Goal: Task Accomplishment & Management: Use online tool/utility

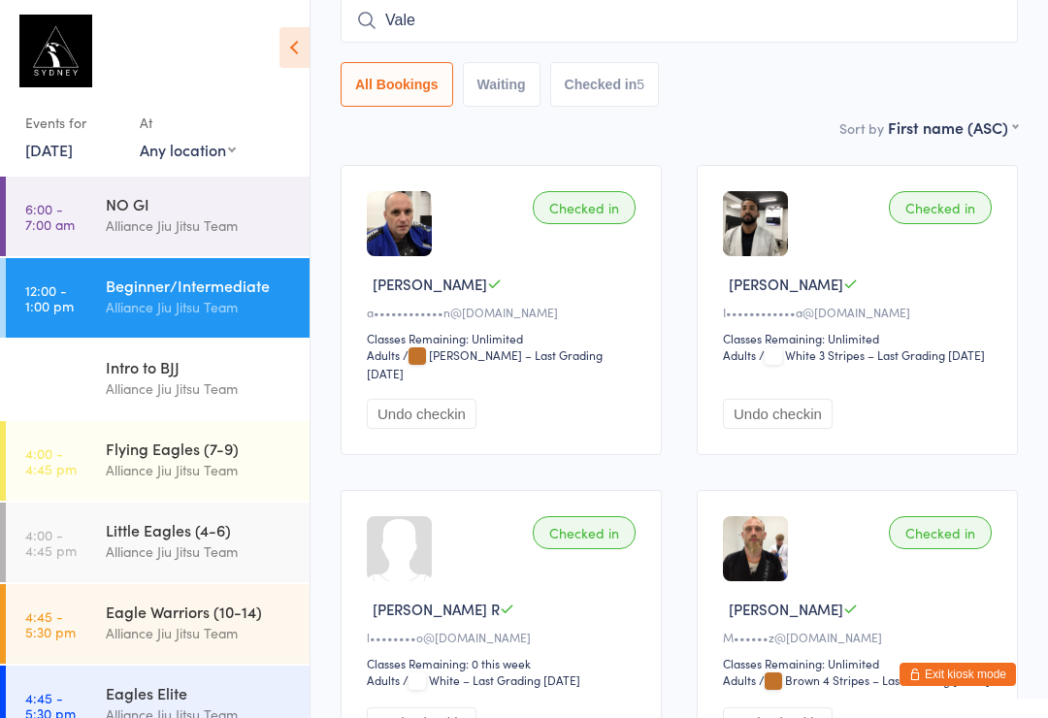
type input "Valen"
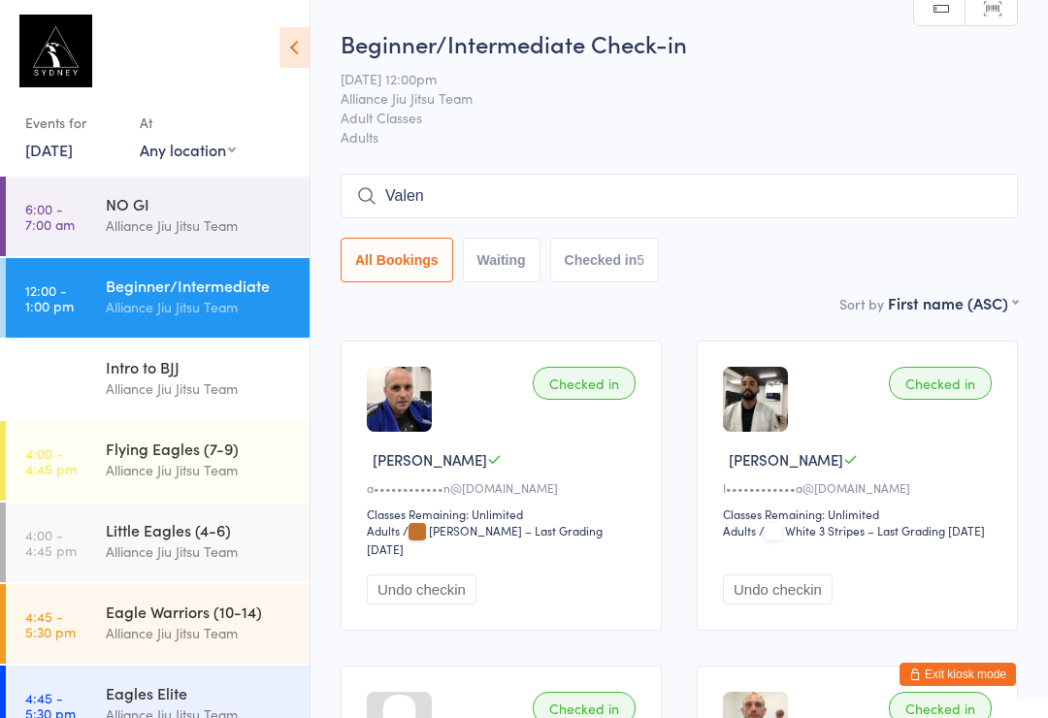
click at [148, 539] on div "Little Eagles (4-6)" at bounding box center [199, 529] width 187 height 21
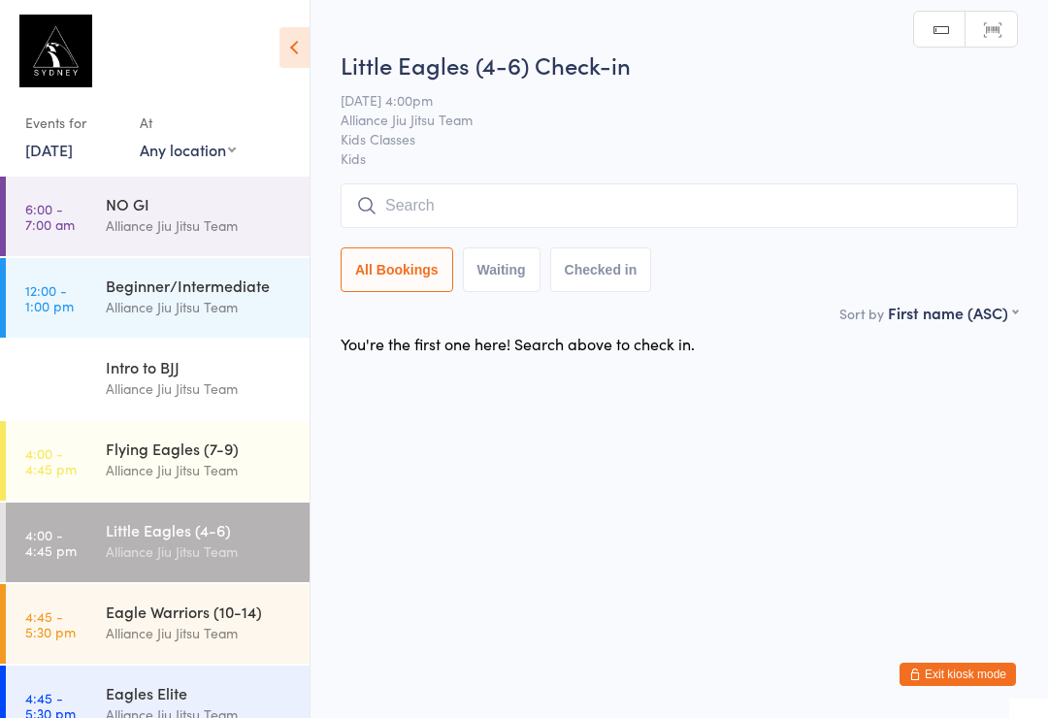
click at [438, 209] on input "search" at bounding box center [679, 205] width 677 height 45
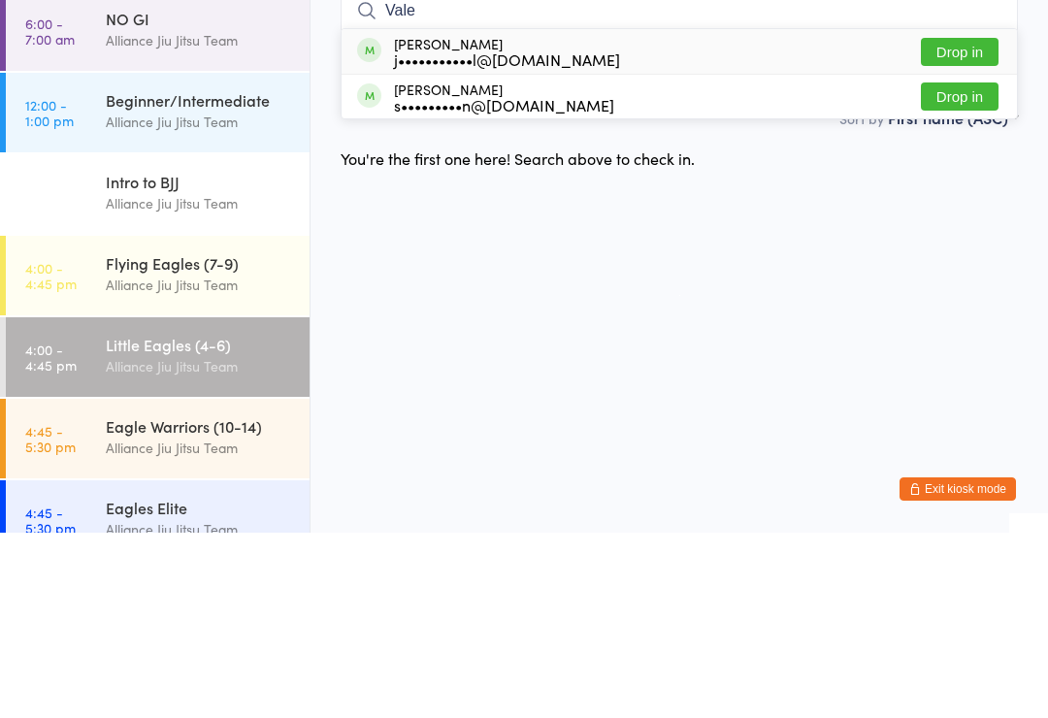
type input "Vale"
click at [949, 223] on button "Drop in" at bounding box center [960, 237] width 78 height 28
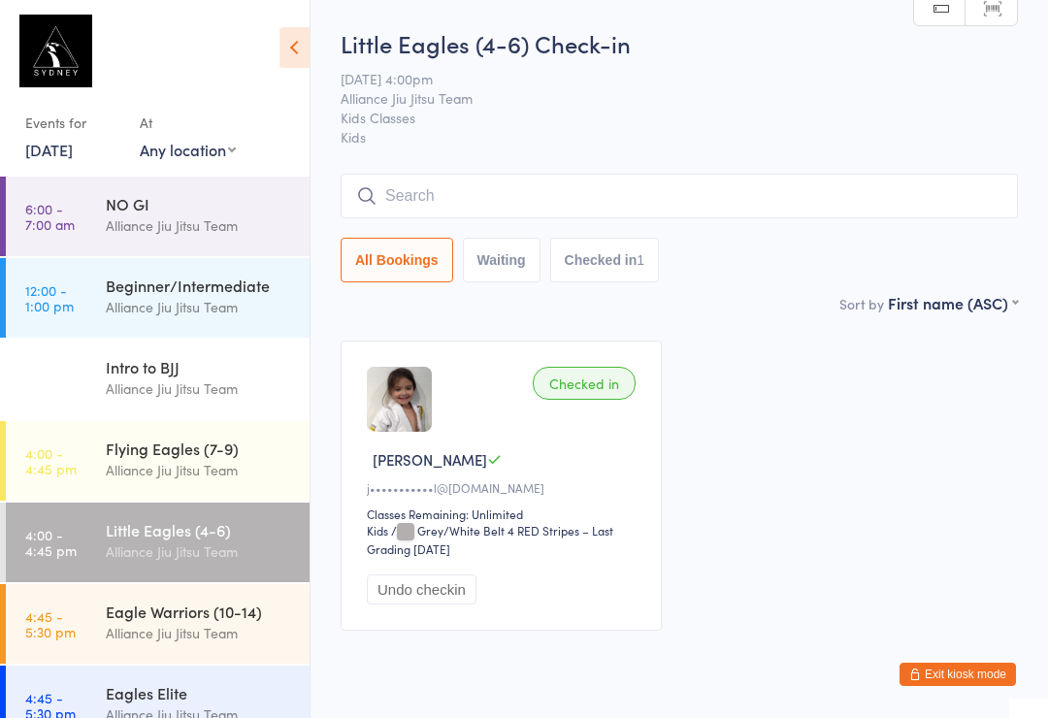
click at [72, 595] on link "4:45 - 5:30 pm Eagle Warriors (10-14) Alliance Jiu Jitsu Team" at bounding box center [158, 624] width 304 height 80
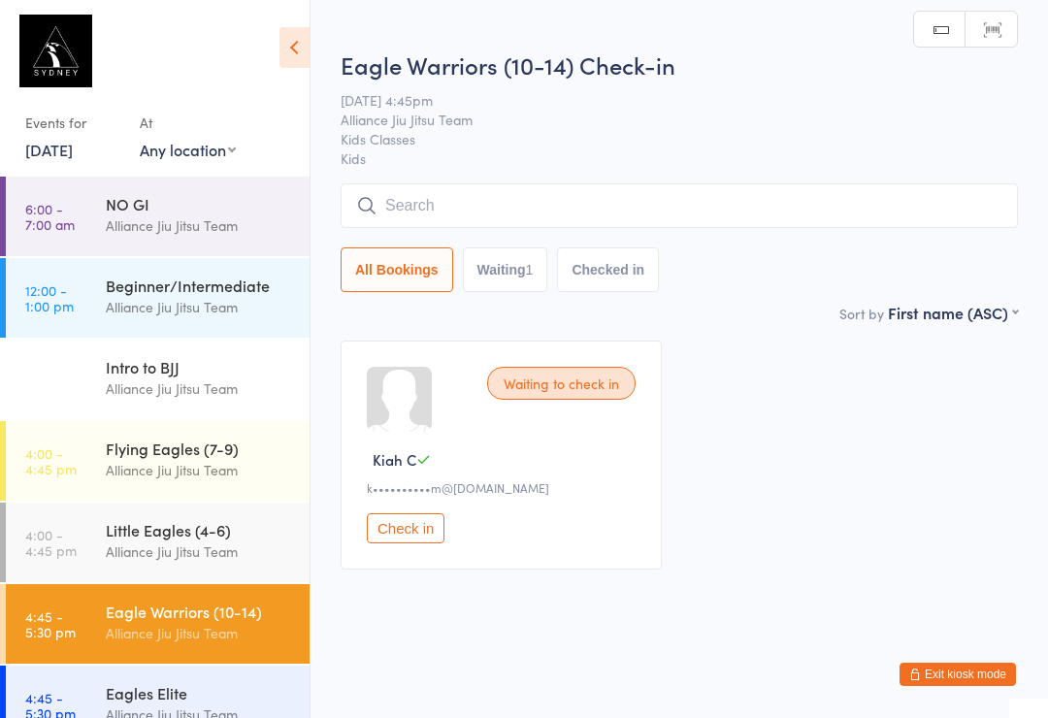
click at [180, 516] on div "Little Eagles (4-6) Alliance Jiu Jitsu Team" at bounding box center [208, 541] width 204 height 77
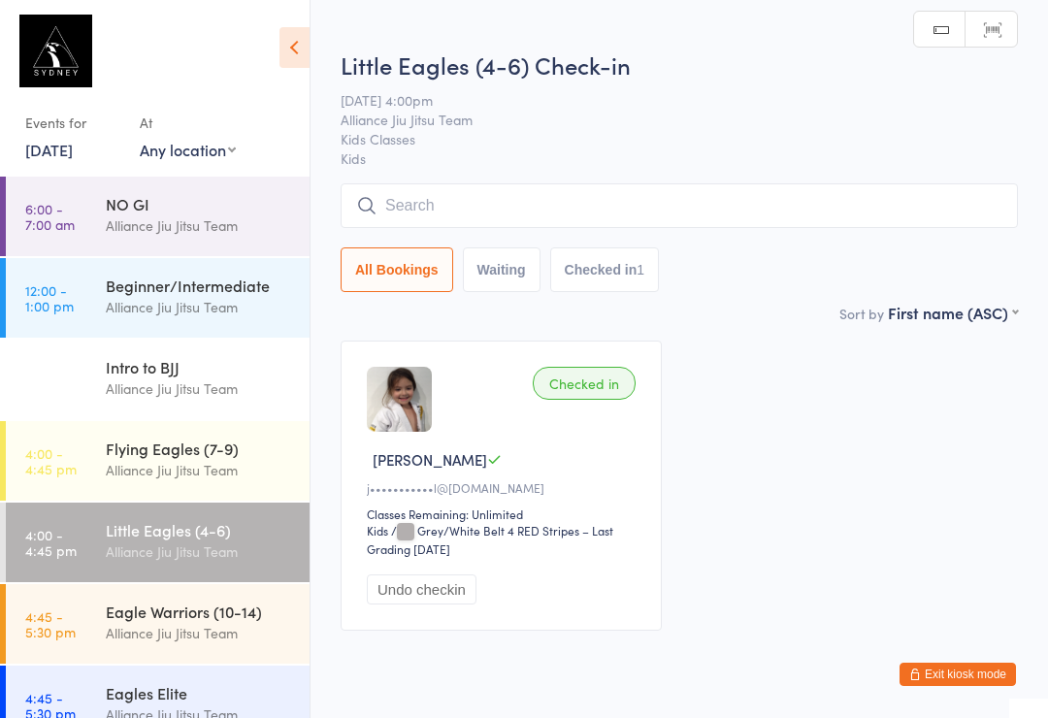
click at [250, 434] on div "Flying Eagles (7-9) Alliance Jiu Jitsu Team" at bounding box center [208, 459] width 204 height 77
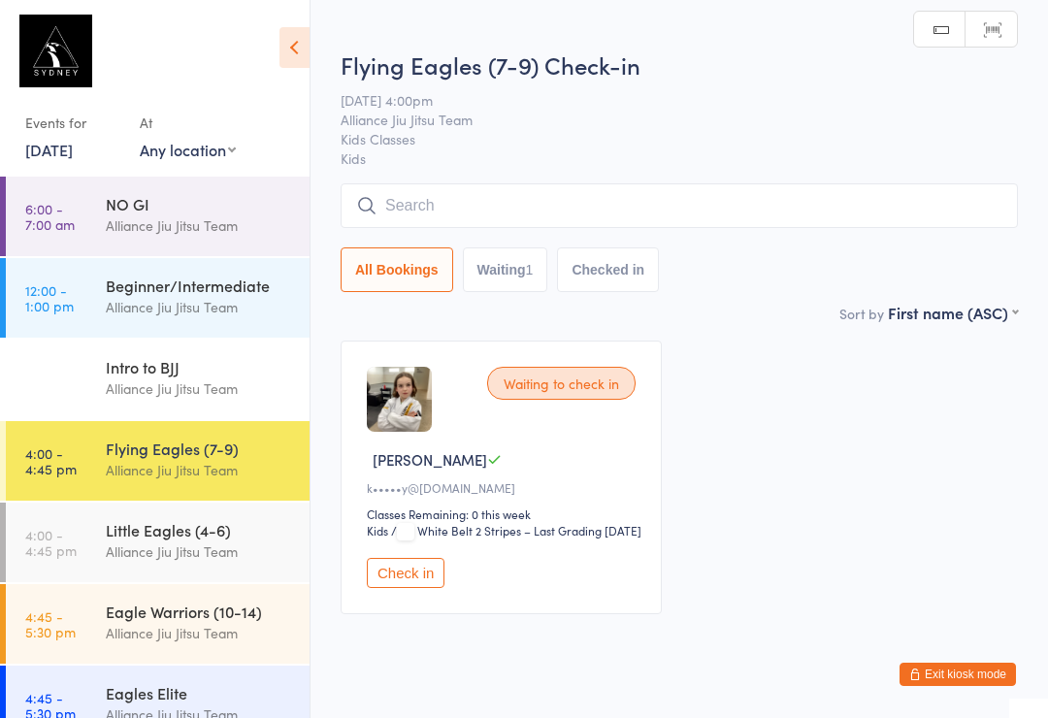
click at [519, 212] on input "search" at bounding box center [679, 205] width 677 height 45
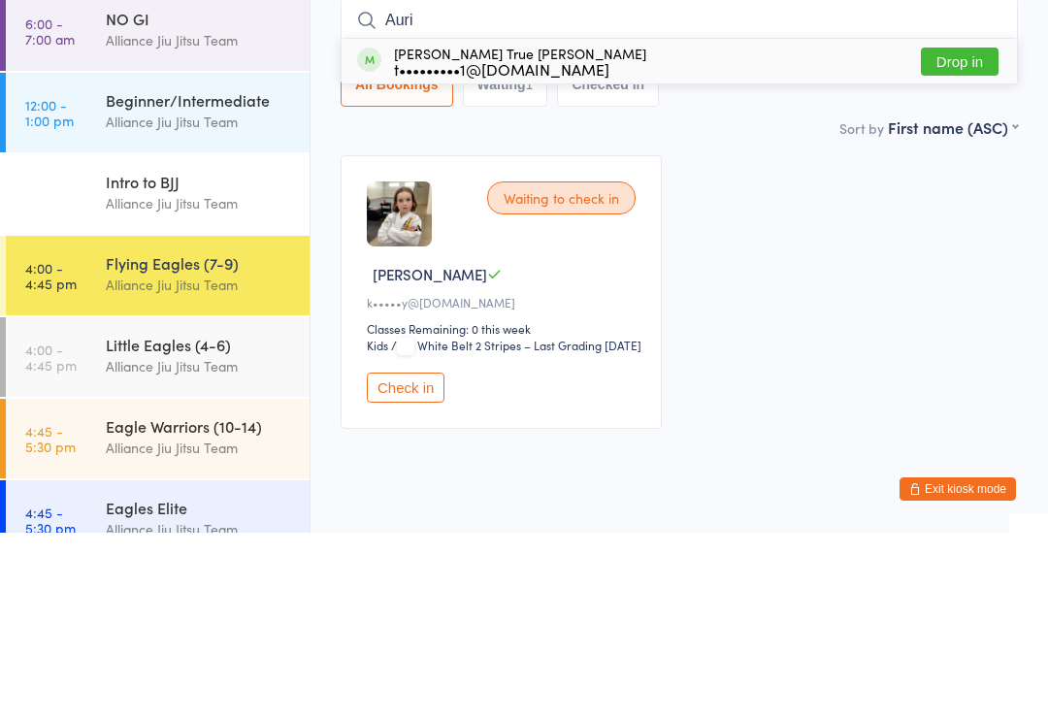
click at [965, 183] on input "Auri" at bounding box center [679, 205] width 677 height 45
type input "Auri"
click at [965, 233] on button "Drop in" at bounding box center [960, 247] width 78 height 28
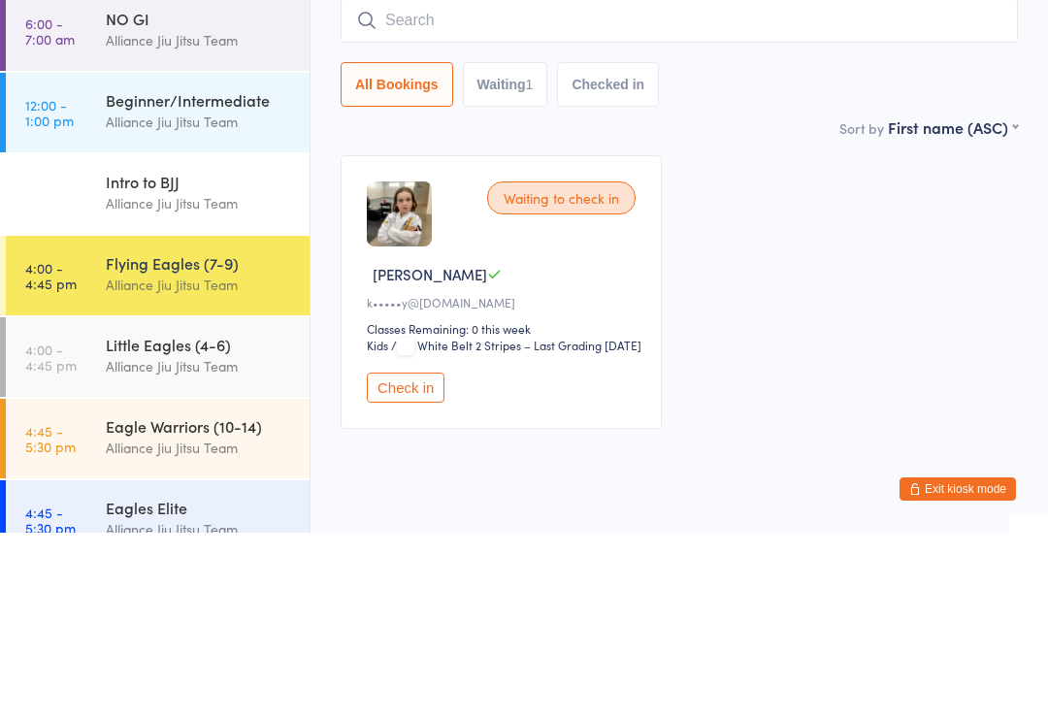
scroll to position [73, 0]
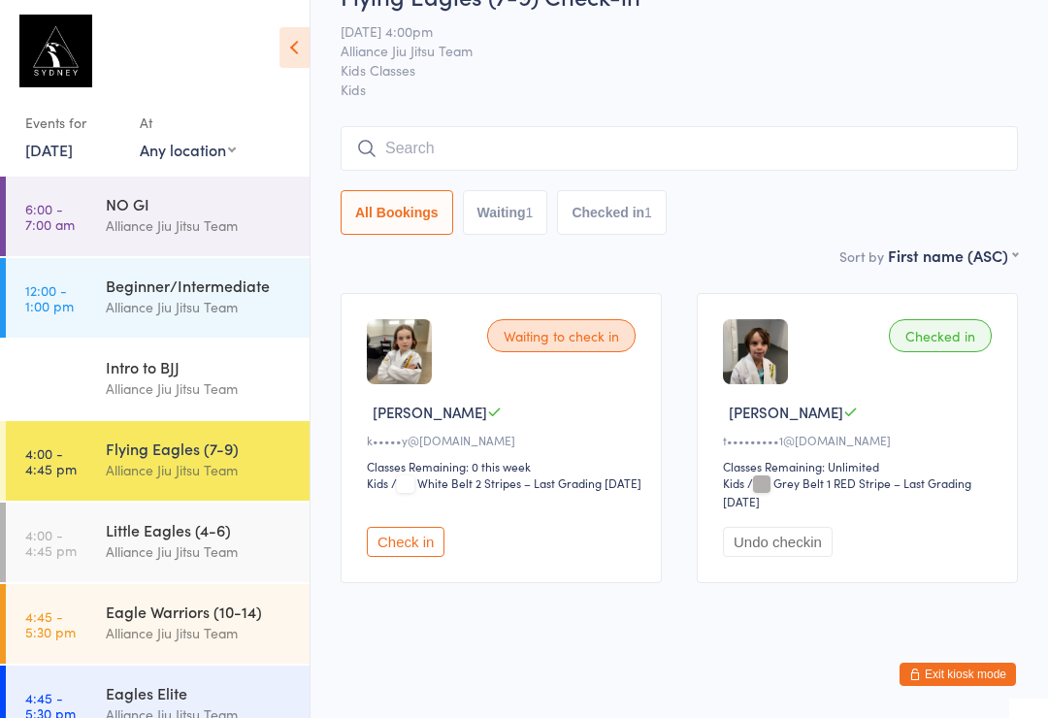
click at [452, 126] on input "search" at bounding box center [679, 148] width 677 height 45
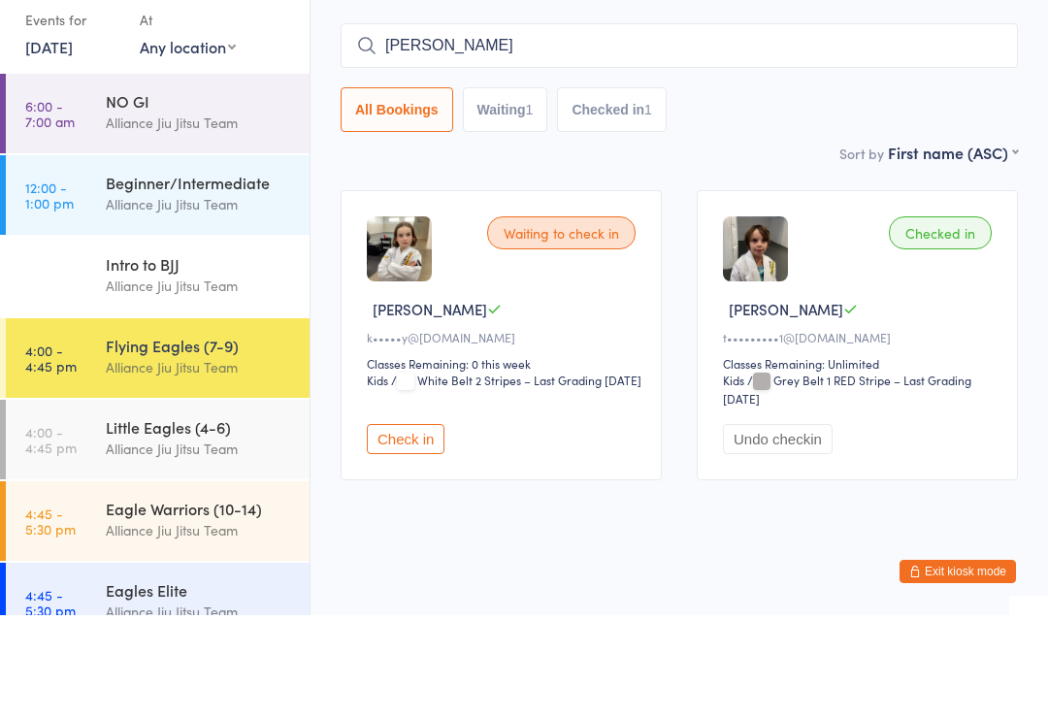
type input "[PERSON_NAME]"
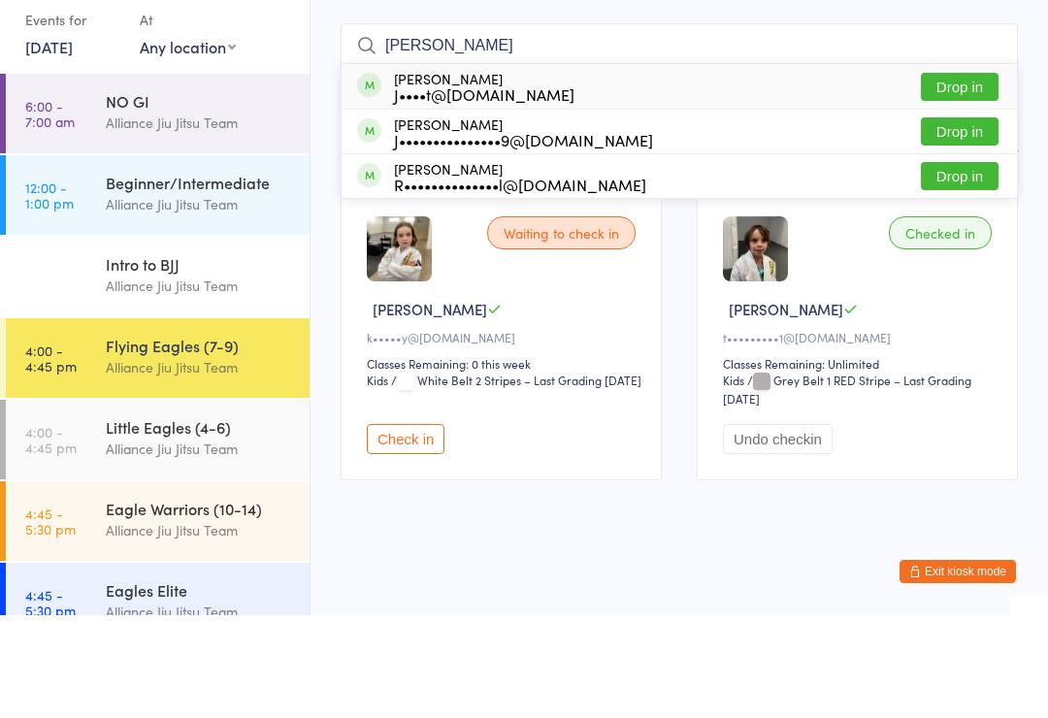
click at [431, 174] on div "[PERSON_NAME] J••••t@[DOMAIN_NAME]" at bounding box center [484, 189] width 180 height 31
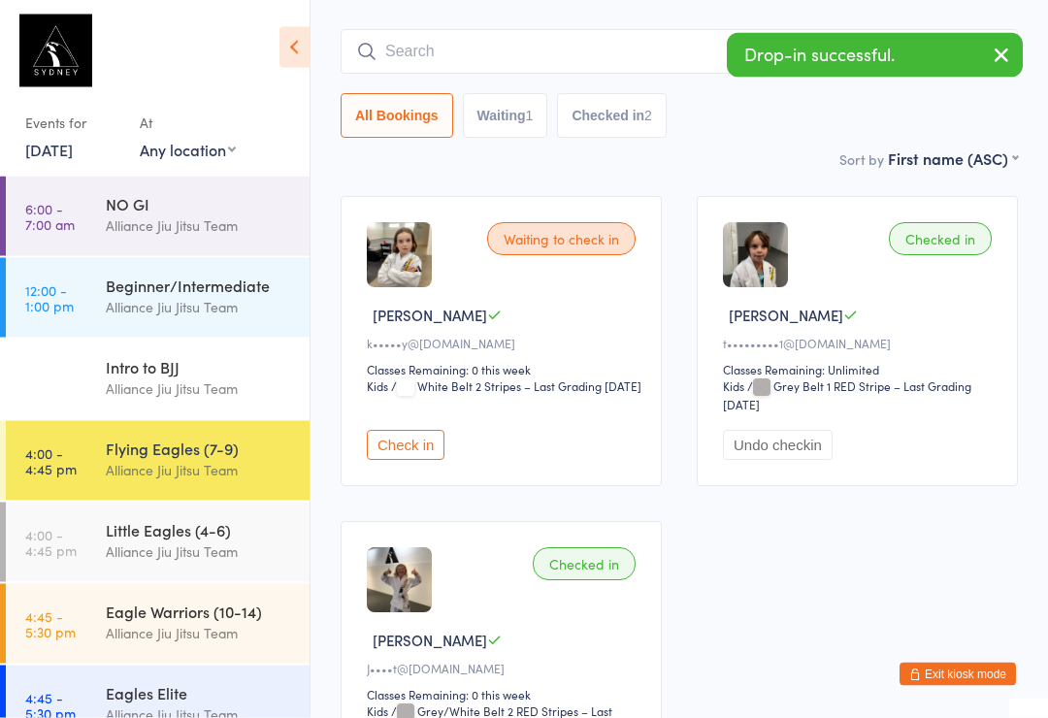
click at [386, 572] on img at bounding box center [399, 580] width 65 height 65
click at [421, 591] on img at bounding box center [399, 579] width 65 height 65
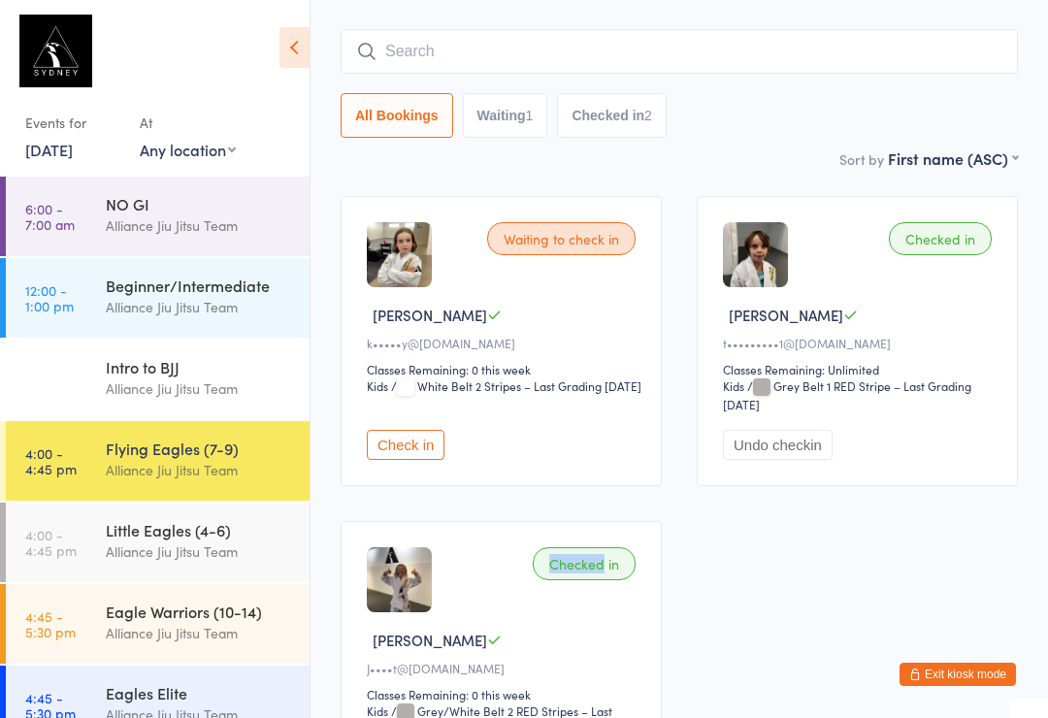
click at [378, 63] on input "search" at bounding box center [679, 51] width 677 height 45
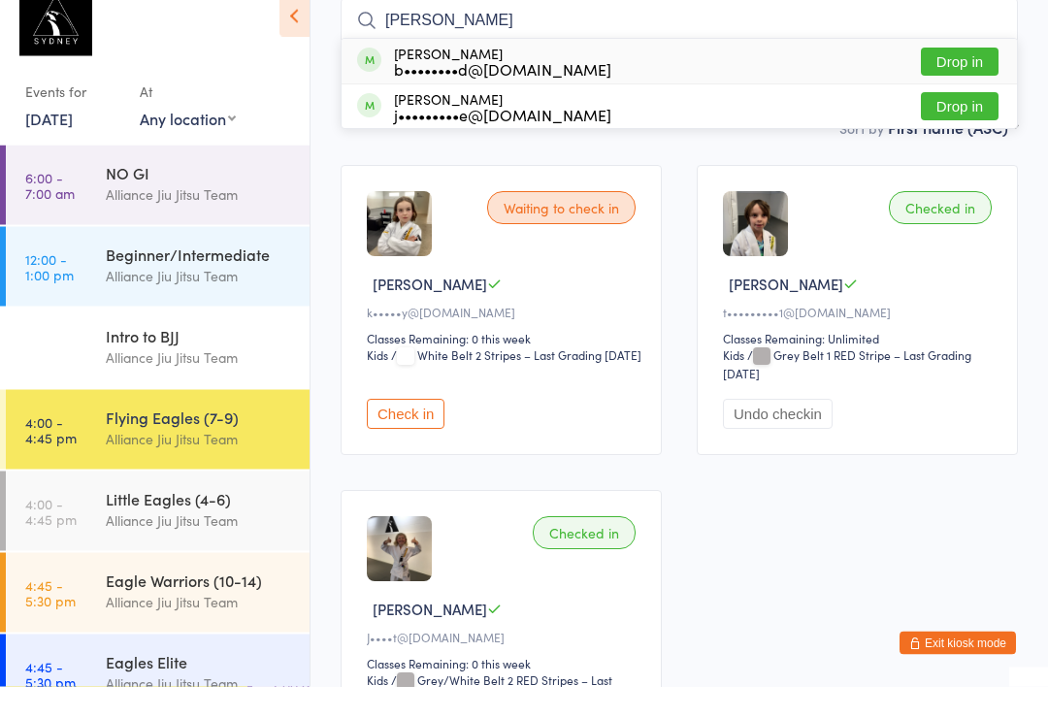
type input "[PERSON_NAME]"
click at [384, 78] on div "[PERSON_NAME] b••••••••d@[DOMAIN_NAME]" at bounding box center [484, 93] width 254 height 31
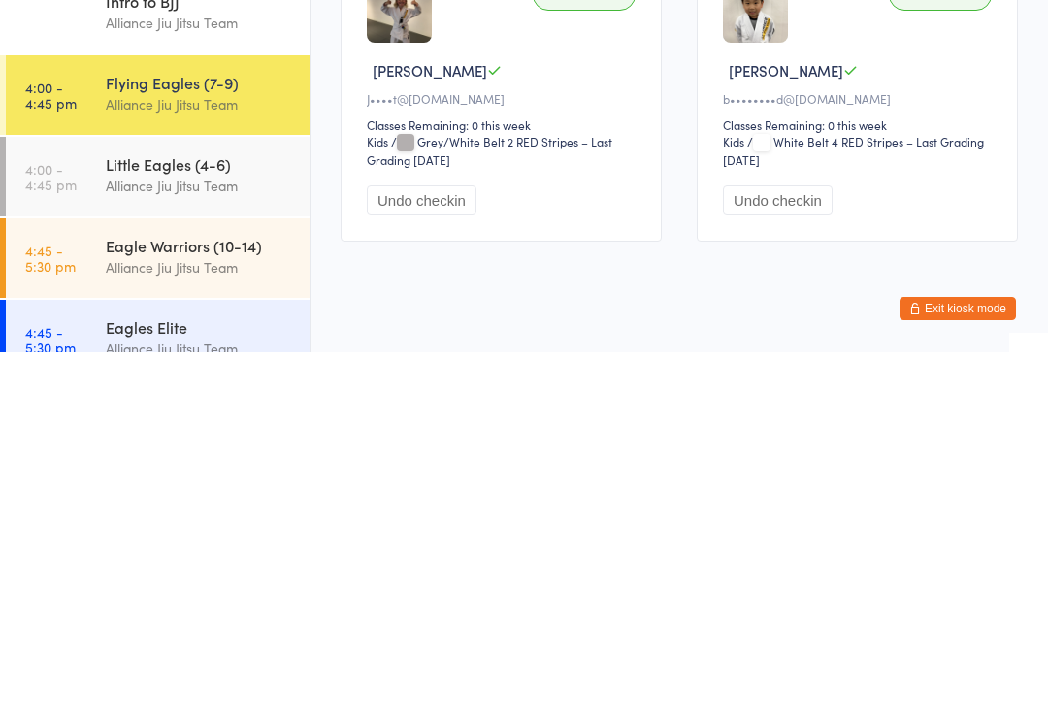
scroll to position [405, 0]
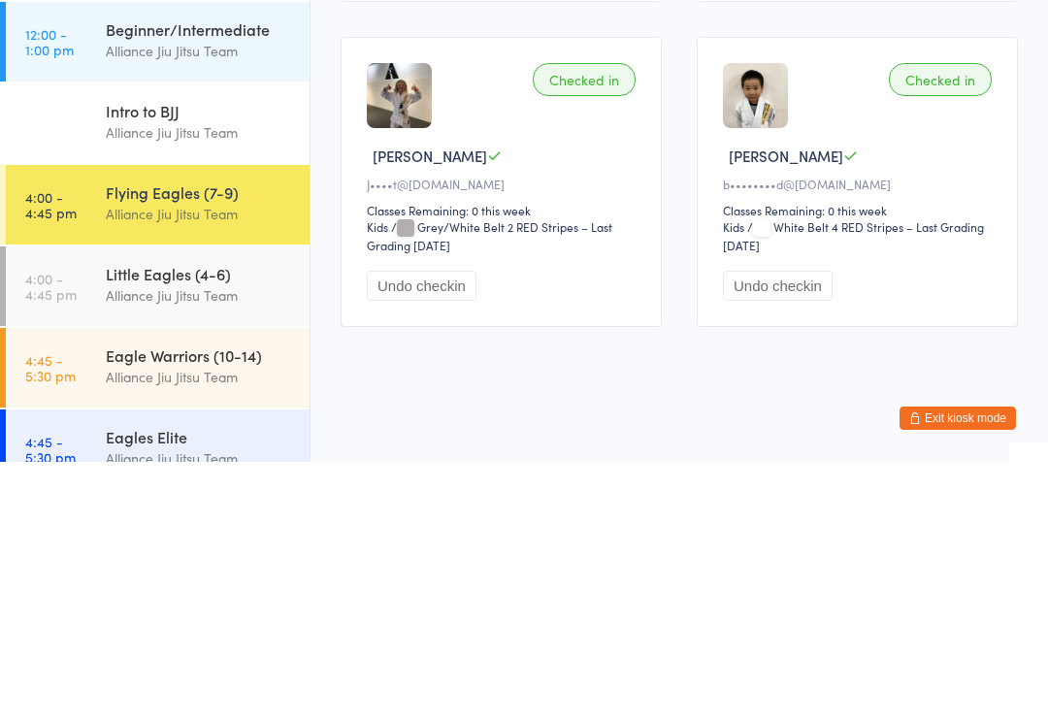
click at [147, 540] on div "Alliance Jiu Jitsu Team" at bounding box center [199, 551] width 187 height 22
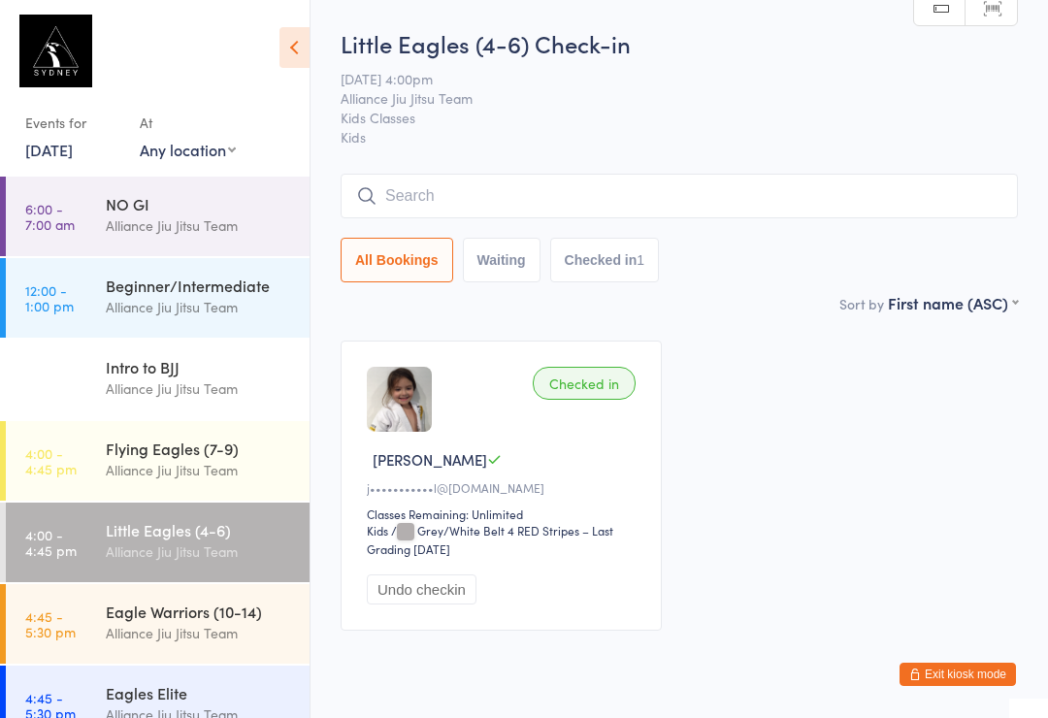
click at [387, 189] on input "search" at bounding box center [679, 196] width 677 height 45
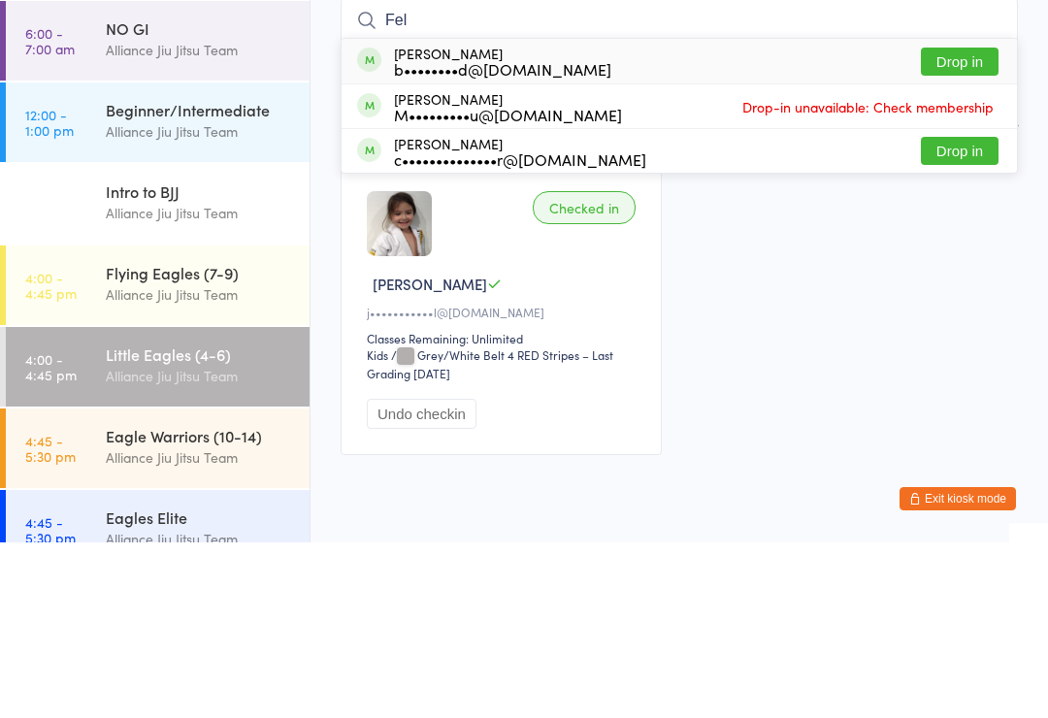
type input "Fel"
click at [448, 214] on div "[PERSON_NAME] b••••••••d@[DOMAIN_NAME] Drop in" at bounding box center [679, 236] width 675 height 45
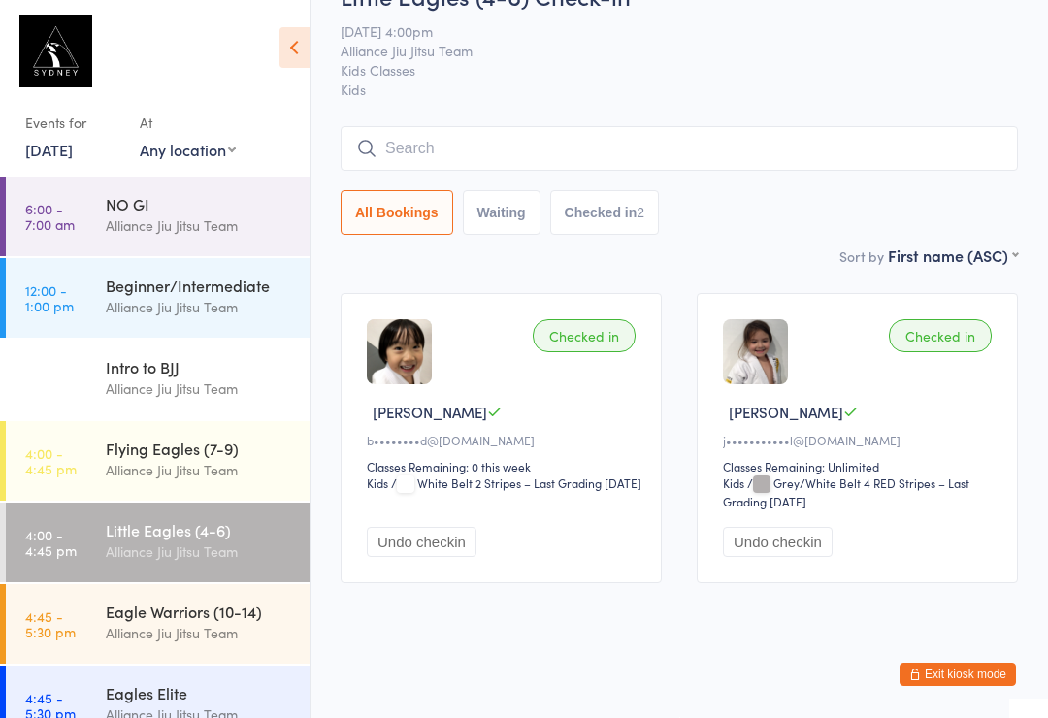
click at [64, 493] on link "4:00 - 4:45 pm Flying Eagles (7-9) Alliance Jiu Jitsu Team" at bounding box center [158, 461] width 304 height 80
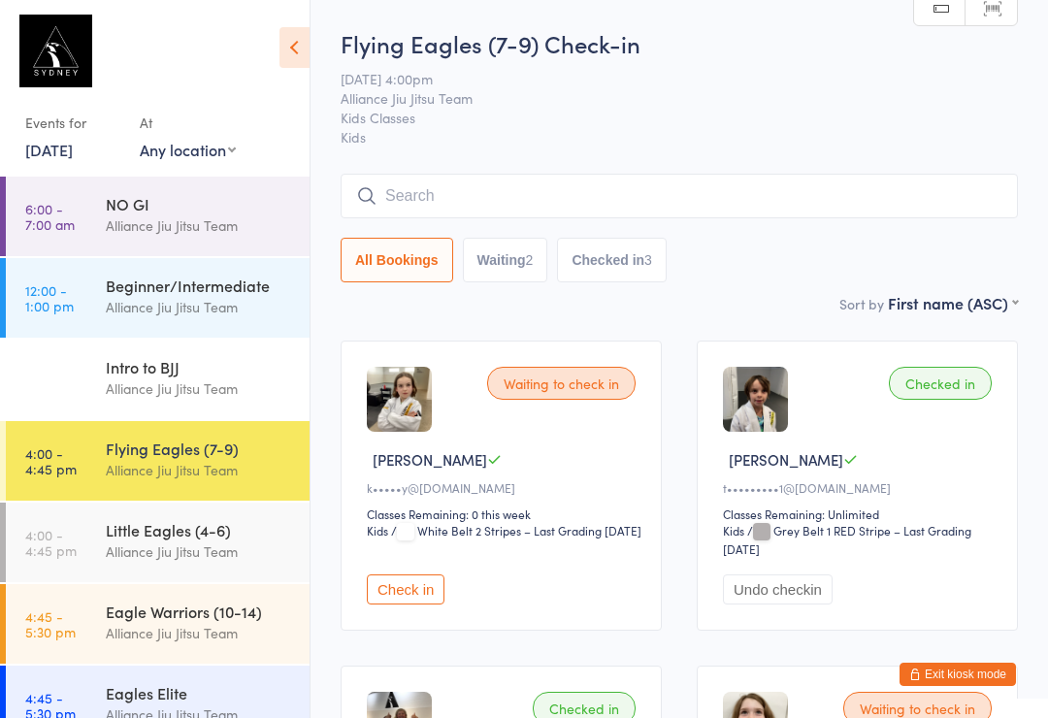
click at [569, 201] on input "search" at bounding box center [679, 196] width 677 height 45
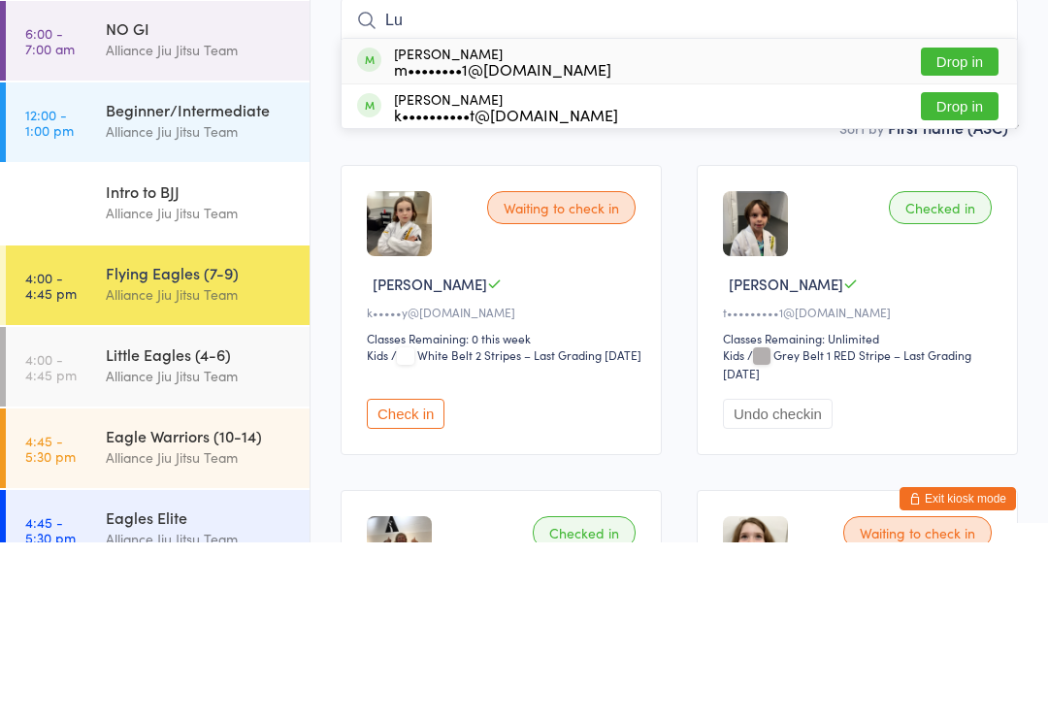
type input "L"
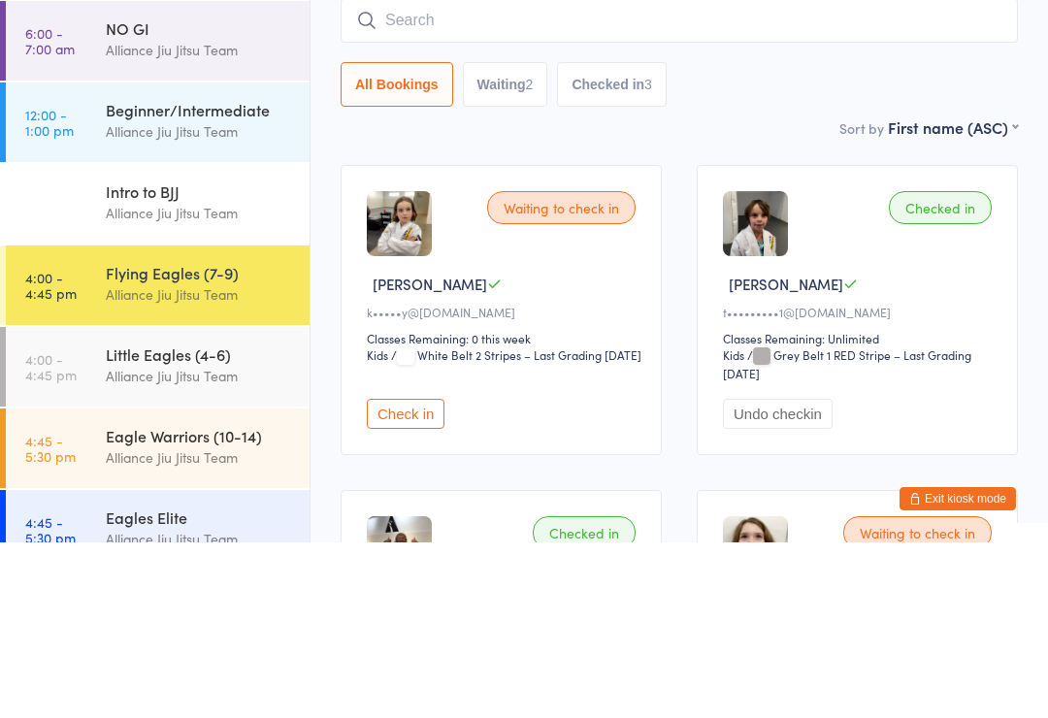
click at [826, 238] on div "All Bookings Waiting 2 Checked in 3" at bounding box center [679, 260] width 677 height 45
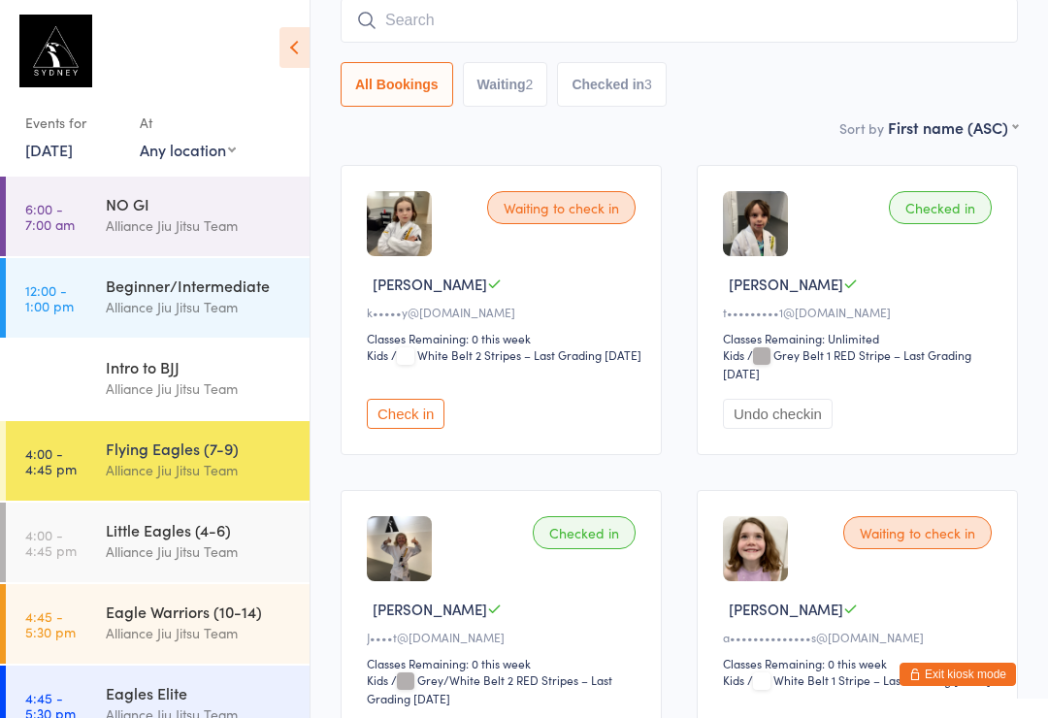
click at [509, 43] on input "search" at bounding box center [679, 20] width 677 height 45
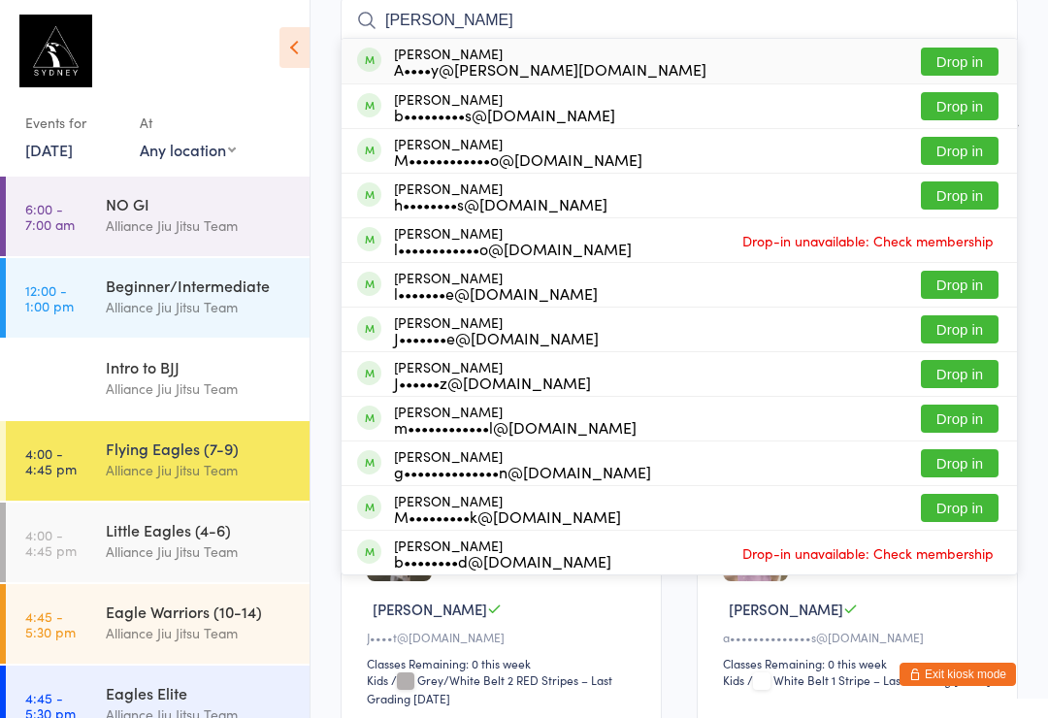
type input "[PERSON_NAME]"
click at [472, 49] on div "[PERSON_NAME] A••••y@[PERSON_NAME][DOMAIN_NAME]" at bounding box center [550, 61] width 312 height 31
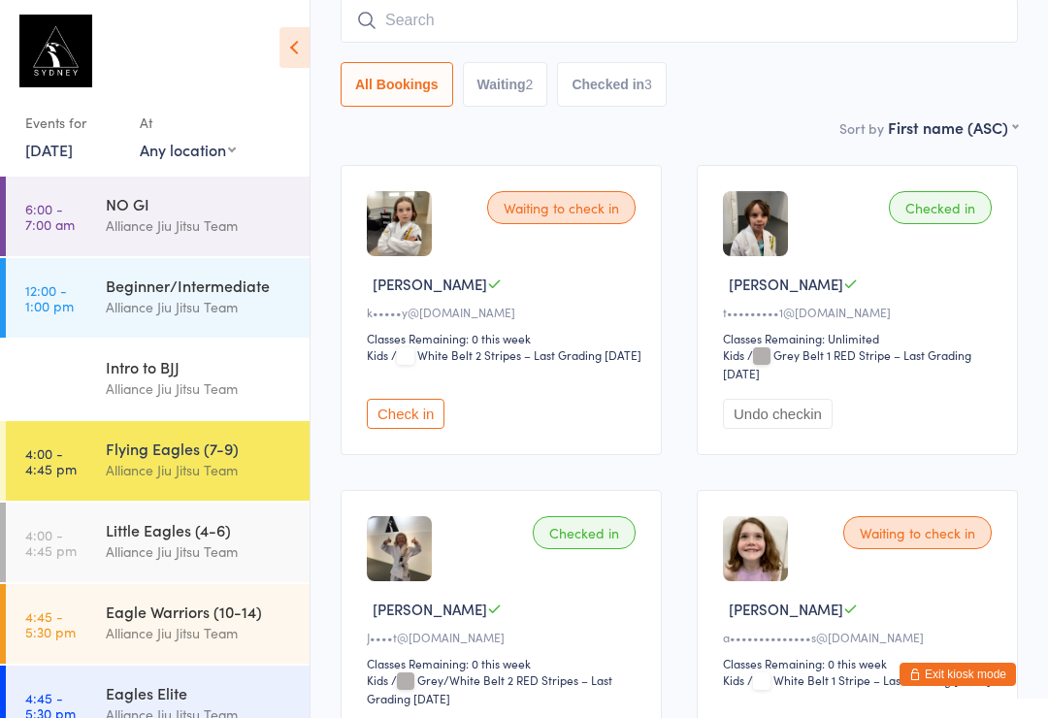
click at [526, 71] on button "Waiting 2" at bounding box center [505, 84] width 85 height 45
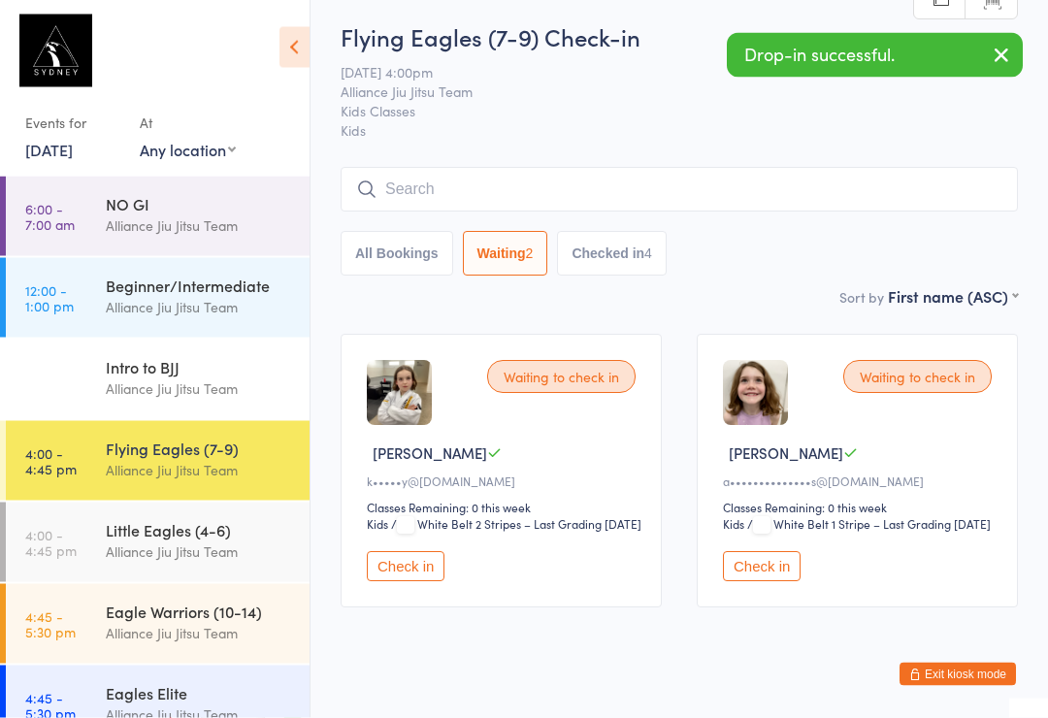
scroll to position [0, 0]
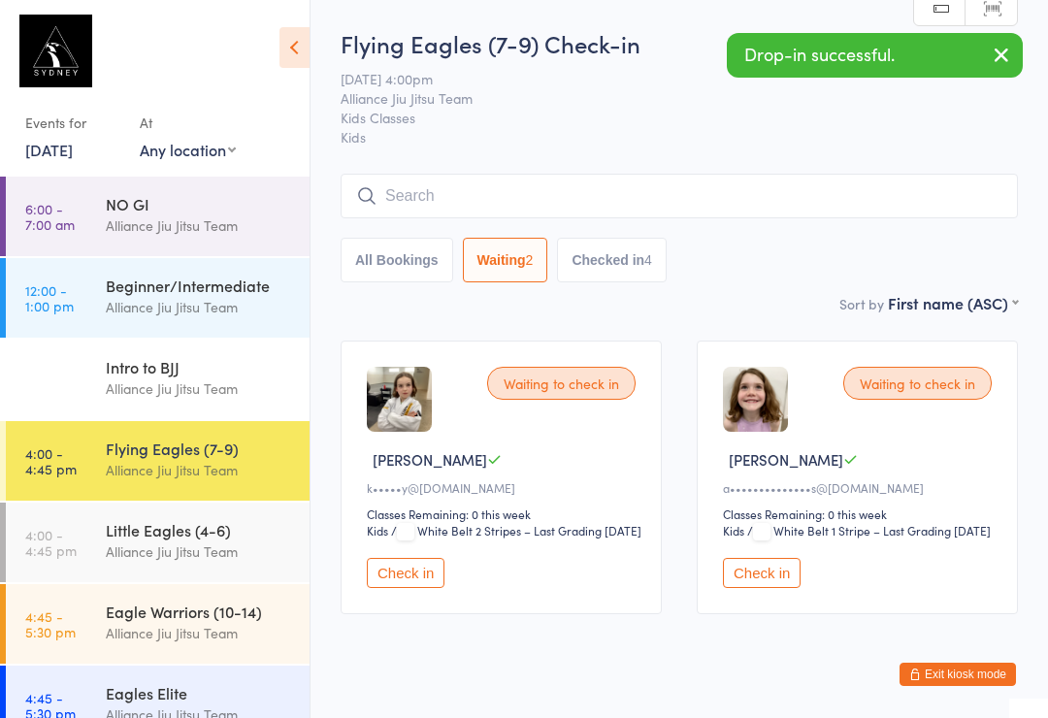
click at [596, 282] on button "Checked in 4" at bounding box center [612, 260] width 110 height 45
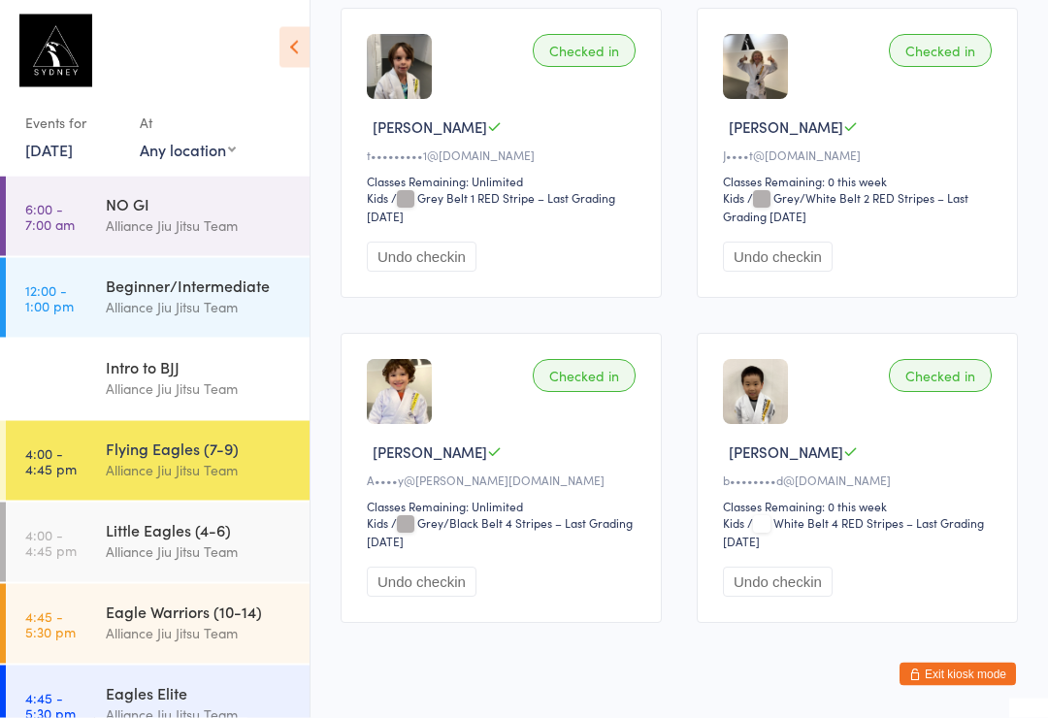
scroll to position [375, 0]
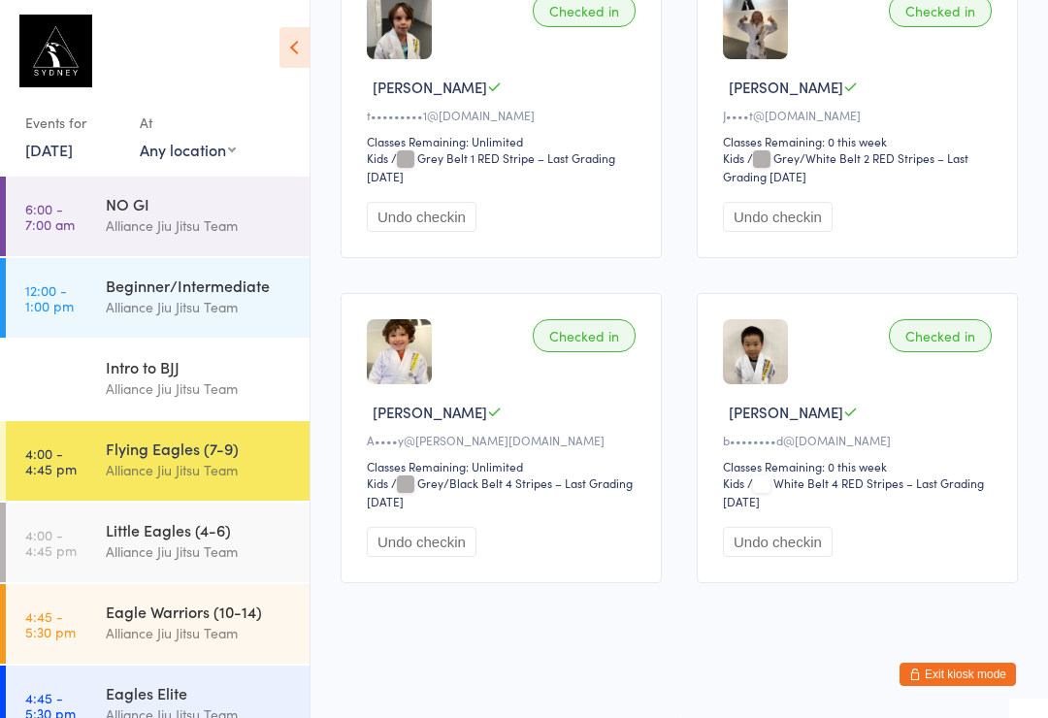
click at [398, 375] on img at bounding box center [399, 351] width 65 height 65
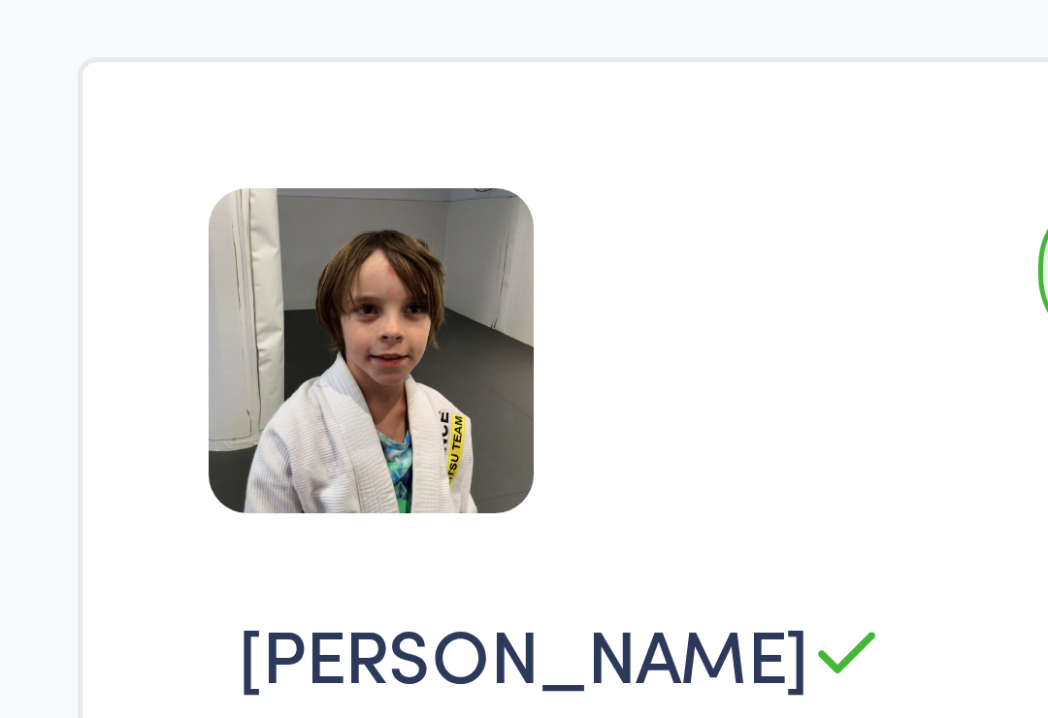
scroll to position [301, 0]
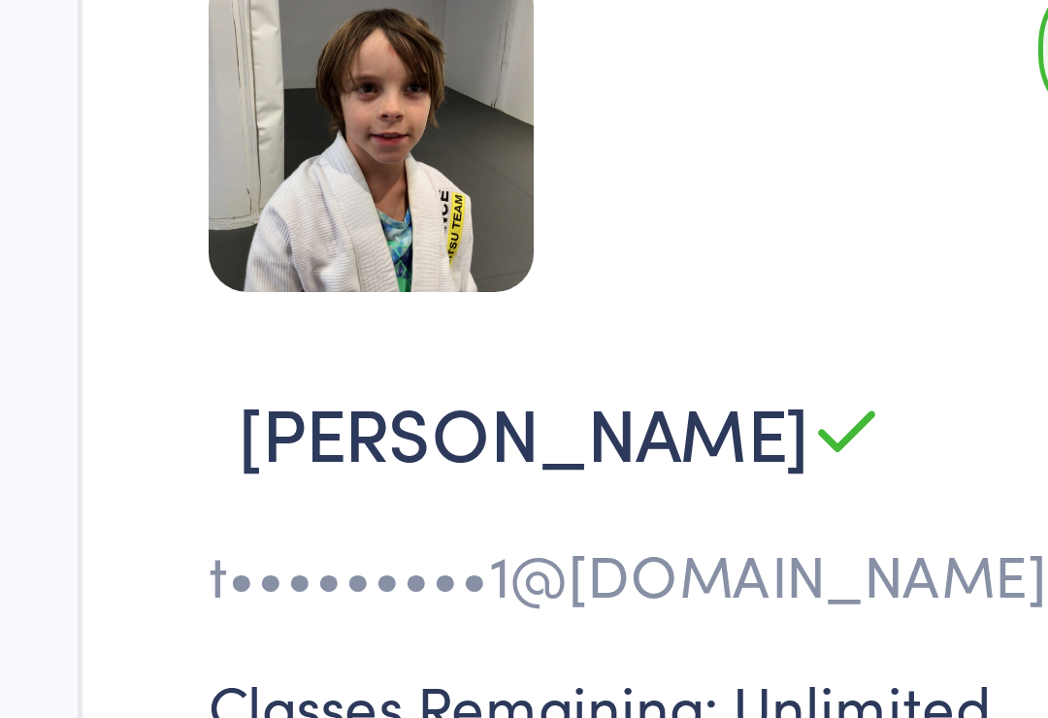
click at [341, 69] on div "Checked in [PERSON_NAME] T t•••••••••1@[DOMAIN_NAME] Classes Remaining: Unlimit…" at bounding box center [501, 185] width 321 height 290
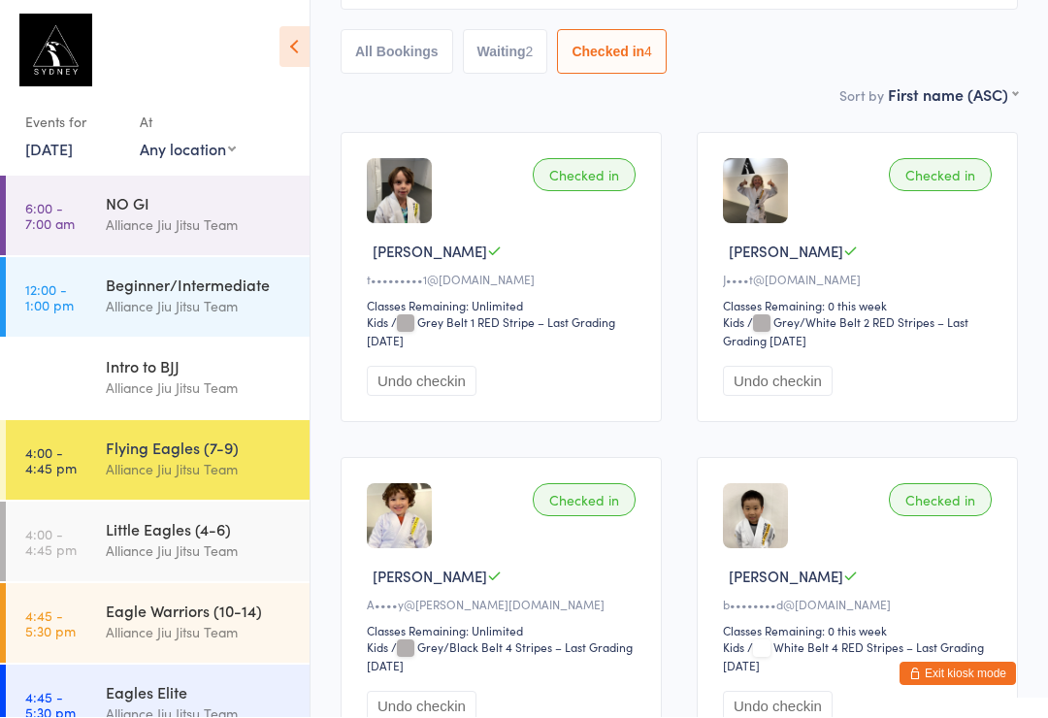
scroll to position [229, 0]
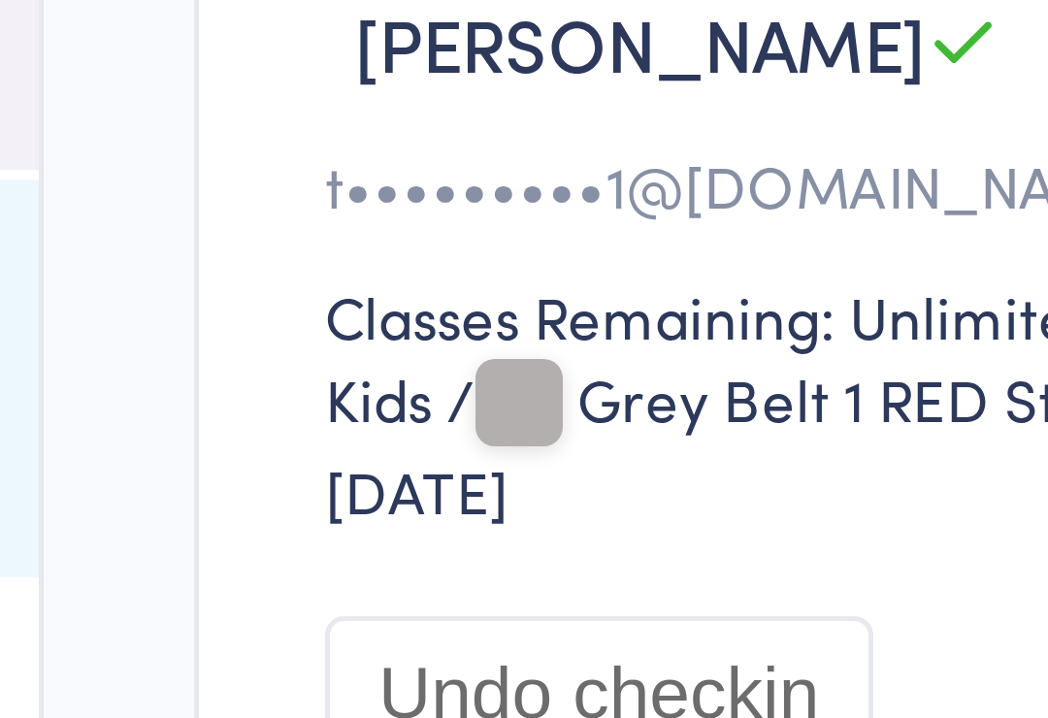
click at [367, 345] on button "Undo checkin" at bounding box center [422, 360] width 110 height 30
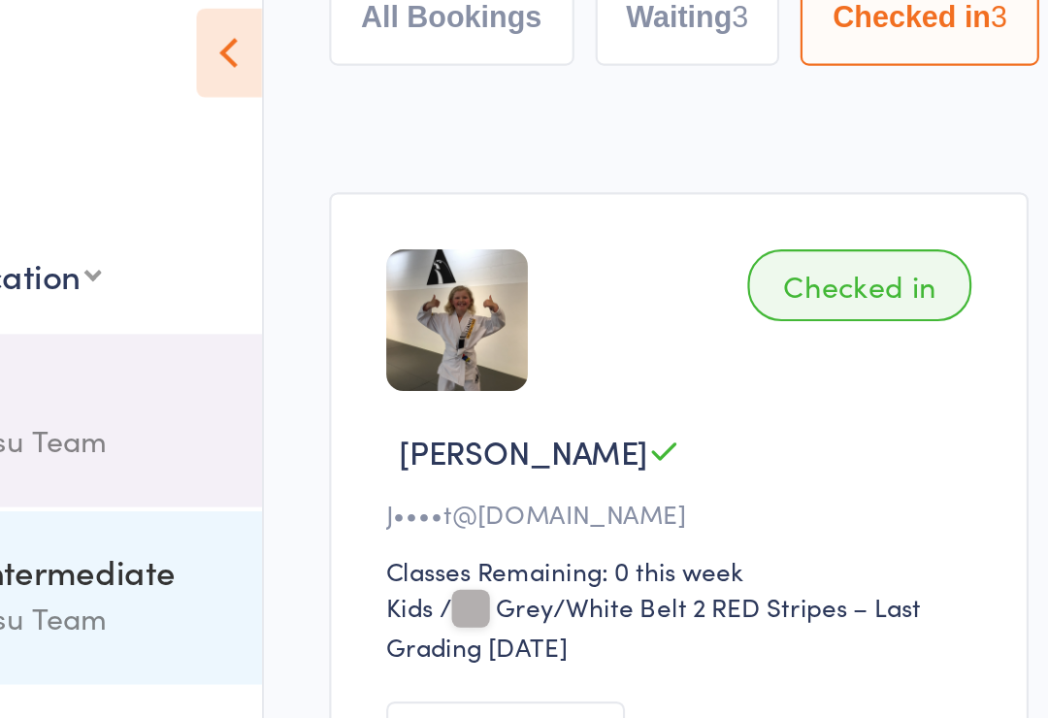
scroll to position [134, 0]
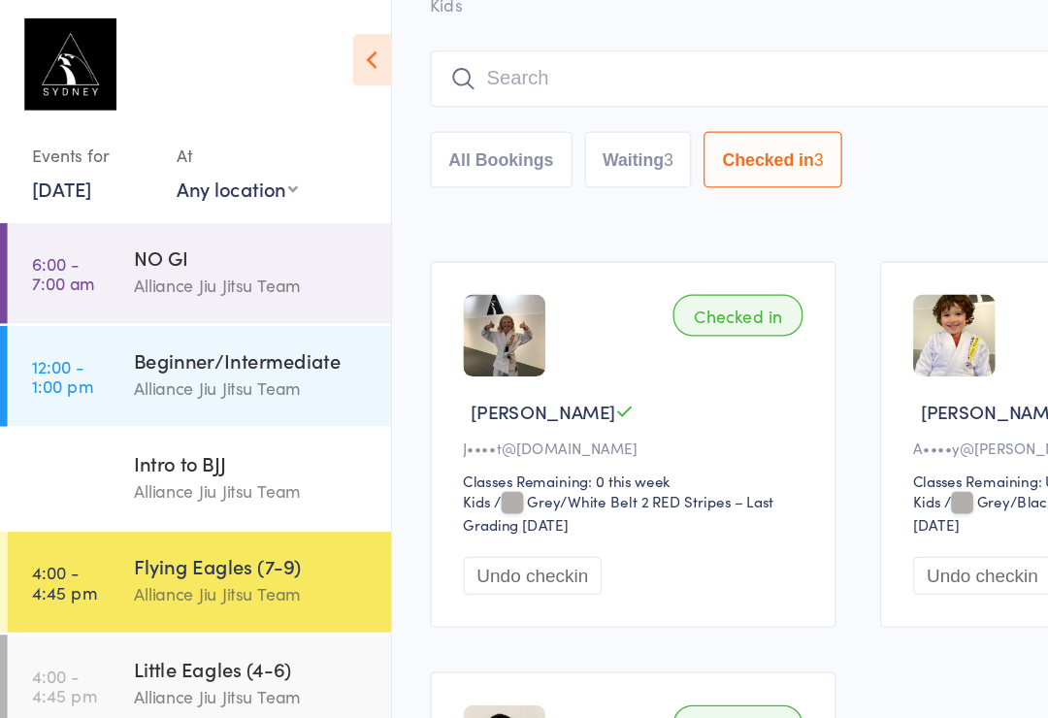
click at [546, 67] on input "search" at bounding box center [679, 62] width 677 height 45
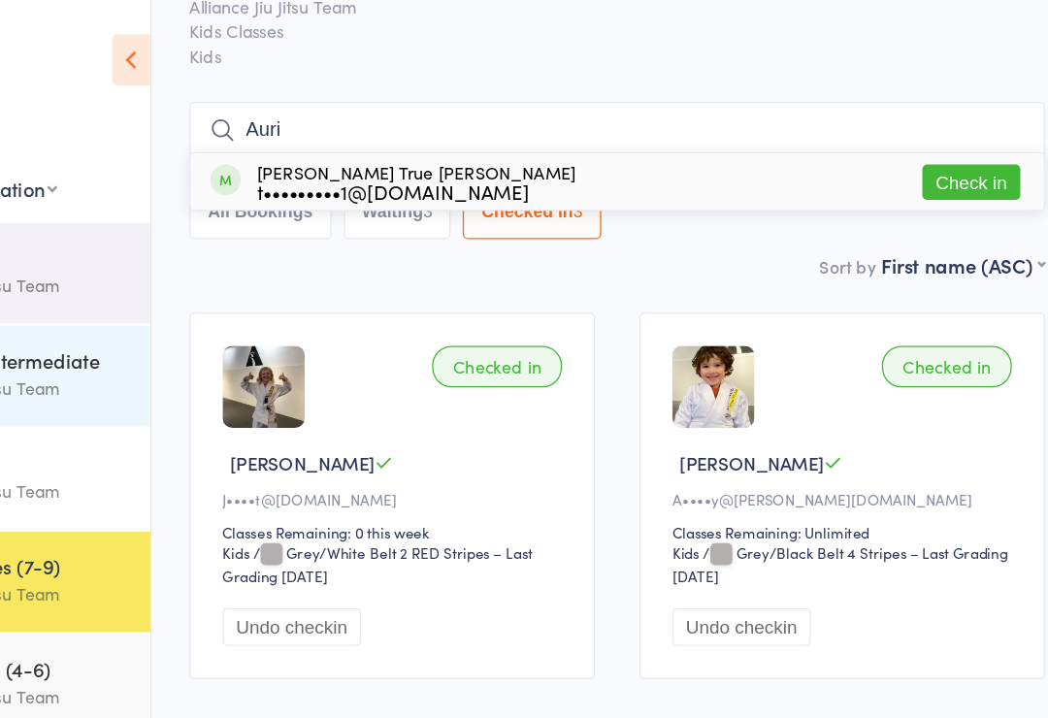
scroll to position [83, 0]
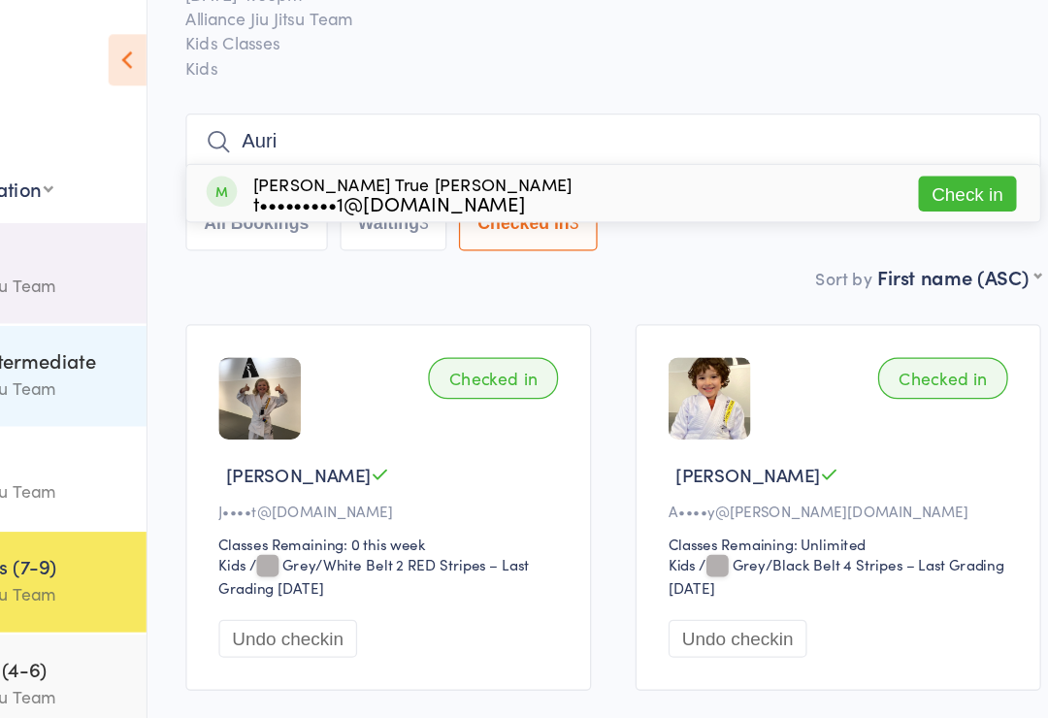
type input "Auri"
click at [549, 162] on div "[PERSON_NAME] True [PERSON_NAME] t•••••••••1@[DOMAIN_NAME] Check in" at bounding box center [679, 153] width 675 height 45
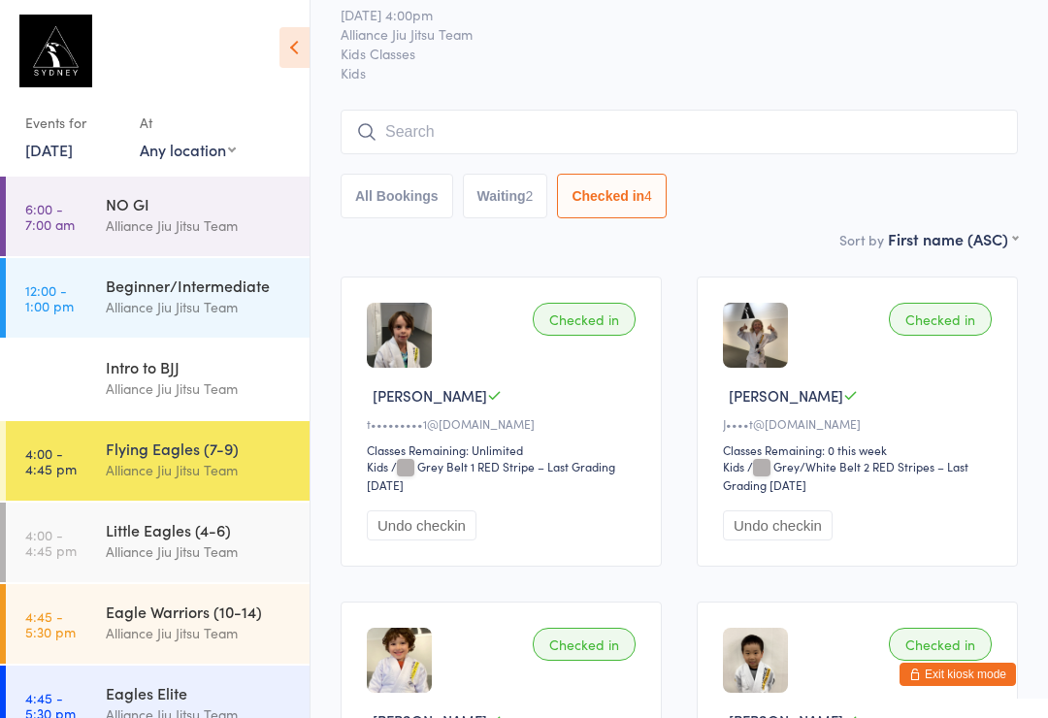
scroll to position [0, 0]
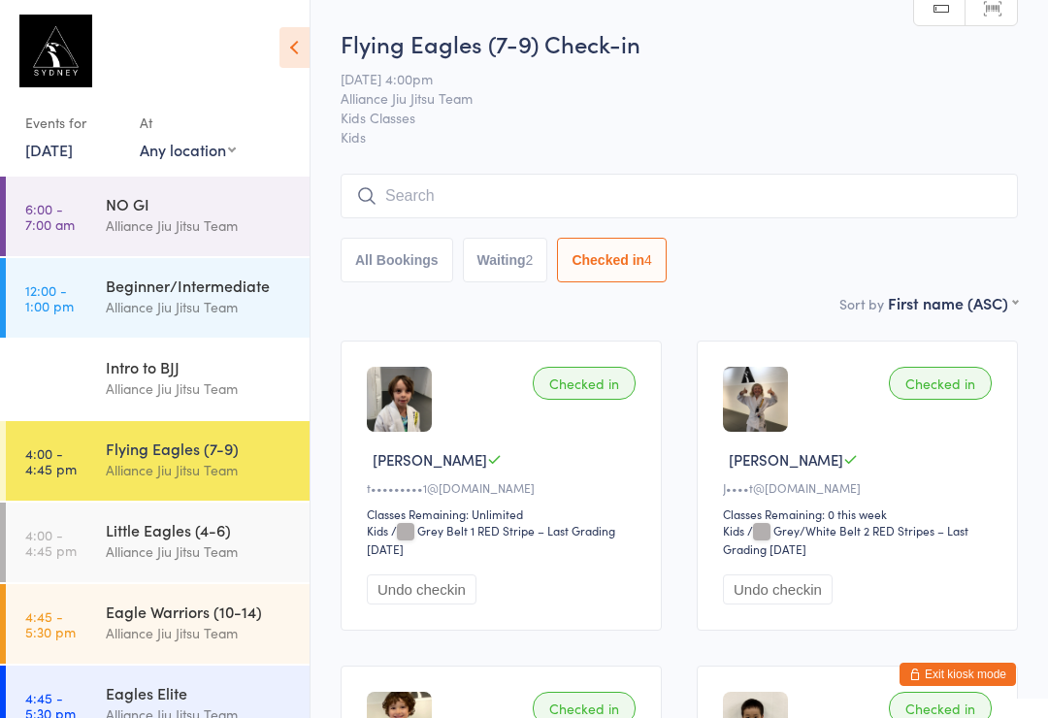
click at [872, 199] on input "search" at bounding box center [679, 196] width 677 height 45
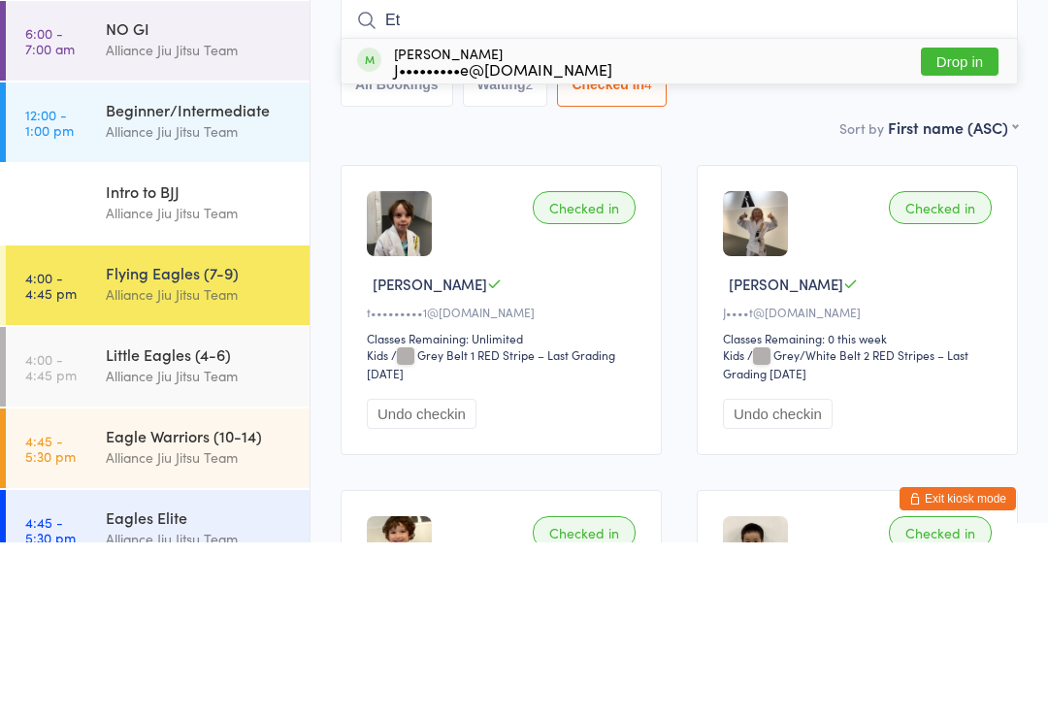
type input "Et"
click at [938, 223] on button "Drop in" at bounding box center [960, 237] width 78 height 28
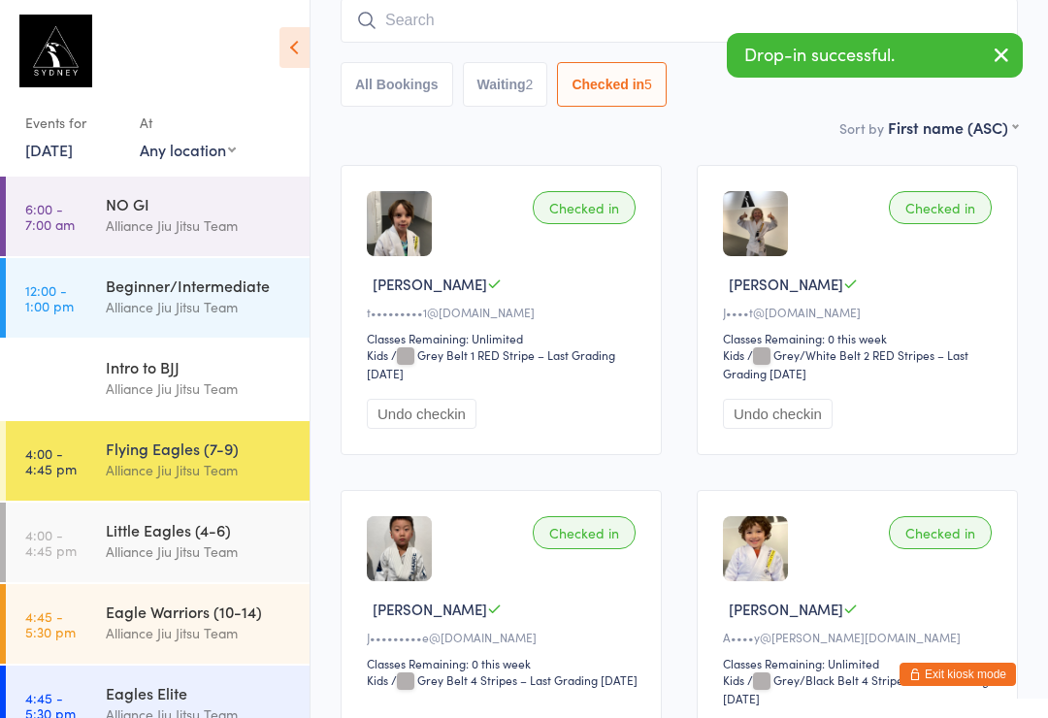
click at [644, 17] on input "search" at bounding box center [679, 20] width 677 height 45
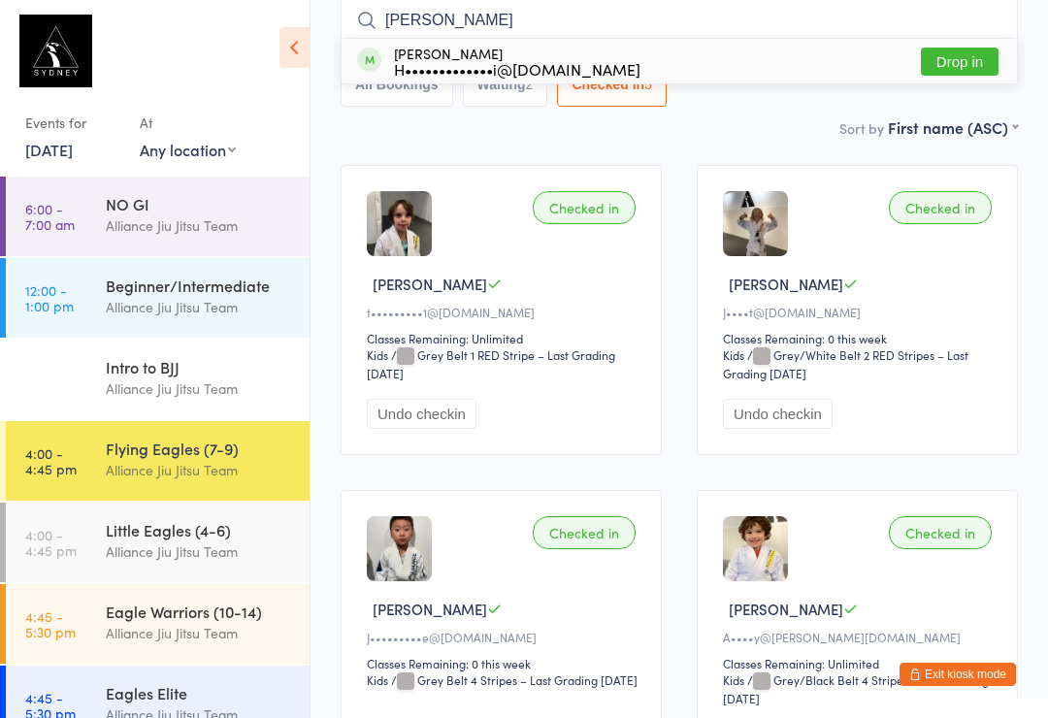
type input "[PERSON_NAME]"
click at [970, 64] on button "Drop in" at bounding box center [960, 62] width 78 height 28
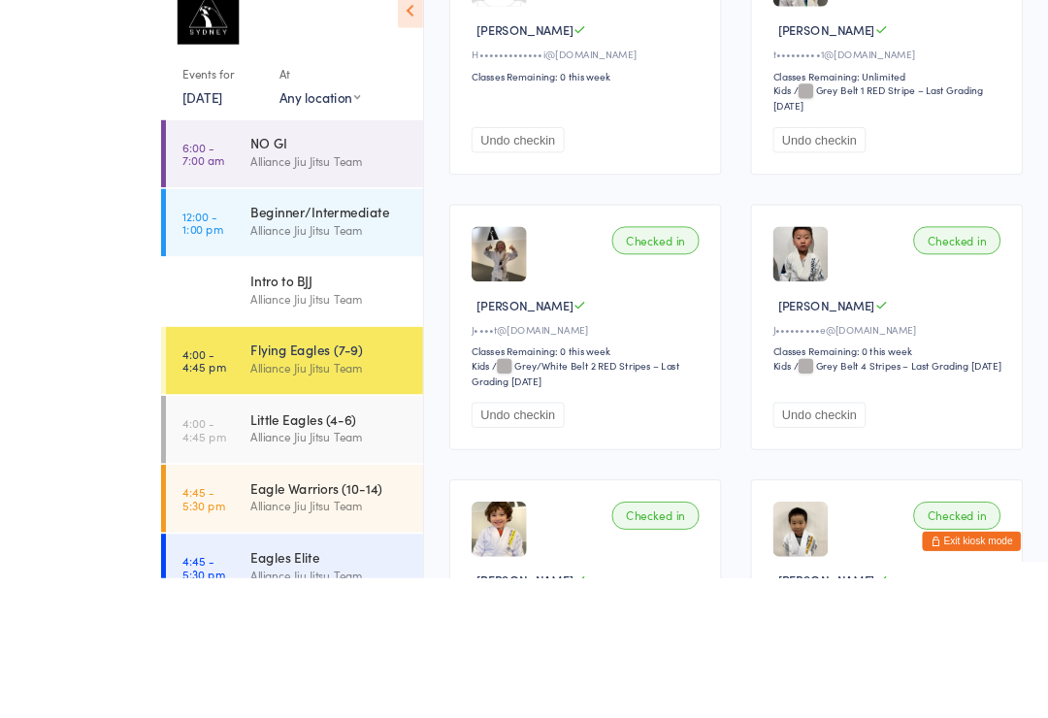
scroll to position [424, 0]
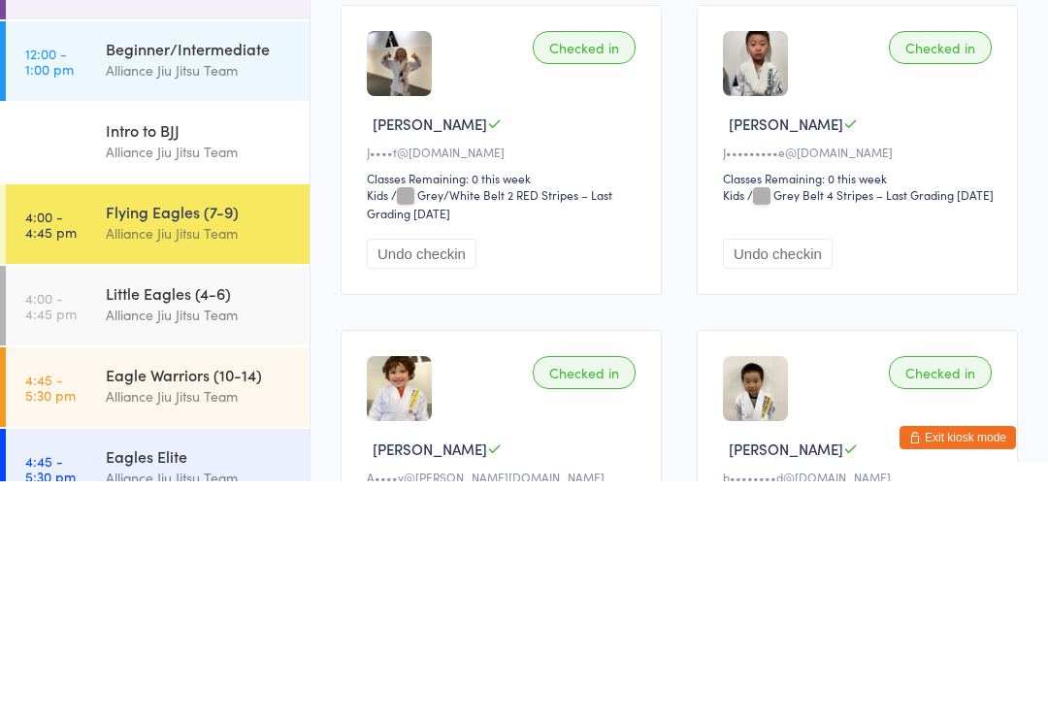
click at [153, 481] on ul "6:00 - 7:00 am NO GI Alliance Jiu Jitsu Team 12:00 - 1:00 pm Beginner/Intermedi…" at bounding box center [155, 447] width 310 height 541
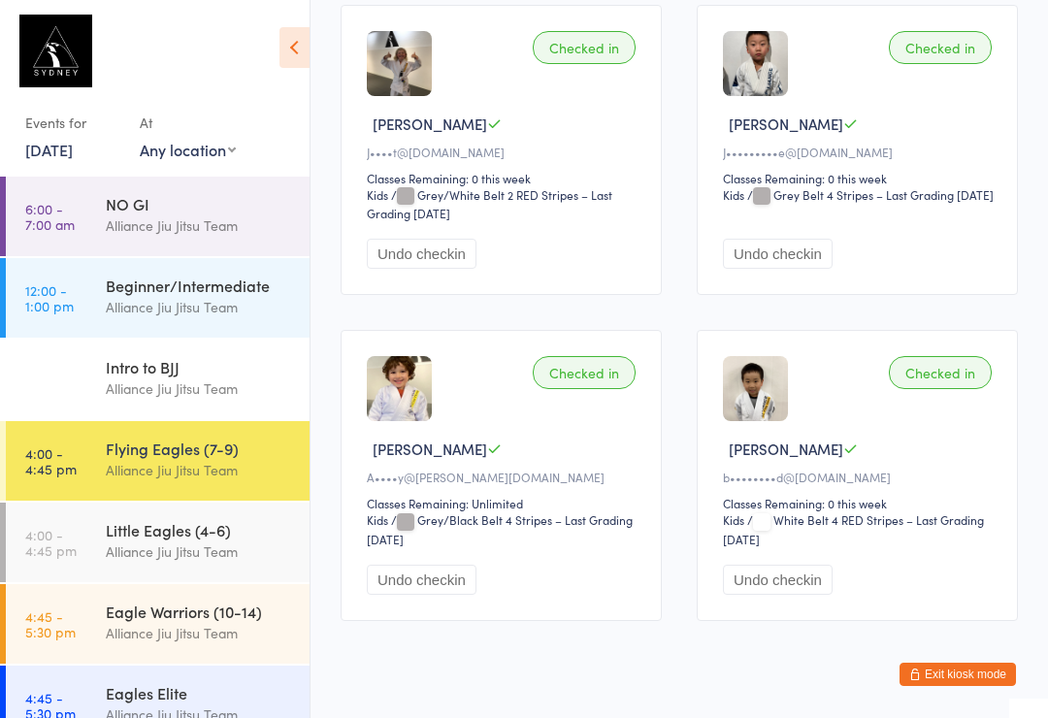
click at [231, 454] on div "Flying Eagles (7-9)" at bounding box center [199, 448] width 187 height 21
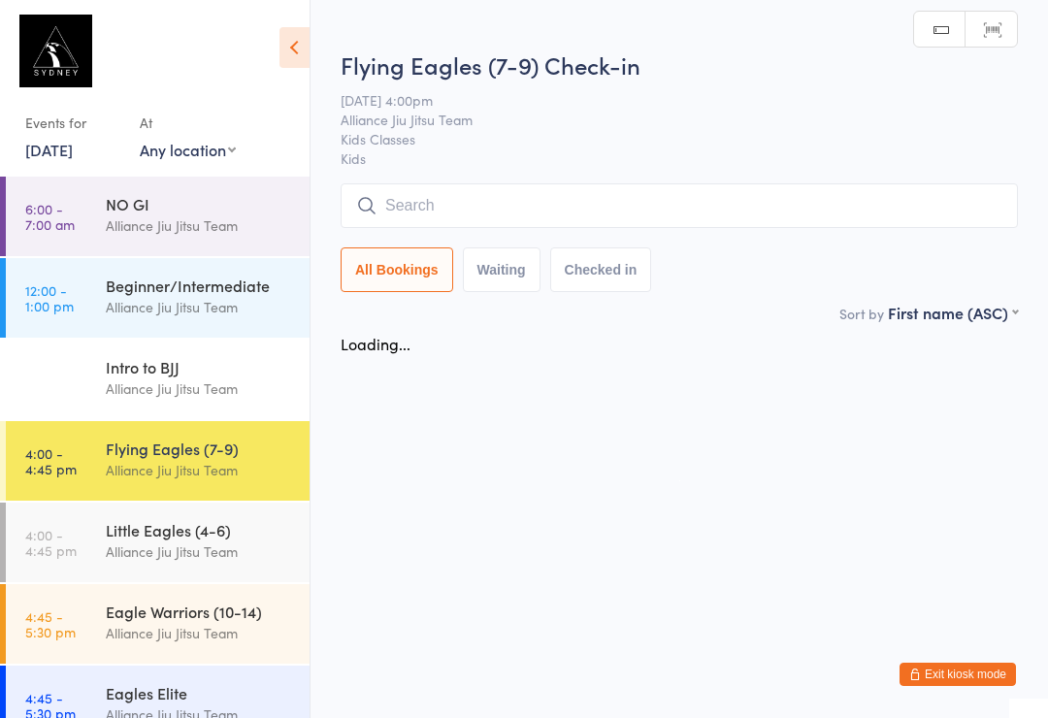
scroll to position [0, 0]
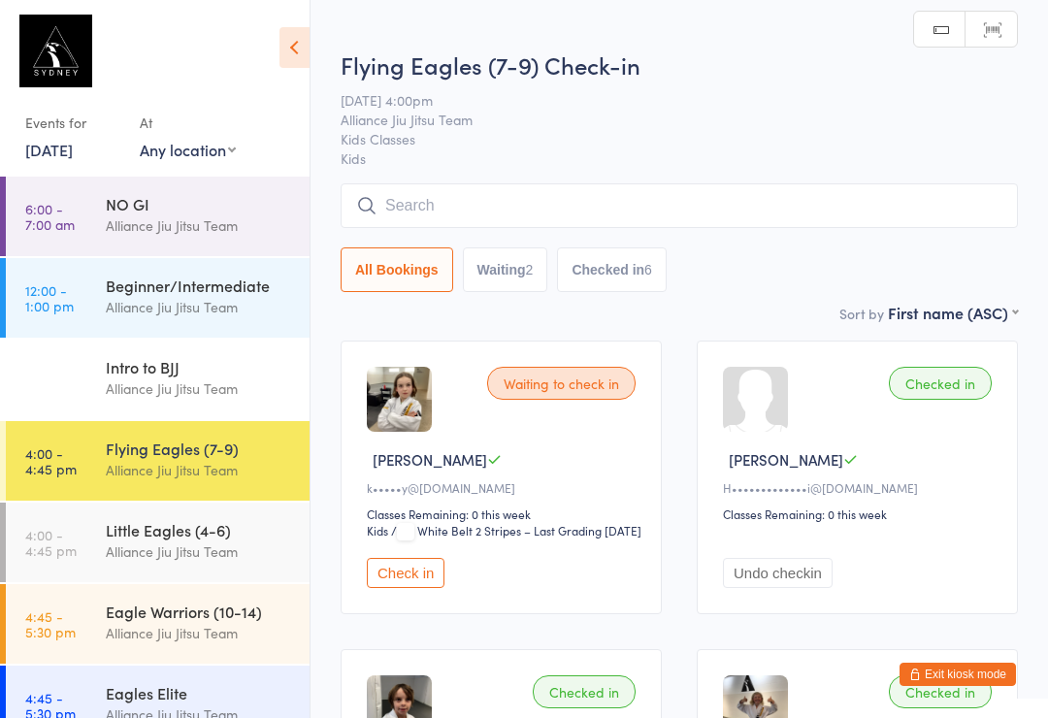
click at [612, 221] on input "search" at bounding box center [679, 205] width 677 height 45
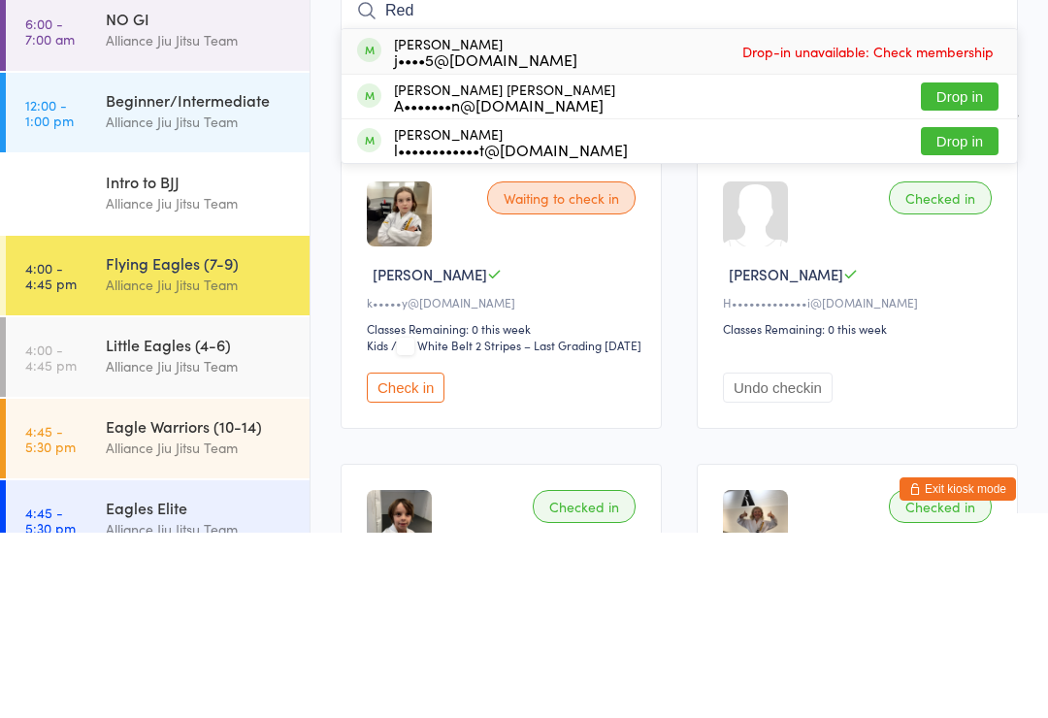
type input "Red"
click at [1004, 214] on div "[PERSON_NAME] j••••5@[DOMAIN_NAME] Drop-in unavailable: Check membership" at bounding box center [679, 236] width 675 height 45
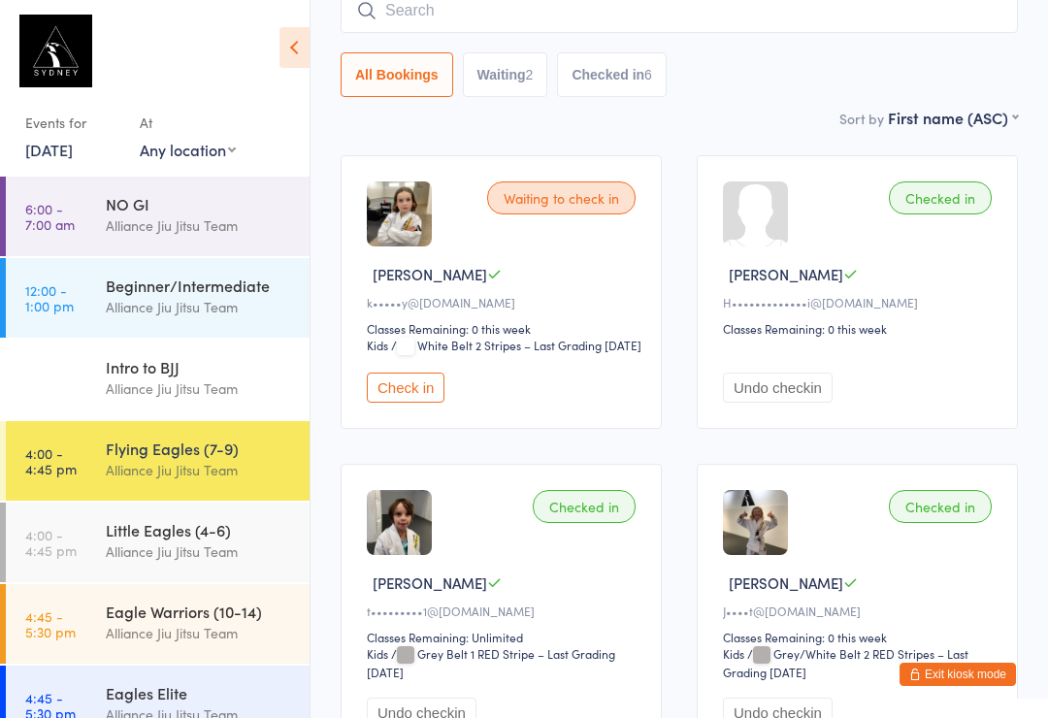
click at [710, 13] on input "search" at bounding box center [679, 10] width 677 height 45
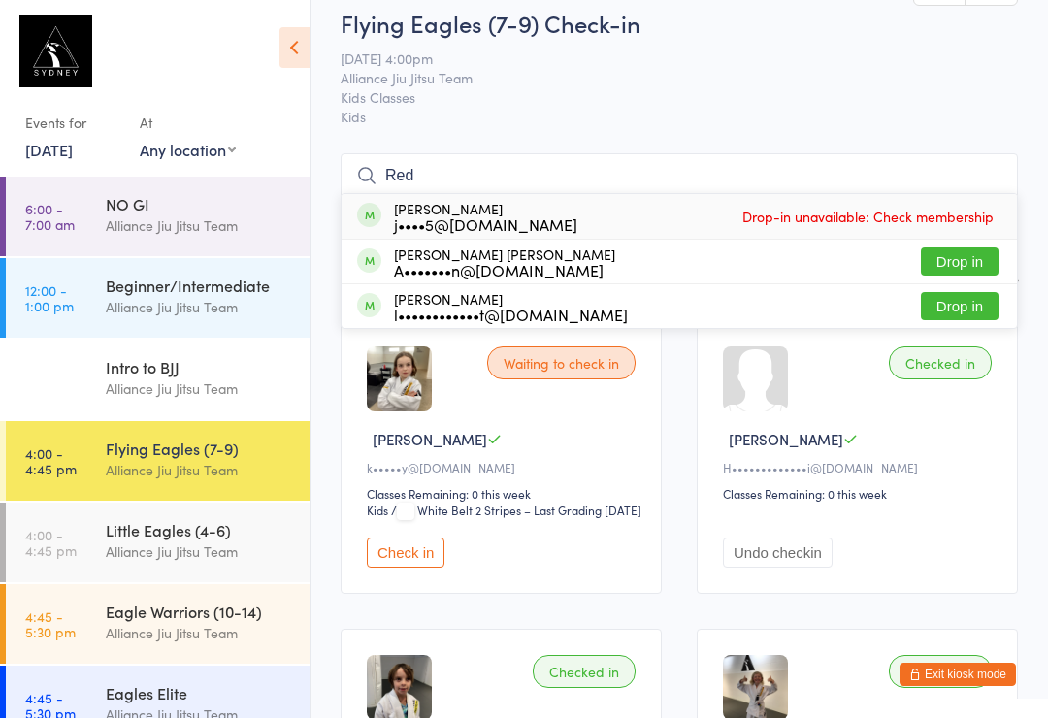
scroll to position [0, 0]
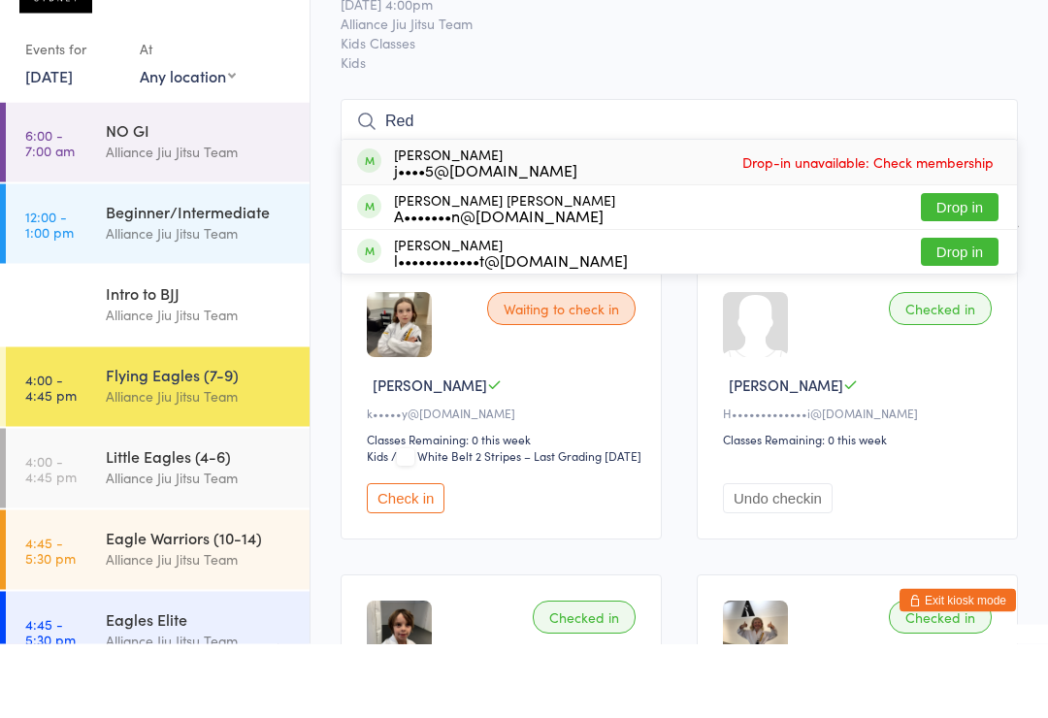
type input "Red"
click at [978, 268] on button "Drop in" at bounding box center [960, 282] width 78 height 28
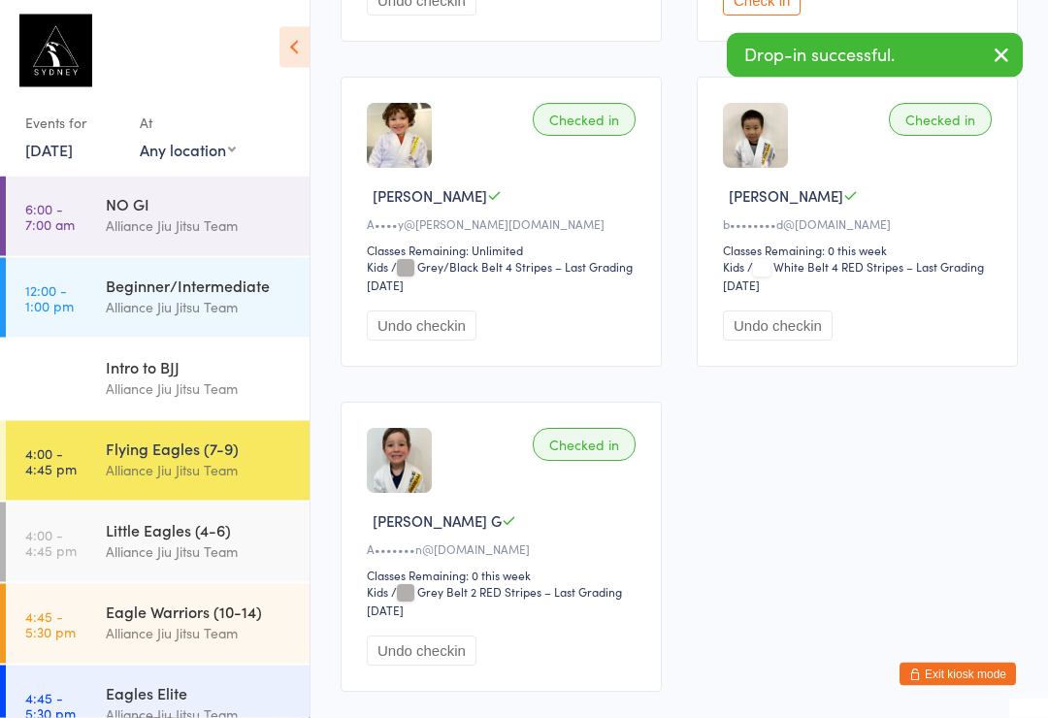
scroll to position [1207, 0]
click at [220, 567] on div "Little Eagles (4-6) Alliance Jiu Jitsu Team" at bounding box center [208, 541] width 204 height 77
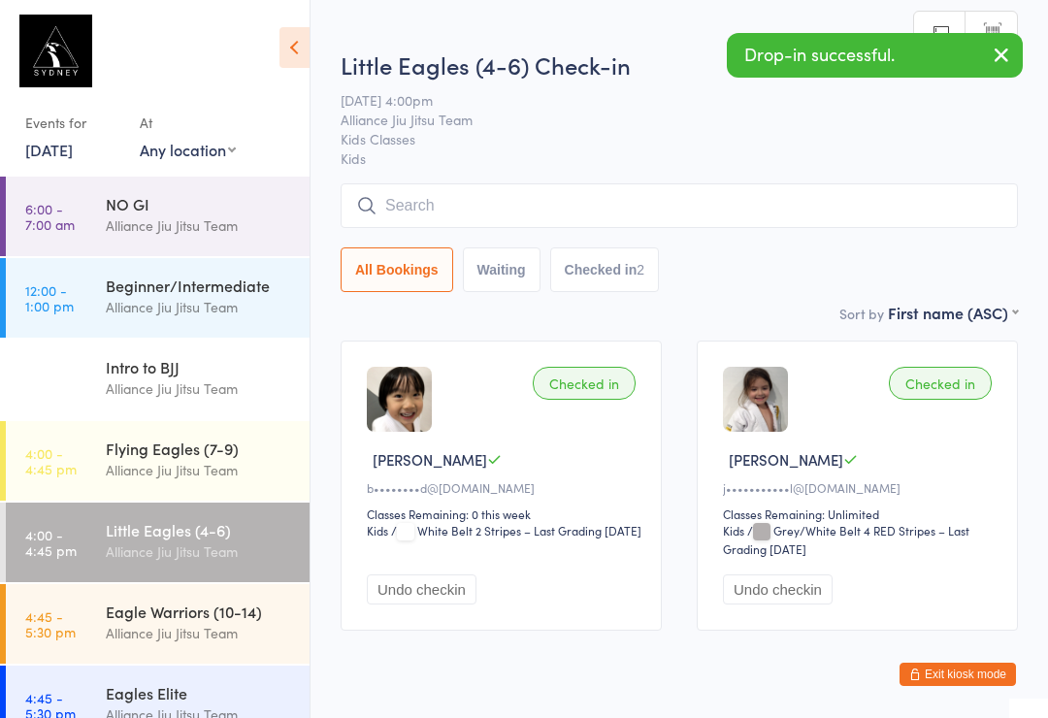
click at [602, 213] on input "search" at bounding box center [679, 205] width 677 height 45
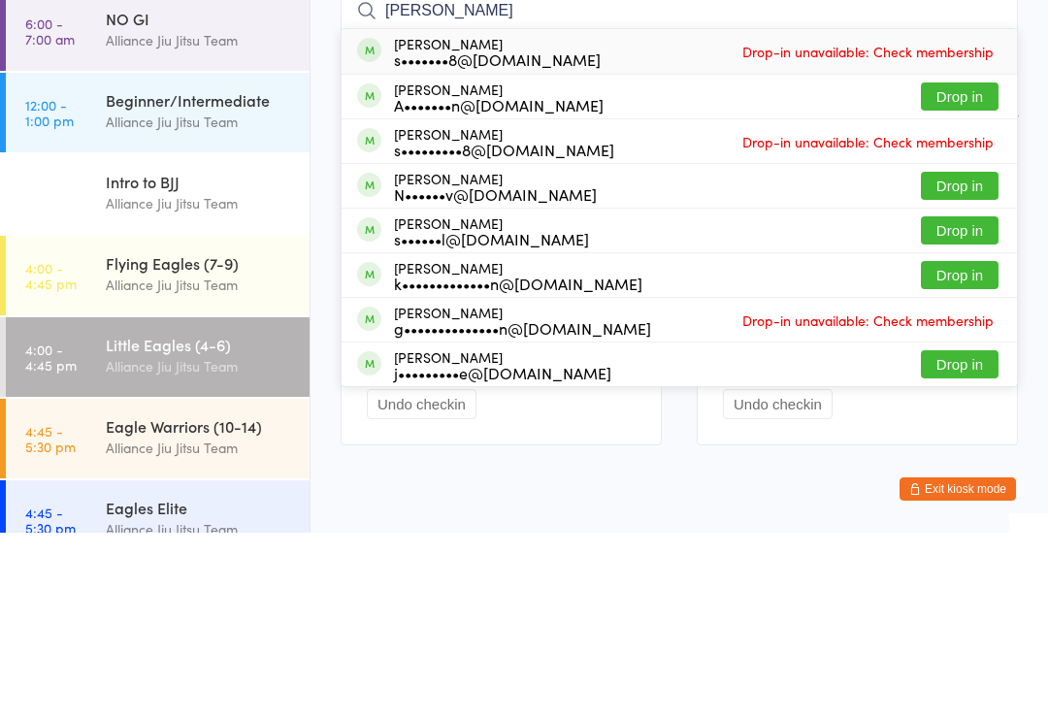
type input "[PERSON_NAME]"
click at [984, 268] on button "Drop in" at bounding box center [960, 282] width 78 height 28
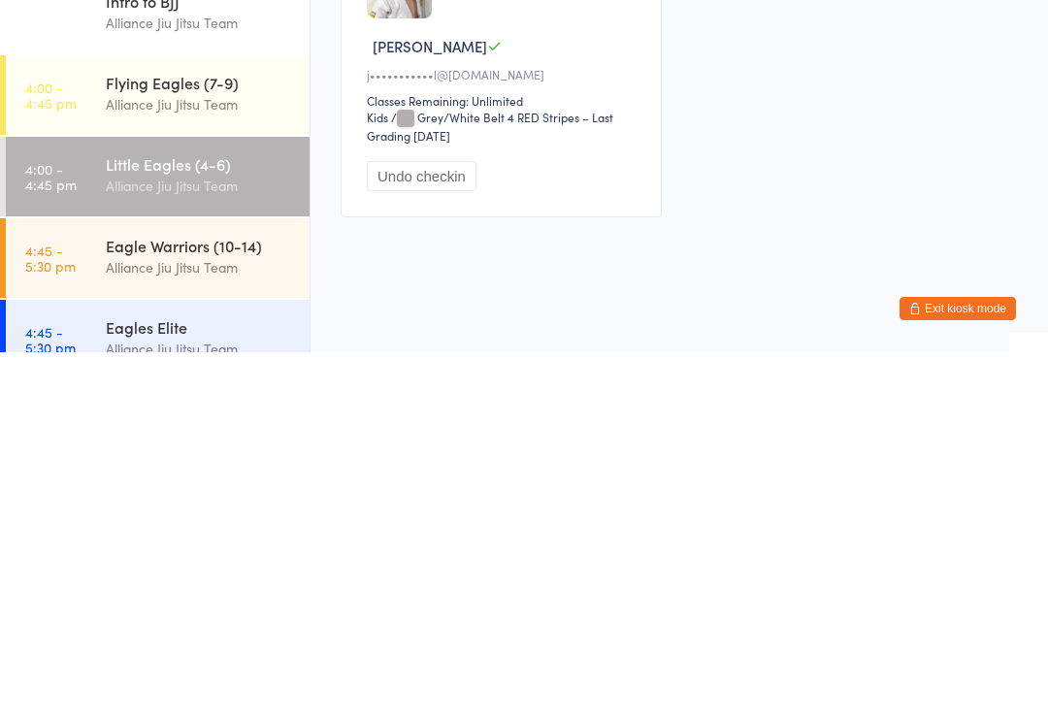
scroll to position [405, 0]
click at [270, 459] on div "Alliance Jiu Jitsu Team" at bounding box center [199, 470] width 187 height 22
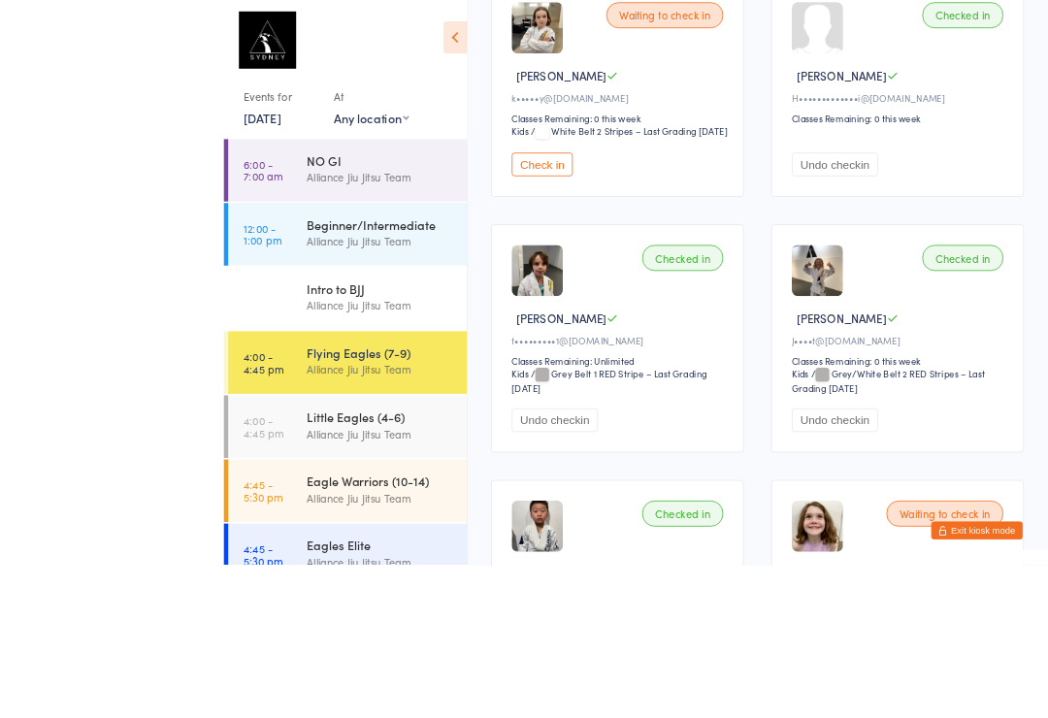
scroll to position [363, 0]
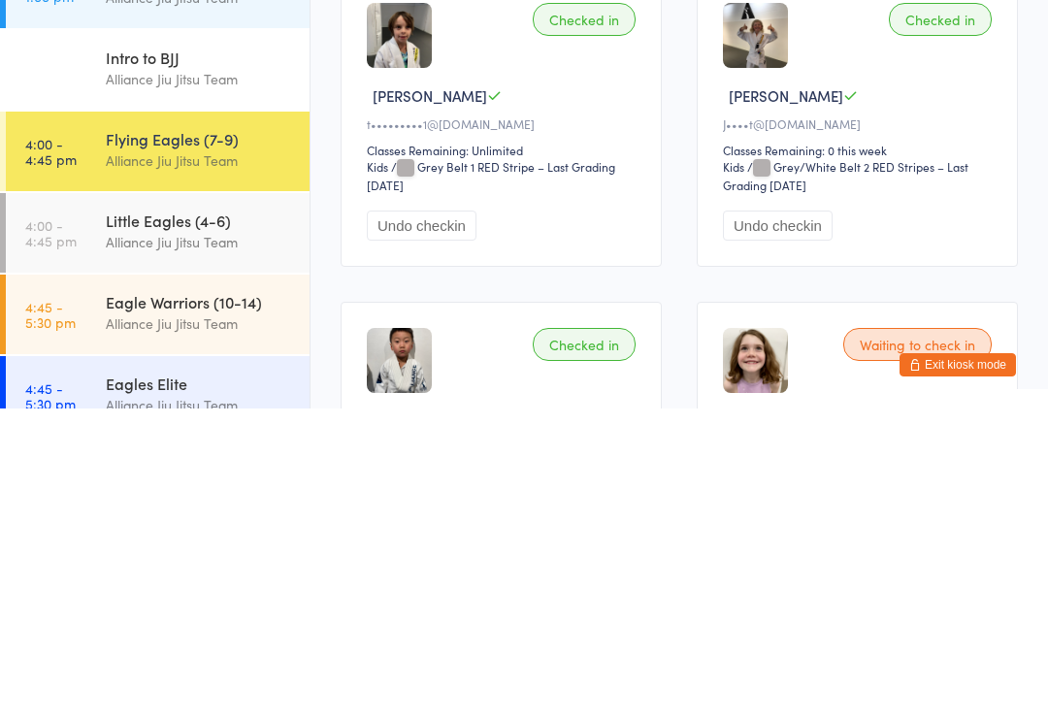
click at [230, 547] on body "You have now entered Kiosk Mode. Members will be able to check themselves in us…" at bounding box center [524, 608] width 1048 height 1889
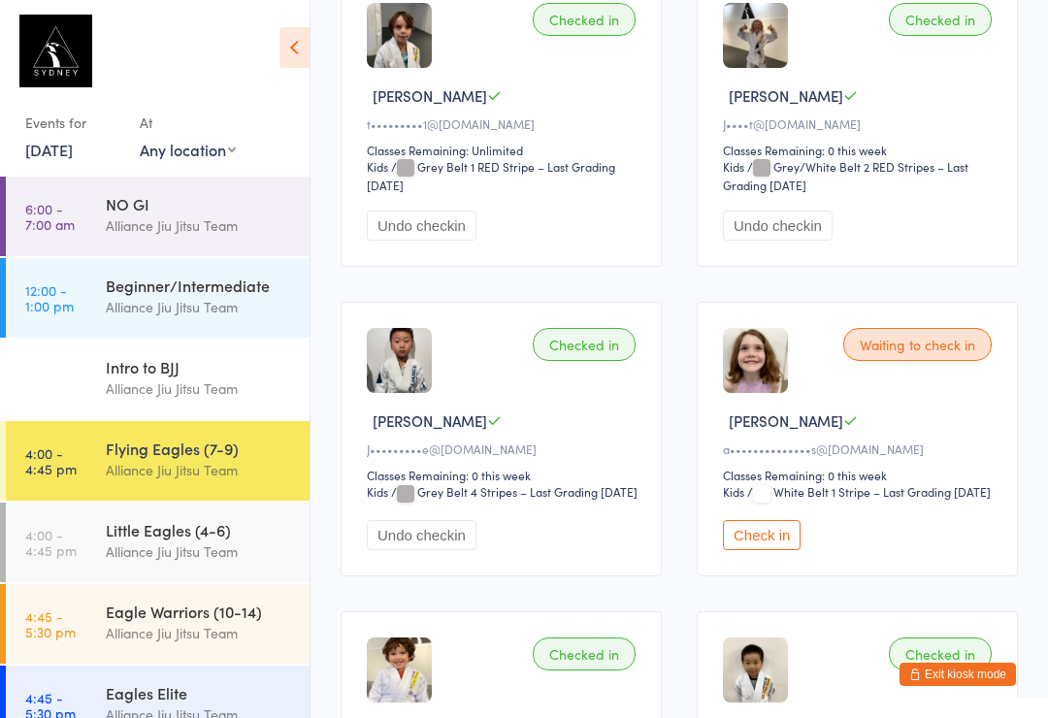
click at [195, 563] on div "Alliance Jiu Jitsu Team" at bounding box center [199, 551] width 187 height 22
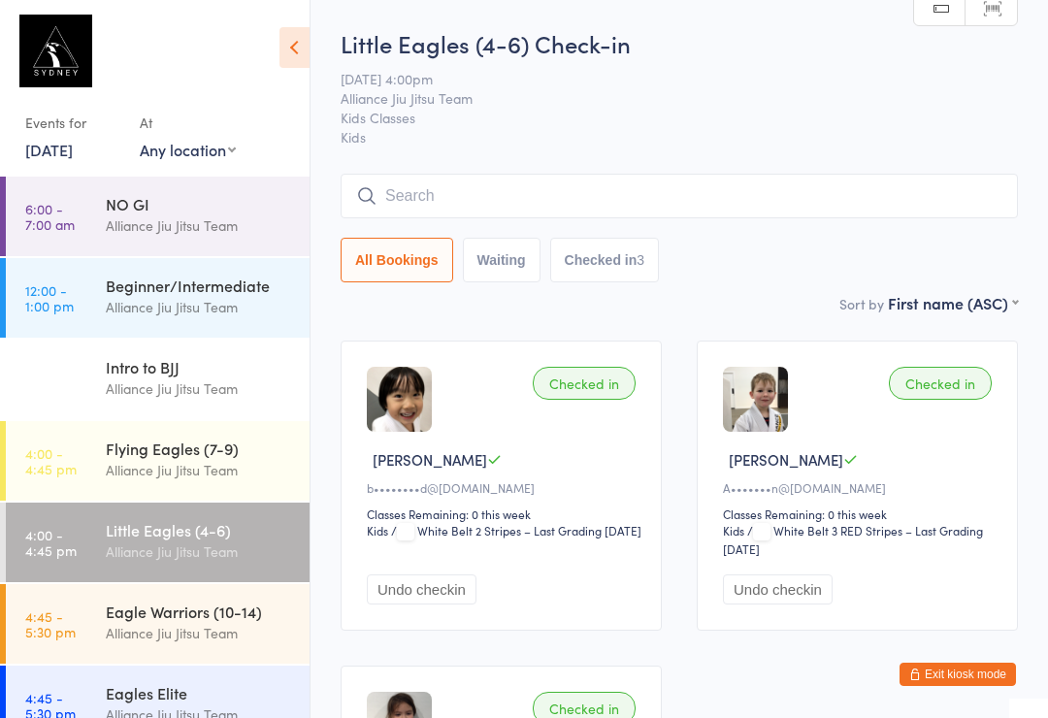
click at [438, 211] on input "search" at bounding box center [679, 196] width 677 height 45
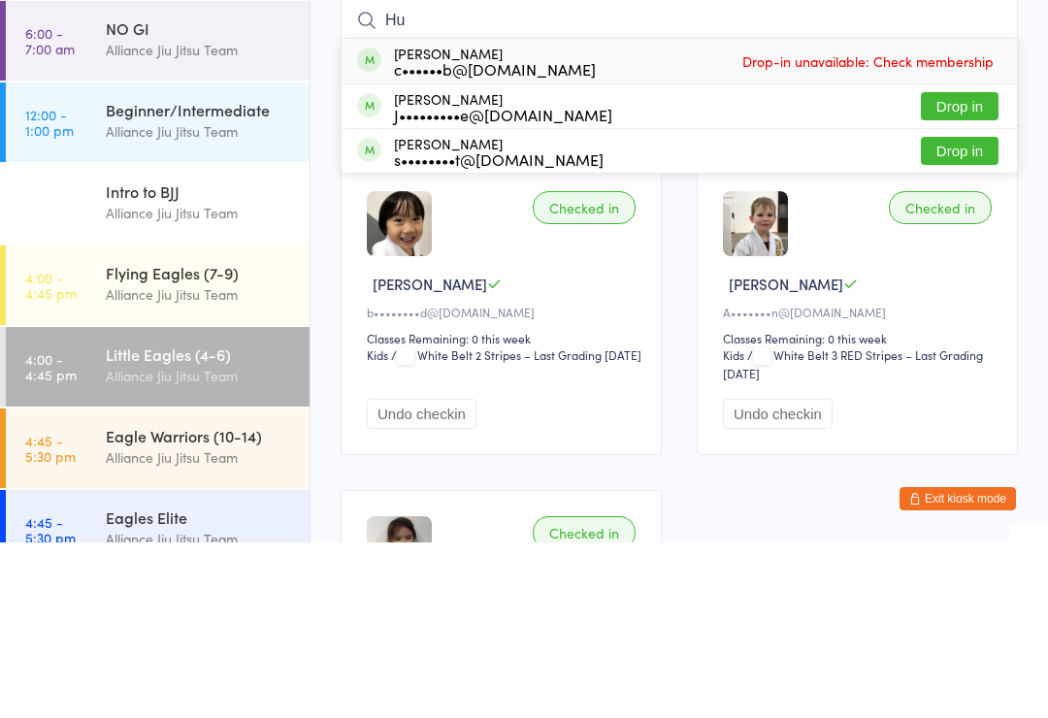
type input "Hu"
click at [491, 267] on div "[PERSON_NAME] J•••••••••e@[DOMAIN_NAME]" at bounding box center [503, 282] width 218 height 31
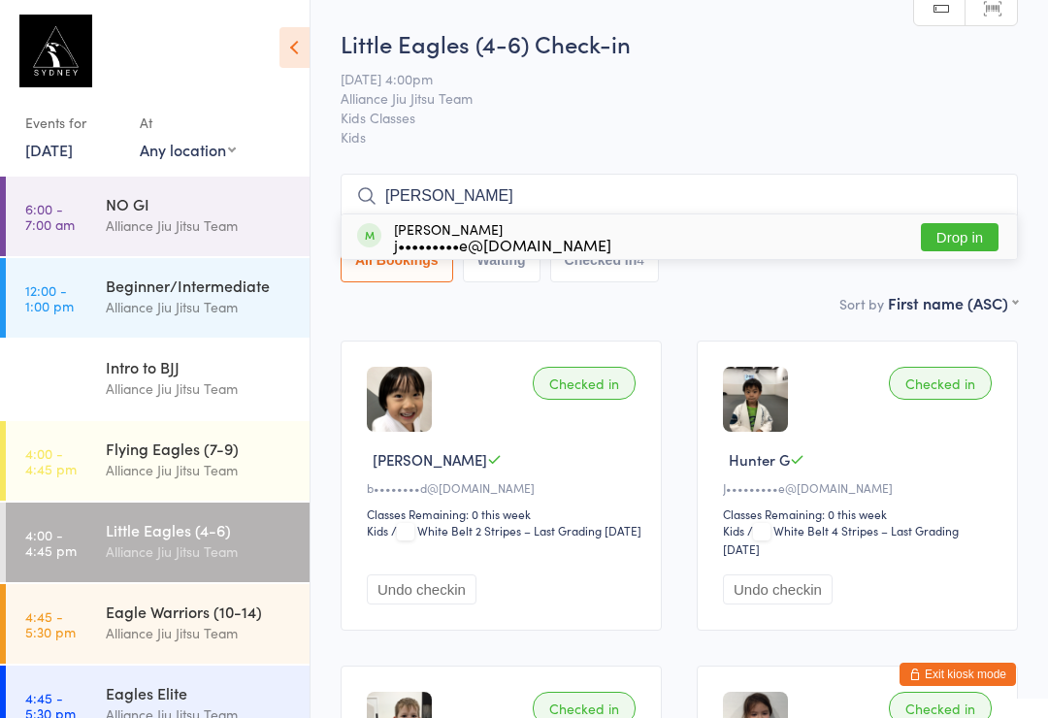
type input "[PERSON_NAME]"
click at [961, 243] on button "Drop in" at bounding box center [960, 237] width 78 height 28
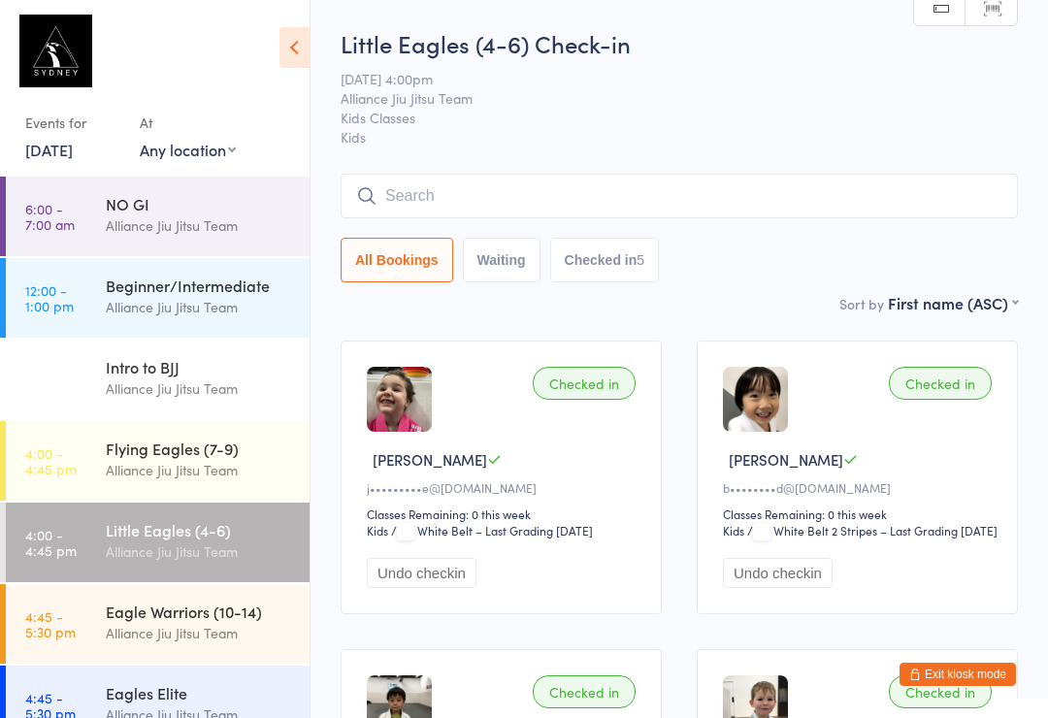
click at [862, 189] on input "search" at bounding box center [679, 196] width 677 height 45
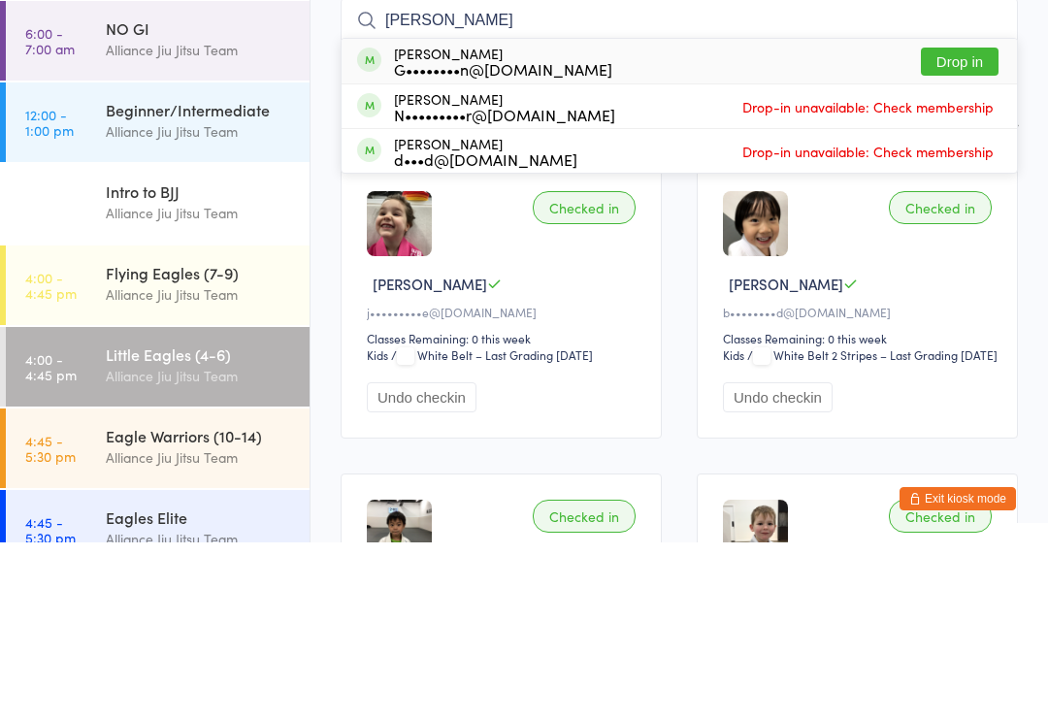
type input "[PERSON_NAME]"
click at [975, 223] on button "Drop in" at bounding box center [960, 237] width 78 height 28
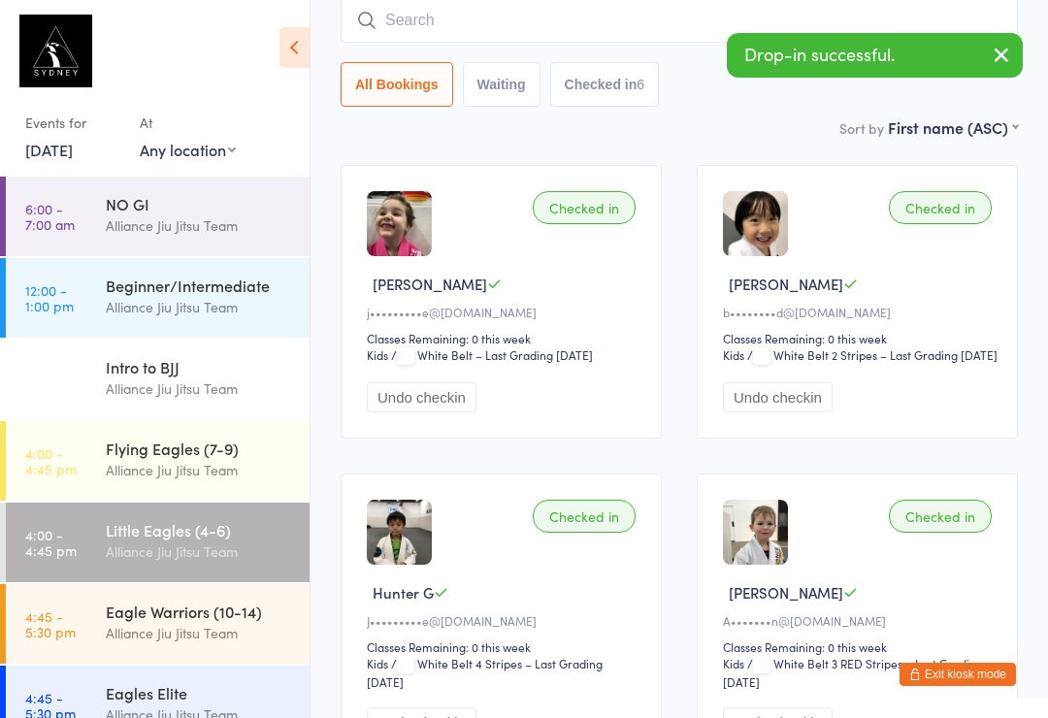
click at [85, 461] on link "4:00 - 4:45 pm Flying Eagles (7-9) Alliance Jiu Jitsu Team" at bounding box center [158, 461] width 304 height 80
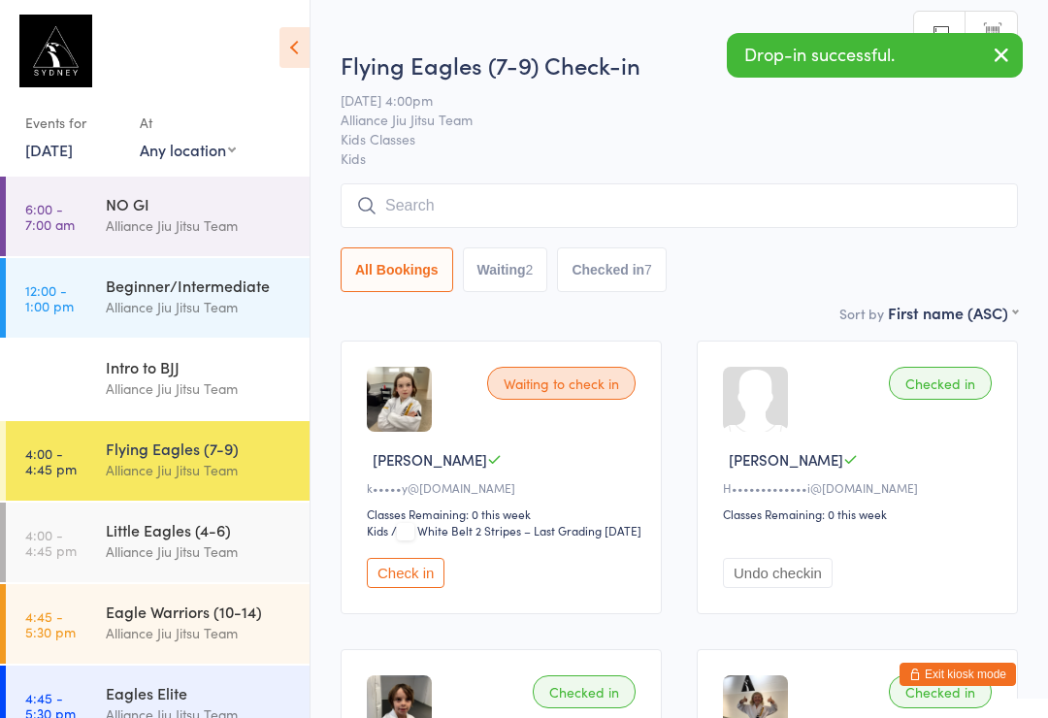
click at [469, 201] on input "search" at bounding box center [679, 205] width 677 height 45
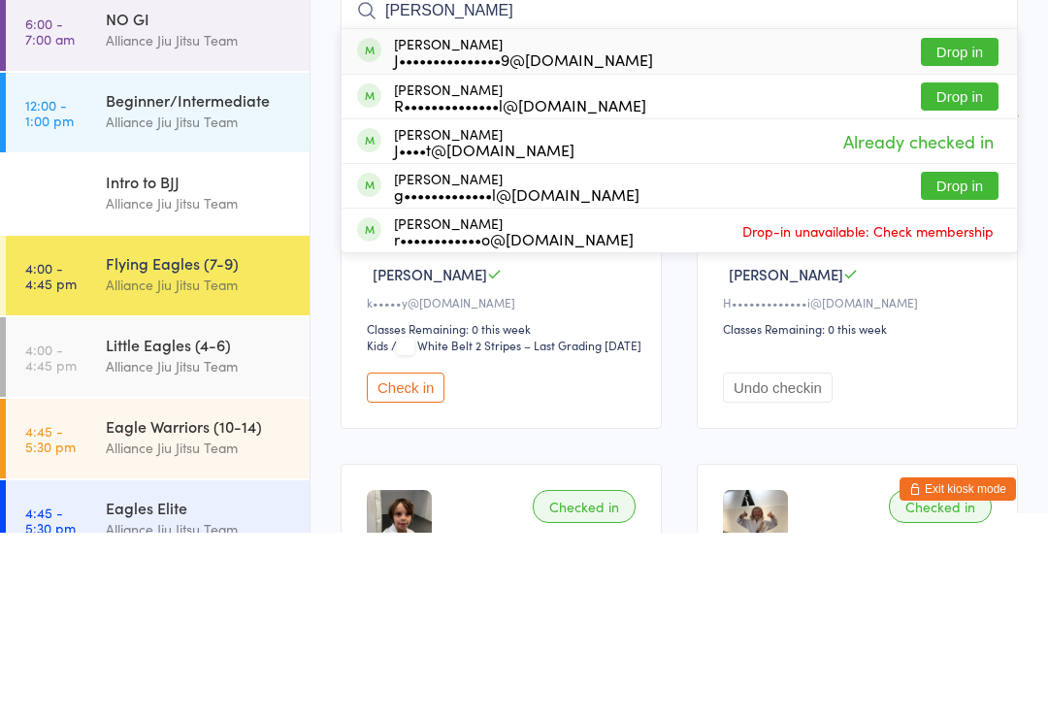
type input "[PERSON_NAME]"
click at [454, 237] on div "J•••••••••••••••9@[DOMAIN_NAME]" at bounding box center [523, 245] width 259 height 16
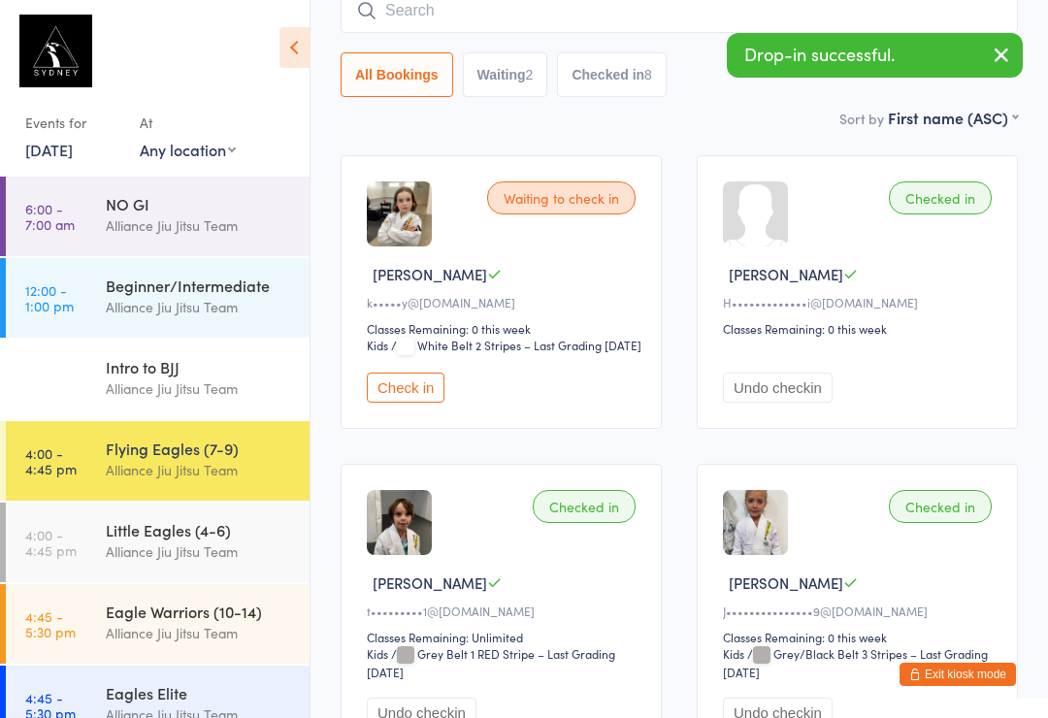
click at [83, 529] on link "4:00 - 4:45 pm Little Eagles (4-6) Alliance Jiu Jitsu Team" at bounding box center [158, 543] width 304 height 80
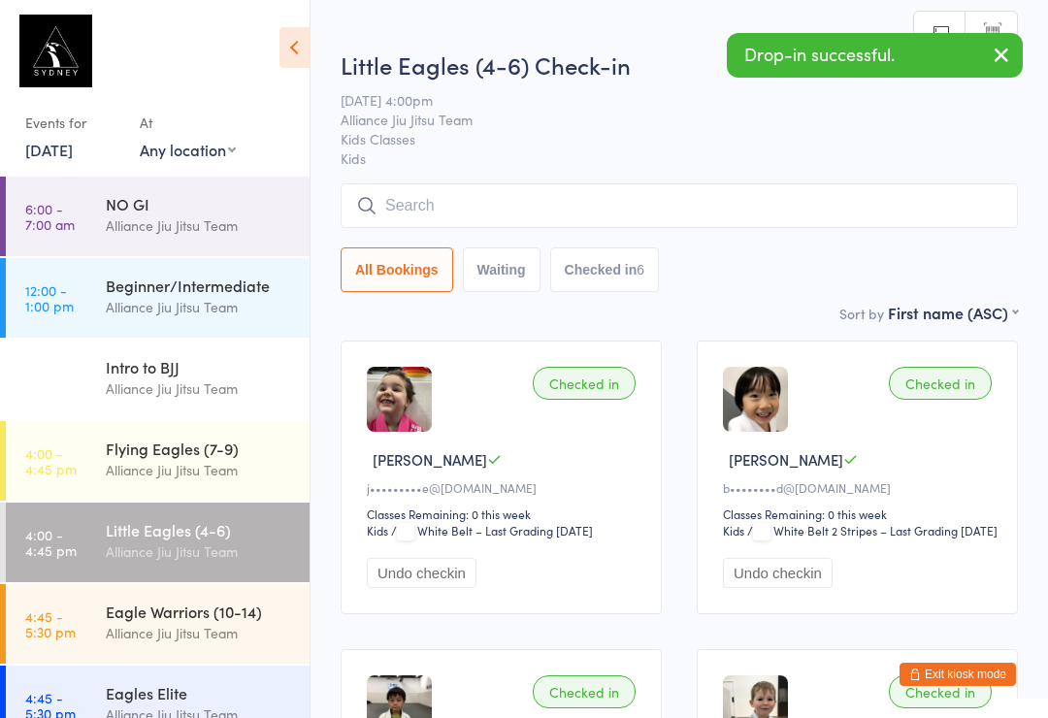
click at [457, 211] on input "search" at bounding box center [679, 205] width 677 height 45
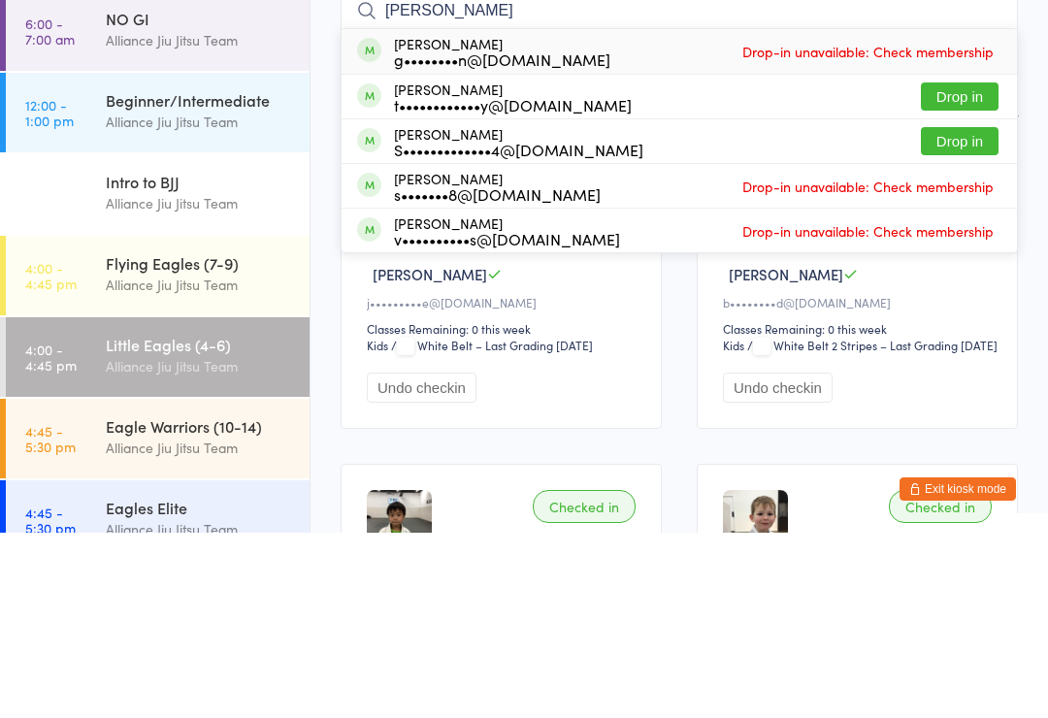
type input "[PERSON_NAME]"
click at [435, 221] on div "[PERSON_NAME] g••••••••n@[DOMAIN_NAME]" at bounding box center [502, 236] width 216 height 31
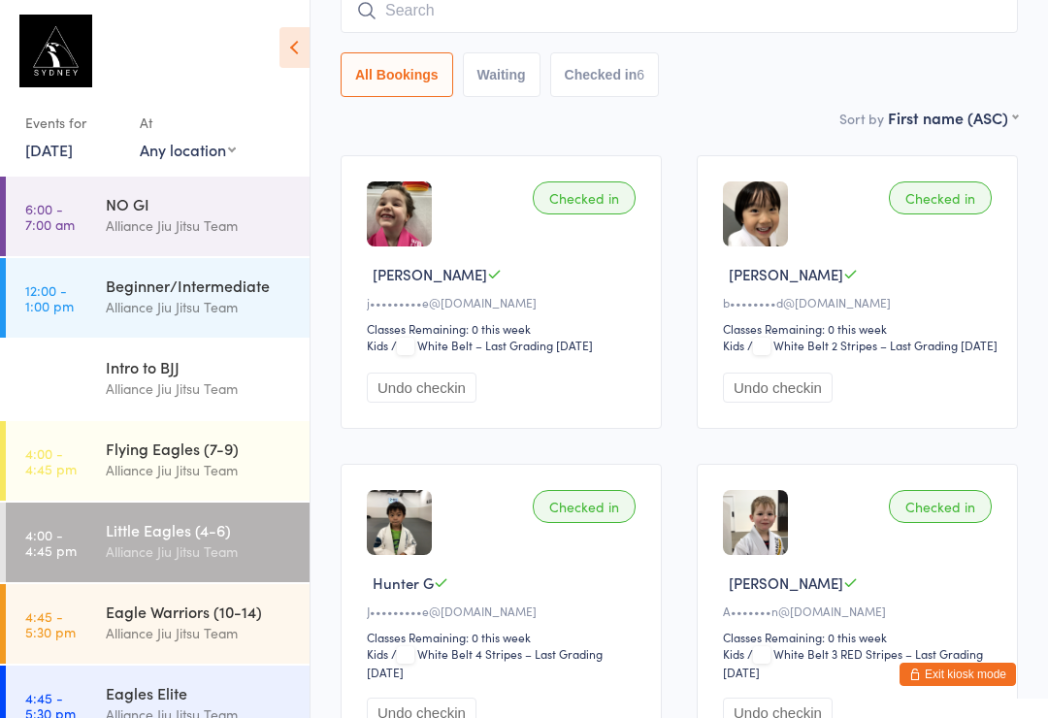
click at [214, 525] on div "Little Eagles (4-6)" at bounding box center [199, 529] width 187 height 21
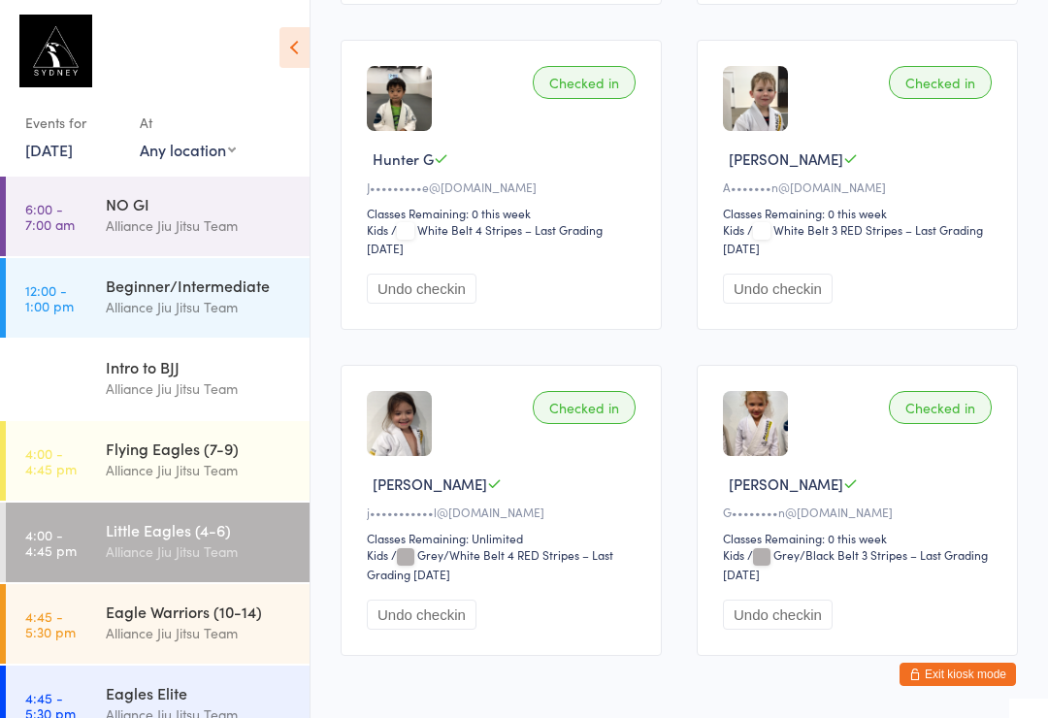
scroll to position [707, 0]
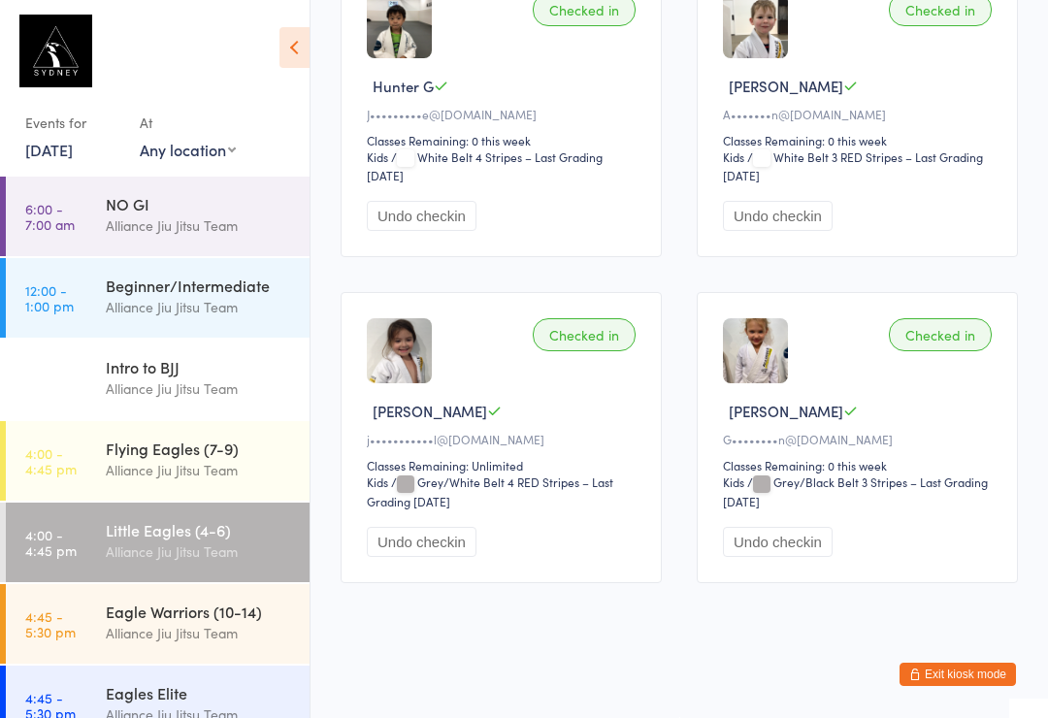
click at [218, 443] on div "Flying Eagles (7-9)" at bounding box center [199, 448] width 187 height 21
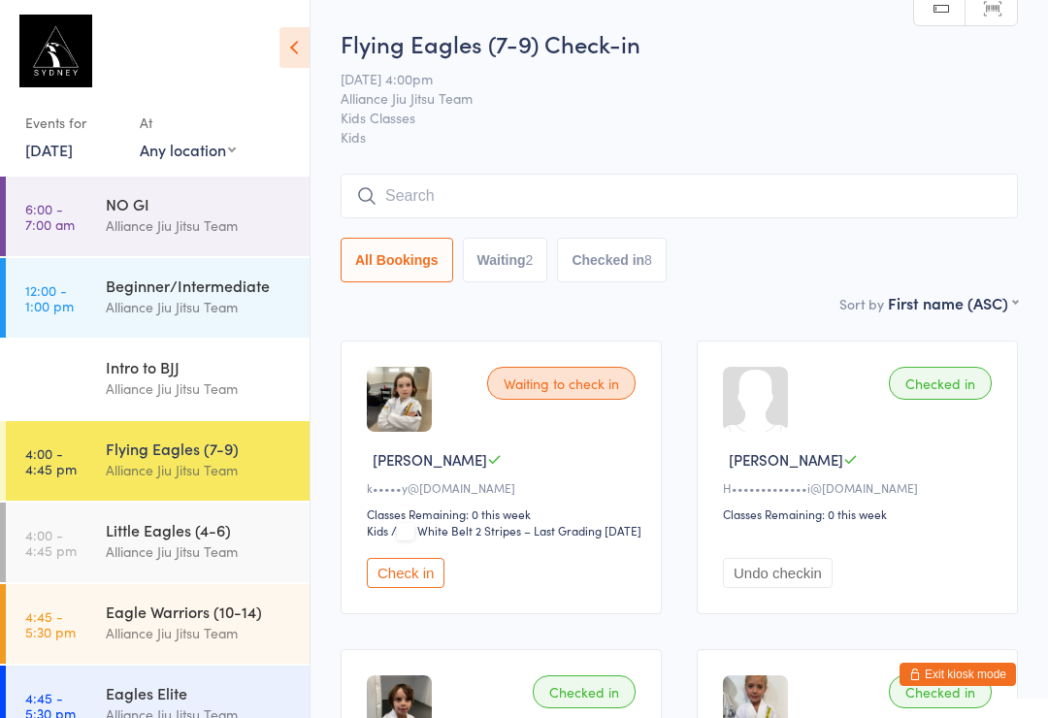
click at [518, 193] on input "search" at bounding box center [679, 196] width 677 height 45
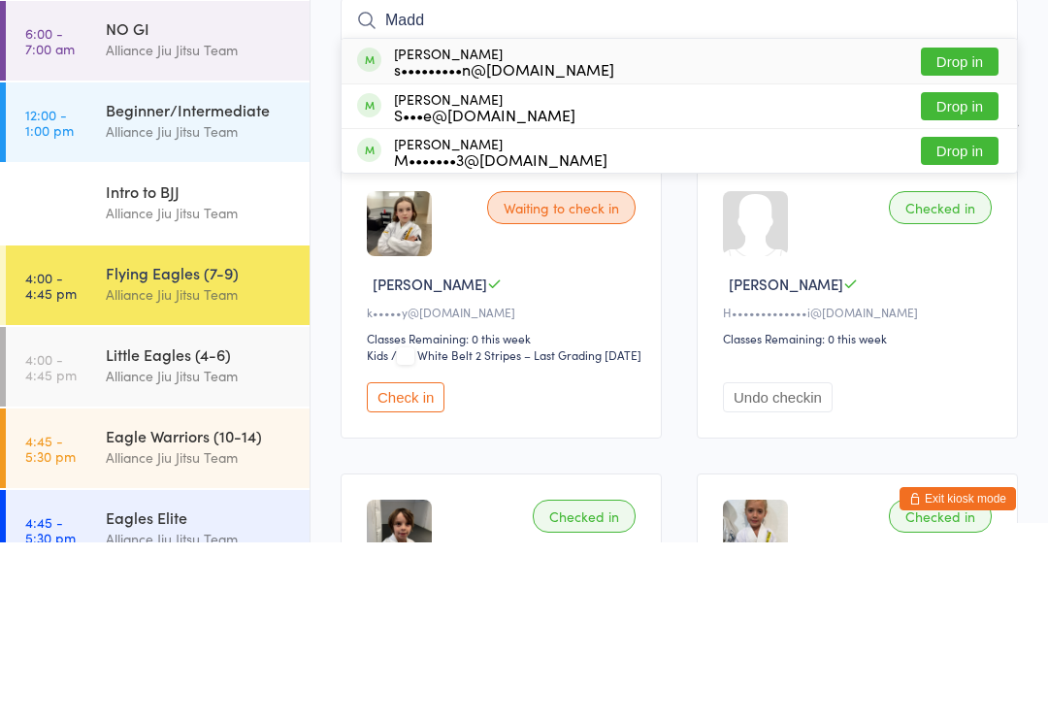
type input "Madd"
click at [969, 223] on button "Drop in" at bounding box center [960, 237] width 78 height 28
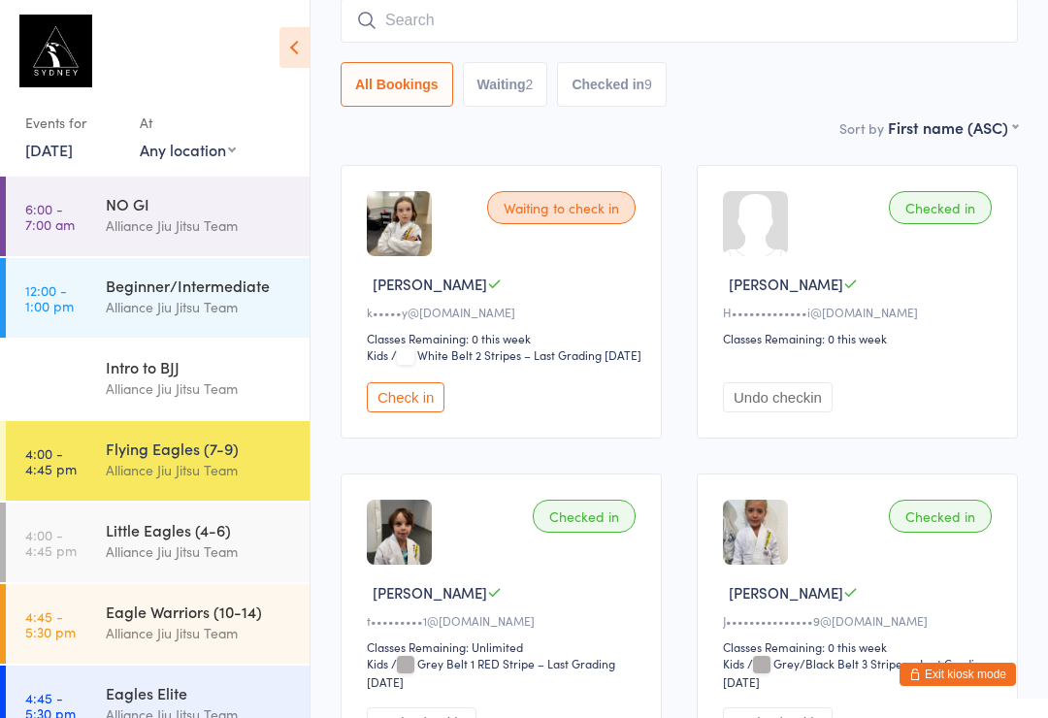
click at [549, 28] on input "search" at bounding box center [679, 20] width 677 height 45
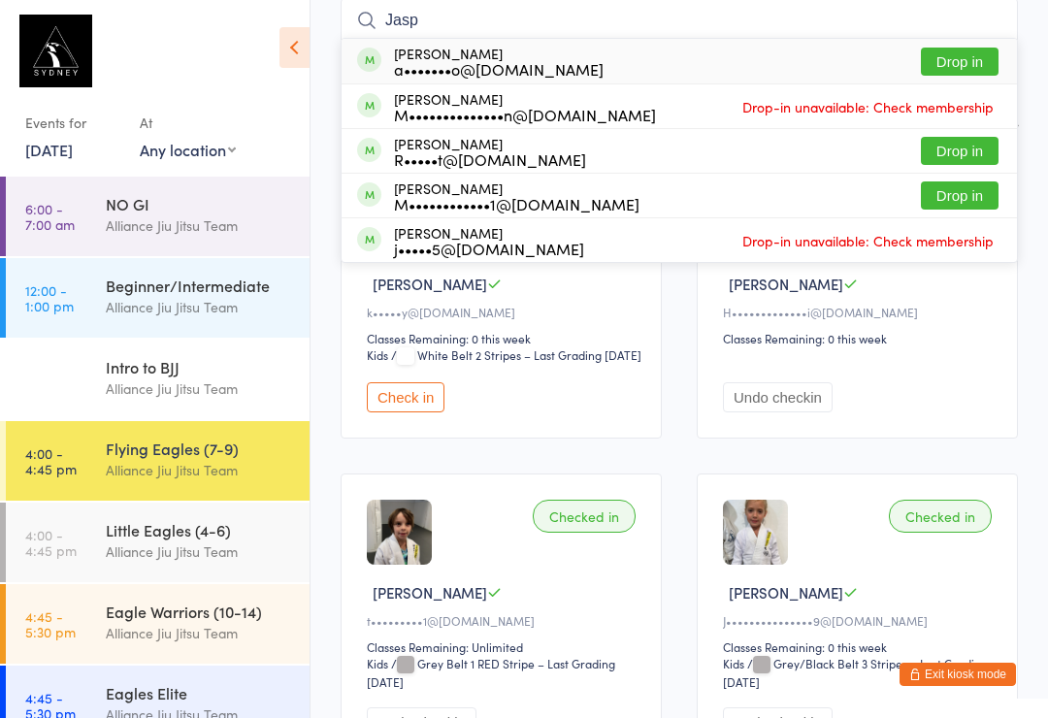
type input "Jasp"
click at [540, 71] on div "a•••••••o@[DOMAIN_NAME]" at bounding box center [499, 69] width 210 height 16
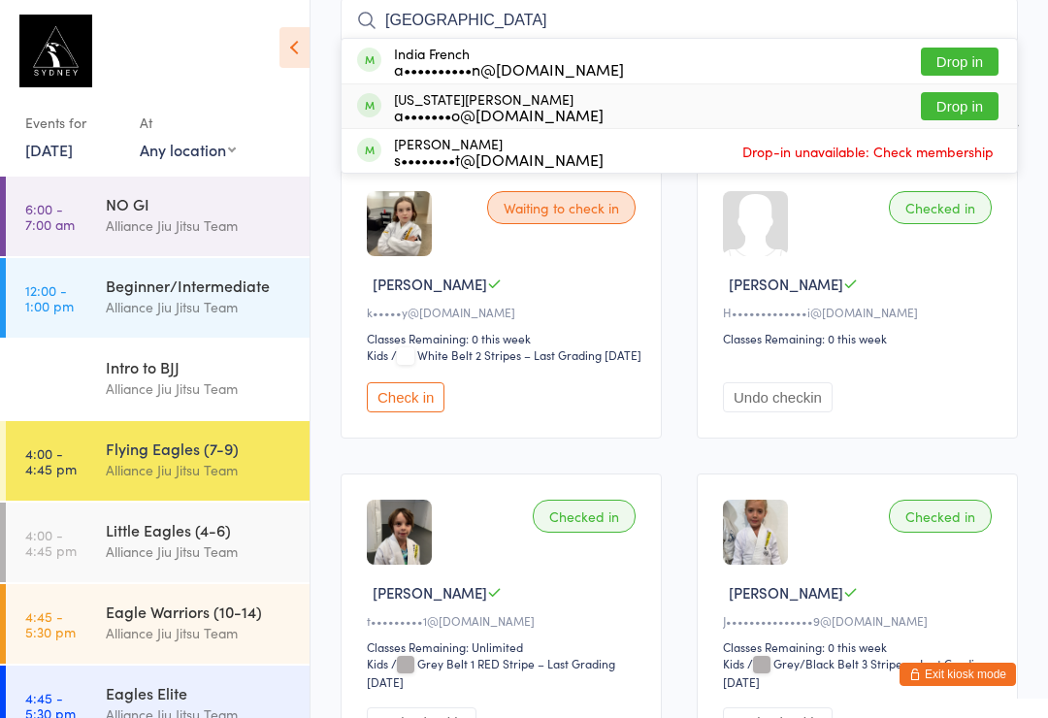
type input "[GEOGRAPHIC_DATA]"
click at [516, 107] on div "a•••••••o@[DOMAIN_NAME]" at bounding box center [499, 115] width 210 height 16
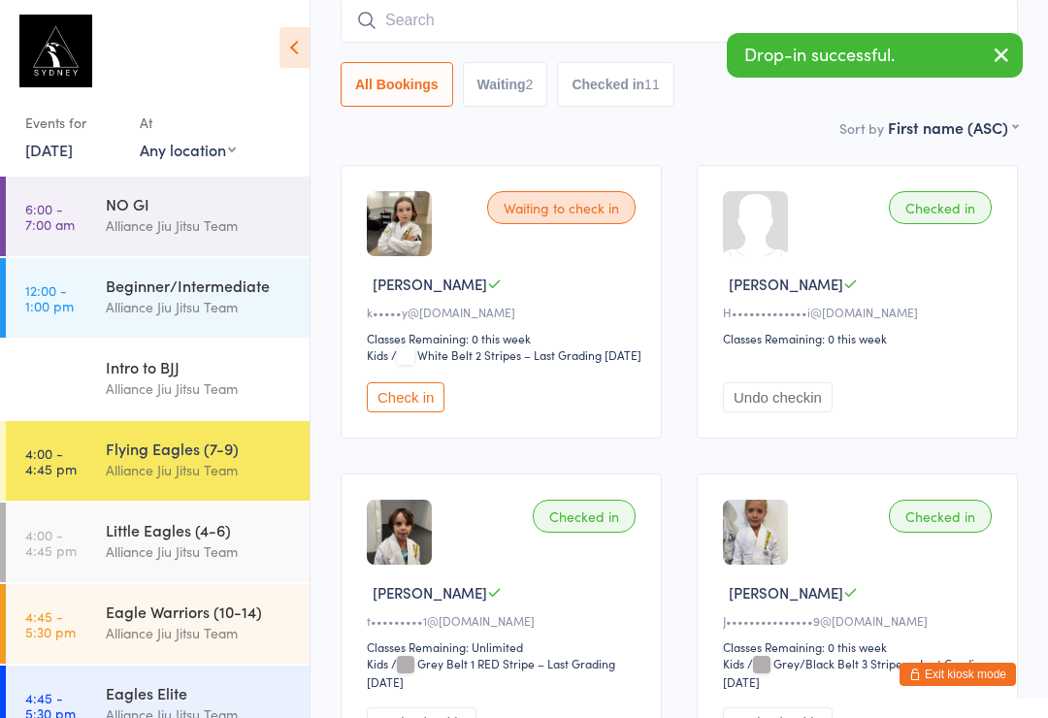
click at [535, 33] on input "search" at bounding box center [679, 20] width 677 height 45
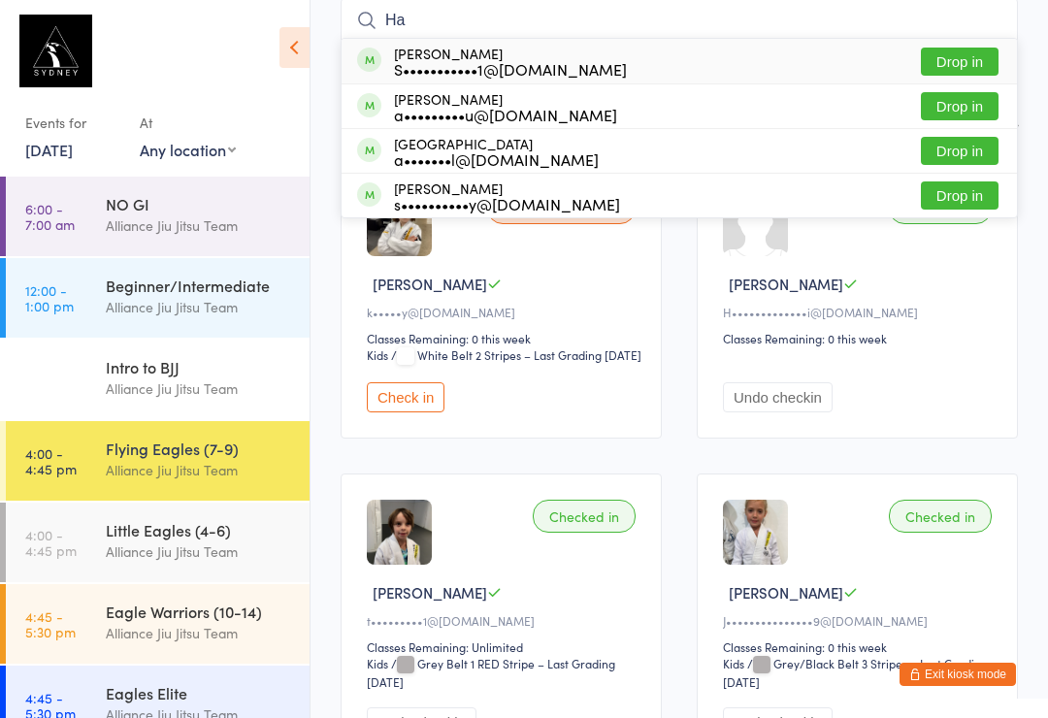
type input "Ha"
click at [562, 102] on div "[PERSON_NAME] a•••••••••u@[DOMAIN_NAME]" at bounding box center [505, 106] width 223 height 31
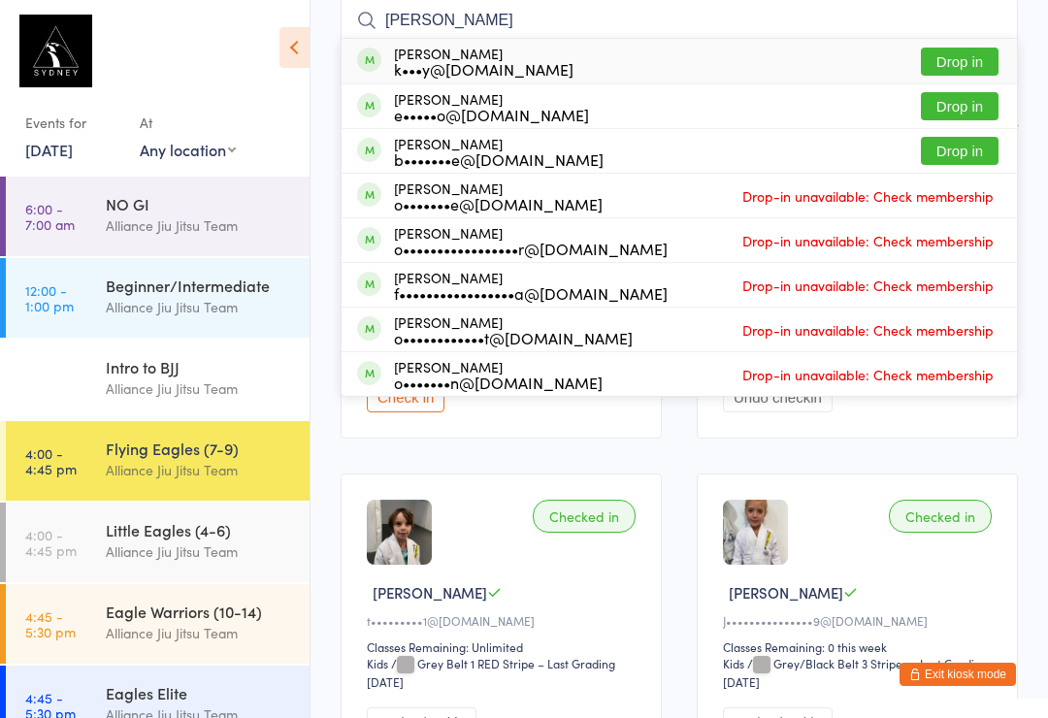
type input "[PERSON_NAME]"
click at [769, 61] on div "[PERSON_NAME] k•••y@[DOMAIN_NAME] Drop in" at bounding box center [679, 61] width 675 height 45
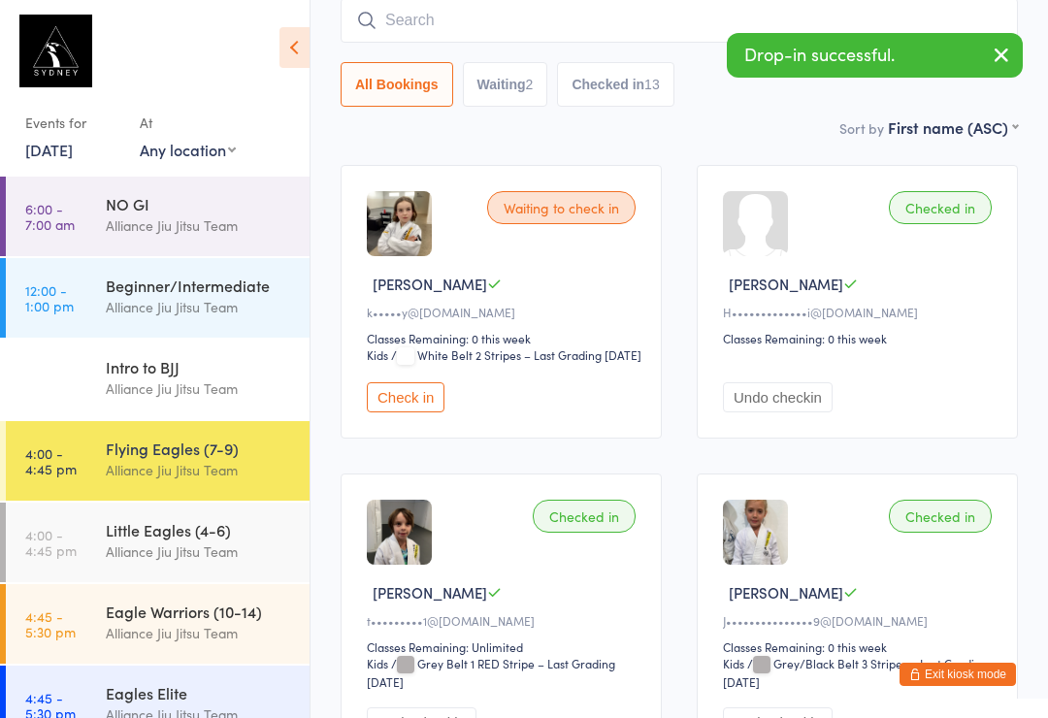
click at [519, 33] on input "search" at bounding box center [679, 20] width 677 height 45
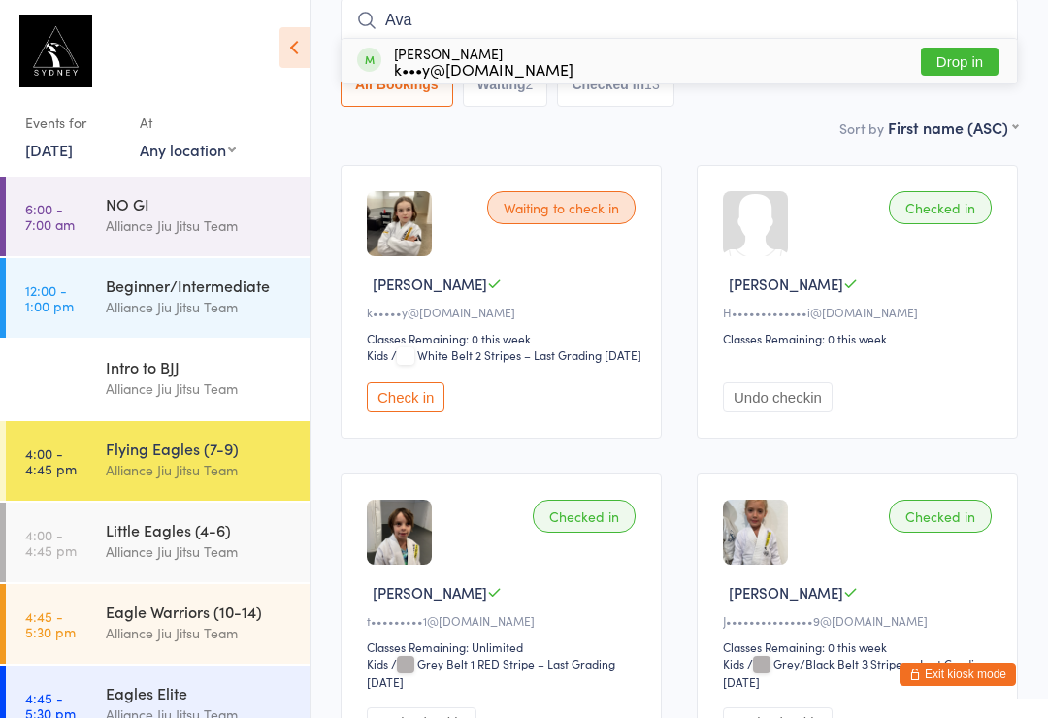
type input "Ava"
click at [541, 54] on div "[PERSON_NAME] k•••y@[DOMAIN_NAME]" at bounding box center [484, 61] width 180 height 31
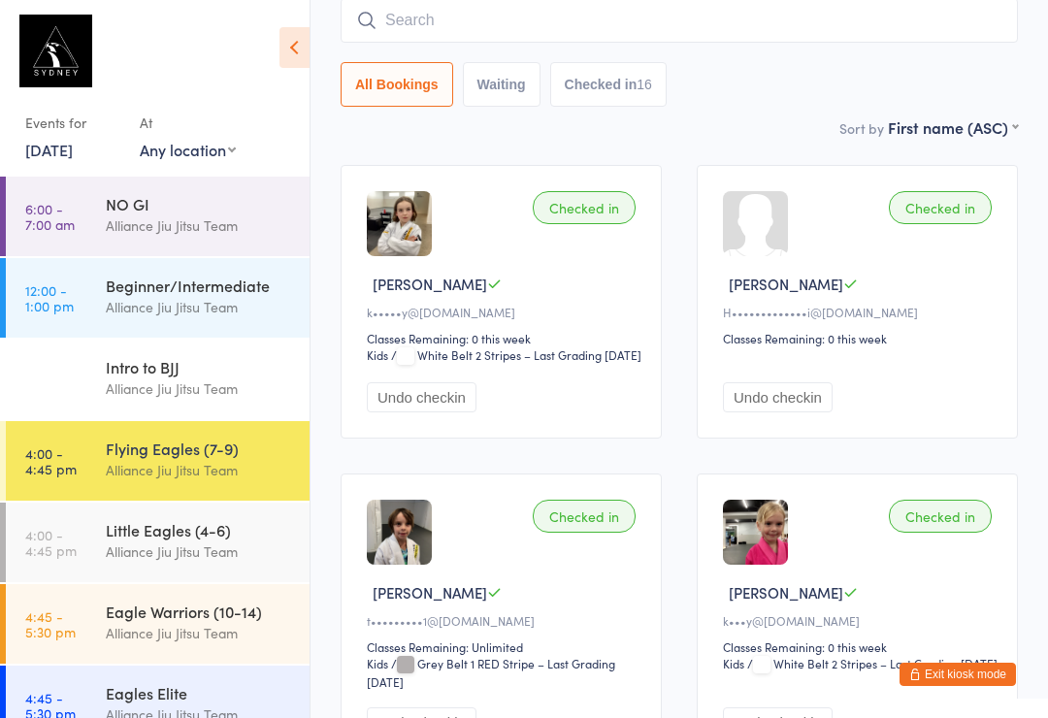
click at [191, 535] on div "Little Eagles (4-6)" at bounding box center [199, 529] width 187 height 21
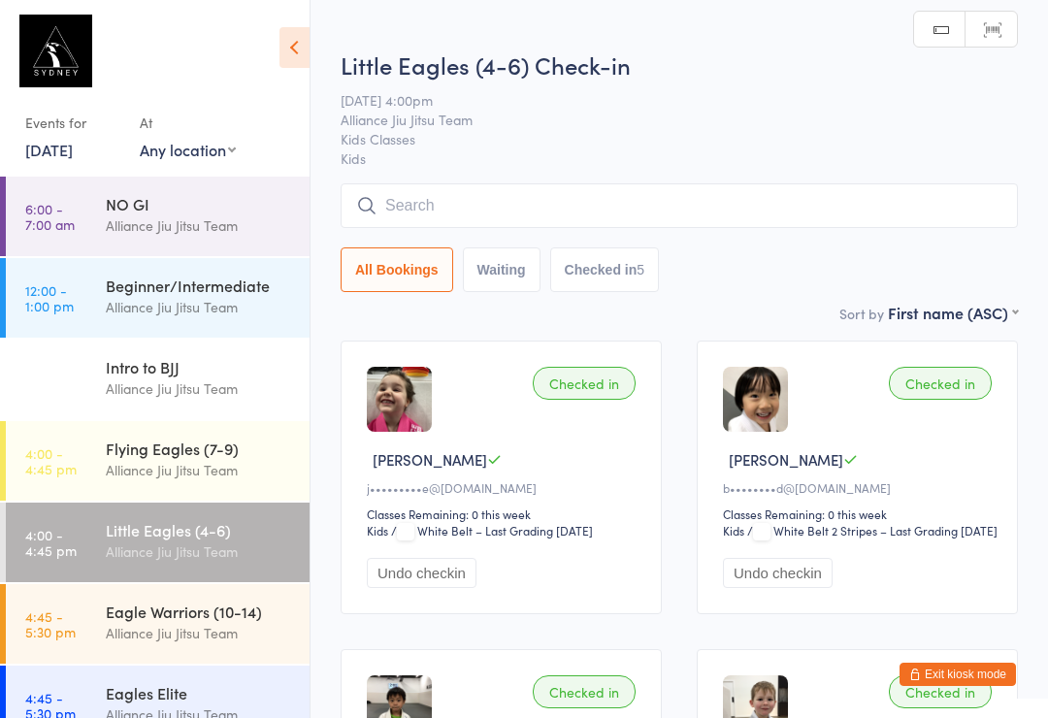
click at [652, 204] on input "search" at bounding box center [679, 205] width 677 height 45
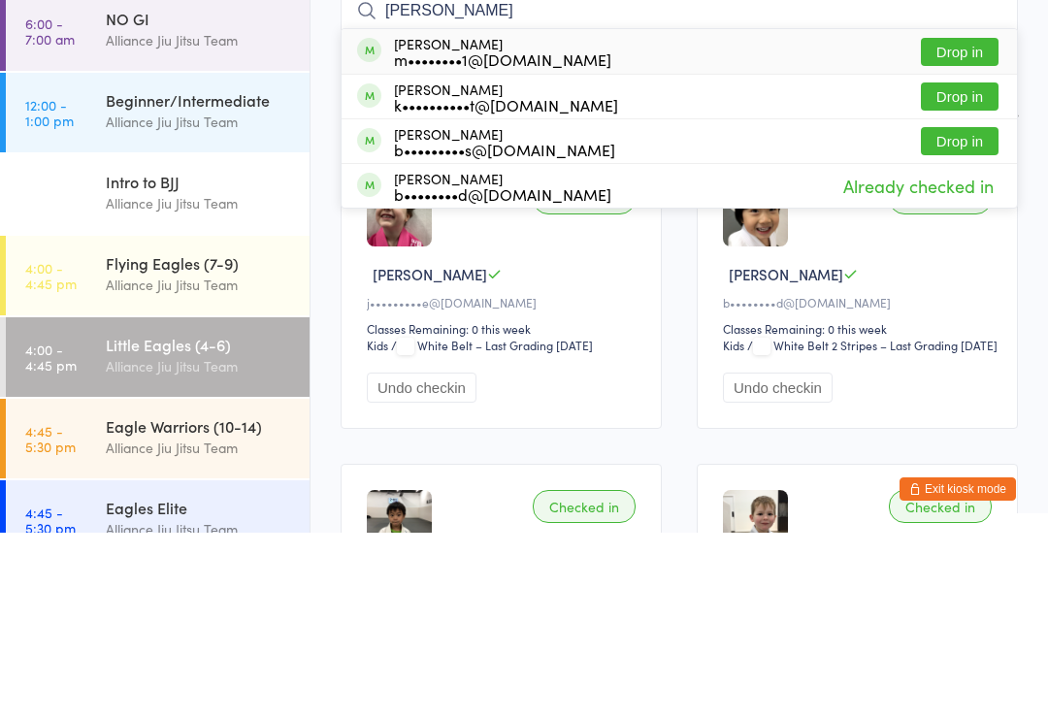
type input "[PERSON_NAME]"
click at [975, 268] on button "Drop in" at bounding box center [960, 282] width 78 height 28
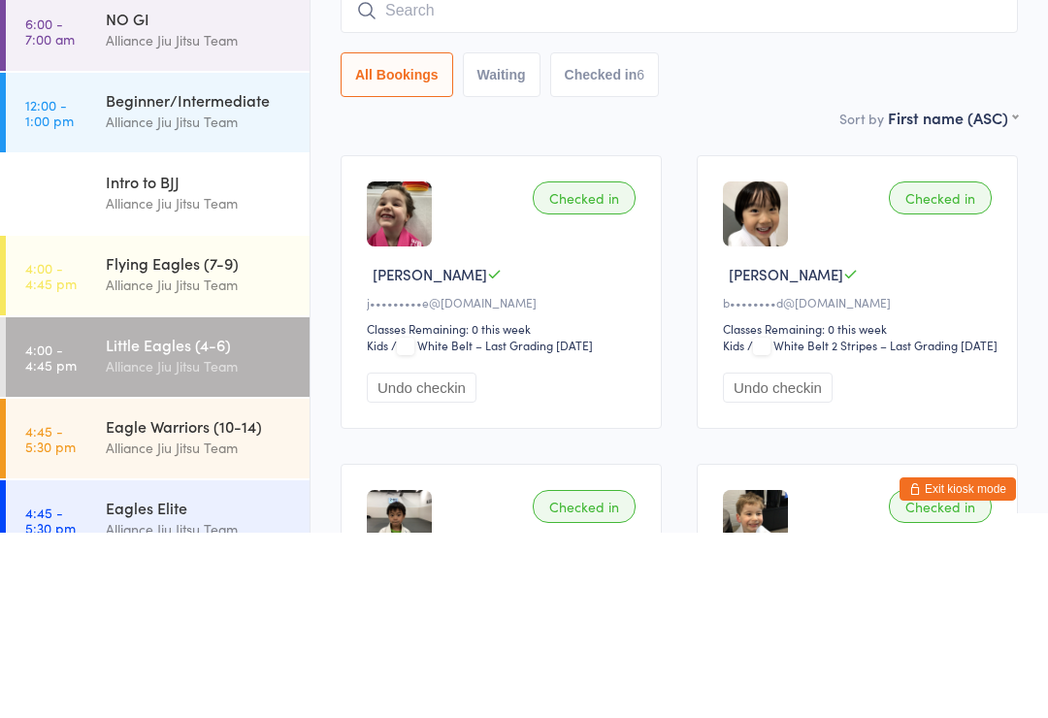
click at [770, 238] on div "All Bookings Waiting Checked in 6" at bounding box center [679, 260] width 677 height 45
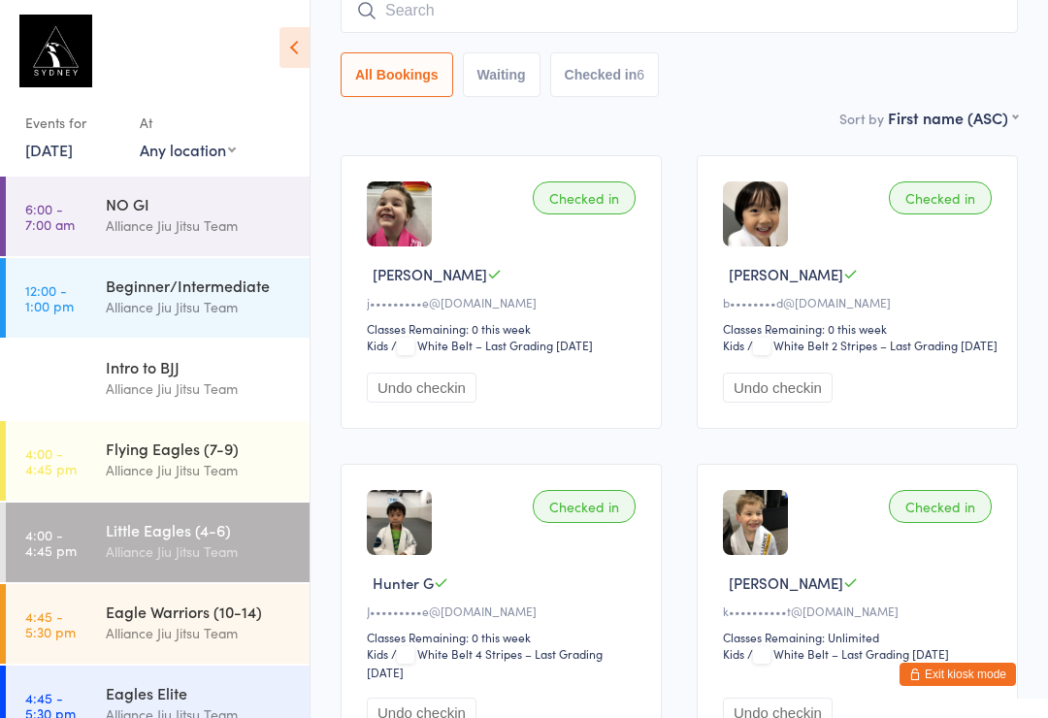
click at [505, 12] on input "search" at bounding box center [679, 10] width 677 height 45
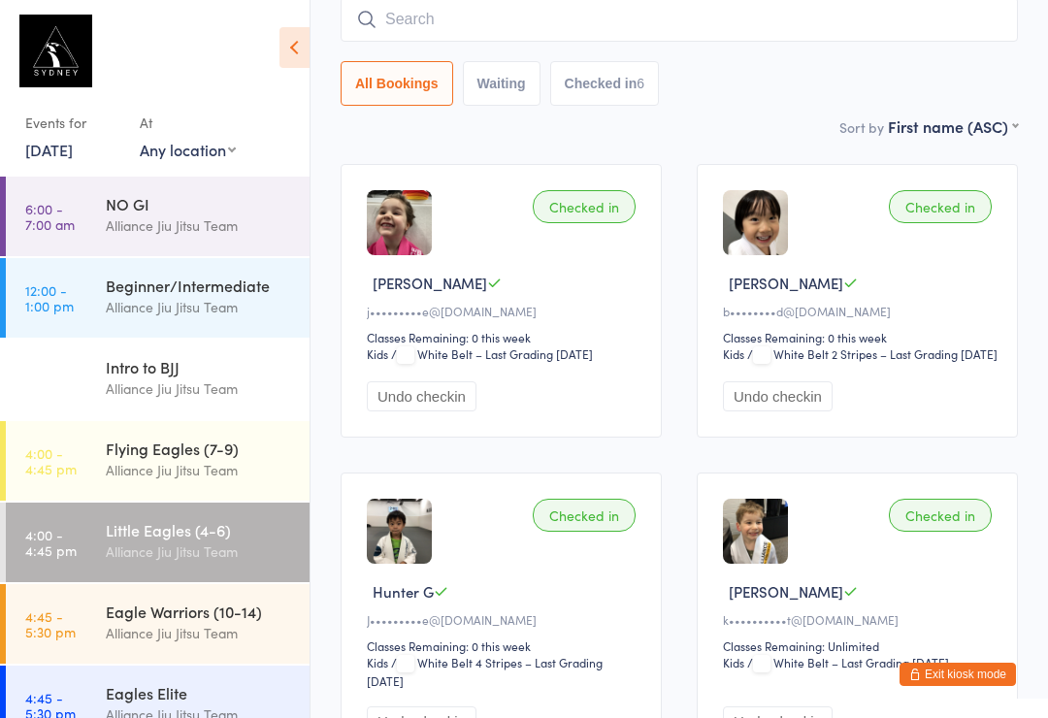
scroll to position [176, 0]
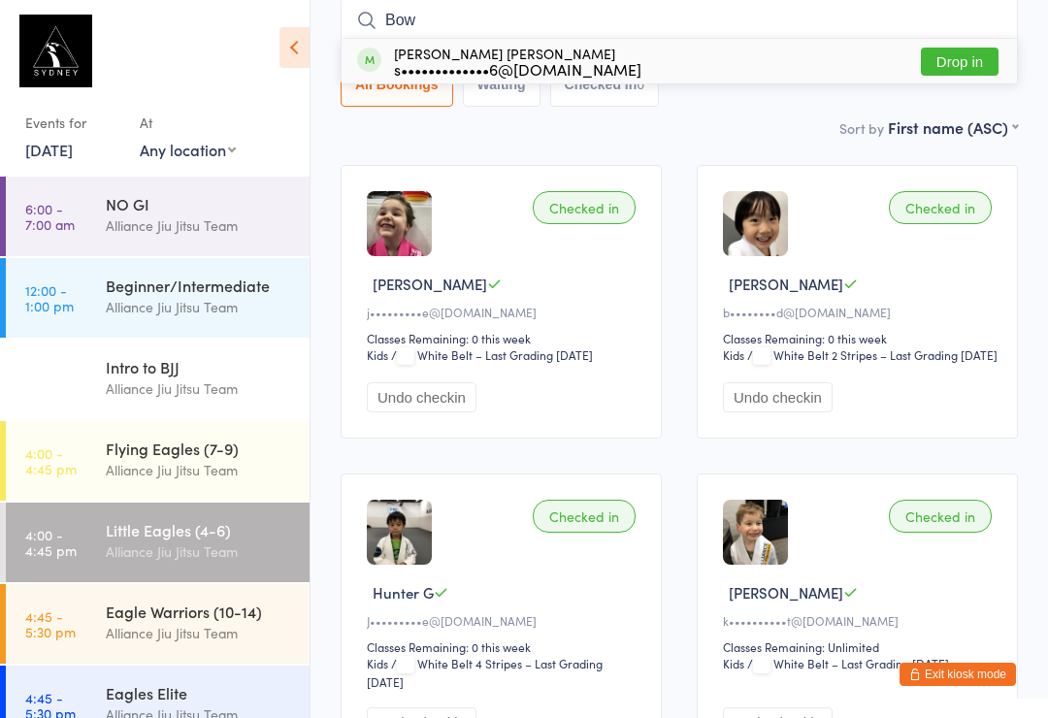
type input "Bow"
click at [579, 61] on div "s•••••••••••••6@[DOMAIN_NAME]" at bounding box center [517, 69] width 247 height 16
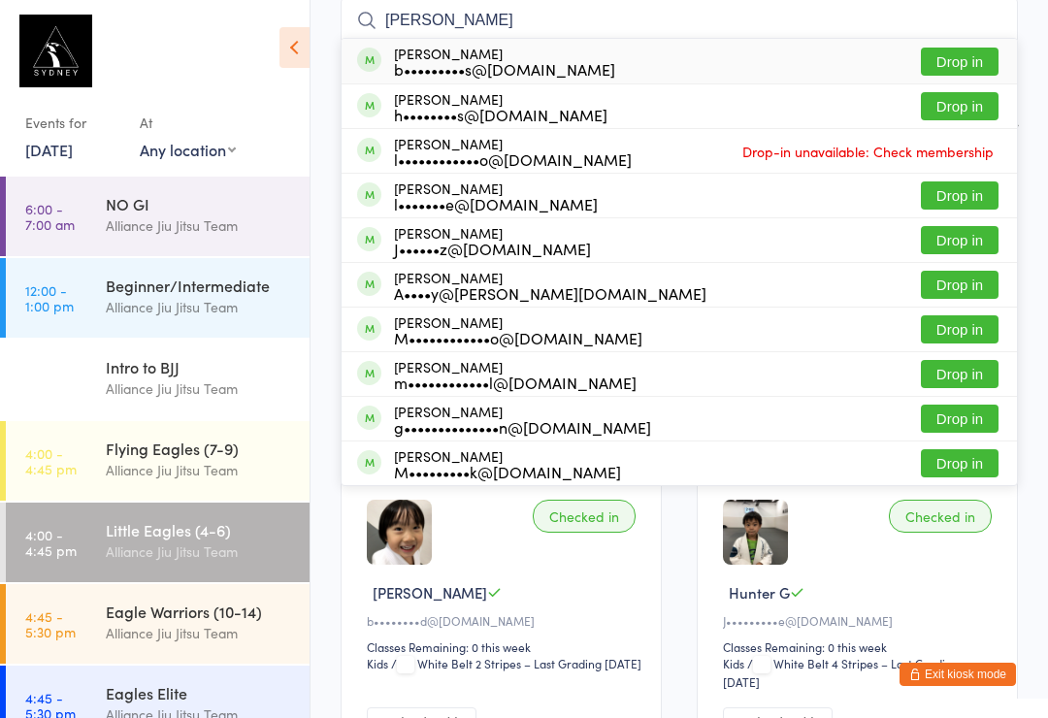
type input "[PERSON_NAME]"
click at [947, 116] on button "Drop in" at bounding box center [960, 106] width 78 height 28
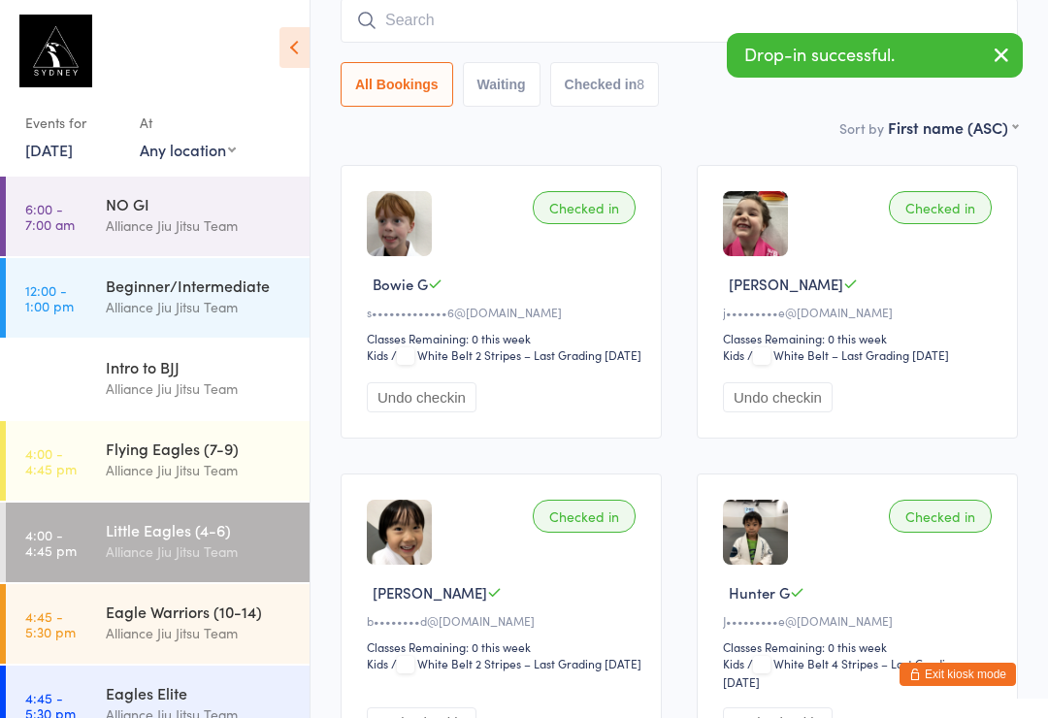
click at [865, 253] on div "Checked in [PERSON_NAME] S j•••••••••e@[DOMAIN_NAME] Classes Remaining: 0 this …" at bounding box center [857, 302] width 321 height 274
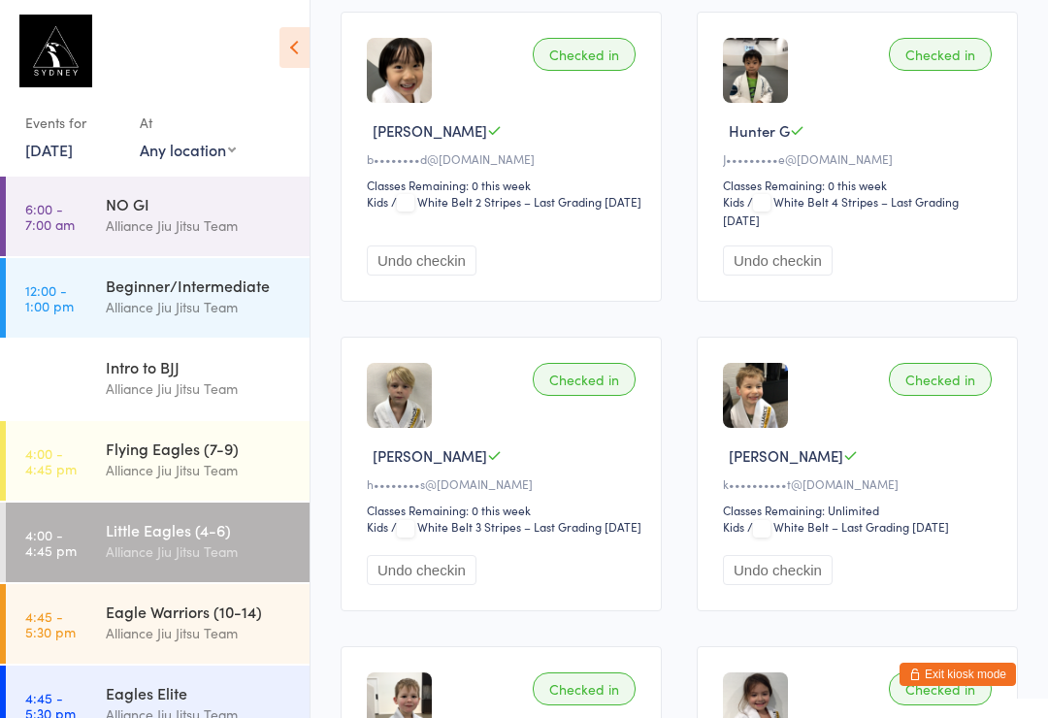
scroll to position [636, 0]
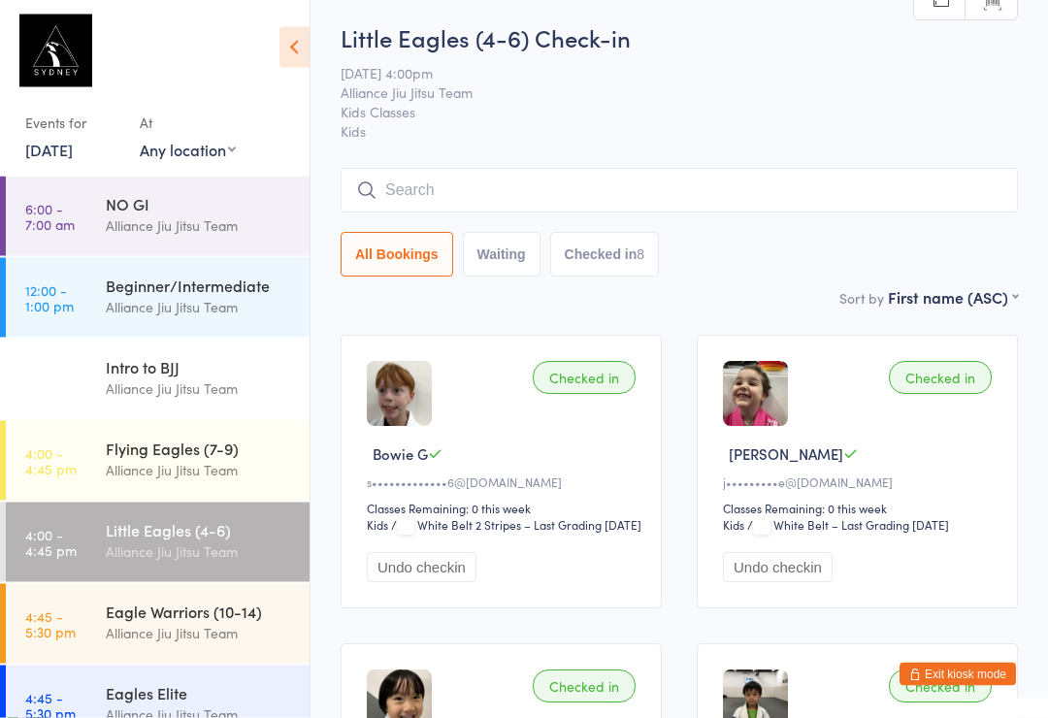
click at [619, 174] on input "search" at bounding box center [679, 191] width 677 height 45
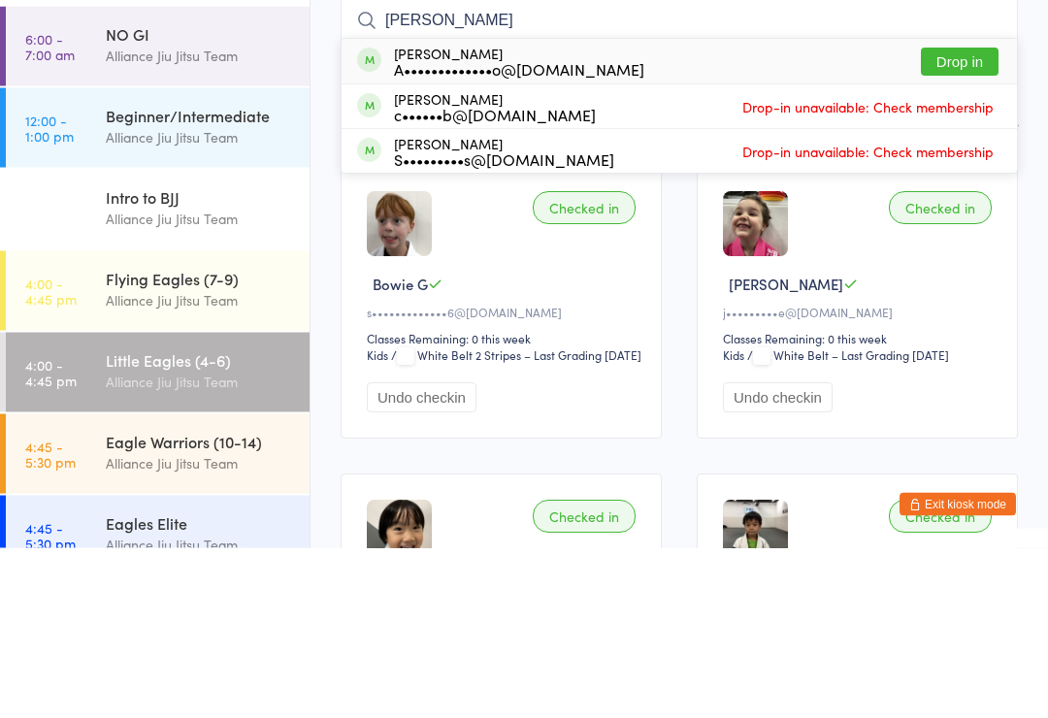
type input "[PERSON_NAME]"
click at [959, 218] on button "Drop in" at bounding box center [960, 232] width 78 height 28
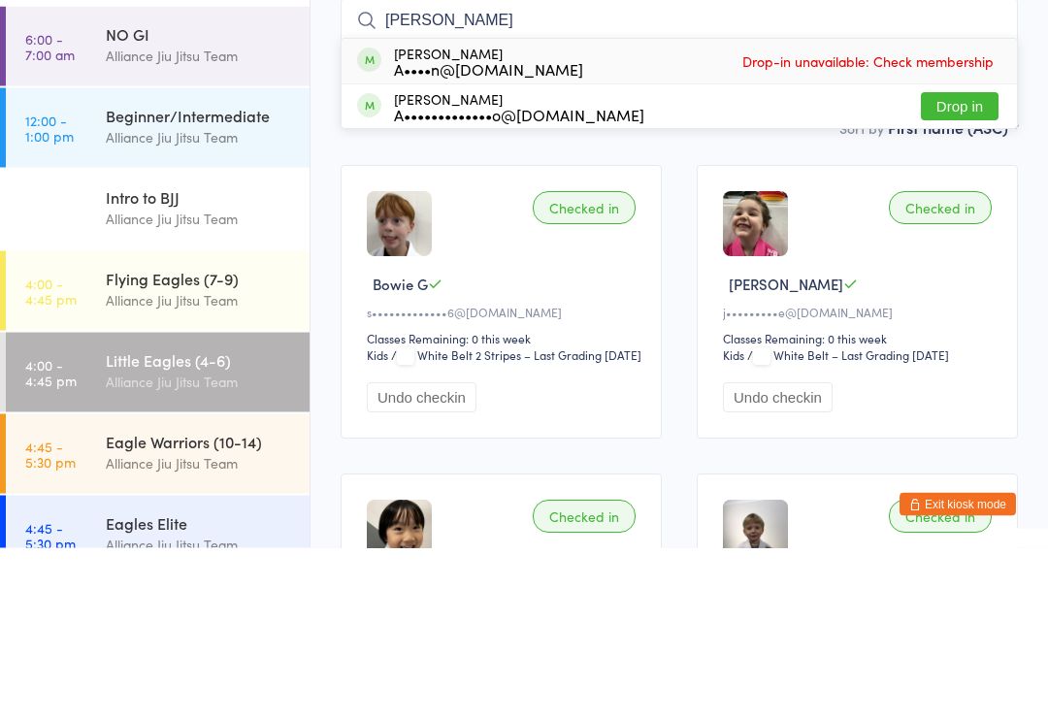
type input "[PERSON_NAME]"
click at [969, 263] on button "Drop in" at bounding box center [960, 277] width 78 height 28
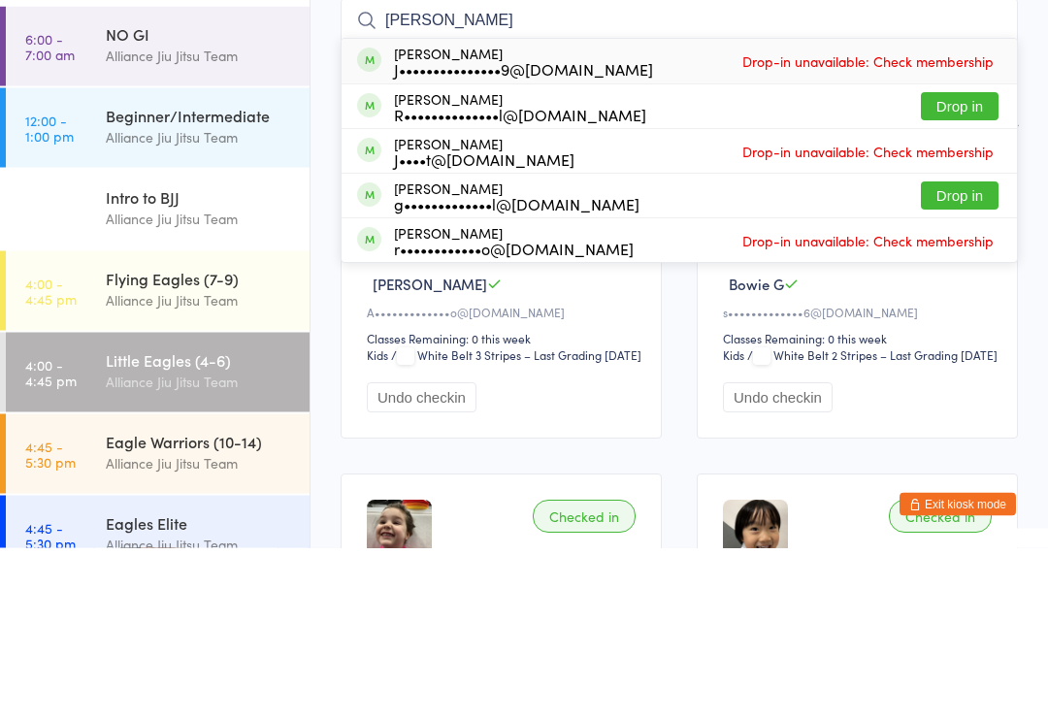
type input "[PERSON_NAME]"
click at [961, 263] on button "Drop in" at bounding box center [960, 277] width 78 height 28
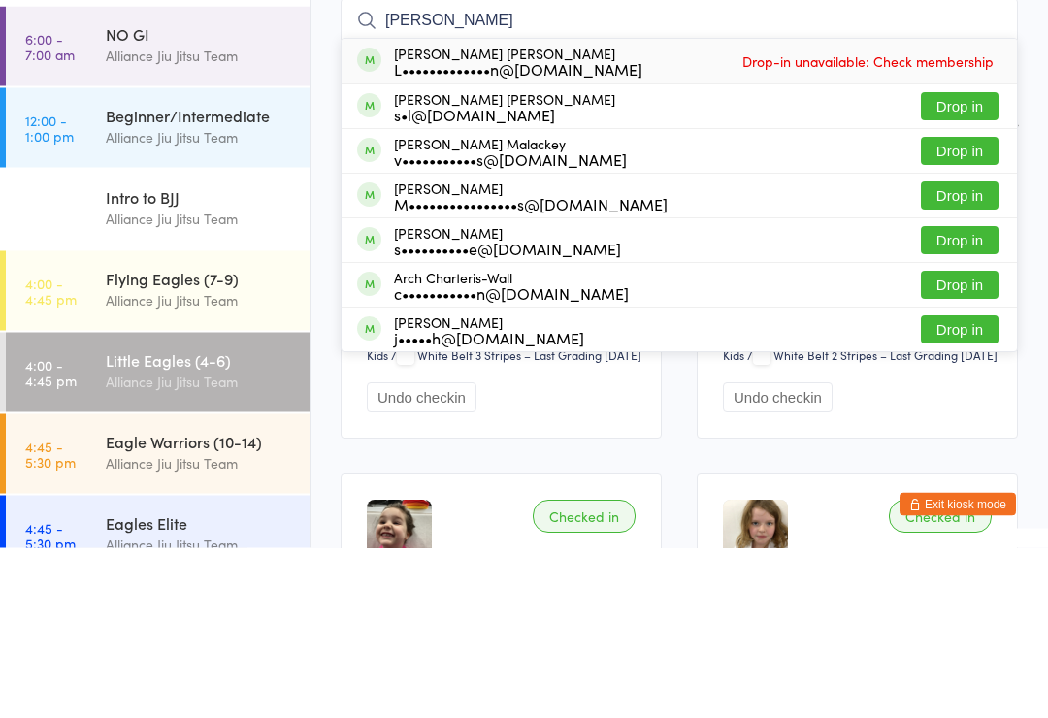
type input "[PERSON_NAME]"
click at [942, 217] on span "Drop-in unavailable: Check membership" at bounding box center [867, 231] width 261 height 29
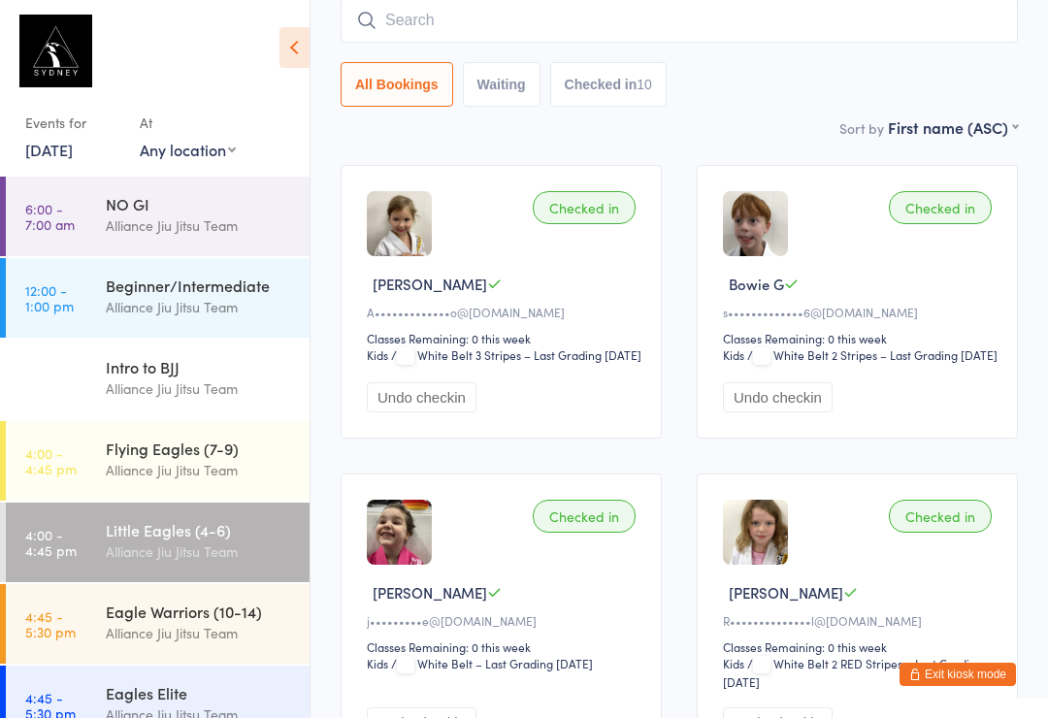
click at [467, 0] on input "search" at bounding box center [679, 20] width 677 height 45
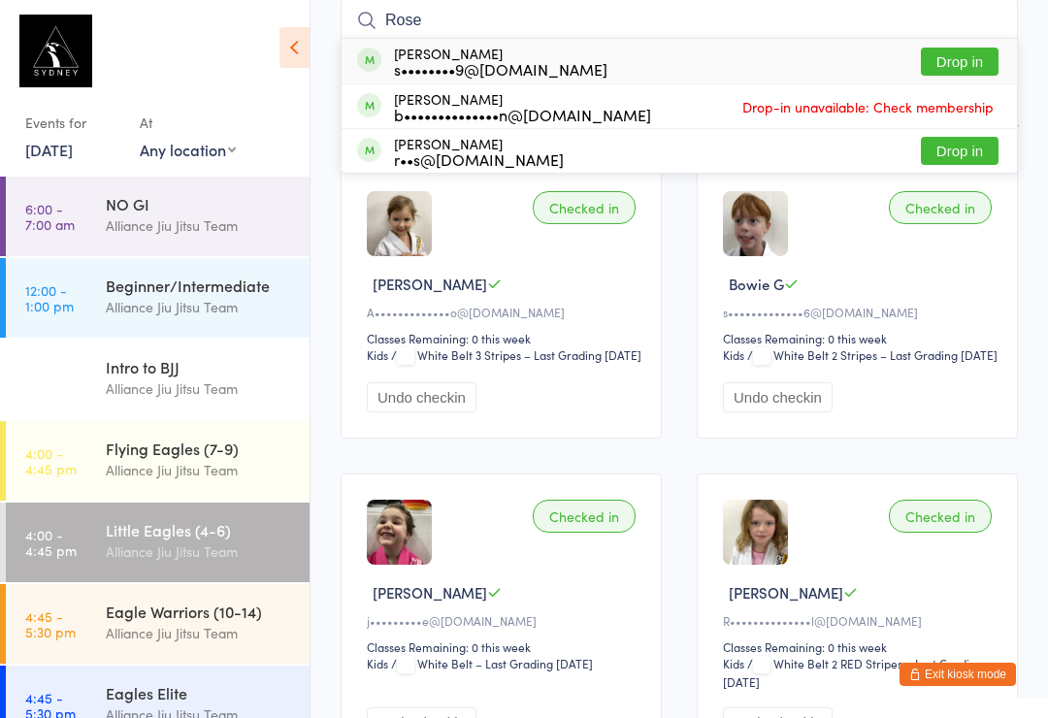
type input "Rose"
click at [465, 64] on div "s••••••••9@[DOMAIN_NAME]" at bounding box center [500, 69] width 213 height 16
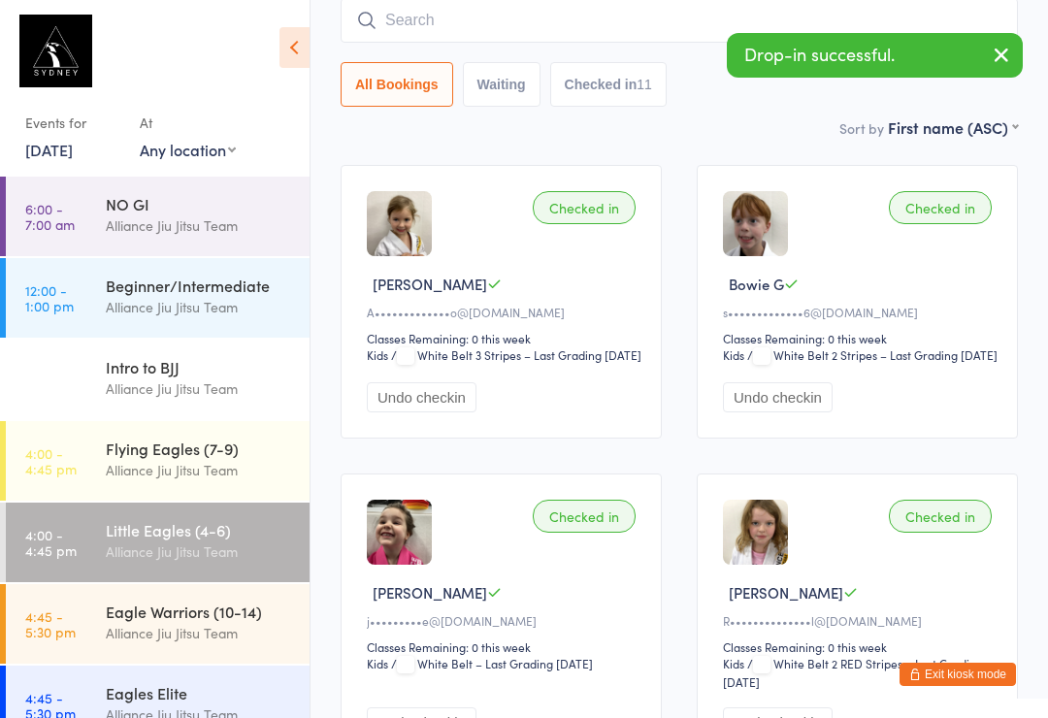
click at [602, 25] on input "search" at bounding box center [679, 20] width 677 height 45
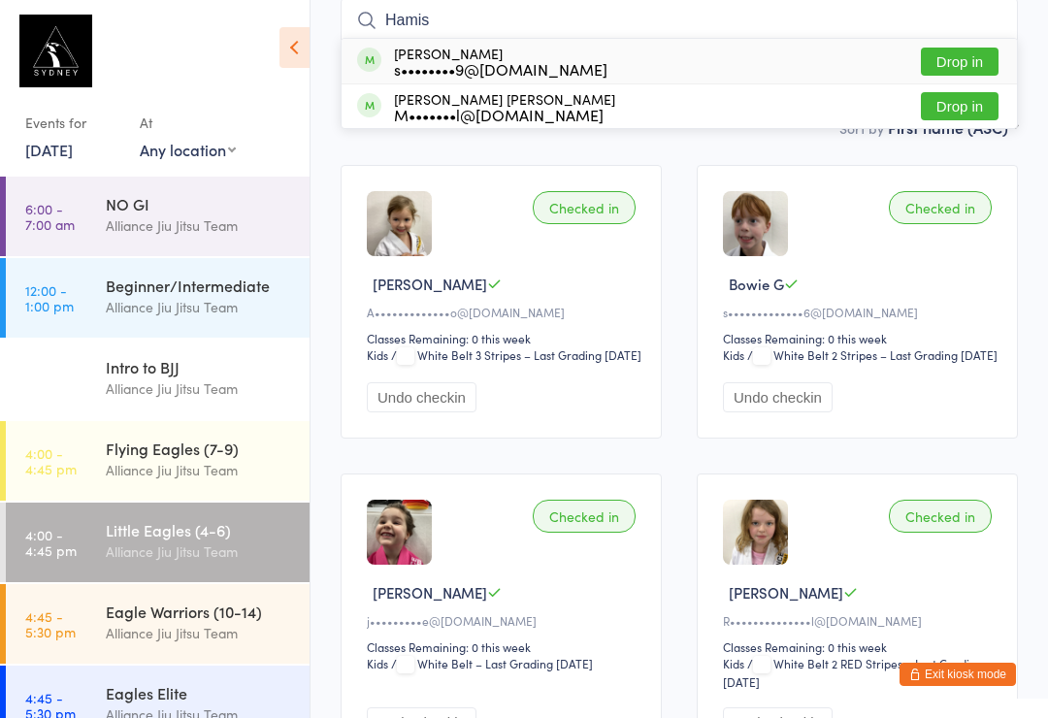
type input "Hamis"
click at [946, 68] on button "Drop in" at bounding box center [960, 62] width 78 height 28
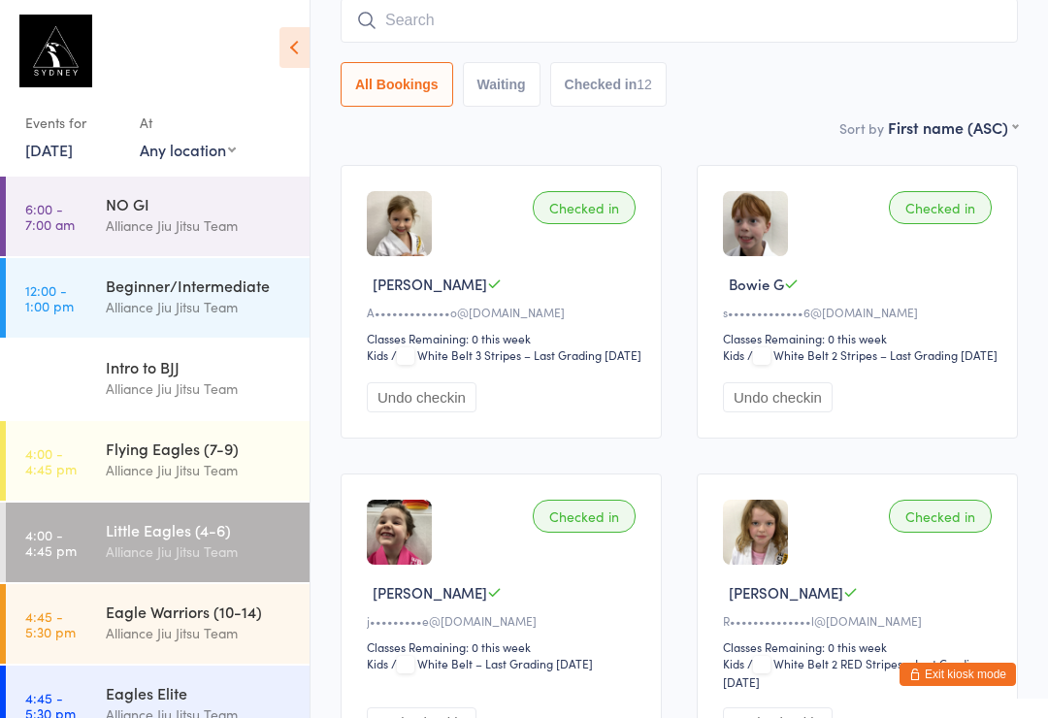
click at [239, 626] on div "Alliance Jiu Jitsu Team" at bounding box center [199, 633] width 187 height 22
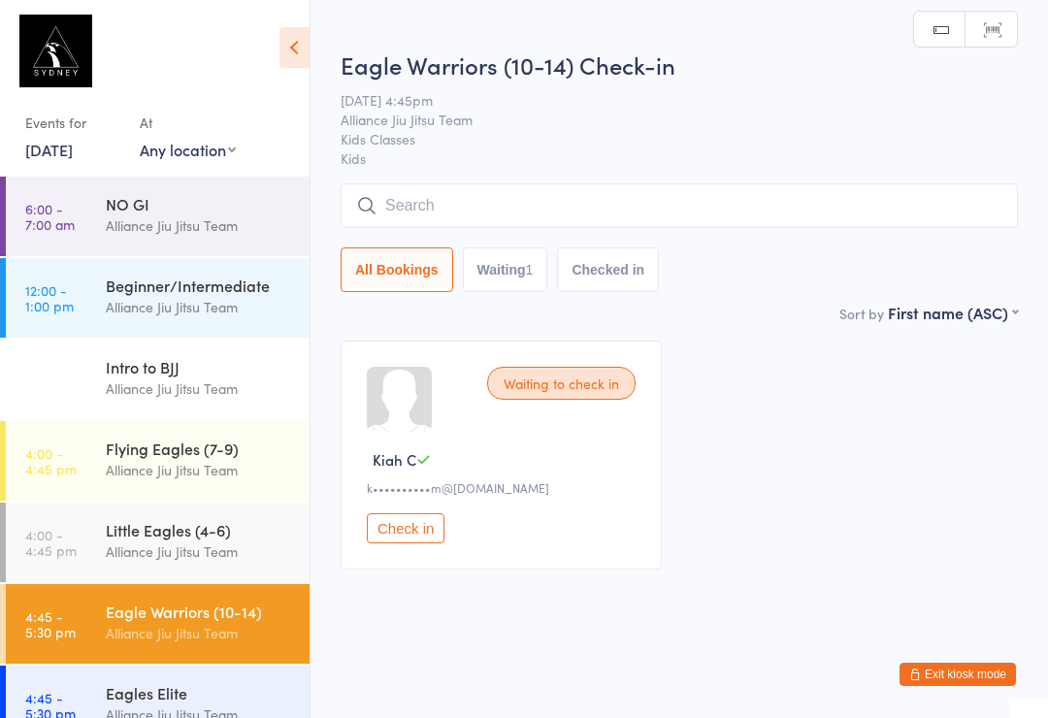
click at [605, 199] on input "search" at bounding box center [679, 205] width 677 height 45
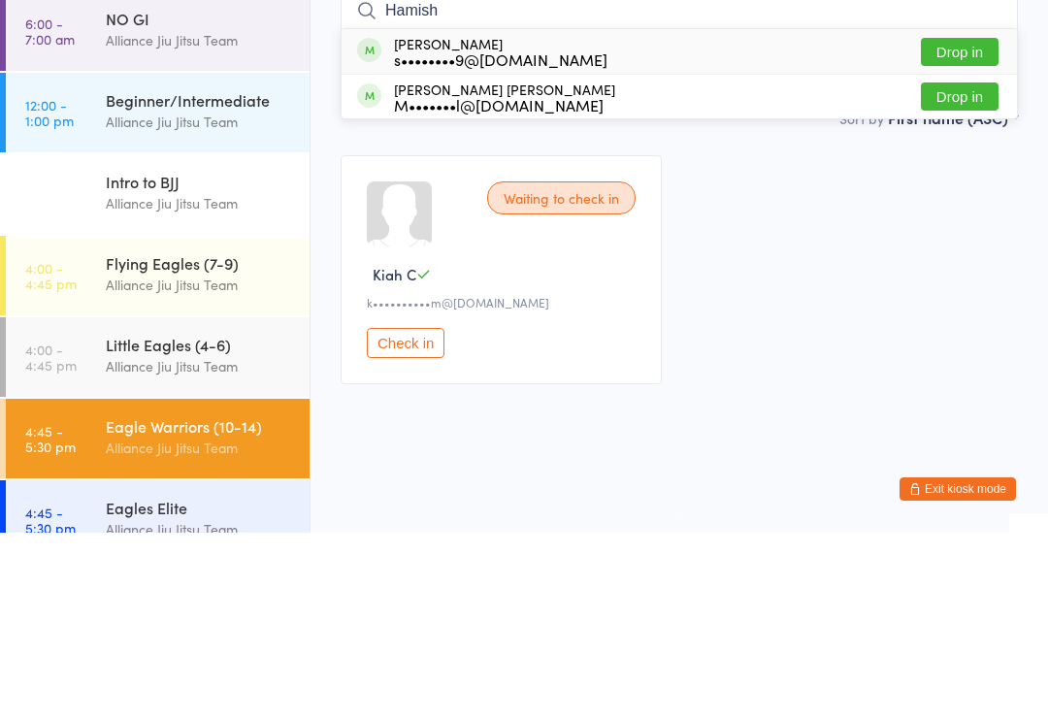
type input "Hamish"
click at [972, 223] on button "Drop in" at bounding box center [960, 237] width 78 height 28
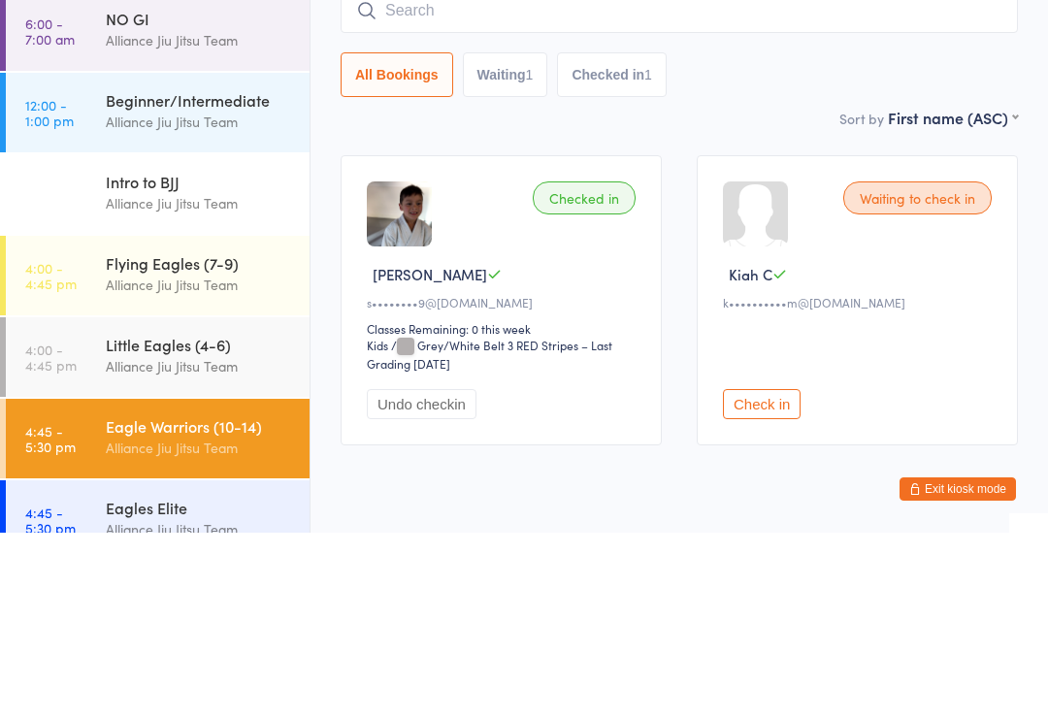
scroll to position [73, 0]
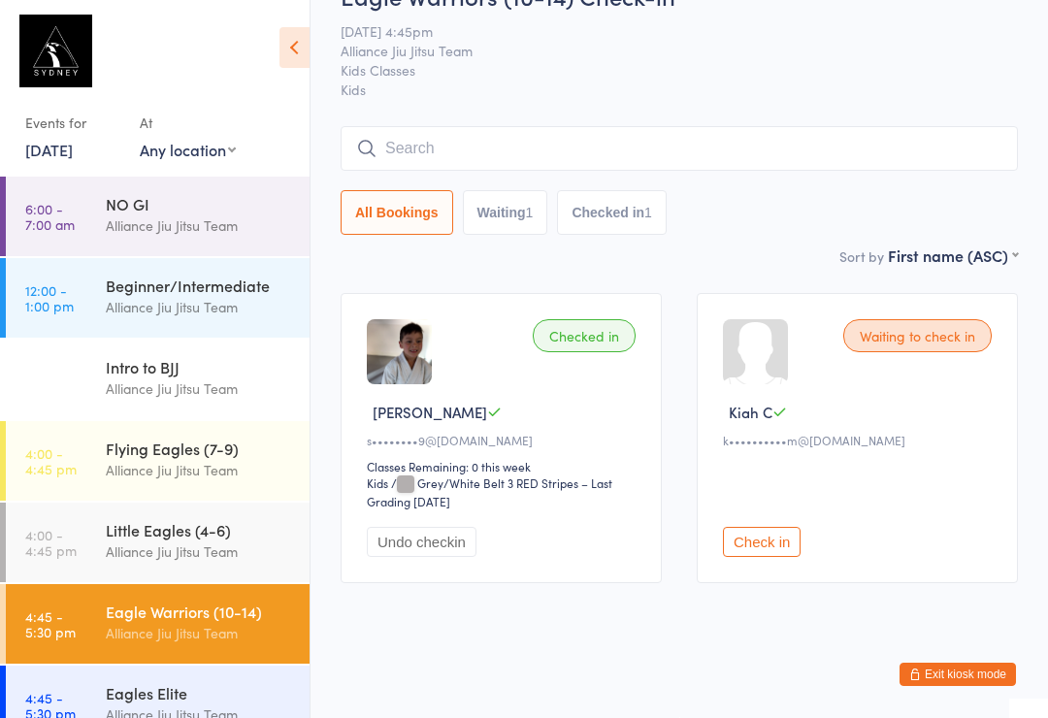
click at [135, 537] on div "Little Eagles (4-6)" at bounding box center [199, 529] width 187 height 21
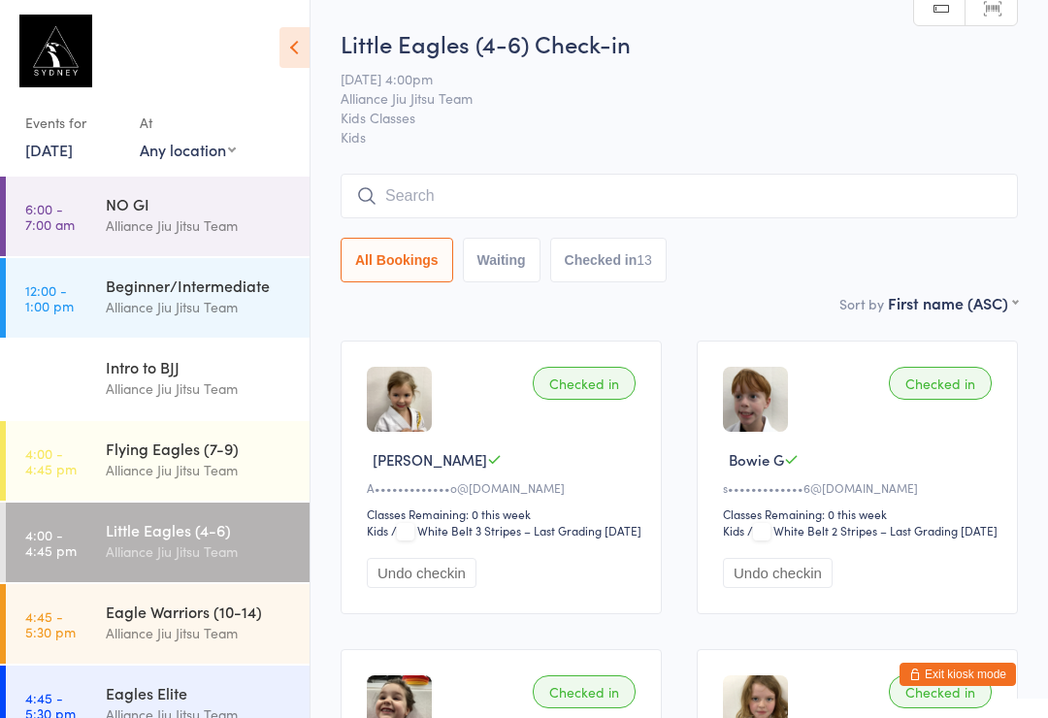
click at [669, 167] on div "Little Eagles (4-6) Check-in [DATE] 4:00pm Alliance Jiu Jitsu Team Kids Classes…" at bounding box center [679, 159] width 677 height 265
click at [610, 202] on input "search" at bounding box center [679, 196] width 677 height 45
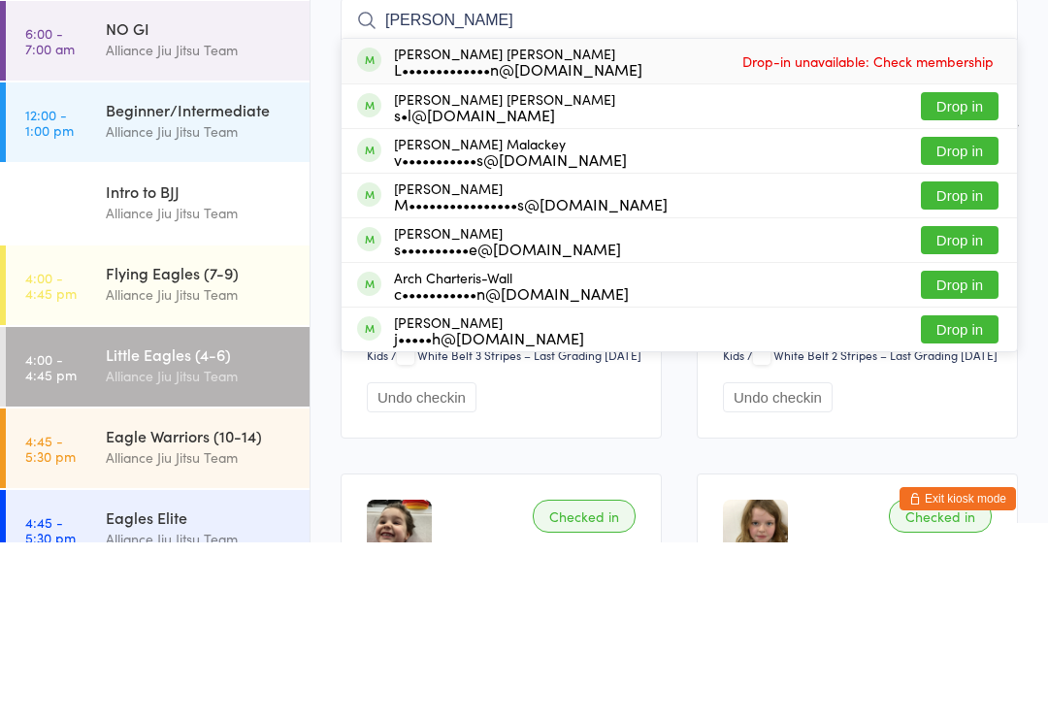
type input "[PERSON_NAME]"
click at [932, 222] on span "Drop-in unavailable: Check membership" at bounding box center [867, 236] width 261 height 29
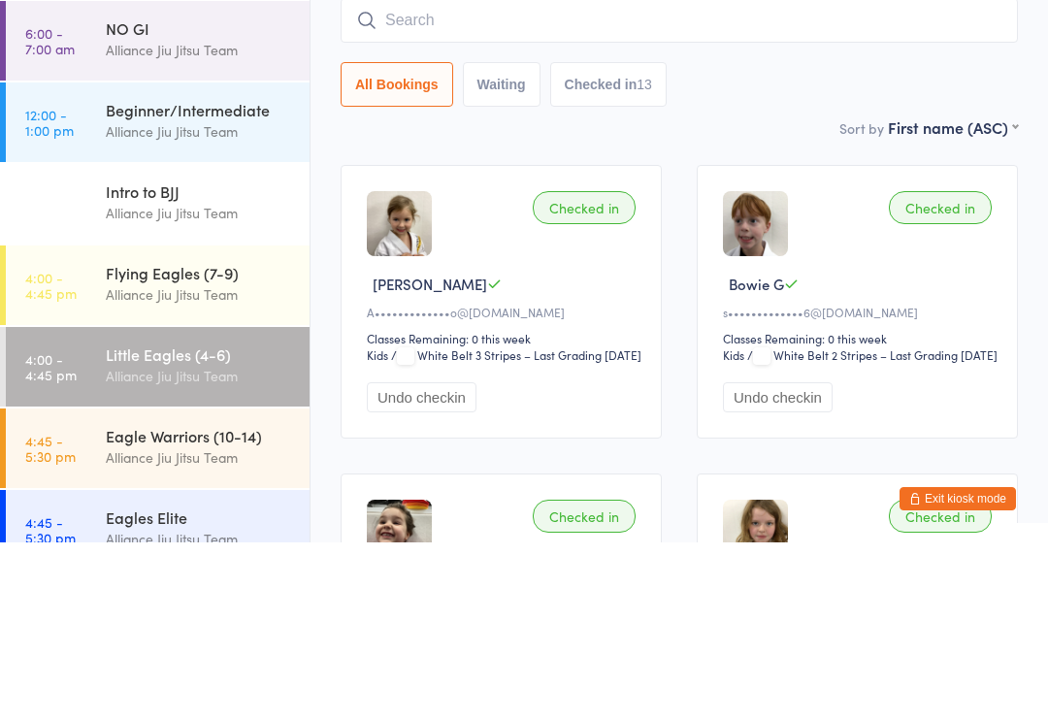
scroll to position [176, 0]
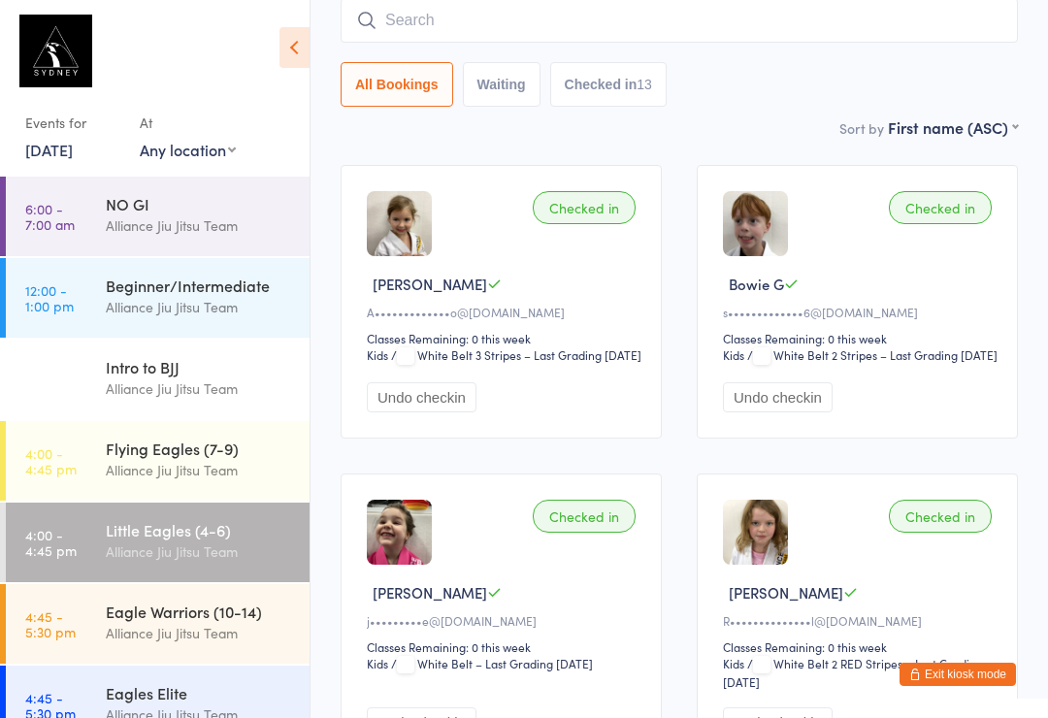
click at [932, 57] on div "All Bookings Waiting Checked in 13" at bounding box center [679, 52] width 677 height 109
click at [95, 602] on link "4:45 - 5:30 pm Eagle Warriors (10-14) Alliance Jiu Jitsu Team" at bounding box center [158, 624] width 304 height 80
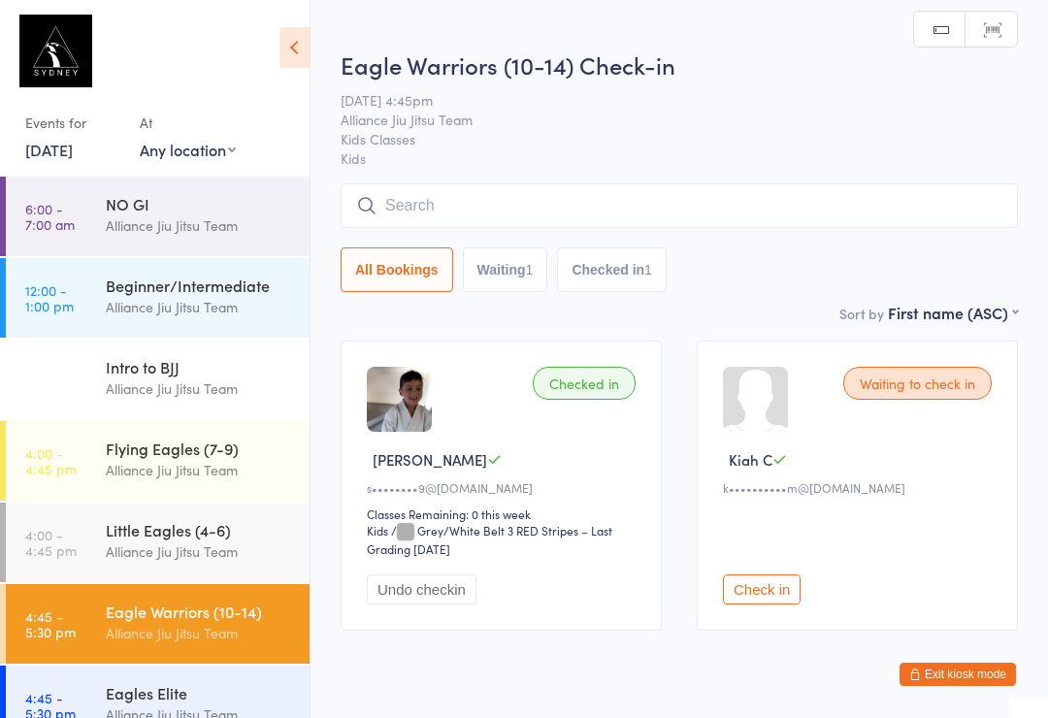
click at [413, 211] on input "search" at bounding box center [679, 205] width 677 height 45
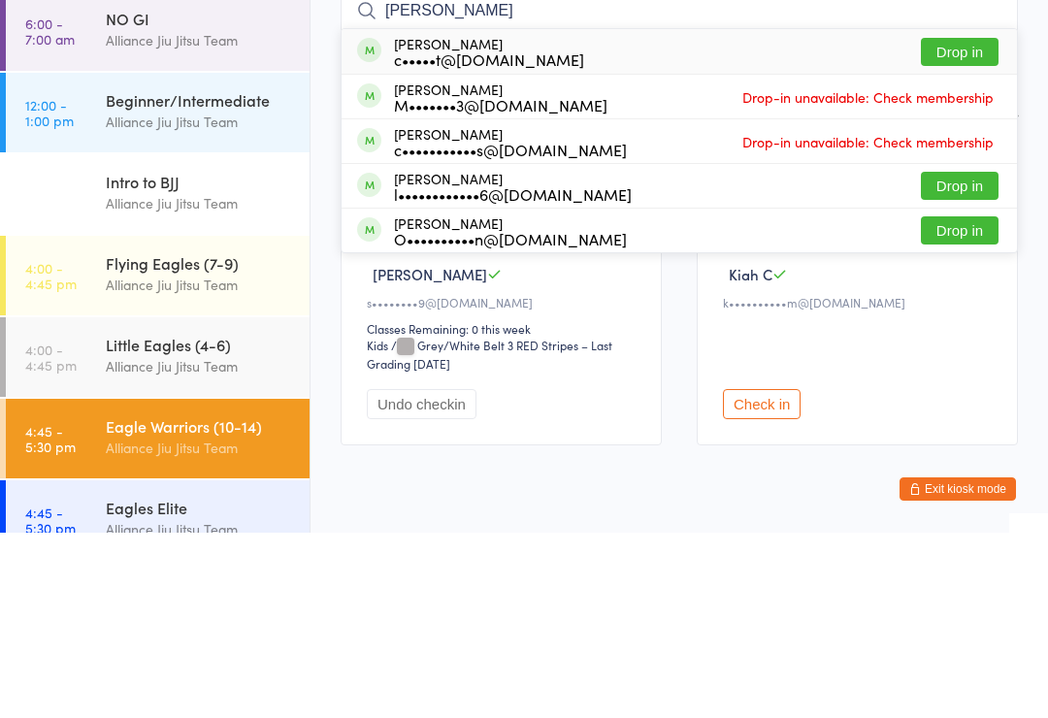
type input "[PERSON_NAME]"
click at [389, 356] on div "[PERSON_NAME] l••••••••••••6@[DOMAIN_NAME]" at bounding box center [494, 371] width 275 height 31
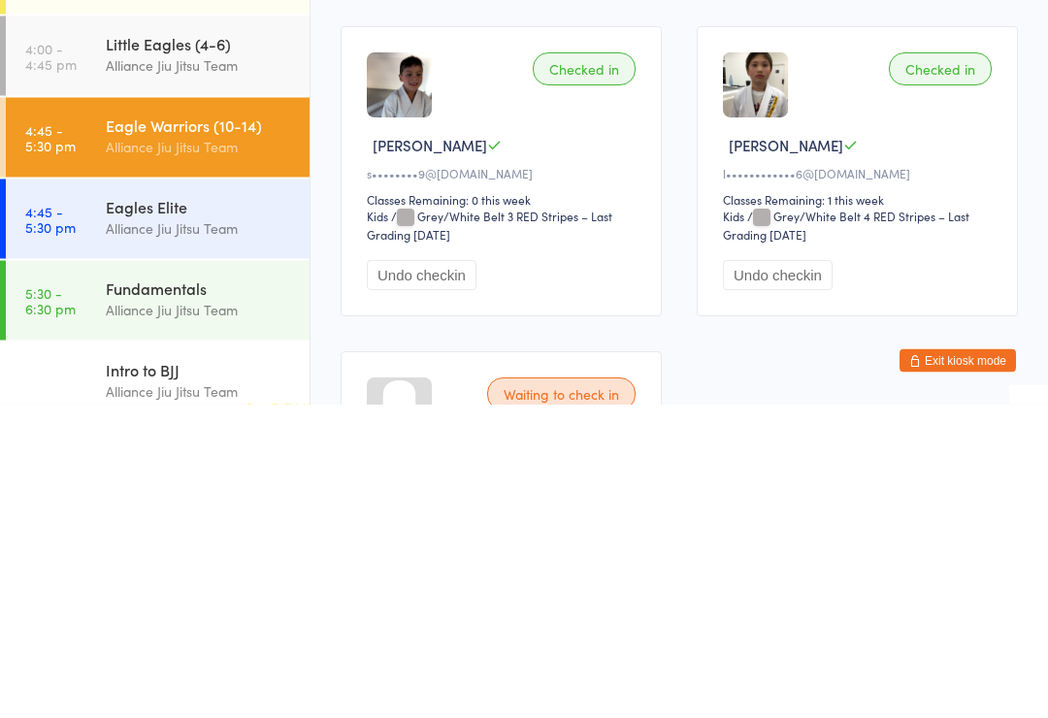
scroll to position [173, 0]
click at [209, 449] on div "Alliance Jiu Jitsu Team" at bounding box center [199, 460] width 187 height 22
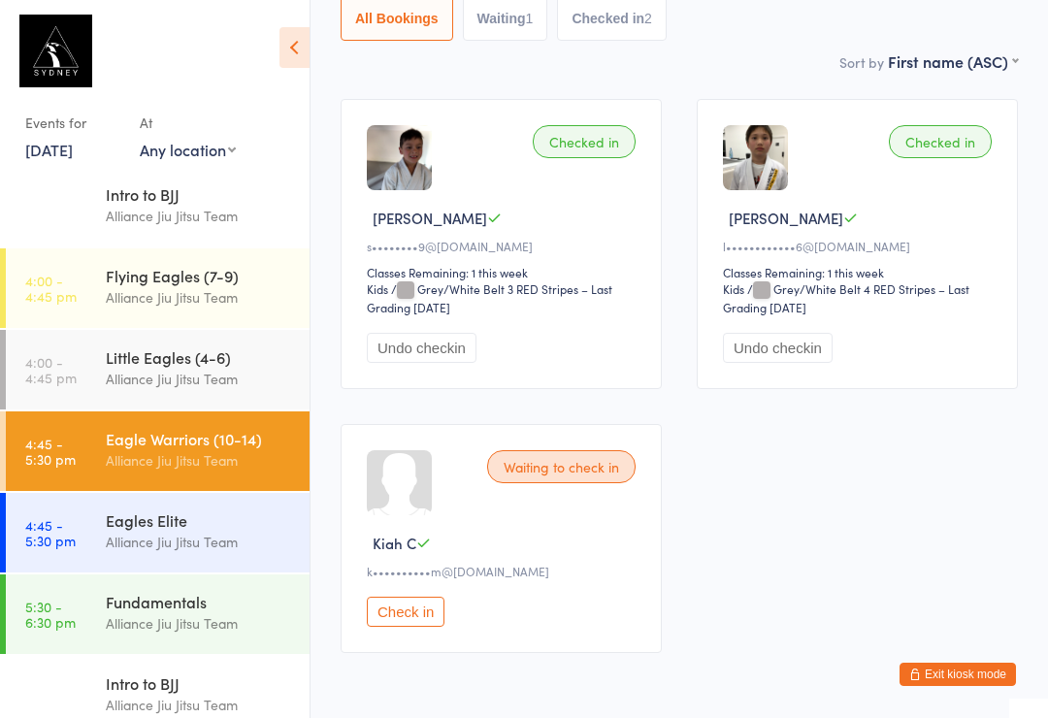
scroll to position [245, 0]
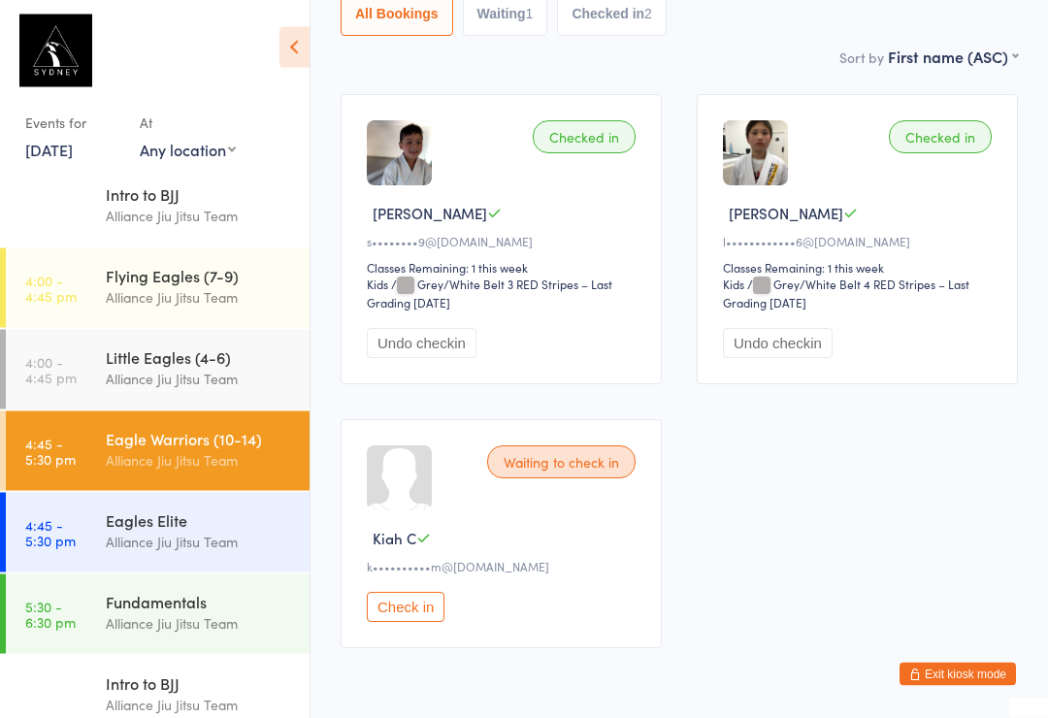
click at [231, 363] on div "Little Eagles (4-6)" at bounding box center [199, 356] width 187 height 21
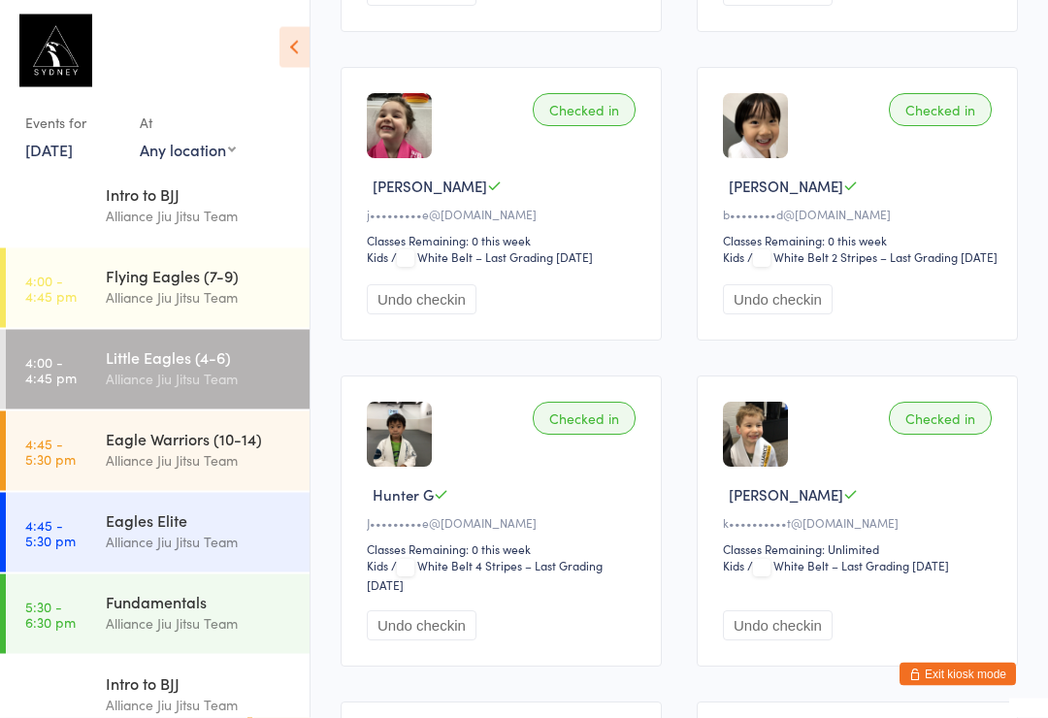
scroll to position [582, 0]
click at [243, 283] on div "Flying Eagles (7-9)" at bounding box center [199, 275] width 187 height 21
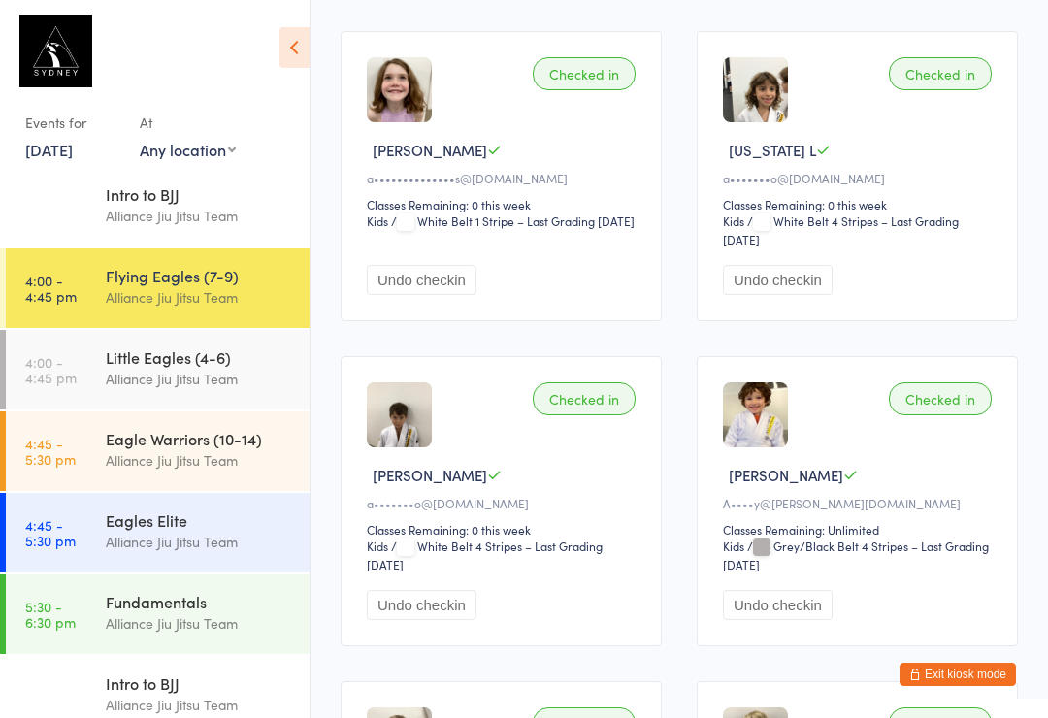
scroll to position [1560, 0]
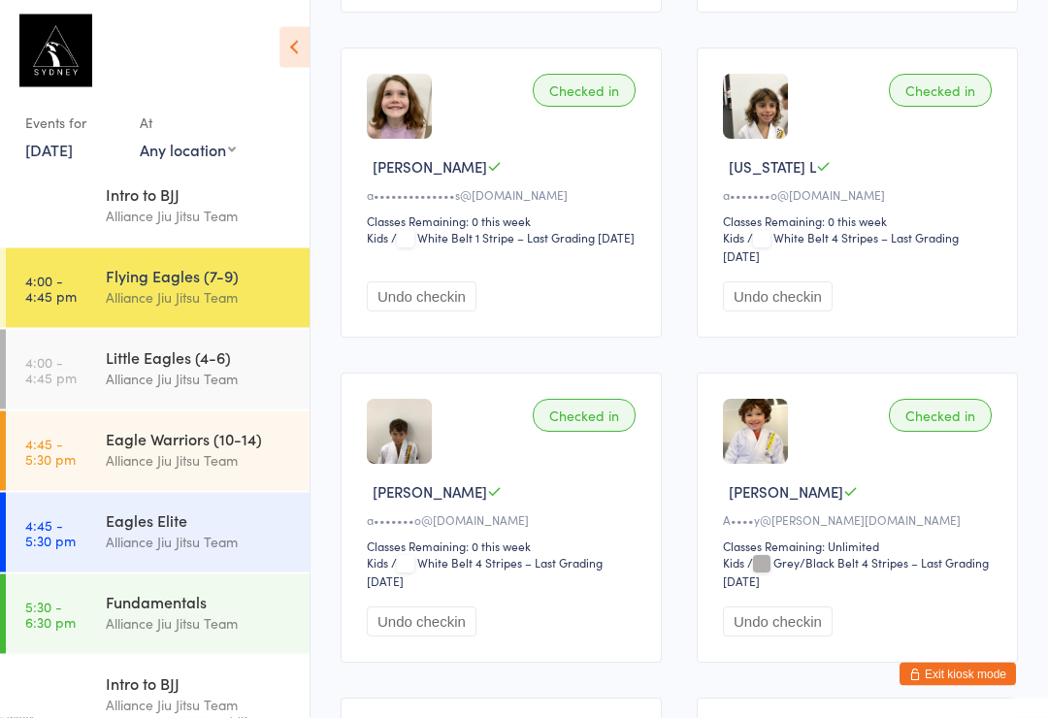
click at [245, 439] on div "Eagle Warriors (10-14)" at bounding box center [199, 438] width 187 height 21
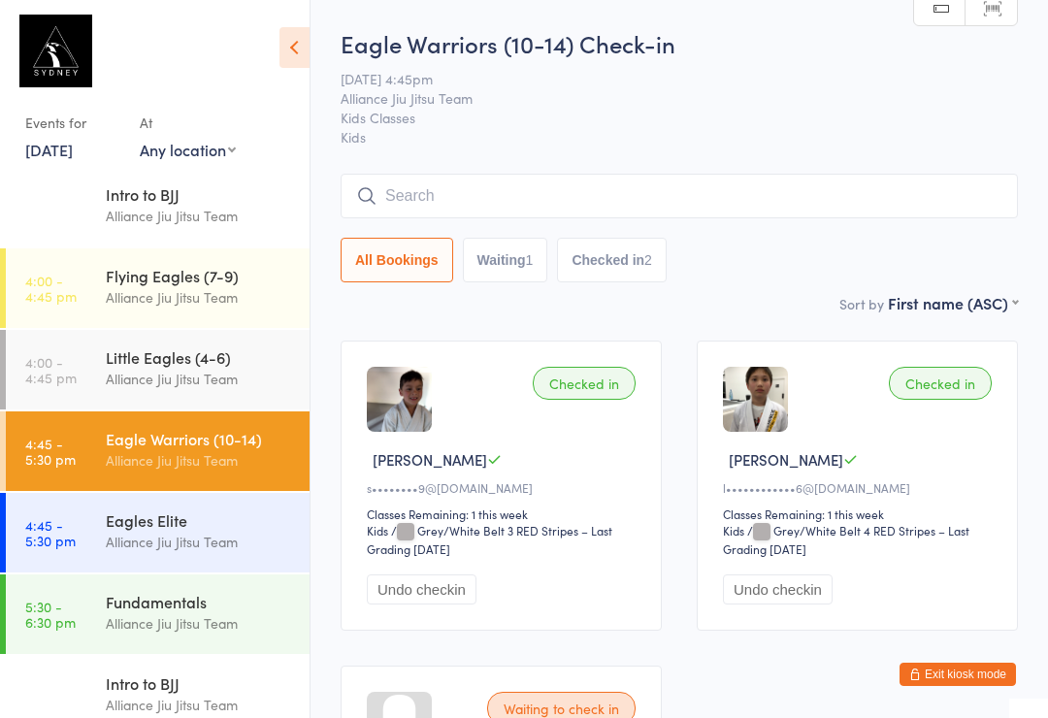
click at [784, 207] on input "search" at bounding box center [679, 196] width 677 height 45
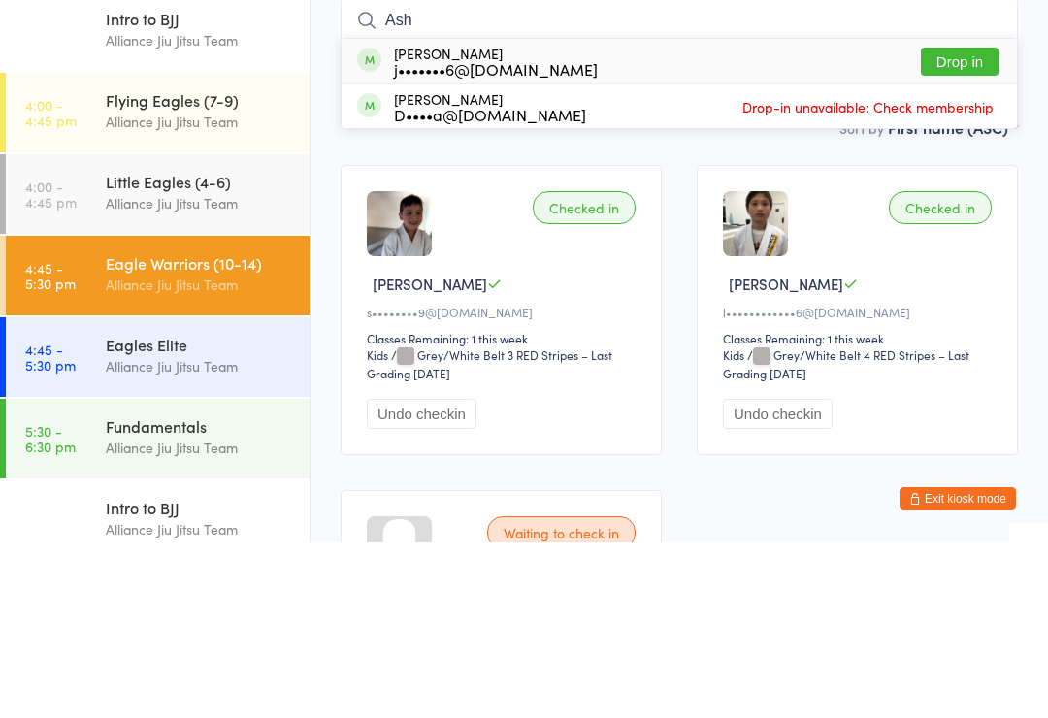
type input "Ash"
click at [953, 223] on button "Drop in" at bounding box center [960, 237] width 78 height 28
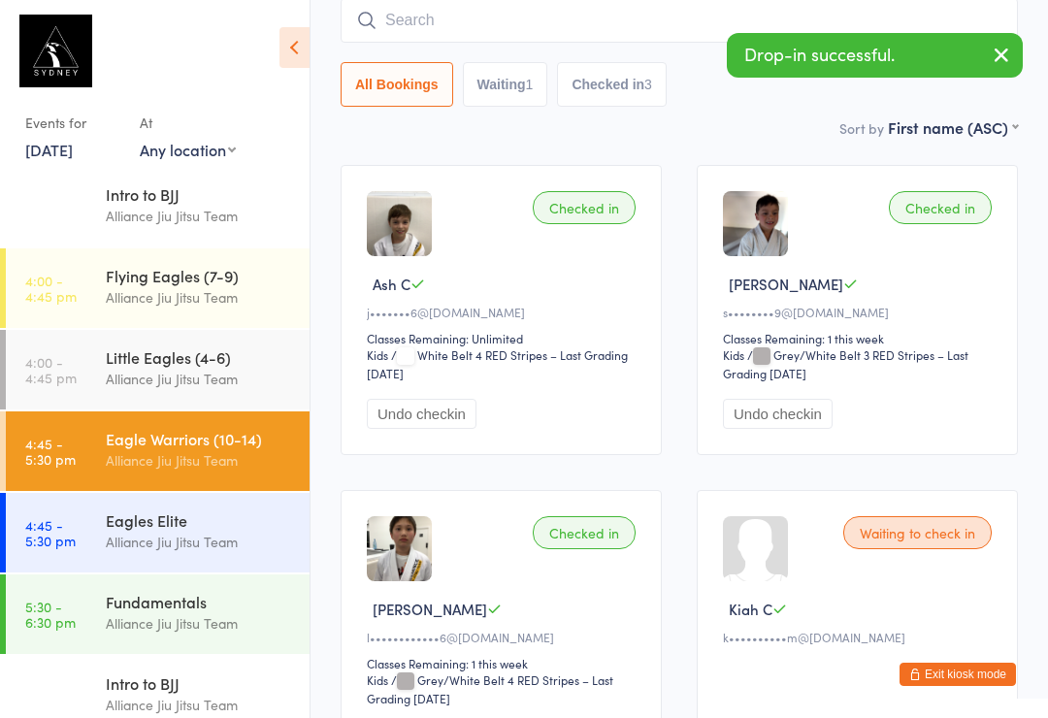
click at [614, 39] on input "search" at bounding box center [679, 20] width 677 height 45
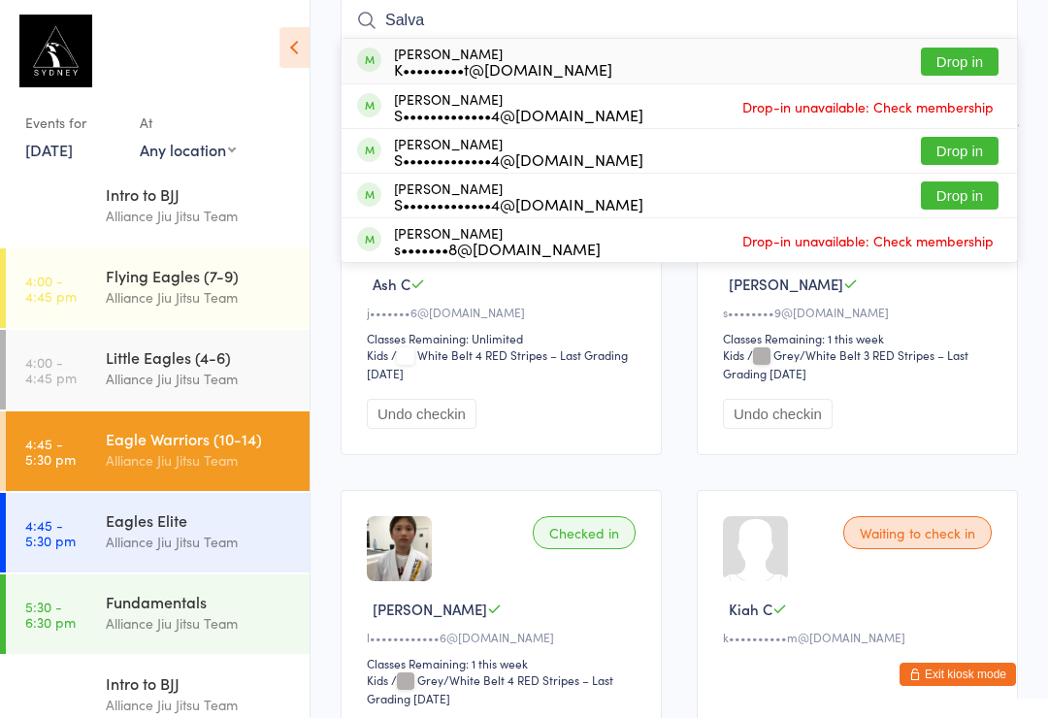
type input "Salva"
click at [972, 49] on button "Drop in" at bounding box center [960, 62] width 78 height 28
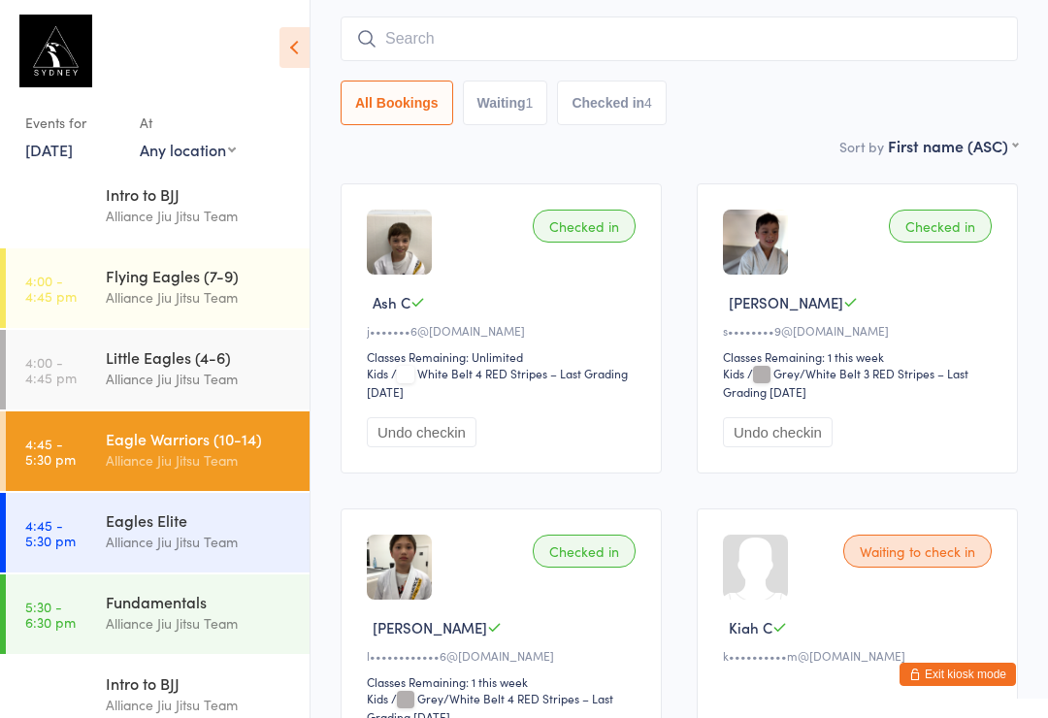
scroll to position [157, 0]
click at [959, 604] on div "Waiting to check in Kiah C k••••••••••m@[DOMAIN_NAME] Check in" at bounding box center [857, 653] width 321 height 290
click at [957, 553] on div "Waiting to check in" at bounding box center [917, 550] width 148 height 33
click at [945, 561] on div "Waiting to check in" at bounding box center [917, 550] width 148 height 33
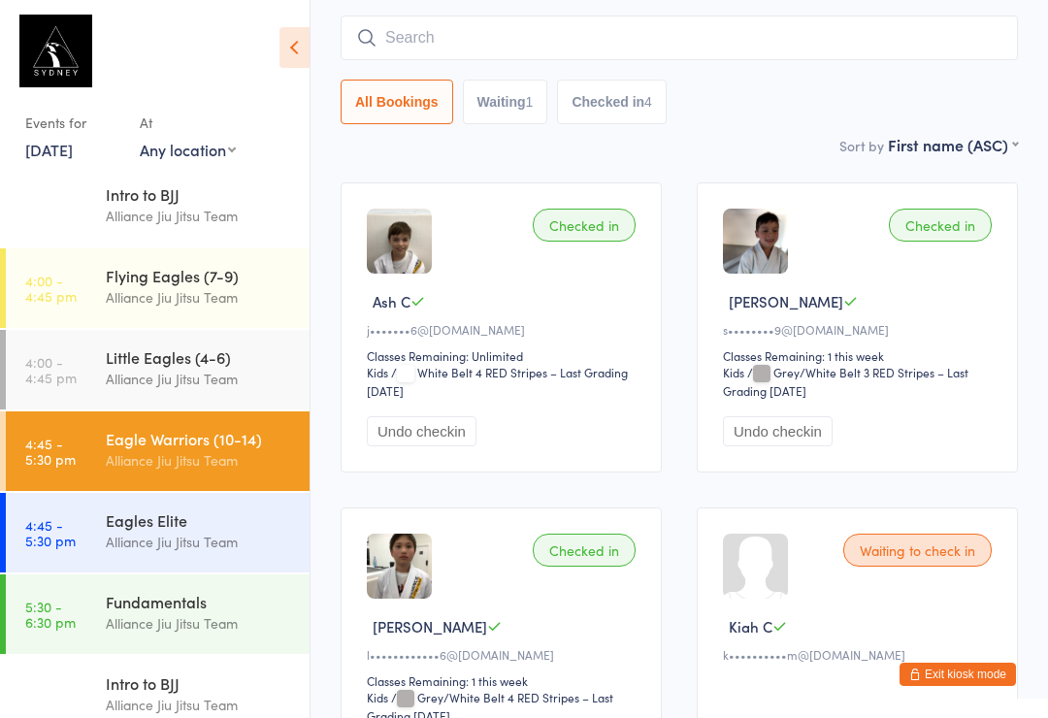
click at [938, 563] on div "Waiting to check in" at bounding box center [917, 550] width 148 height 33
click at [952, 623] on div "Waiting to check in Kiah C k••••••••••m@[DOMAIN_NAME] Check in" at bounding box center [857, 652] width 321 height 290
click at [934, 563] on div "Waiting to check in" at bounding box center [917, 550] width 148 height 33
click at [942, 560] on div "Waiting to check in" at bounding box center [917, 550] width 148 height 33
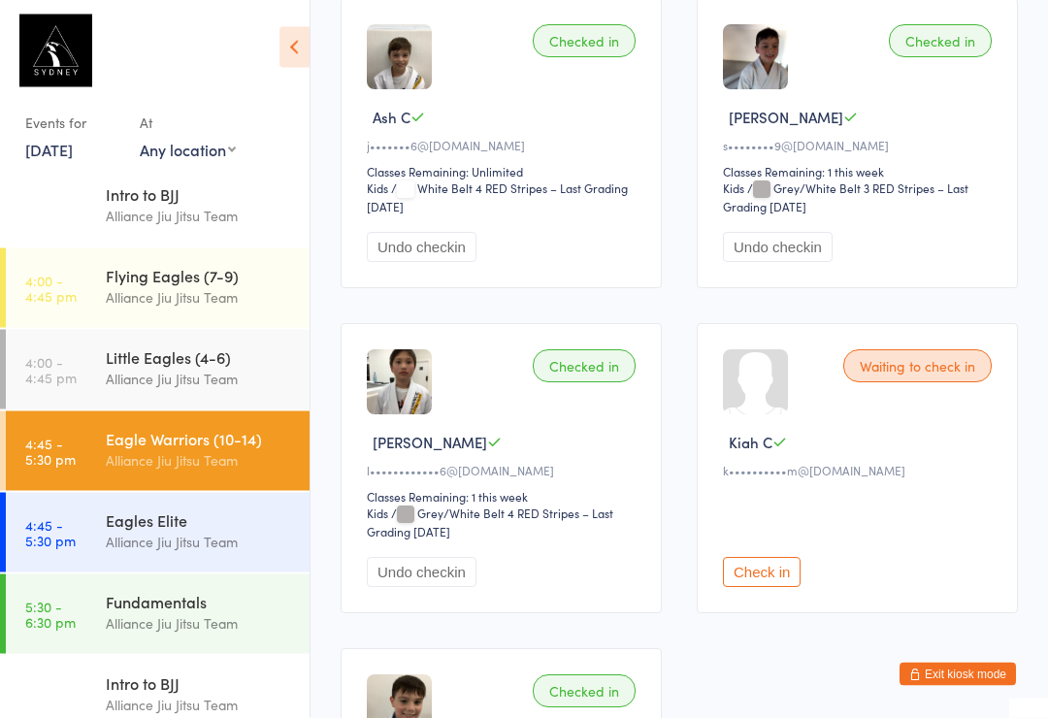
scroll to position [343, 0]
click at [753, 587] on button "Check in" at bounding box center [762, 572] width 78 height 30
click at [219, 439] on div "Eagle Warriors (10-14)" at bounding box center [199, 438] width 187 height 21
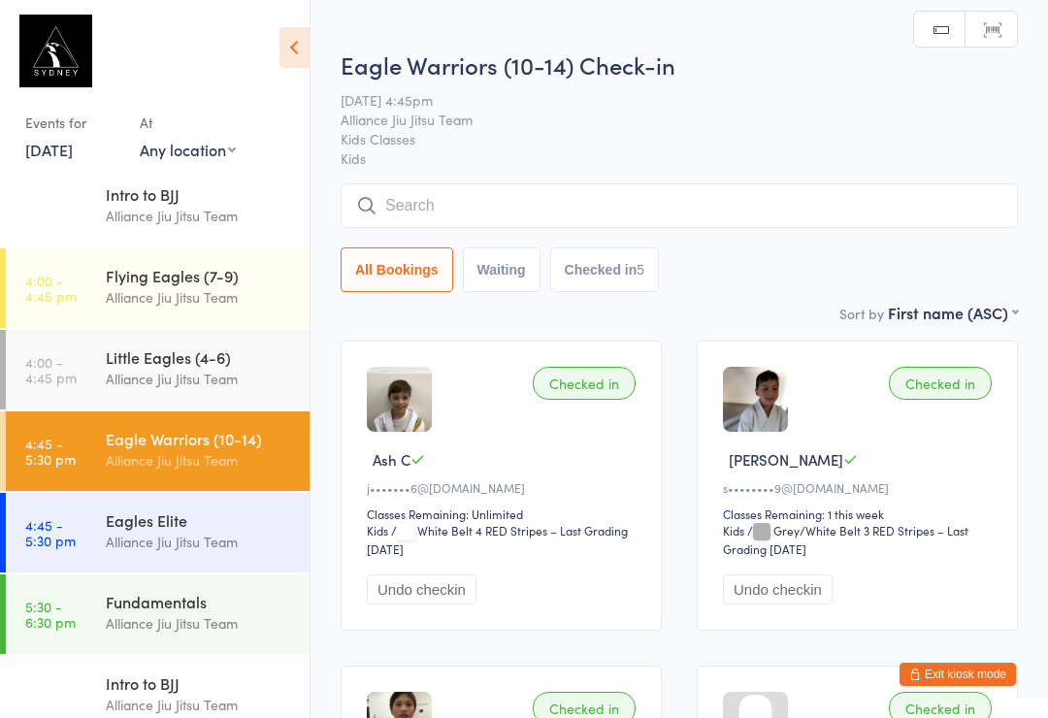
click at [623, 207] on input "search" at bounding box center [679, 205] width 677 height 45
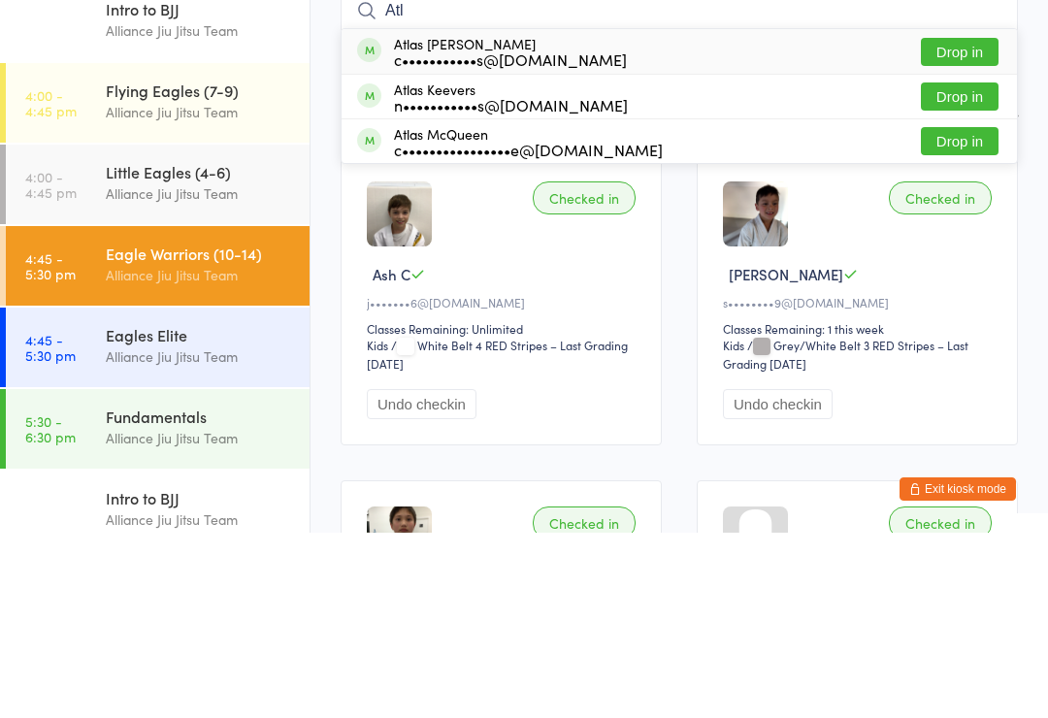
type input "Atl"
click at [974, 223] on button "Drop in" at bounding box center [960, 237] width 78 height 28
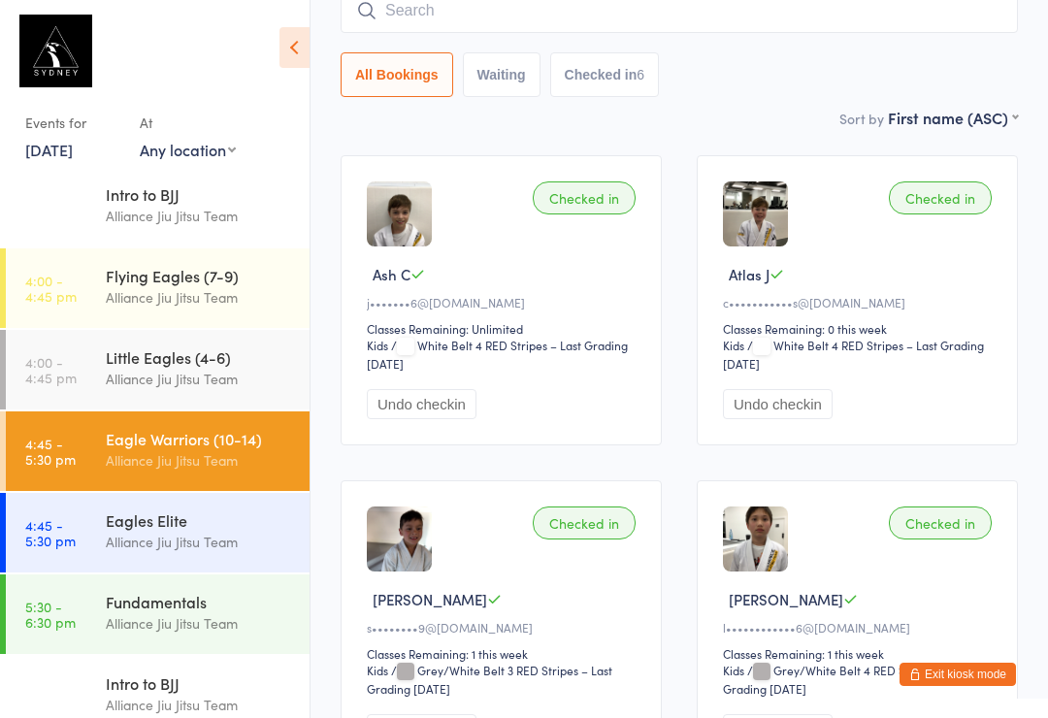
click at [154, 523] on div "Eagles Elite" at bounding box center [199, 519] width 187 height 21
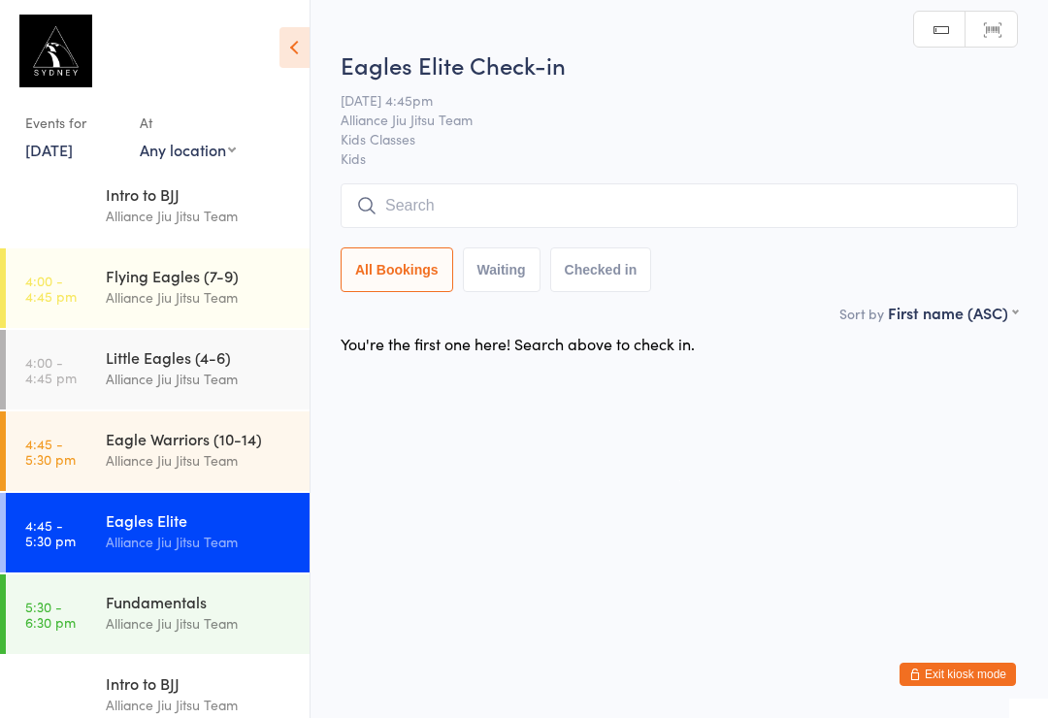
click at [182, 459] on div "Alliance Jiu Jitsu Team" at bounding box center [199, 460] width 187 height 22
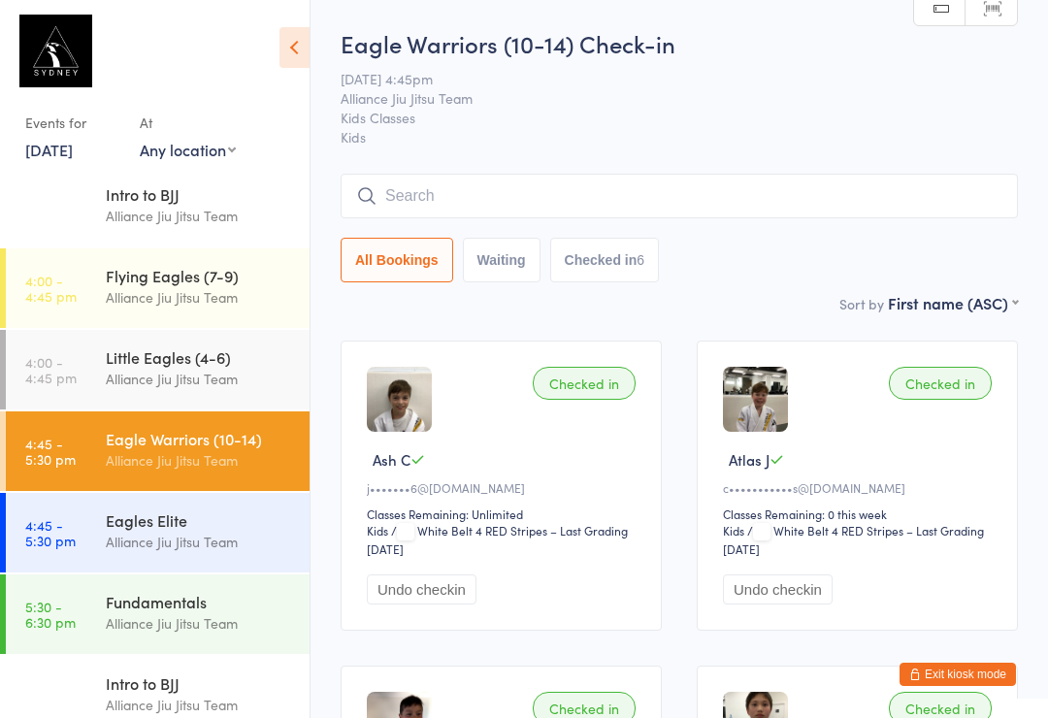
click at [492, 195] on input "search" at bounding box center [679, 196] width 677 height 45
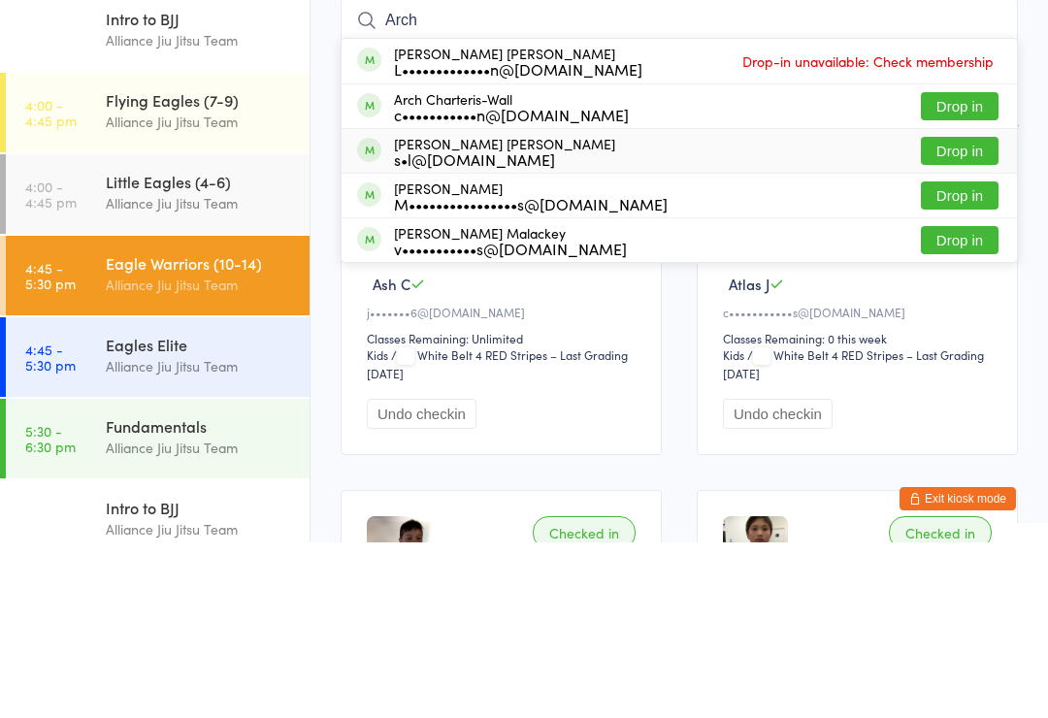
type input "Arch"
click at [497, 327] on div "s•l@[DOMAIN_NAME]" at bounding box center [504, 335] width 221 height 16
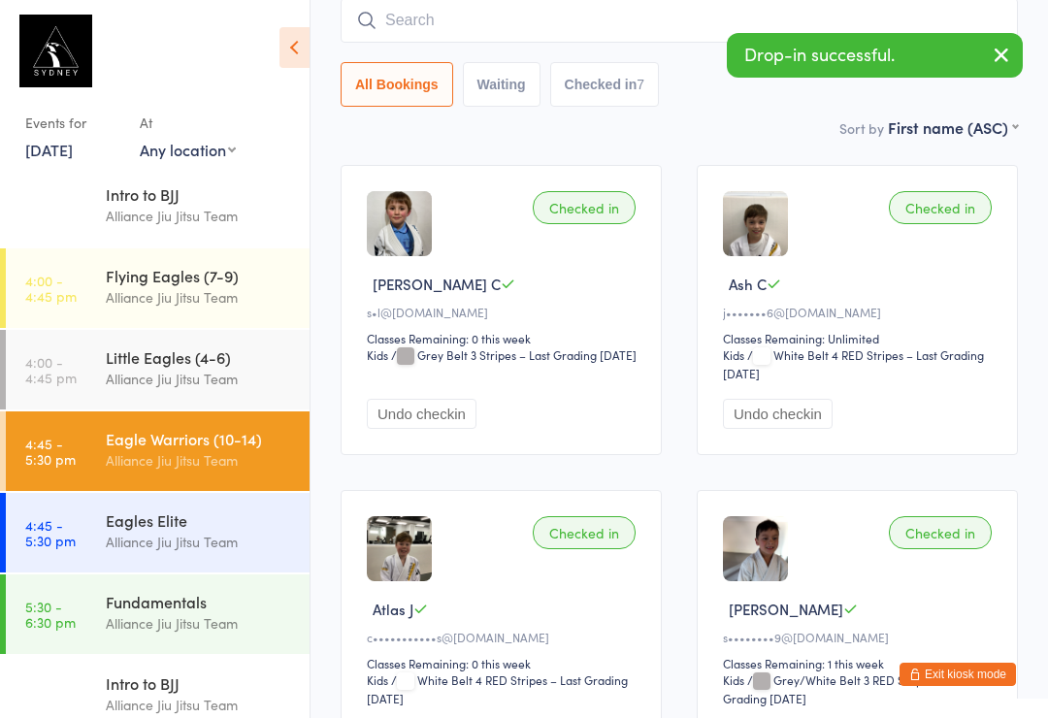
click at [433, 6] on input "search" at bounding box center [679, 20] width 677 height 45
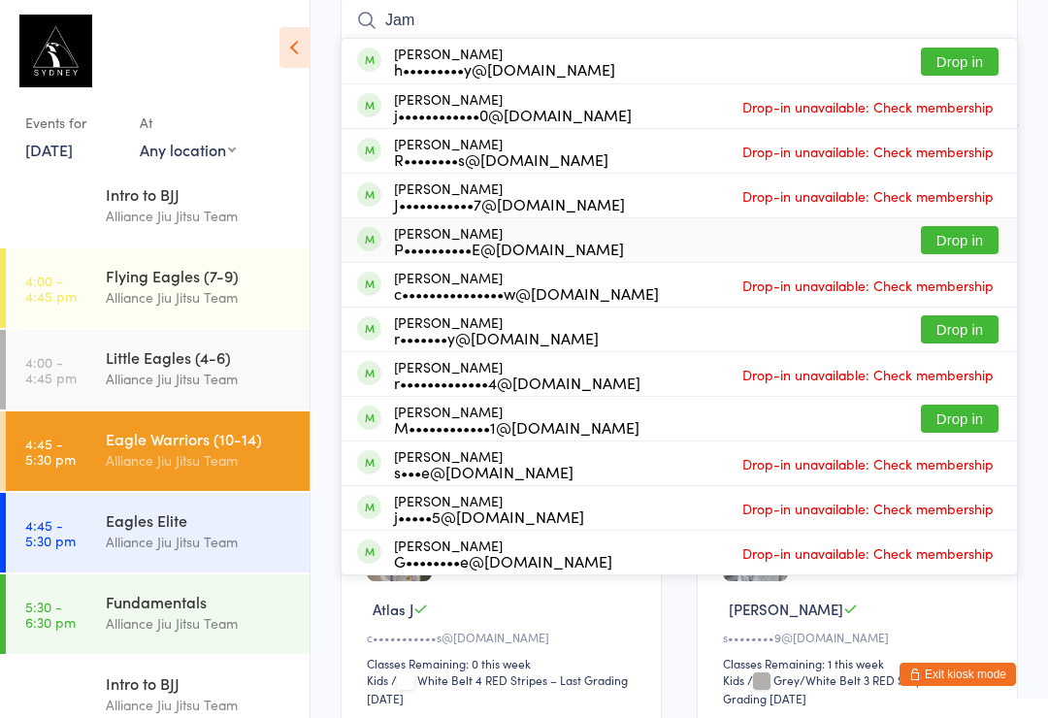
type input "Jam"
click at [500, 248] on div "P••••••••••E@[DOMAIN_NAME]" at bounding box center [509, 249] width 230 height 16
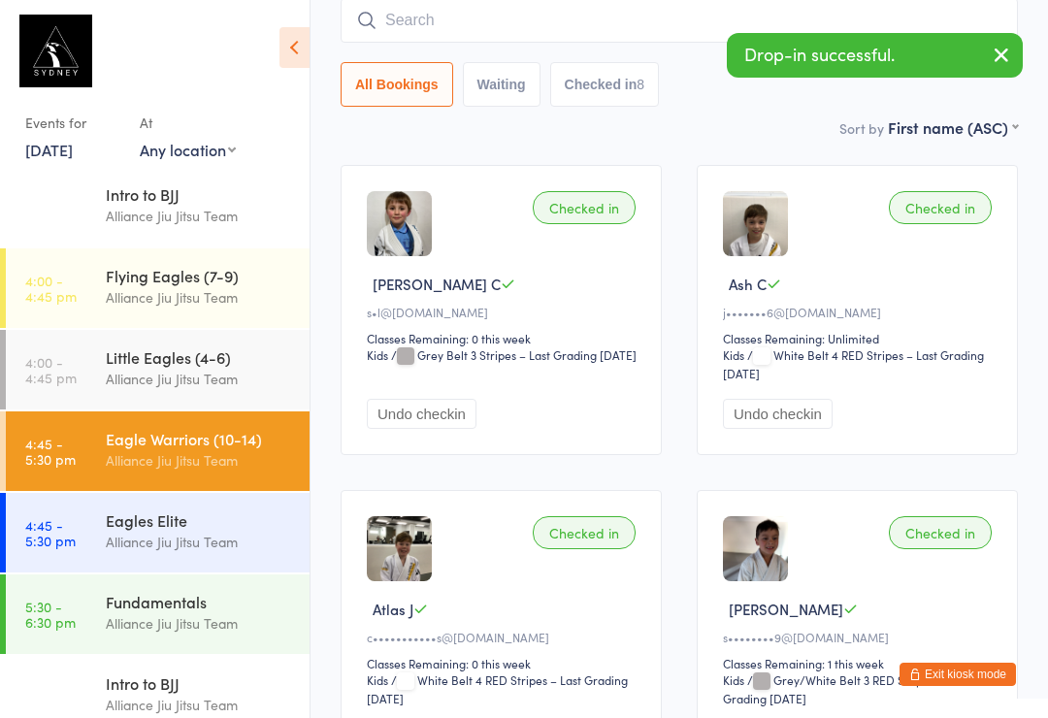
click at [501, 23] on input "search" at bounding box center [679, 20] width 677 height 45
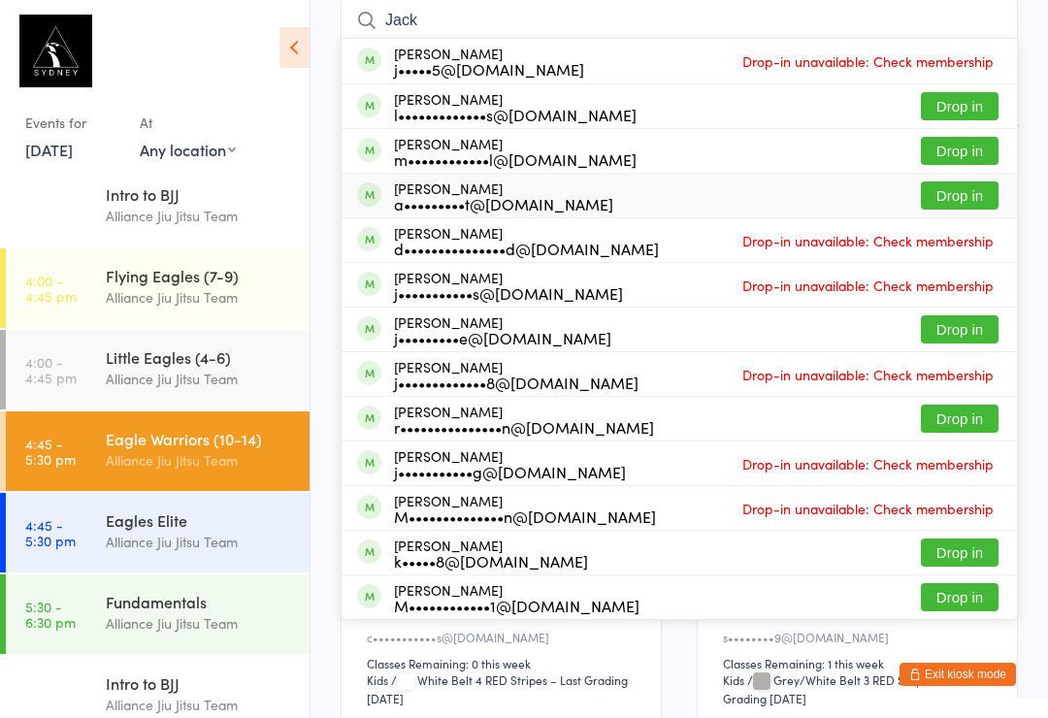
type input "Jack"
click at [549, 202] on div "a•••••••••t@[DOMAIN_NAME]" at bounding box center [503, 204] width 219 height 16
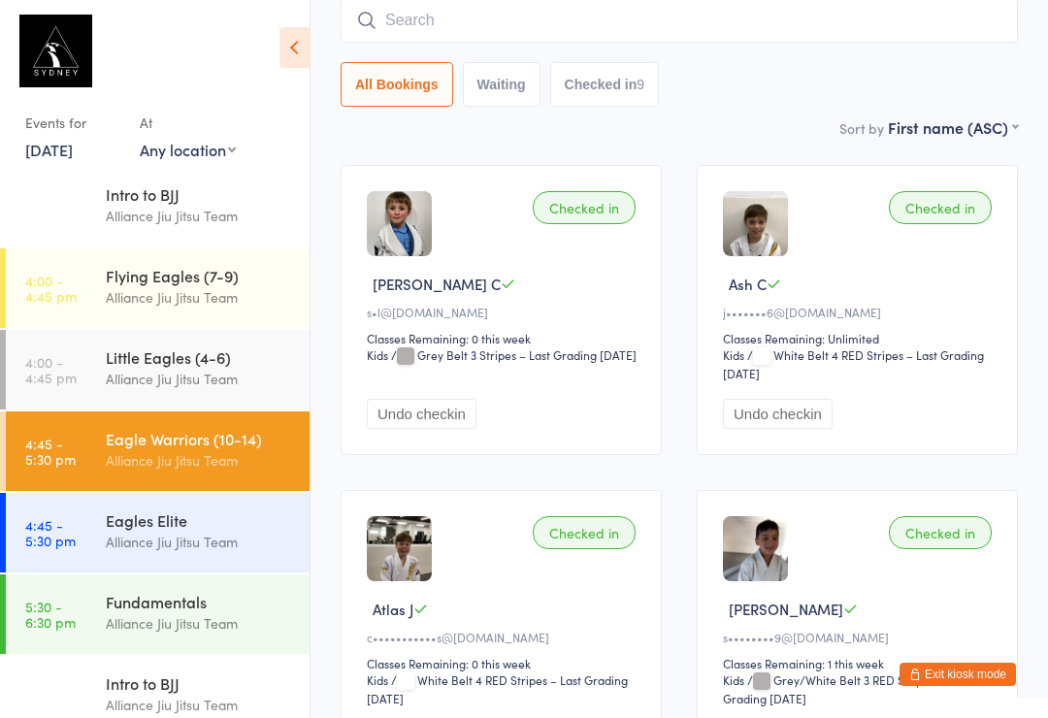
click at [922, 55] on div "All Bookings Waiting Checked in 9" at bounding box center [679, 52] width 677 height 109
click at [961, 26] on input "search" at bounding box center [679, 20] width 677 height 45
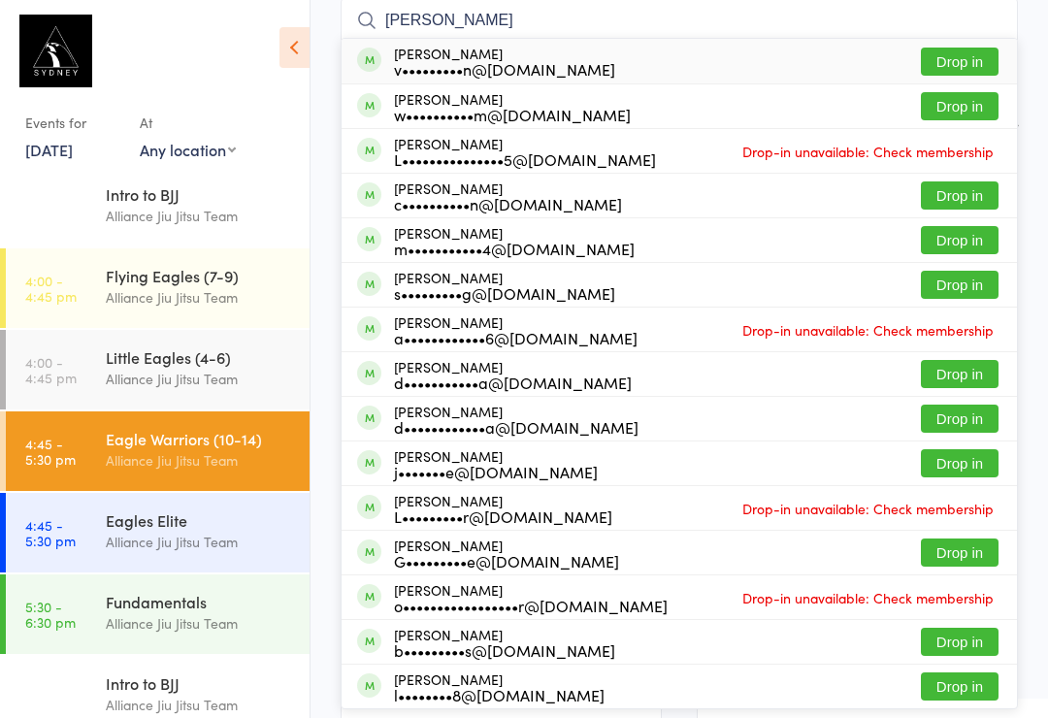
type input "[PERSON_NAME]"
click at [976, 109] on button "Drop in" at bounding box center [960, 106] width 78 height 28
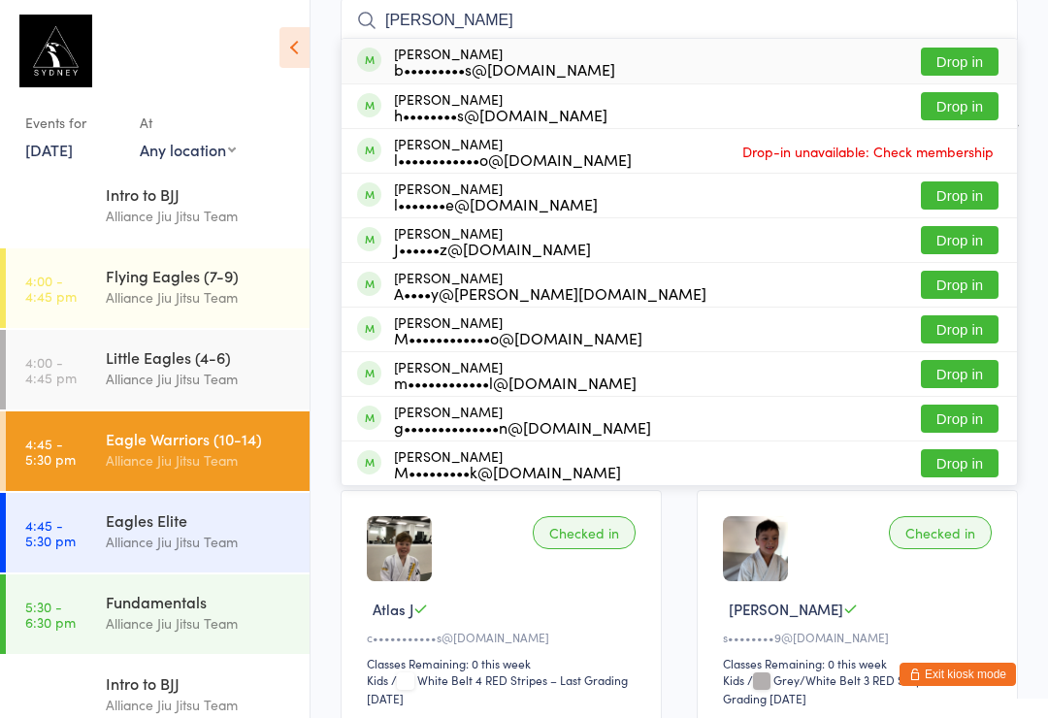
type input "[PERSON_NAME]"
click at [973, 61] on button "Drop in" at bounding box center [960, 62] width 78 height 28
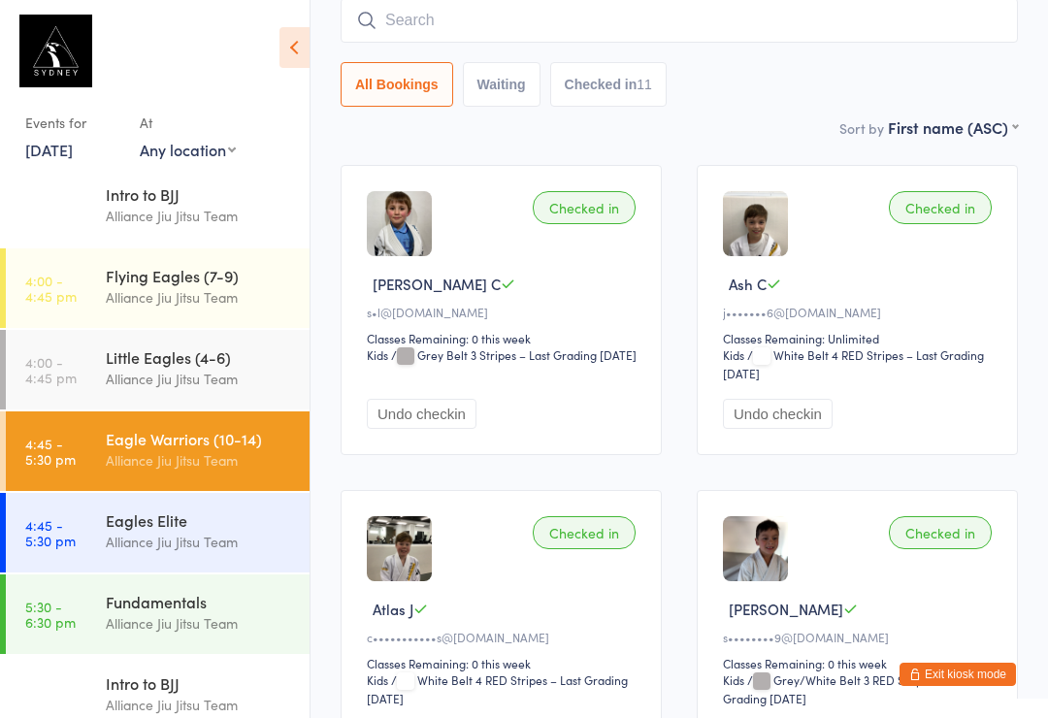
click at [481, 17] on input "search" at bounding box center [679, 20] width 677 height 45
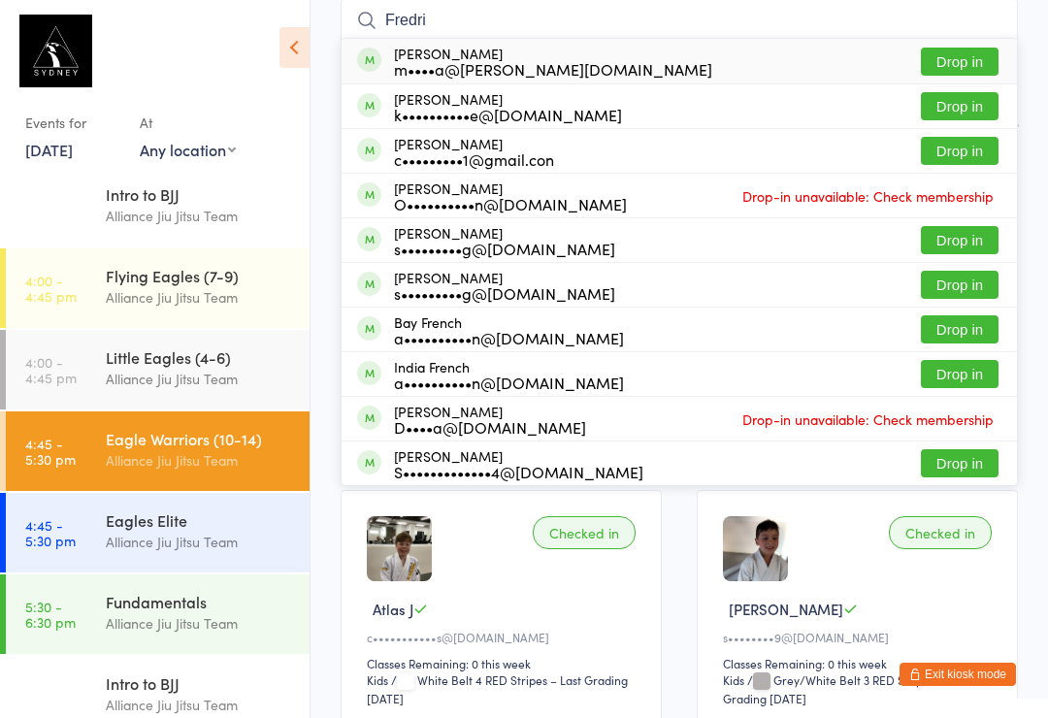
type input "Fredri"
click at [955, 64] on button "Drop in" at bounding box center [960, 62] width 78 height 28
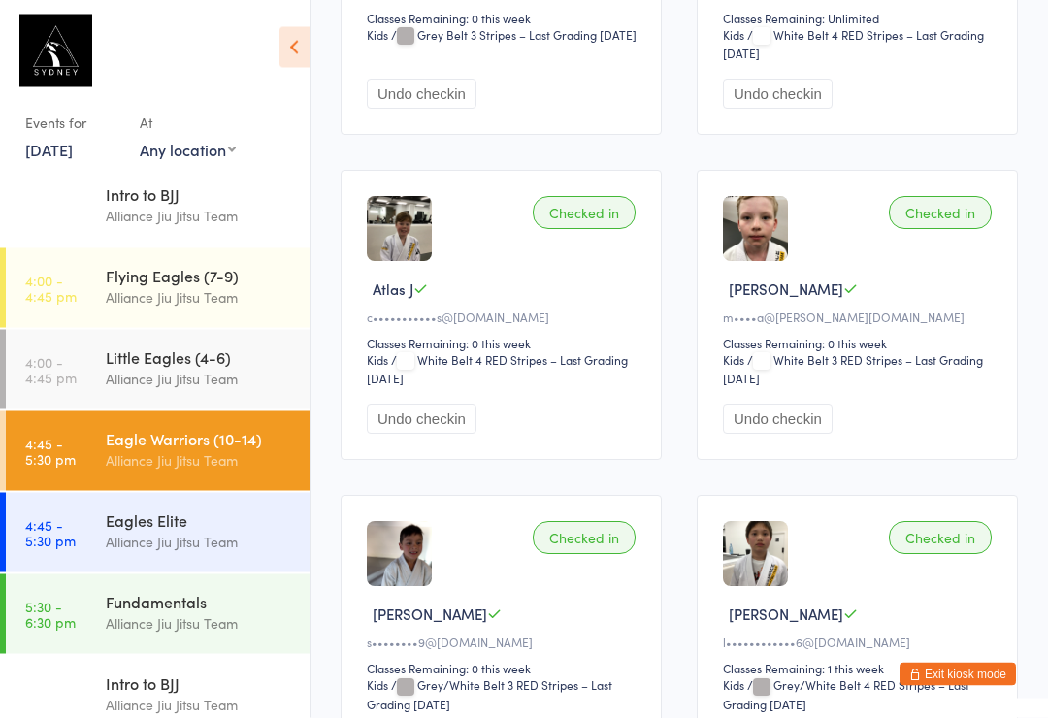
scroll to position [496, 0]
click at [217, 286] on div "Flying Eagles (7-9)" at bounding box center [199, 275] width 187 height 21
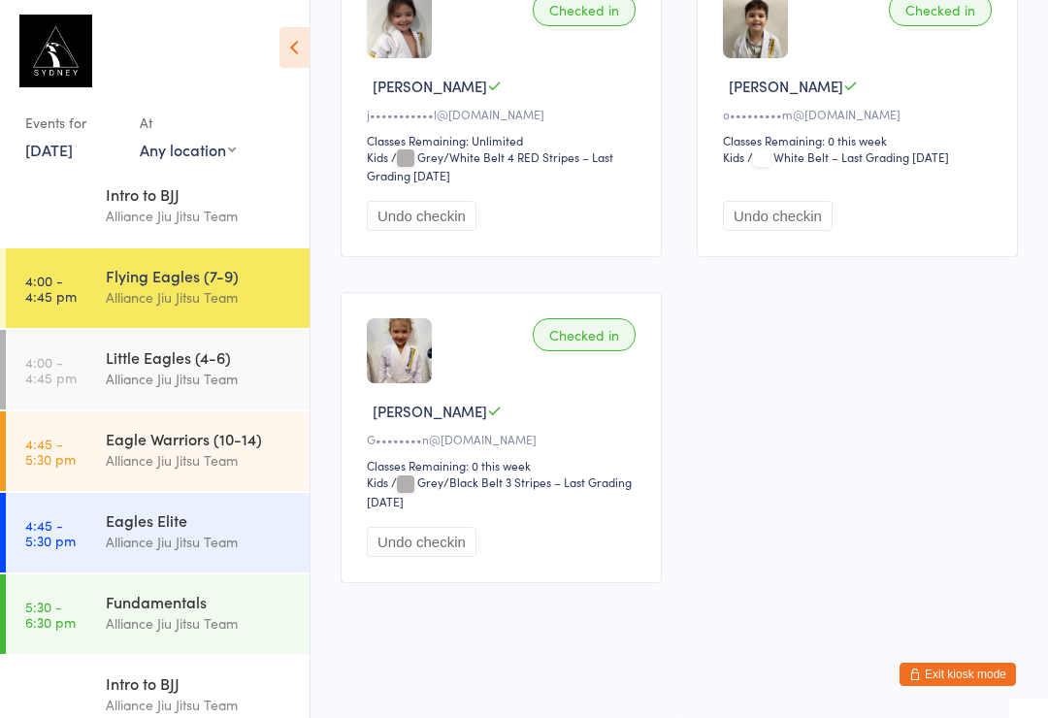
scroll to position [4027, 0]
click at [218, 360] on div "Little Eagles (4-6)" at bounding box center [199, 356] width 187 height 21
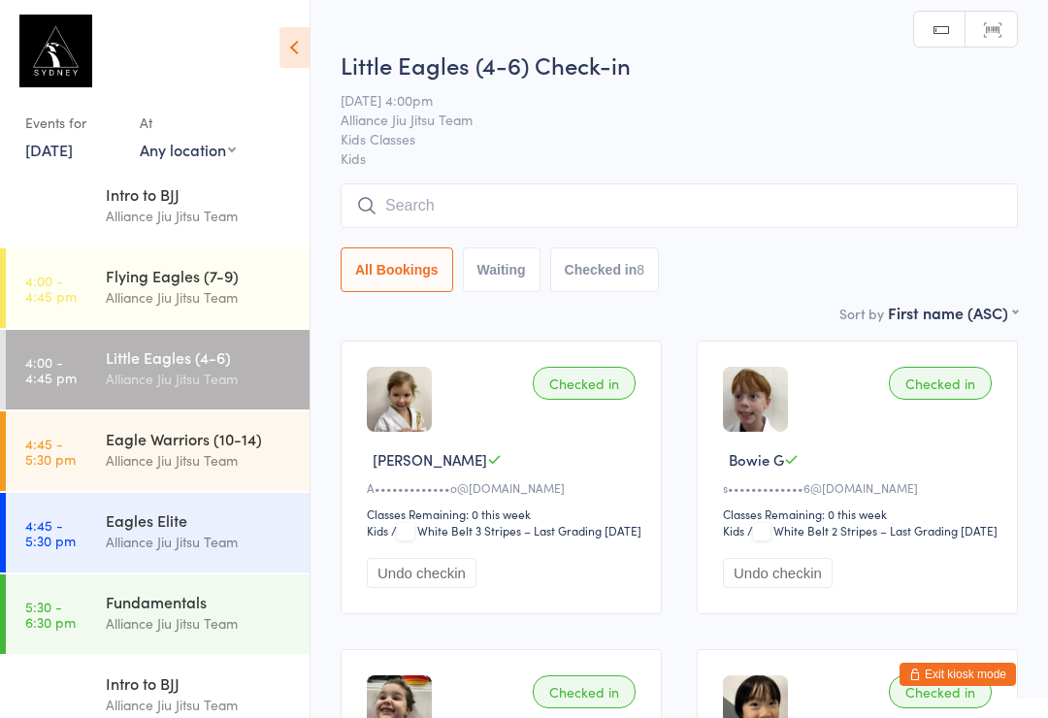
click at [213, 449] on div "Eagle Warriors (10-14)" at bounding box center [199, 438] width 187 height 21
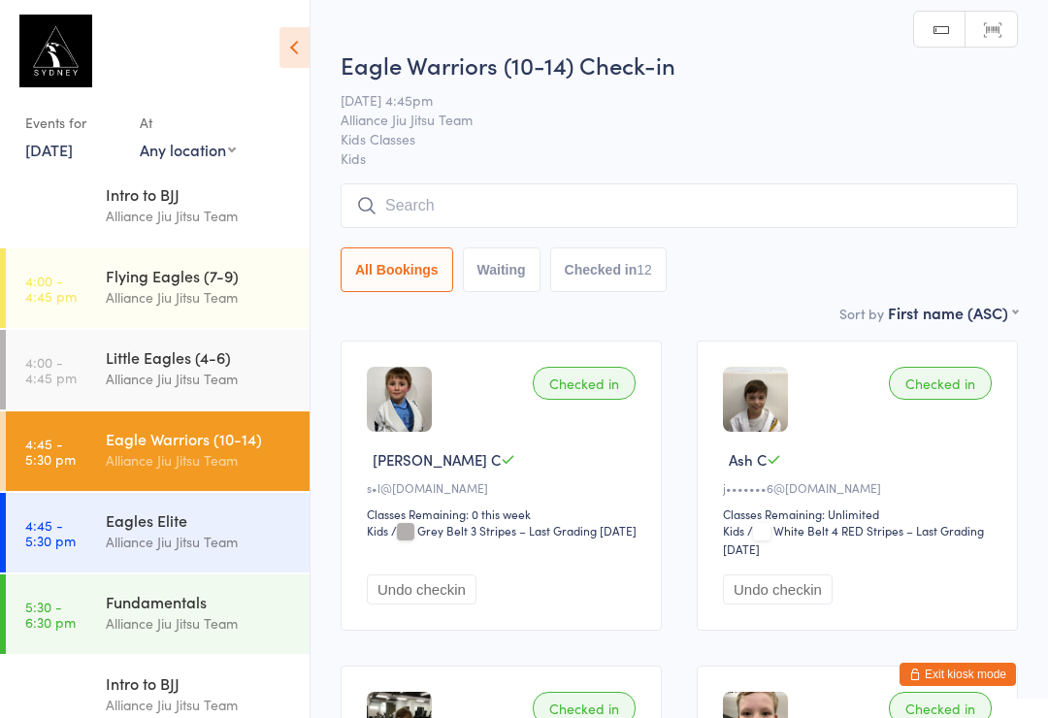
click at [249, 353] on div "Little Eagles (4-6)" at bounding box center [199, 356] width 187 height 21
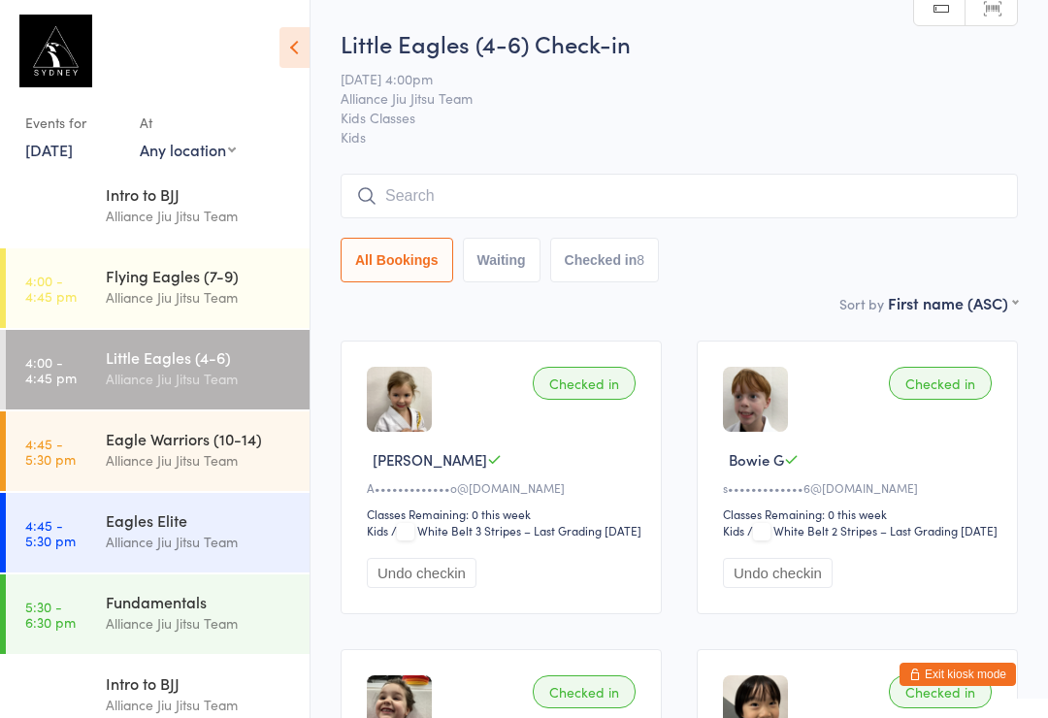
click at [233, 451] on div "Alliance Jiu Jitsu Team" at bounding box center [199, 460] width 187 height 22
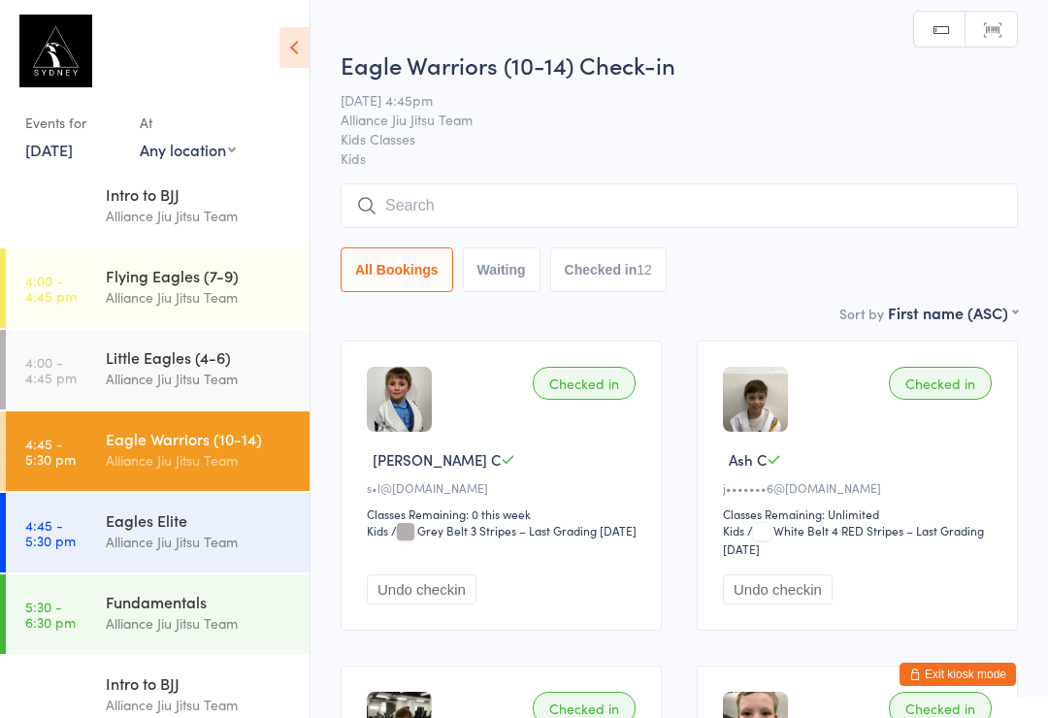
click at [227, 547] on div "Alliance Jiu Jitsu Team" at bounding box center [199, 542] width 187 height 22
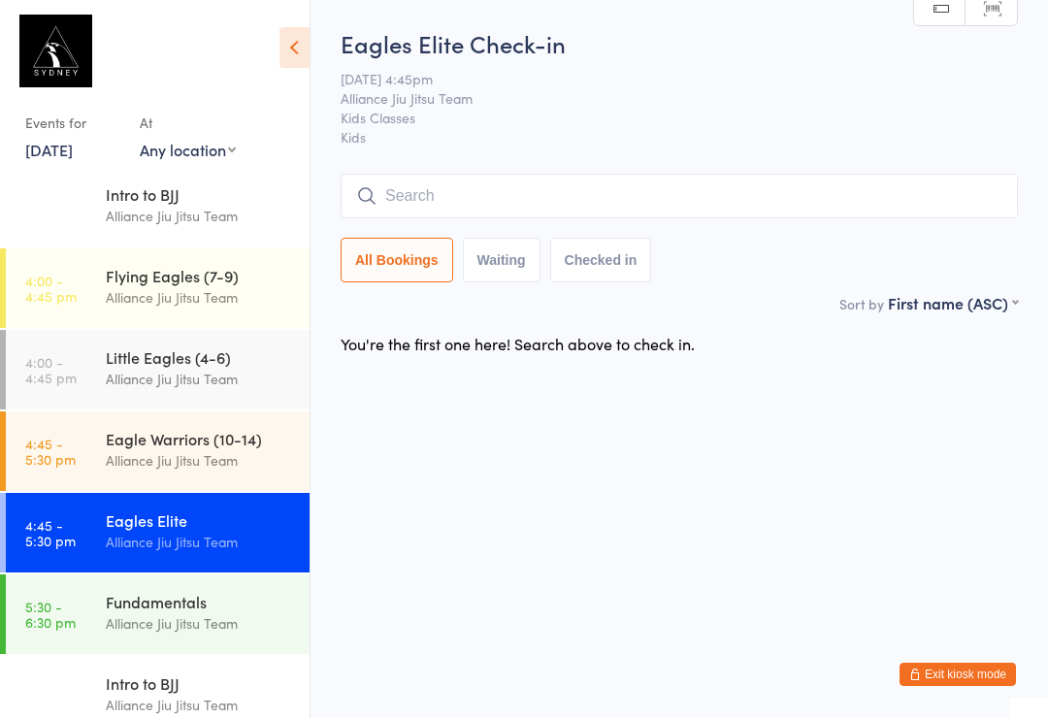
click at [175, 442] on div "Eagle Warriors (10-14)" at bounding box center [199, 438] width 187 height 21
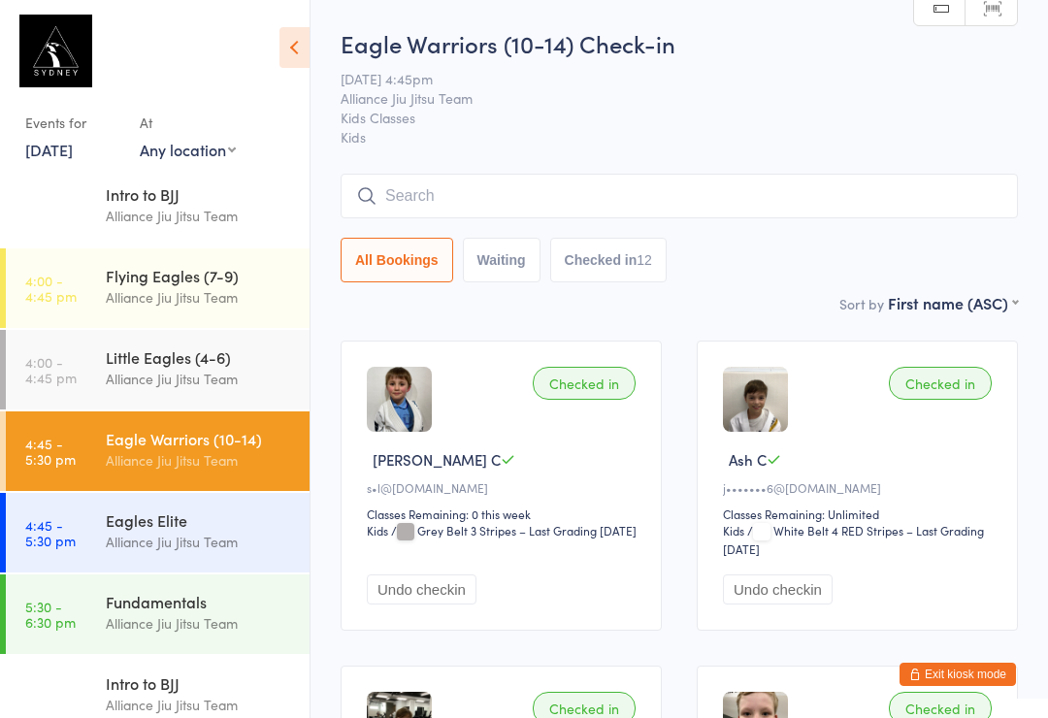
click at [247, 605] on div "Fundamentals" at bounding box center [199, 601] width 187 height 21
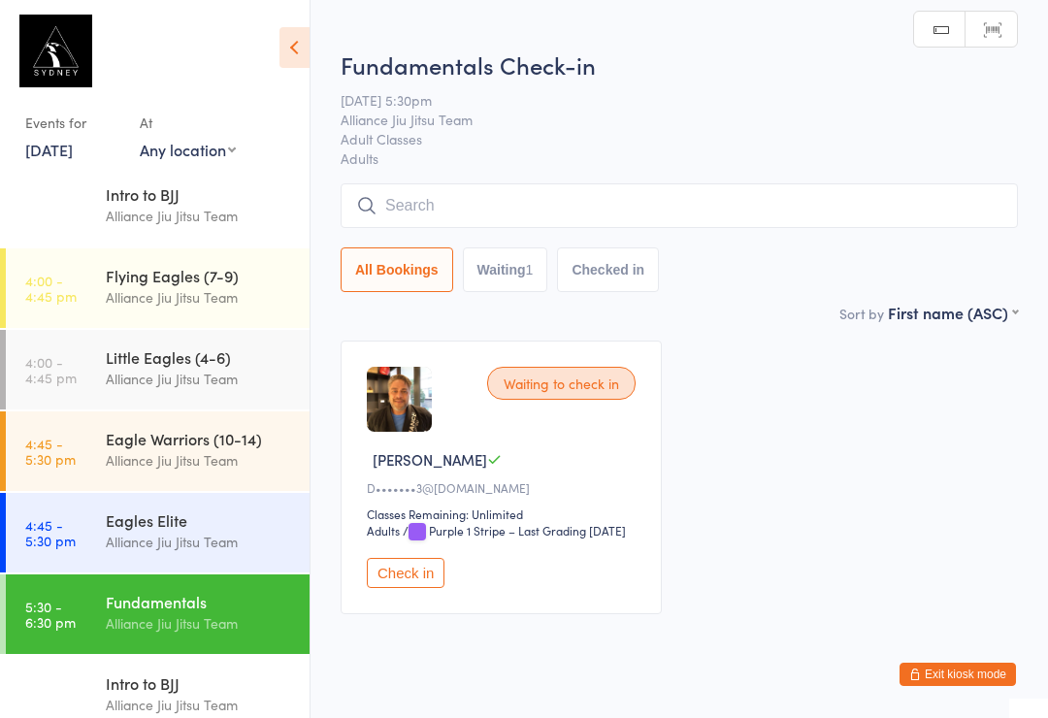
click at [484, 212] on input "search" at bounding box center [679, 205] width 677 height 45
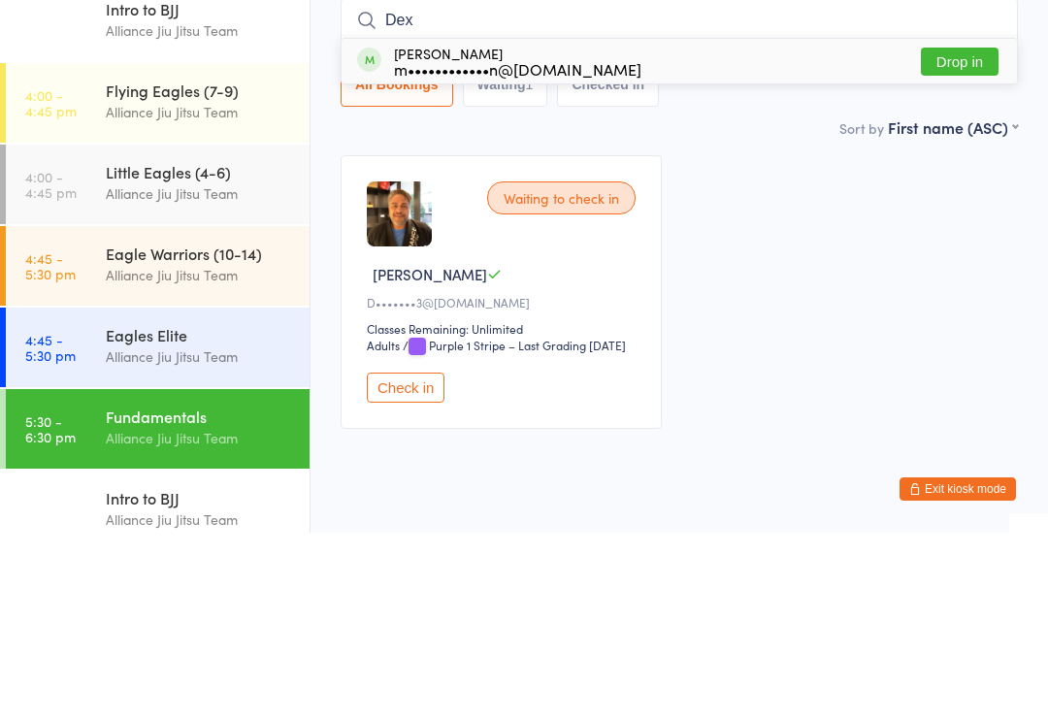
type input "Dex"
click at [951, 233] on button "Drop in" at bounding box center [960, 247] width 78 height 28
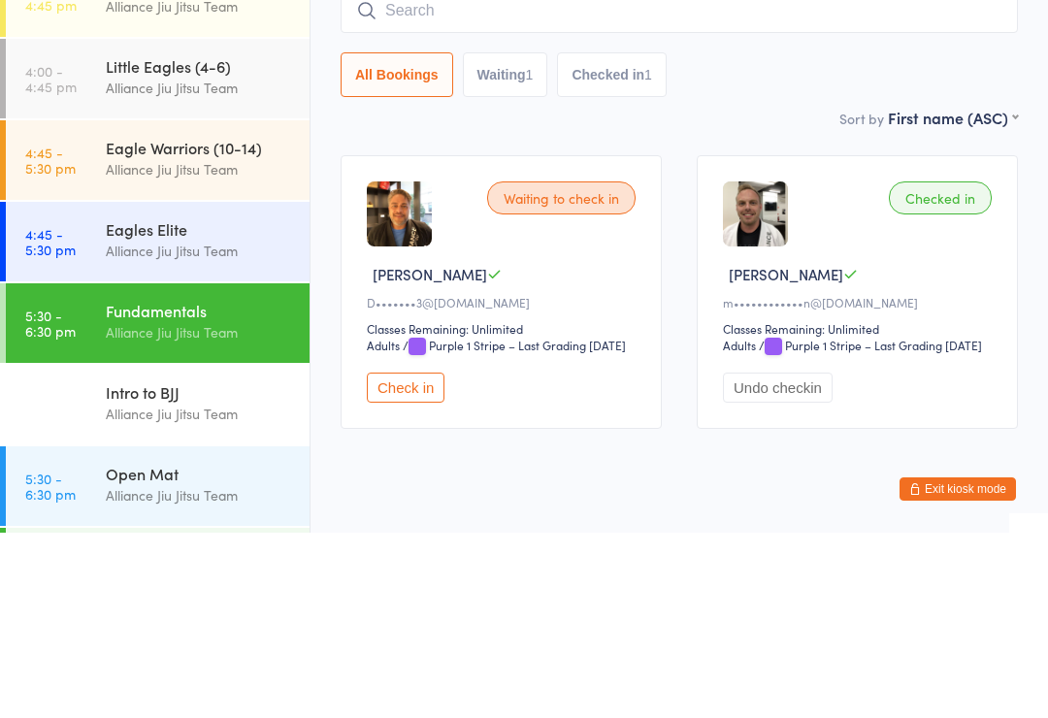
scroll to position [320, 0]
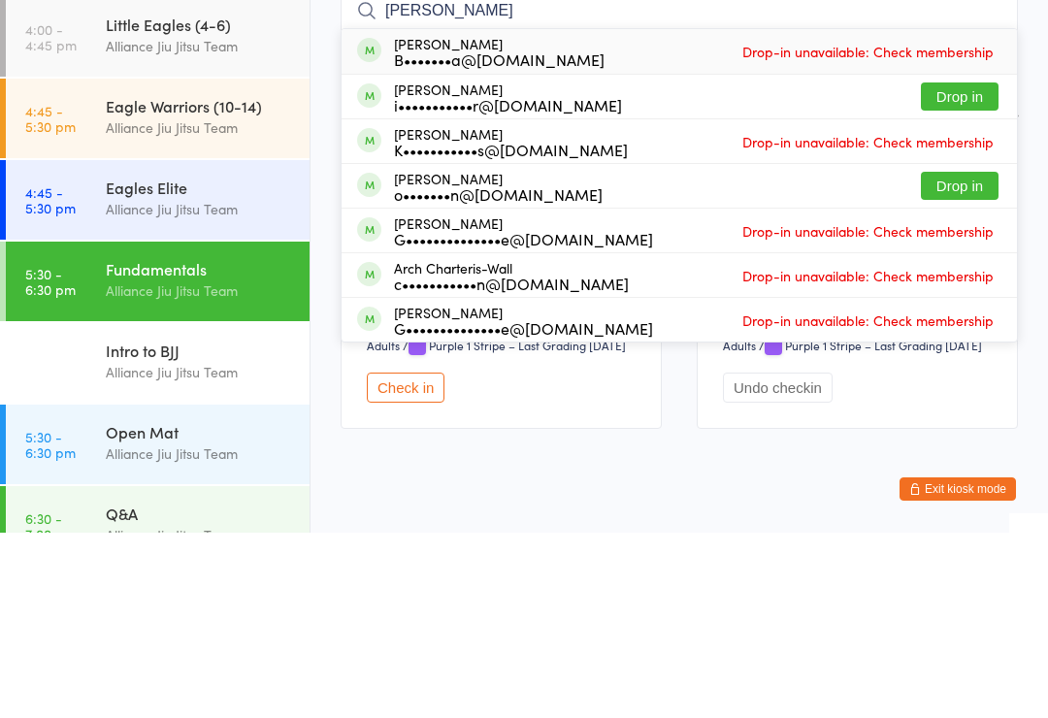
type input "[PERSON_NAME]"
click at [930, 268] on button "Drop in" at bounding box center [960, 282] width 78 height 28
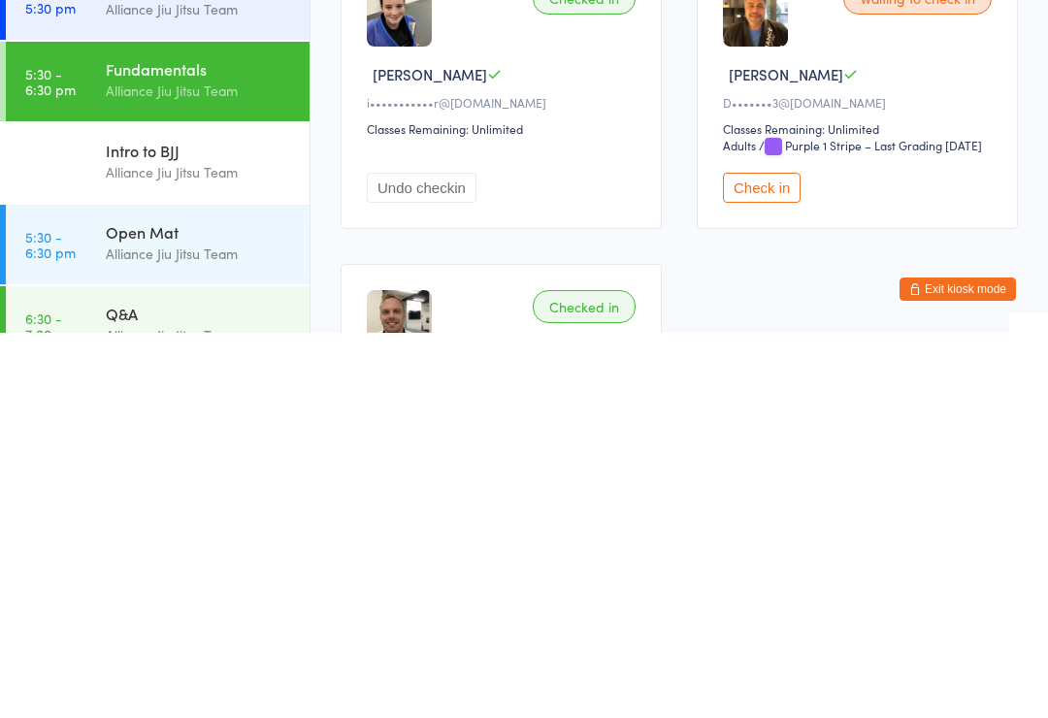
scroll to position [19, 0]
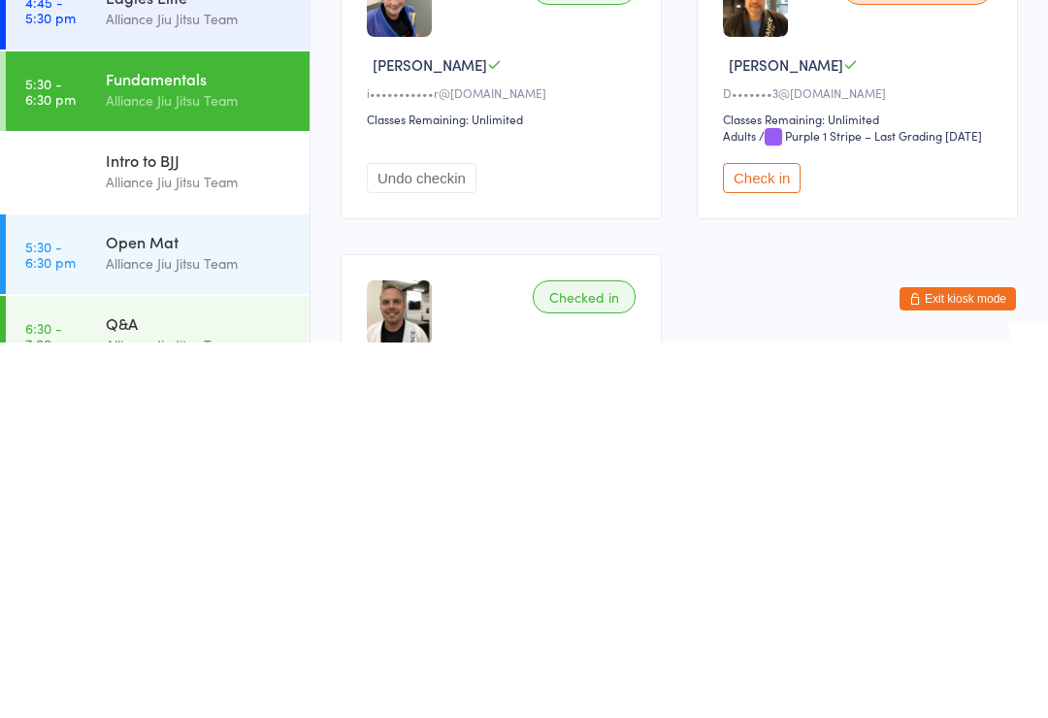
click at [778, 539] on button "Check in" at bounding box center [762, 554] width 78 height 30
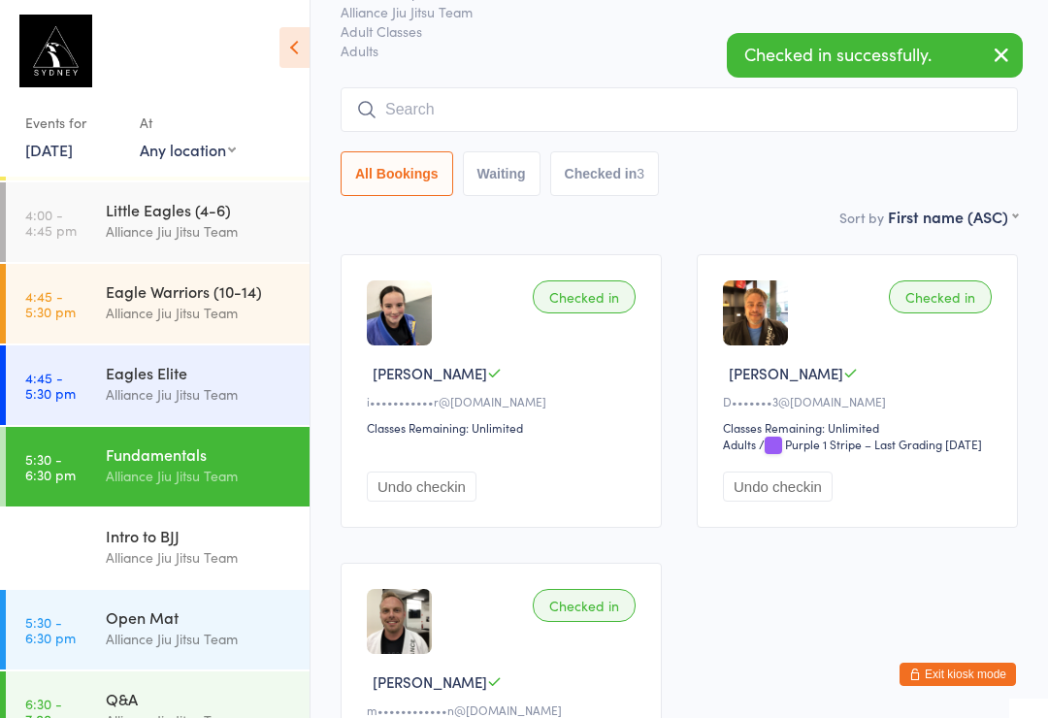
scroll to position [0, 0]
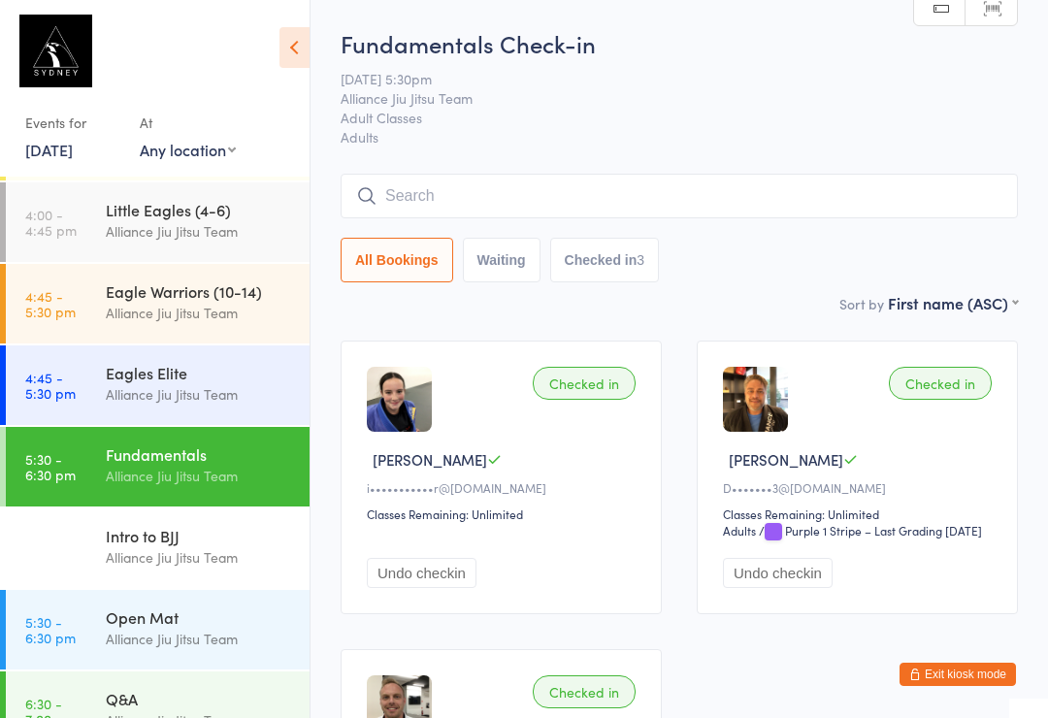
click at [475, 180] on input "search" at bounding box center [679, 196] width 677 height 45
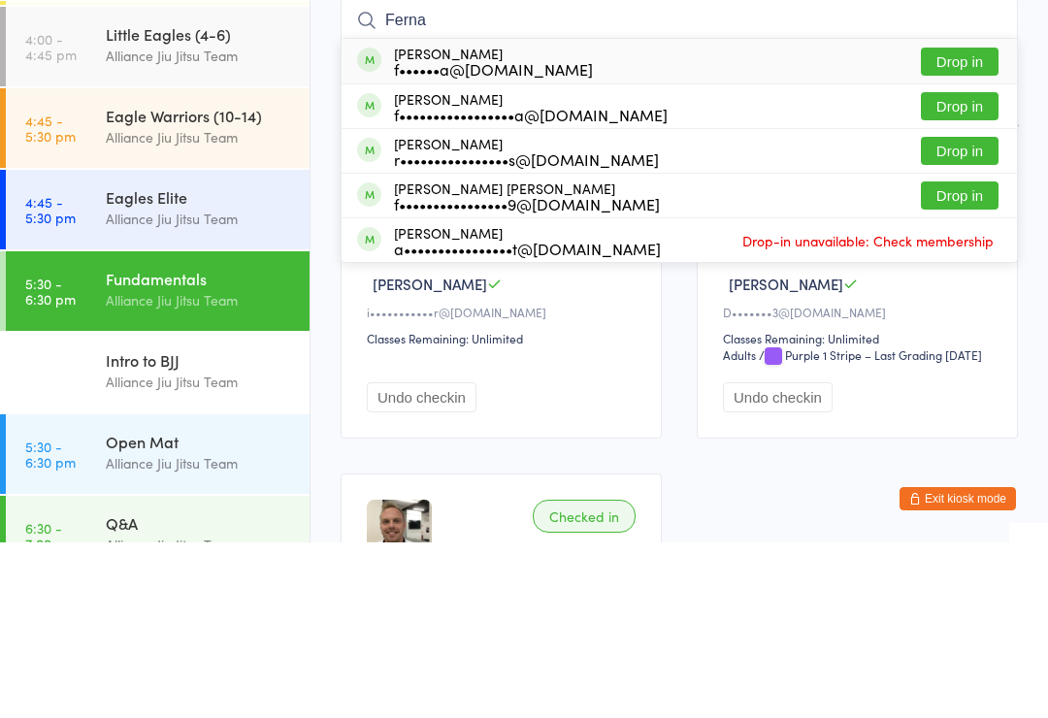
type input "Ferna"
click at [965, 357] on button "Drop in" at bounding box center [960, 371] width 78 height 28
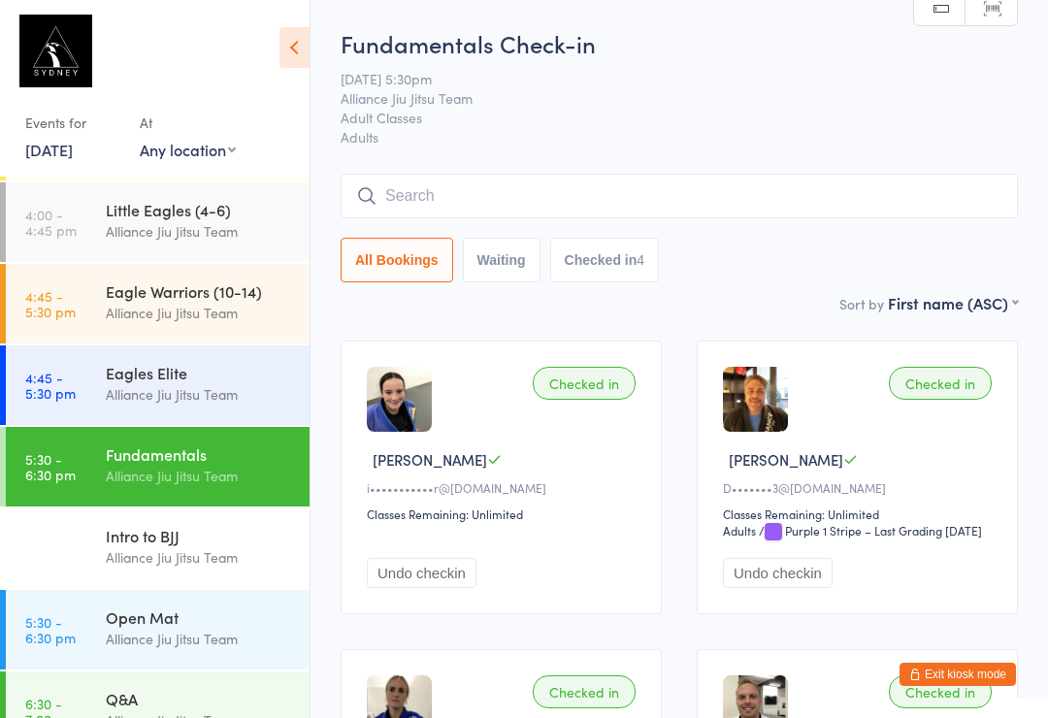
click at [535, 199] on input "search" at bounding box center [679, 196] width 677 height 45
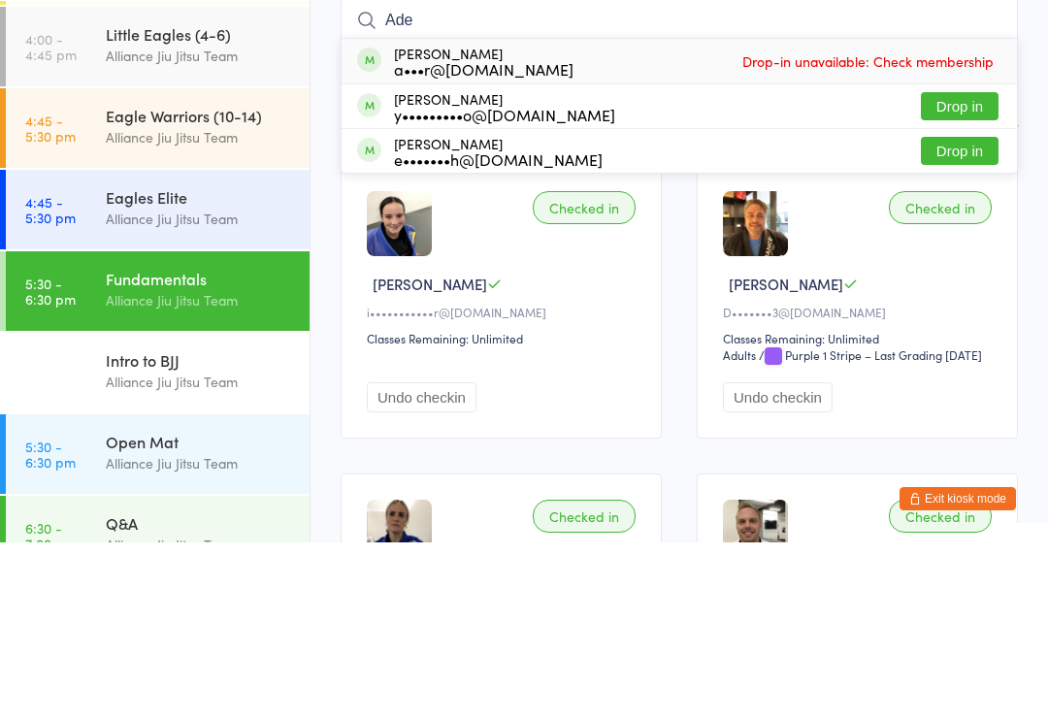
type input "Ade"
click at [962, 312] on button "Drop in" at bounding box center [960, 326] width 78 height 28
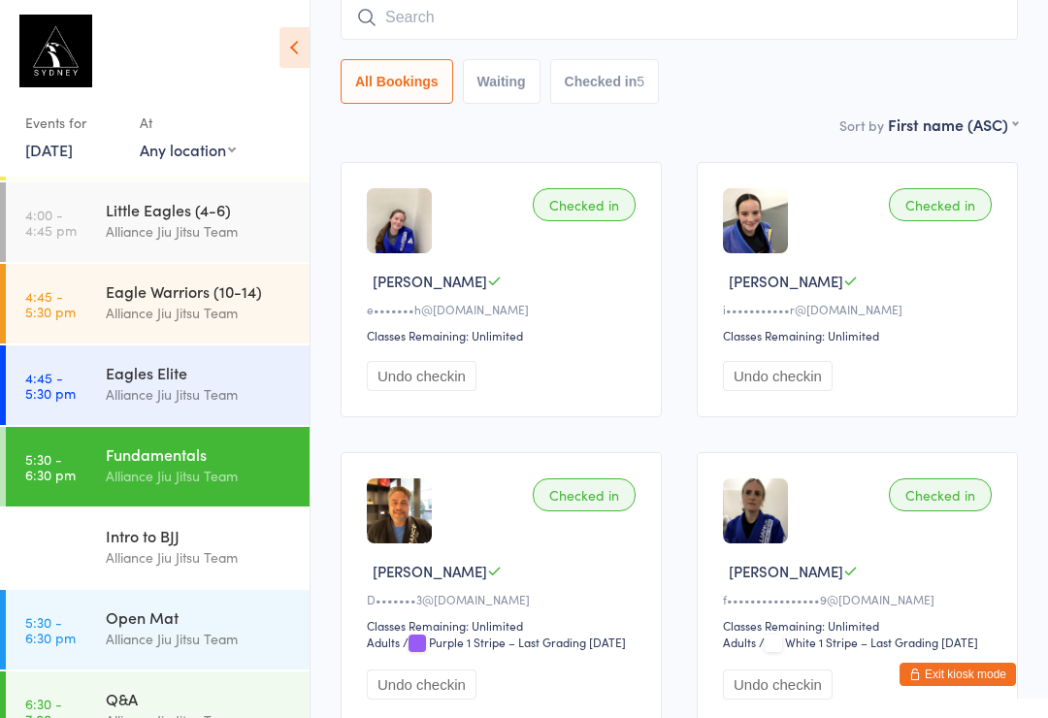
click at [392, 21] on input "search" at bounding box center [679, 17] width 677 height 45
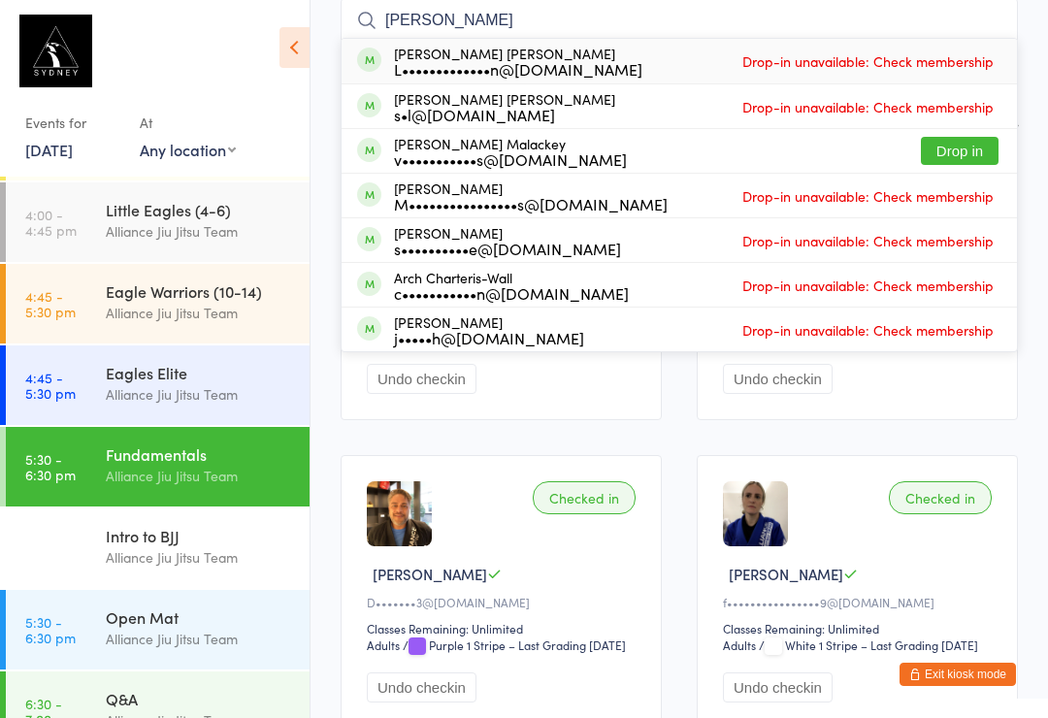
type input "[PERSON_NAME]"
click at [964, 153] on button "Drop in" at bounding box center [960, 151] width 78 height 28
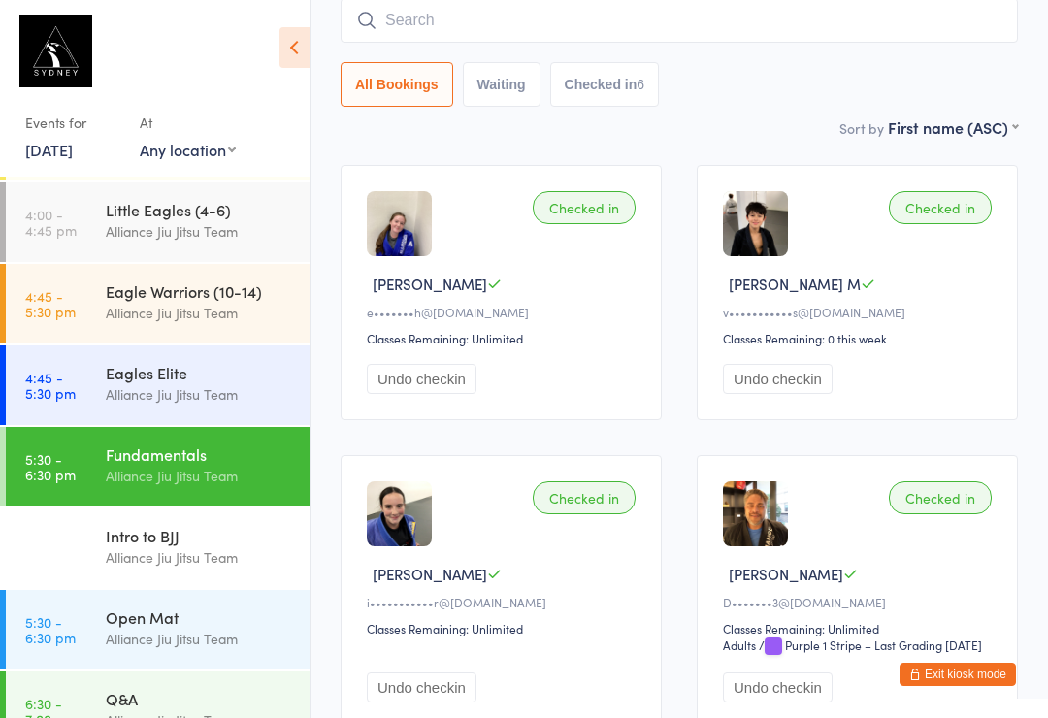
click at [487, 26] on input "search" at bounding box center [679, 20] width 677 height 45
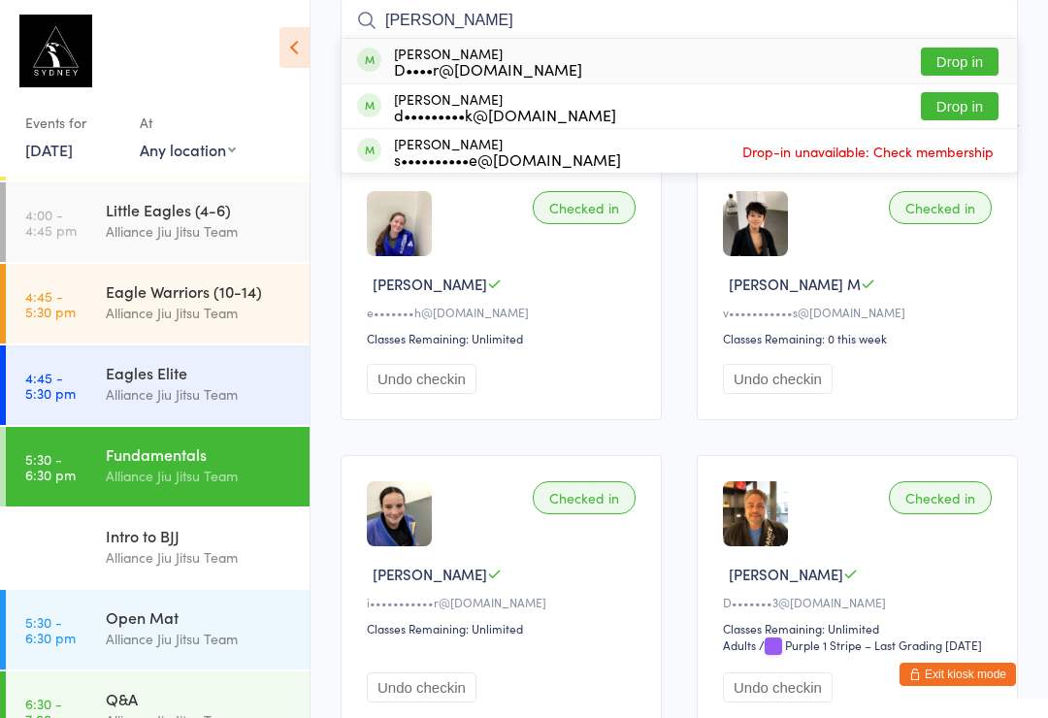
type input "[PERSON_NAME]"
click at [553, 69] on div "[PERSON_NAME] D••••r@[DOMAIN_NAME] Drop in" at bounding box center [679, 61] width 675 height 45
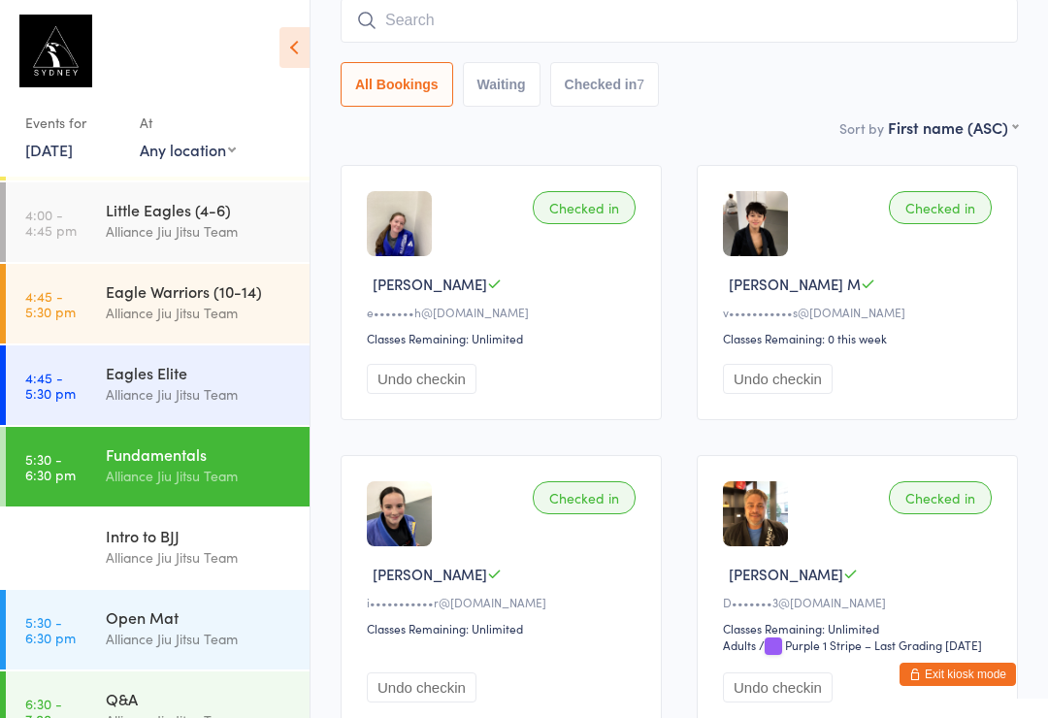
click at [465, 22] on input "search" at bounding box center [679, 20] width 677 height 45
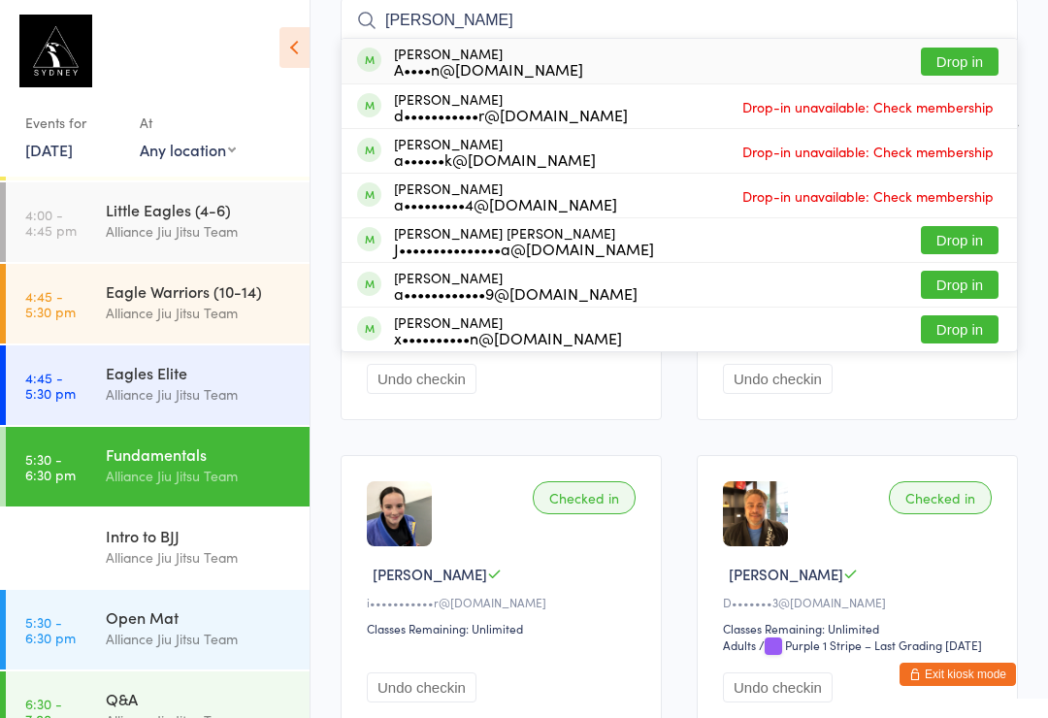
type input "[PERSON_NAME]"
click at [490, 57] on div "[PERSON_NAME] A••••n@[DOMAIN_NAME]" at bounding box center [488, 61] width 189 height 31
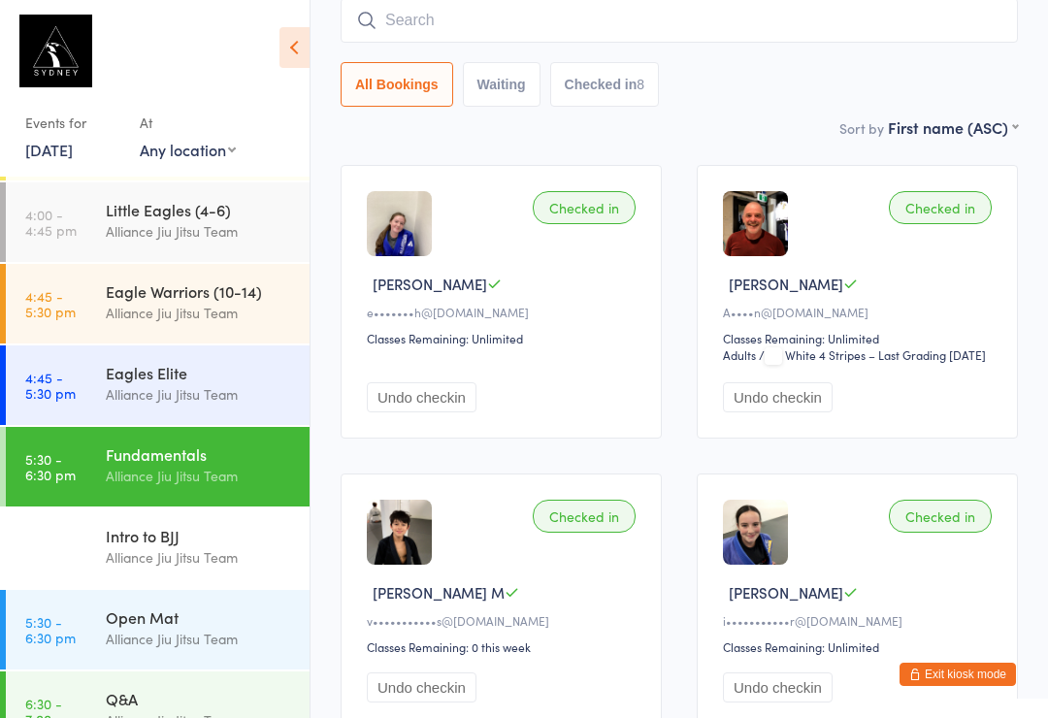
click at [621, 18] on input "search" at bounding box center [679, 20] width 677 height 45
type input "Guil"
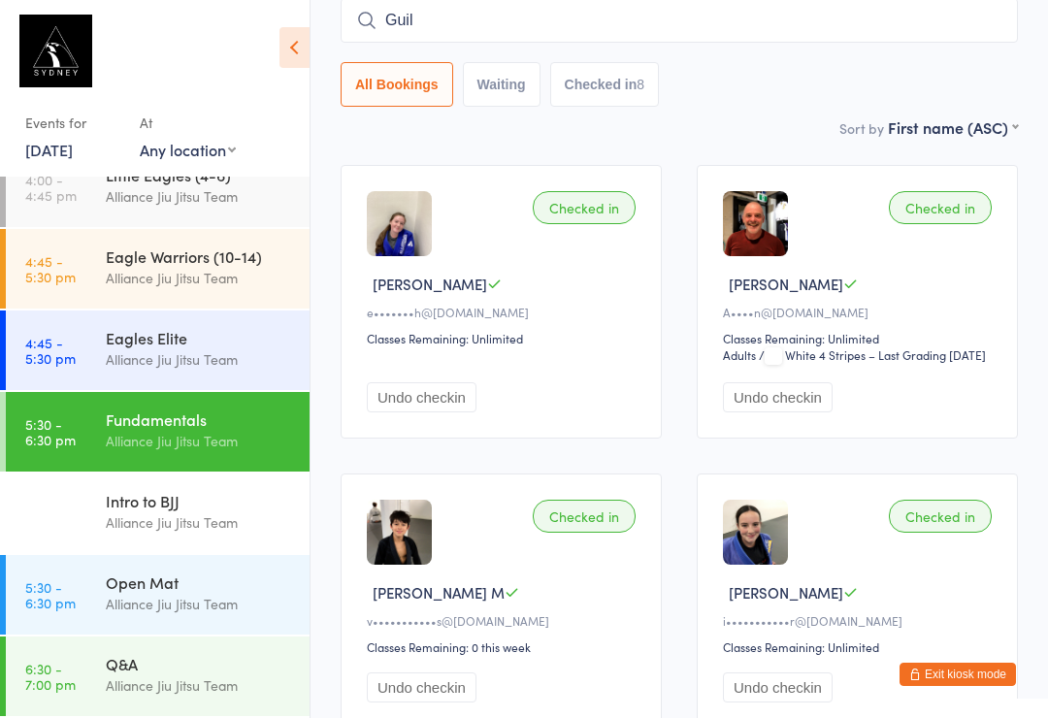
scroll to position [355, 0]
click at [577, 7] on input "Guil" at bounding box center [679, 20] width 677 height 45
click at [148, 591] on div "Open Mat" at bounding box center [199, 582] width 187 height 21
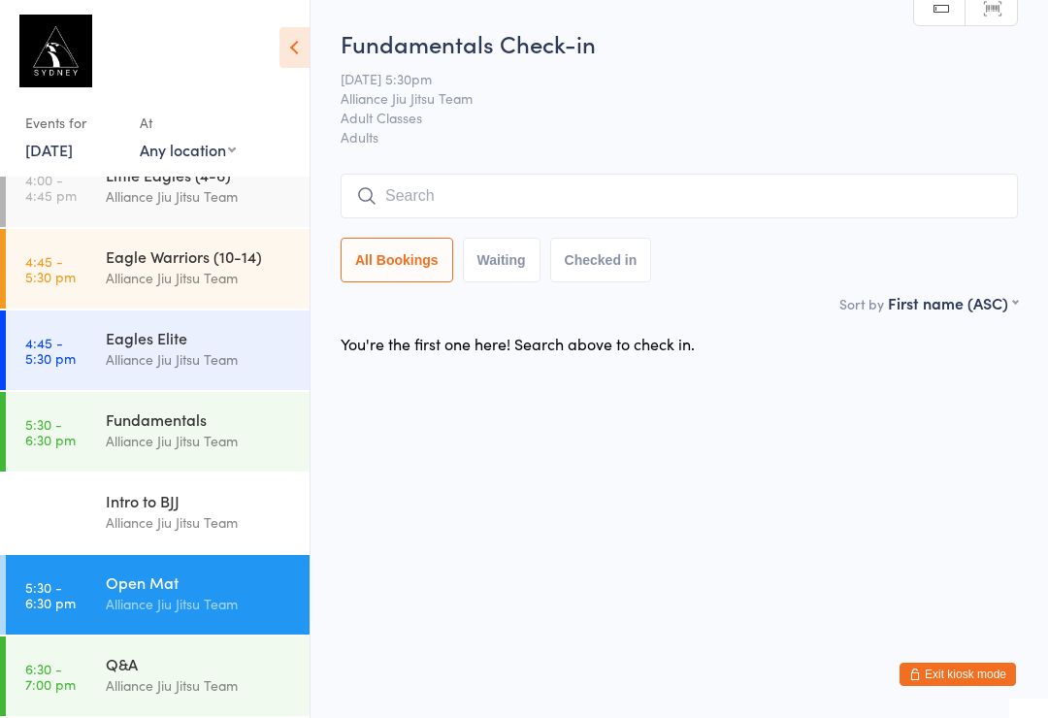
click at [535, 193] on input "search" at bounding box center [679, 196] width 677 height 45
type input "[PERSON_NAME]"
click at [507, 57] on h2 "Fundamentals Check-in" at bounding box center [679, 43] width 677 height 32
click at [532, 42] on h2 "Fundamentals Check-in" at bounding box center [679, 43] width 677 height 32
click at [613, 250] on button "Checked in" at bounding box center [601, 260] width 102 height 45
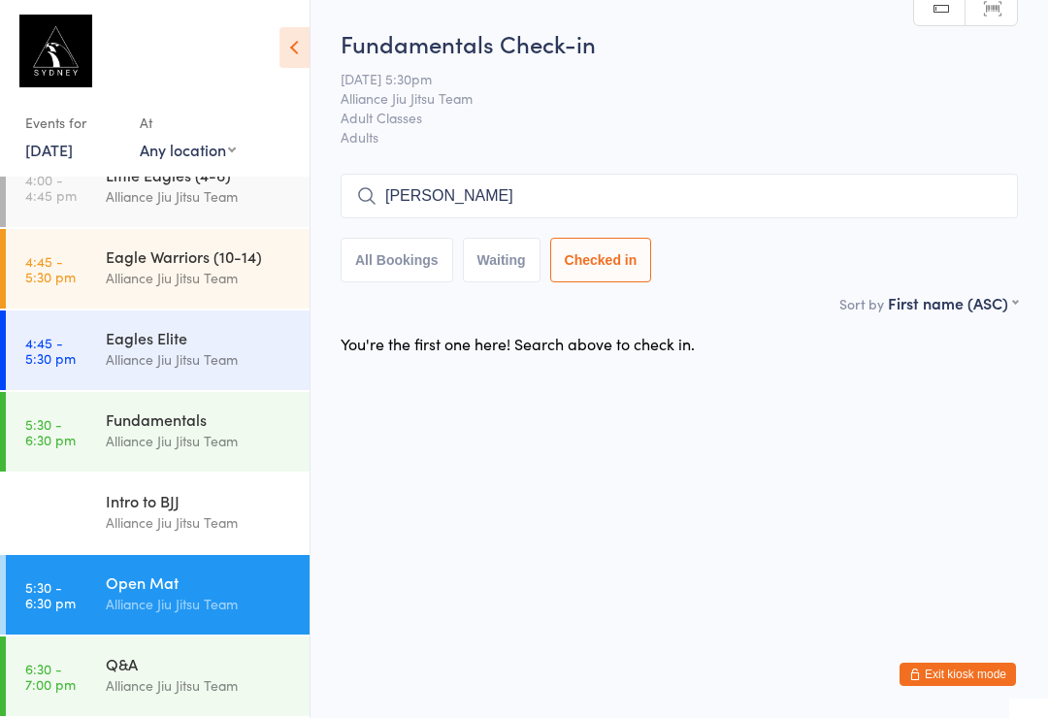
click at [379, 197] on input "[PERSON_NAME]" at bounding box center [679, 196] width 677 height 45
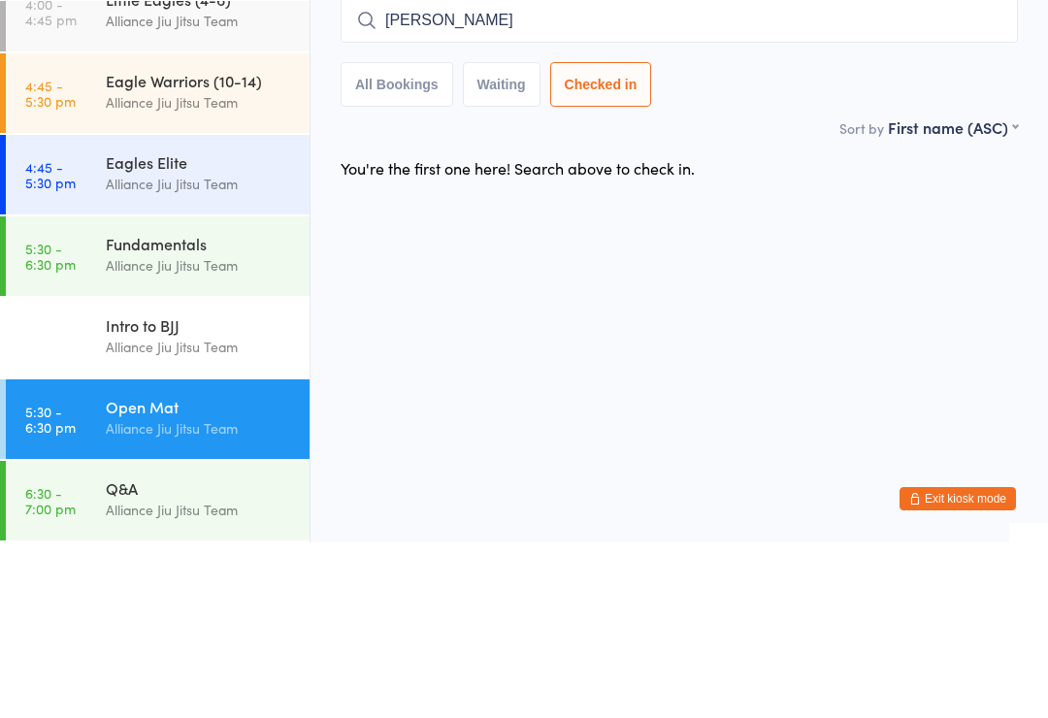
click at [233, 430] on div "Alliance Jiu Jitsu Team" at bounding box center [199, 441] width 187 height 22
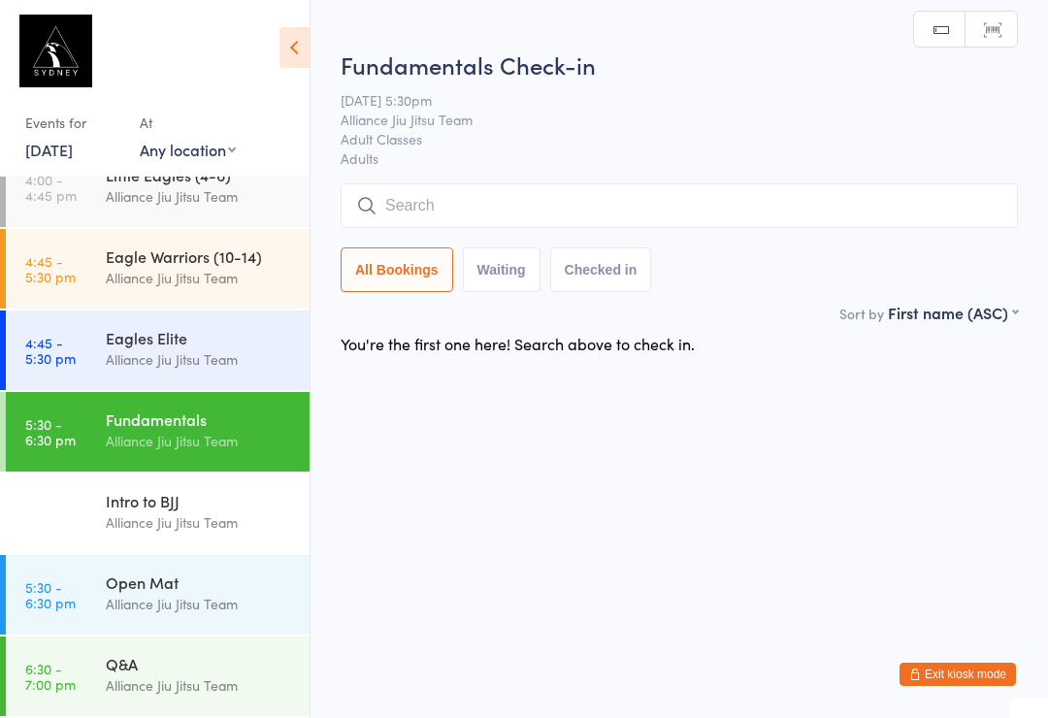
click at [513, 203] on input "search" at bounding box center [679, 205] width 677 height 45
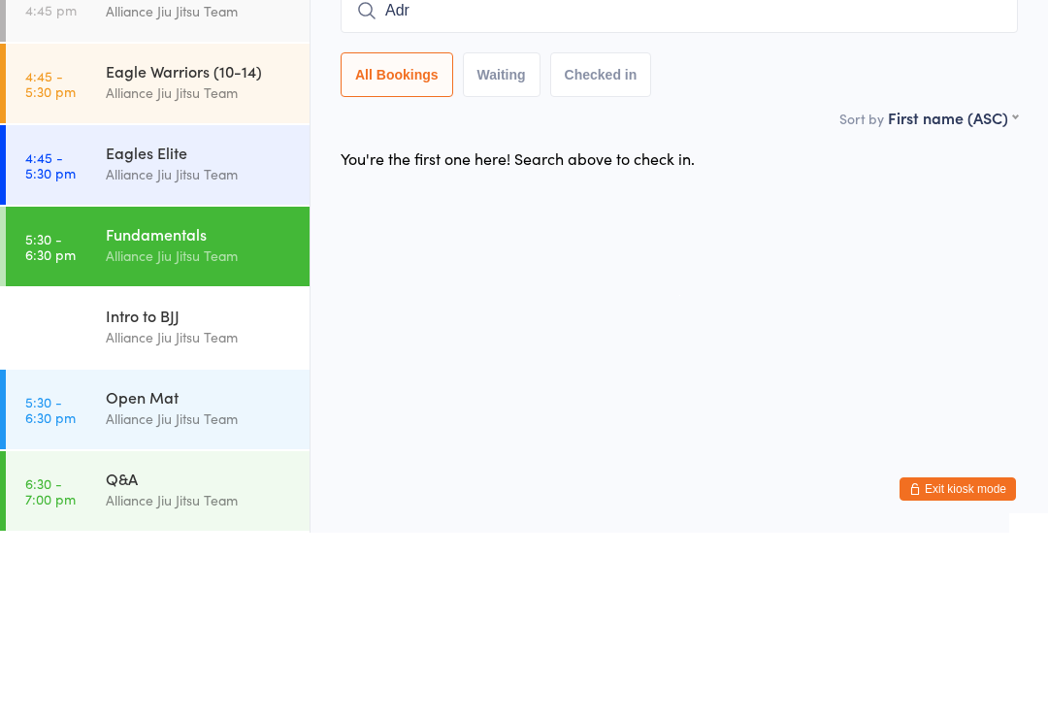
type input "Adri"
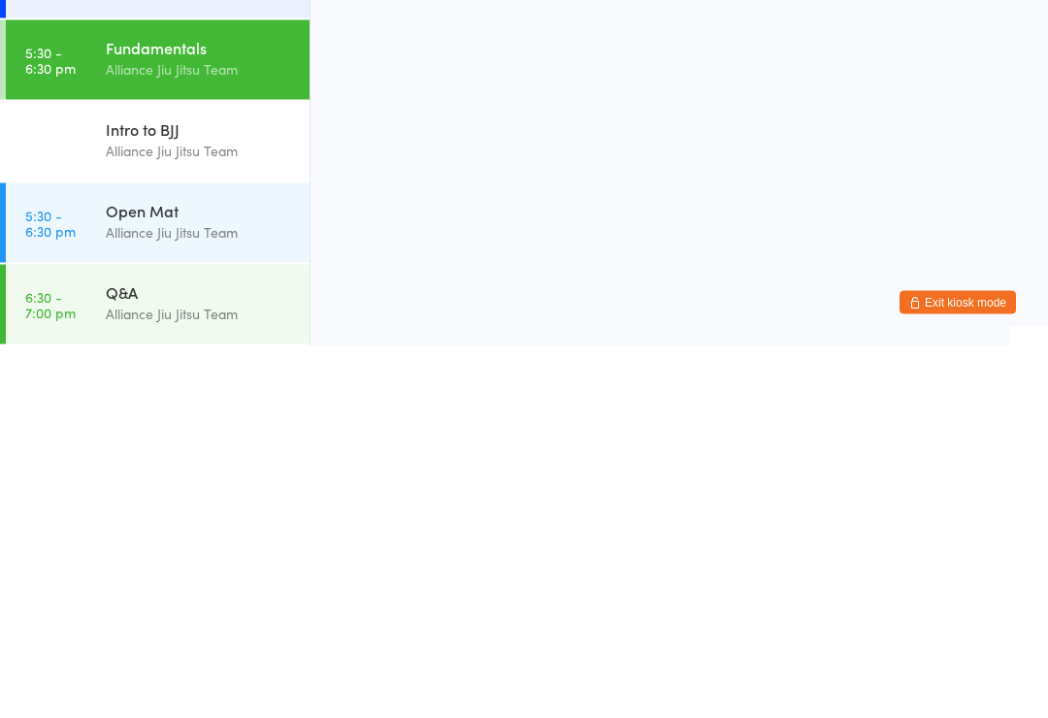
click at [186, 572] on div "Open Mat" at bounding box center [199, 582] width 187 height 21
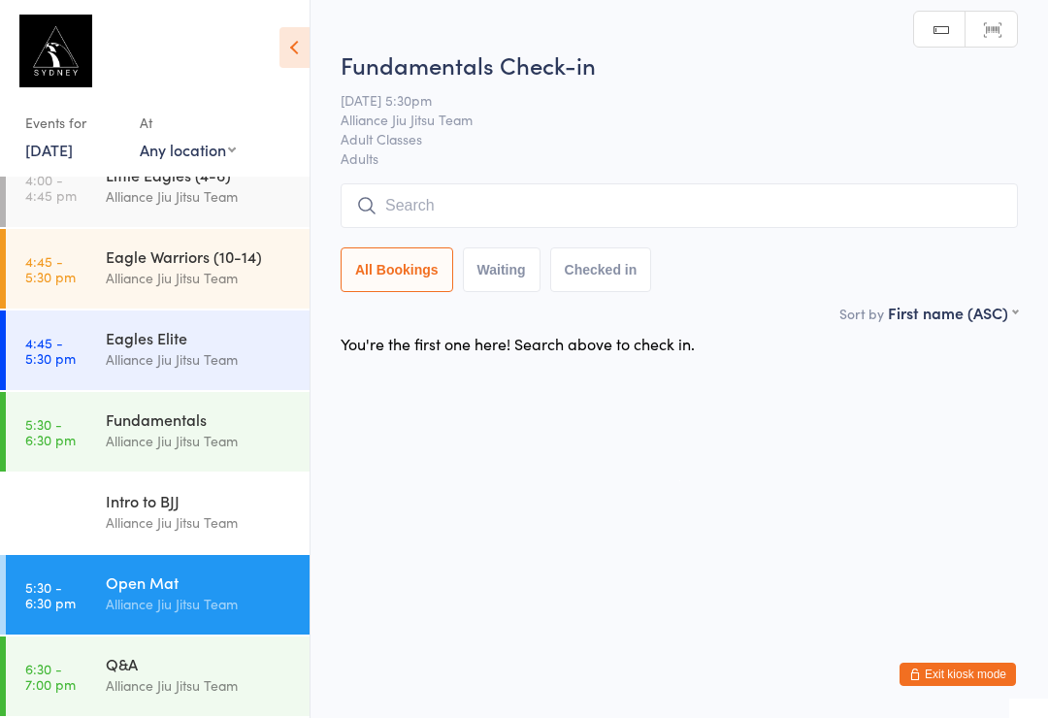
click at [230, 439] on div "Alliance Jiu Jitsu Team" at bounding box center [199, 441] width 187 height 22
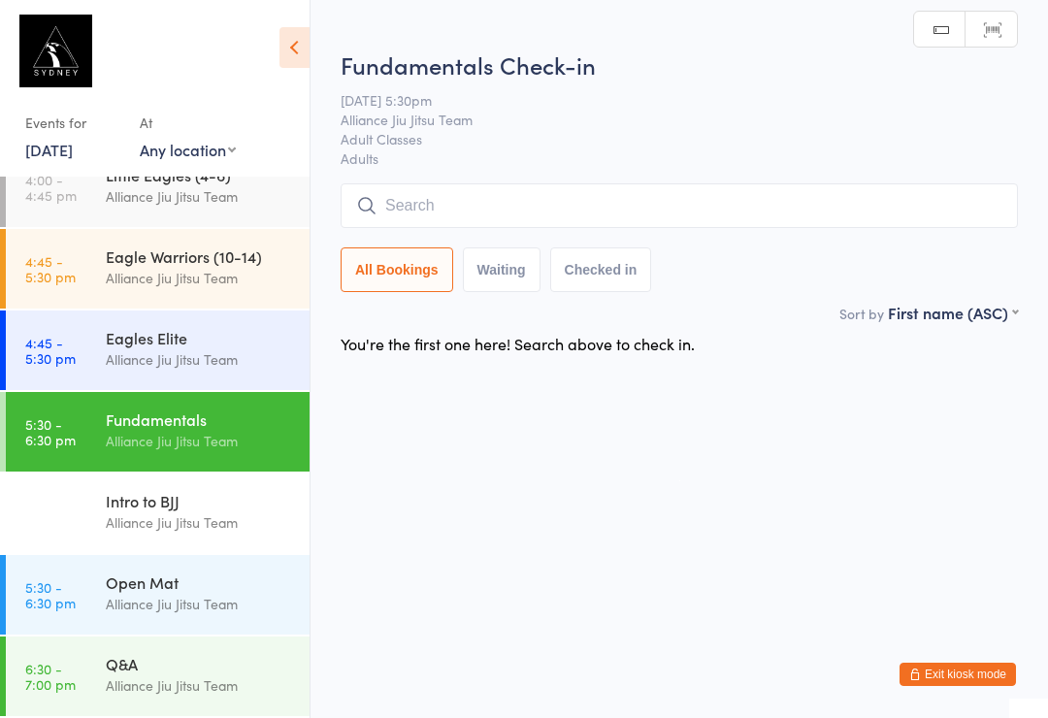
click at [494, 199] on input "search" at bounding box center [679, 205] width 677 height 45
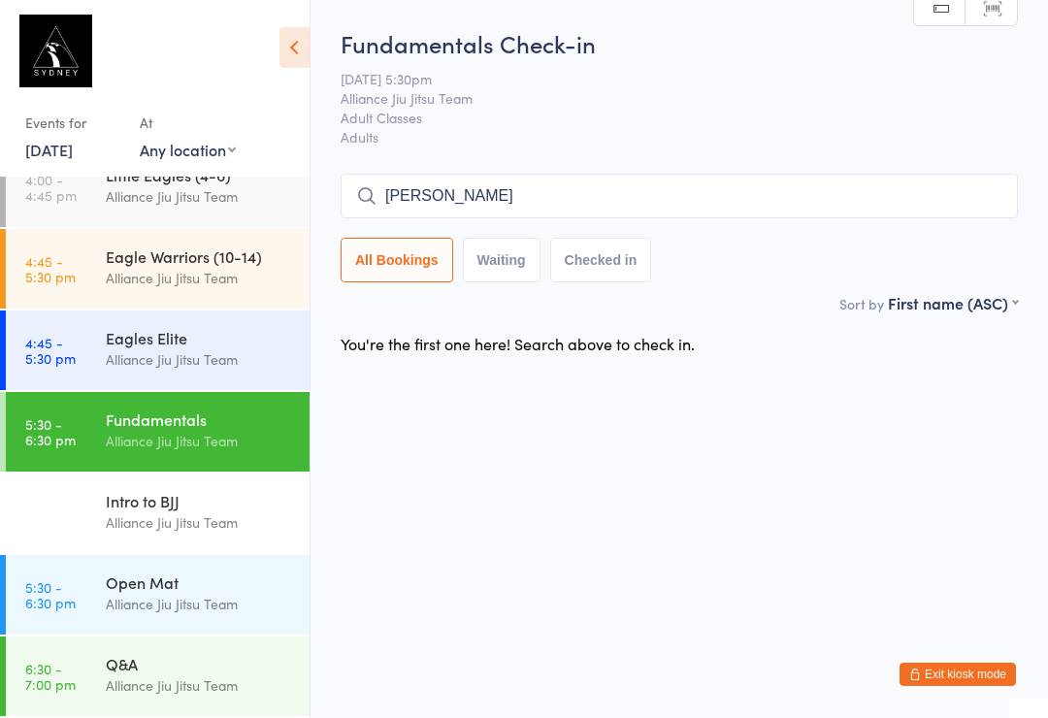
click at [661, 209] on input "[PERSON_NAME]" at bounding box center [679, 196] width 677 height 45
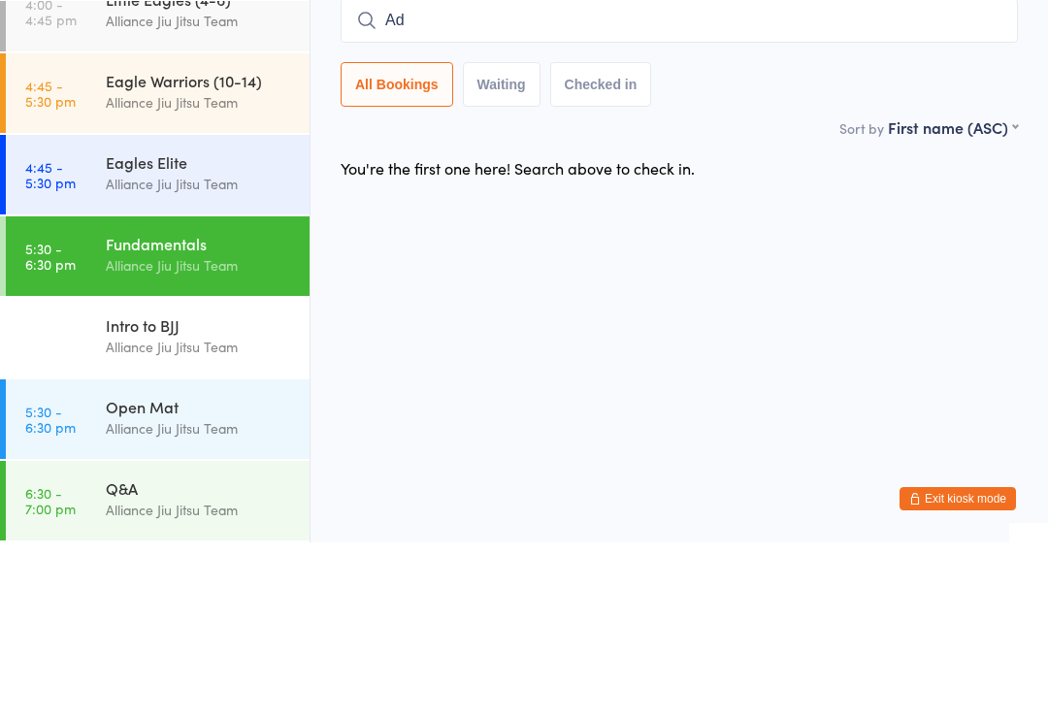
type input "A"
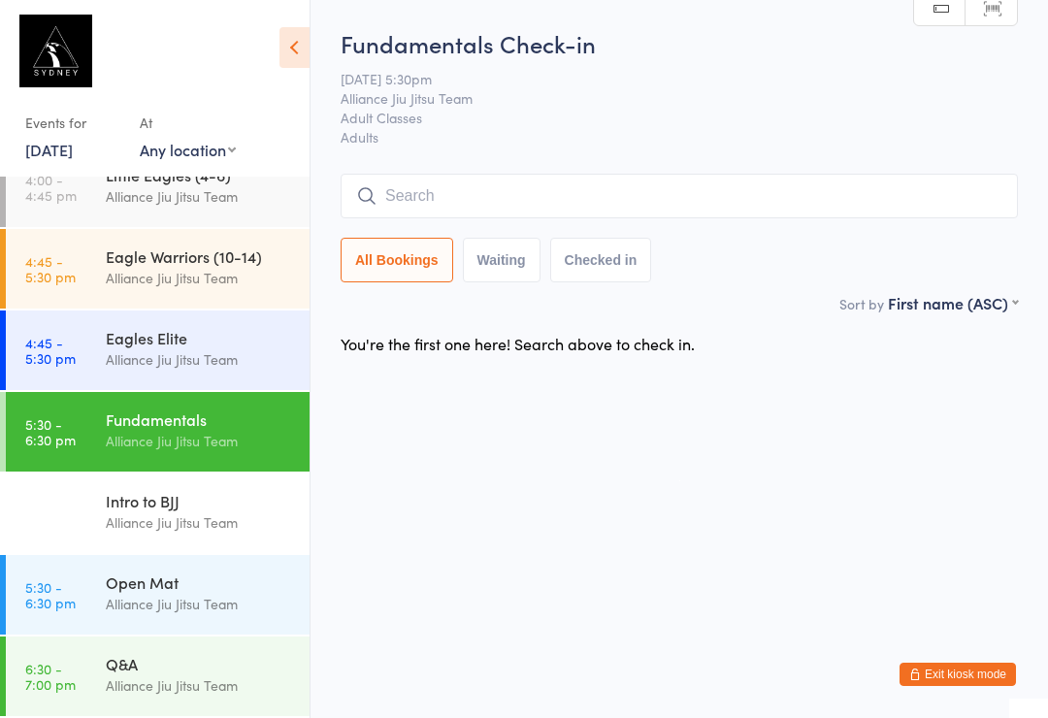
click at [203, 600] on div "Alliance Jiu Jitsu Team" at bounding box center [199, 604] width 187 height 22
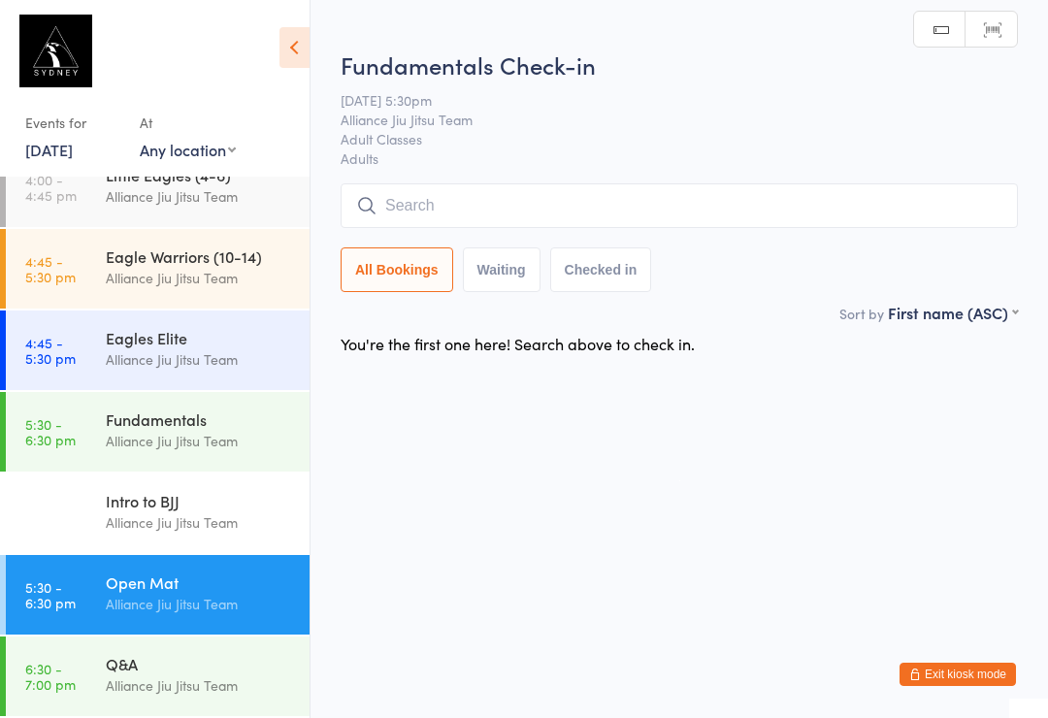
click at [610, 206] on input "search" at bounding box center [679, 205] width 677 height 45
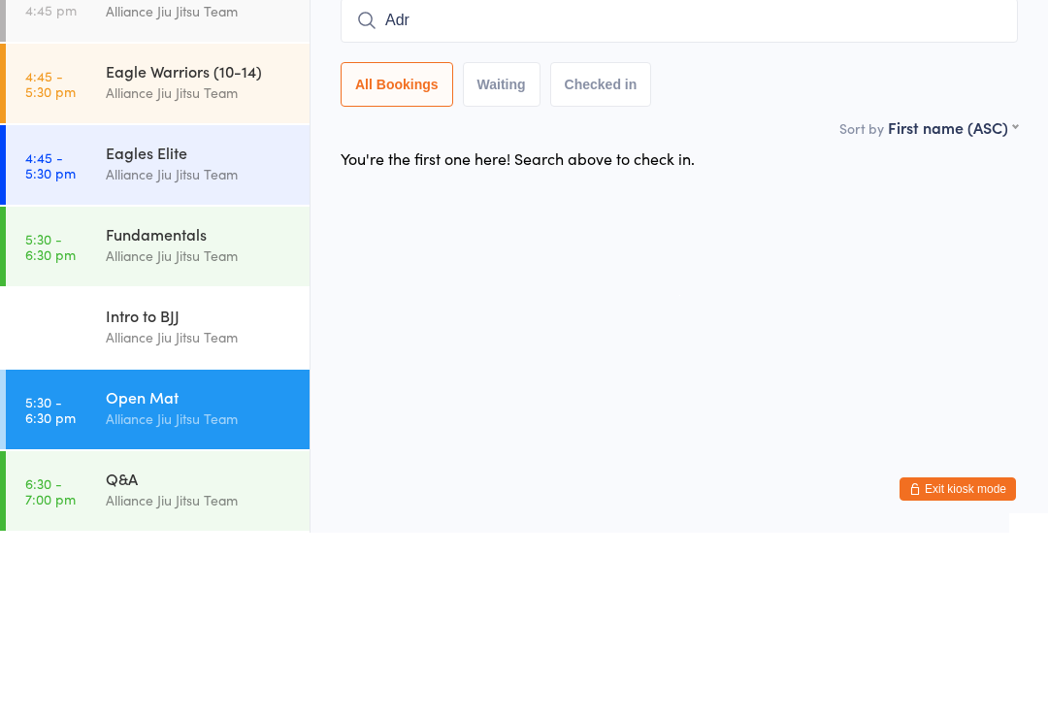
type input "Adri"
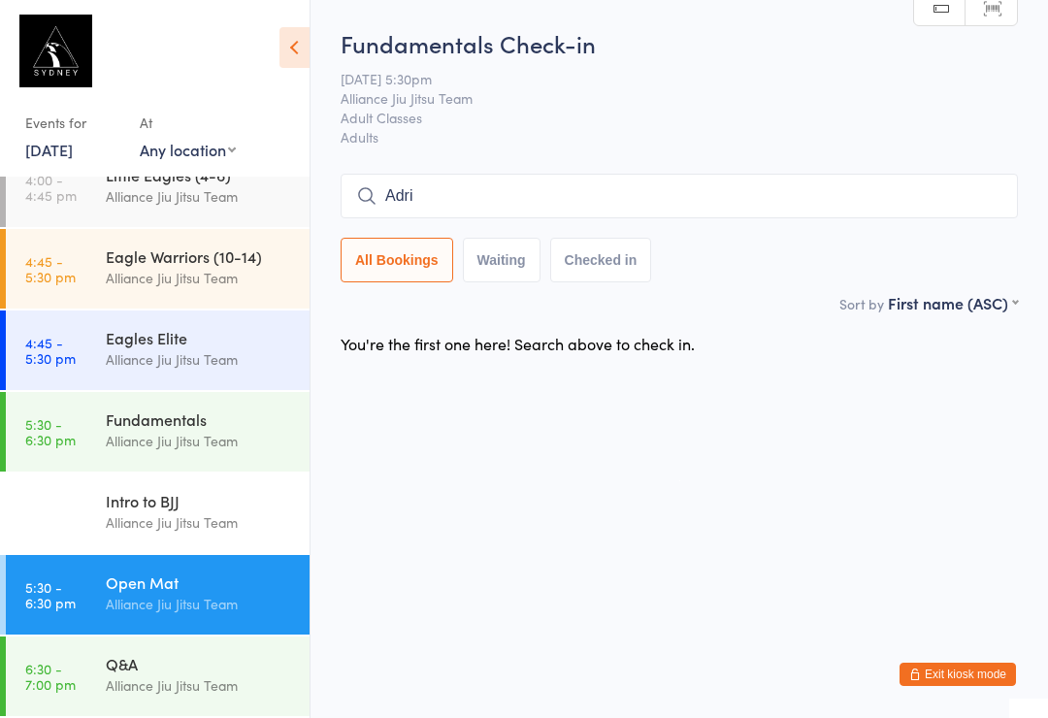
click at [231, 440] on div "Alliance Jiu Jitsu Team" at bounding box center [199, 441] width 187 height 22
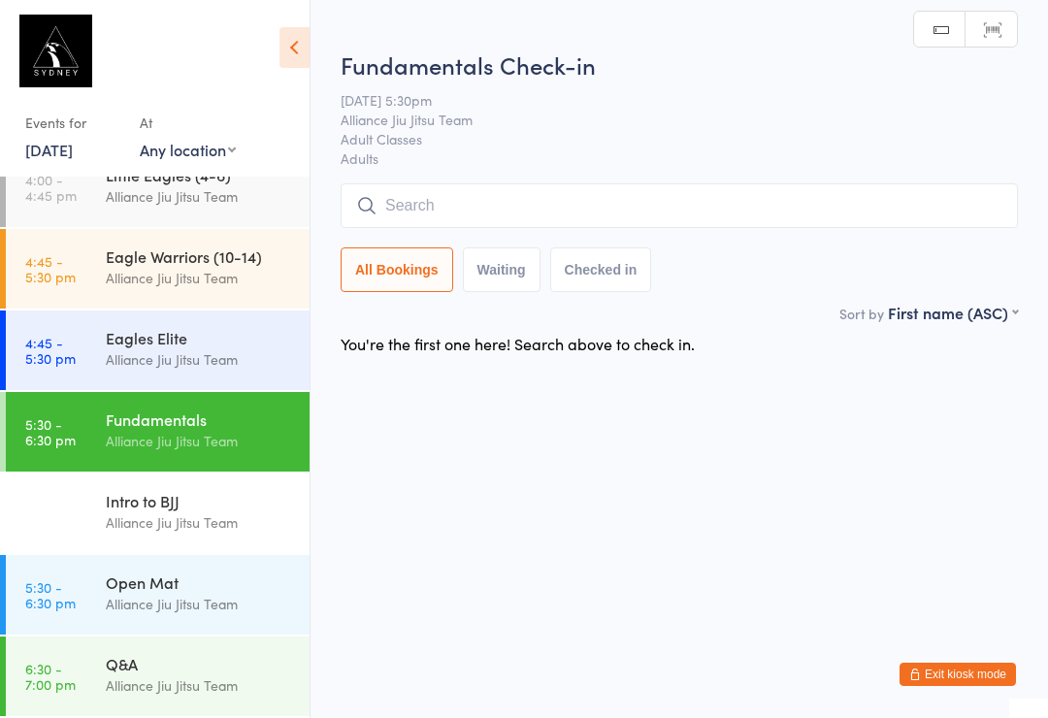
click at [420, 213] on input "search" at bounding box center [679, 205] width 677 height 45
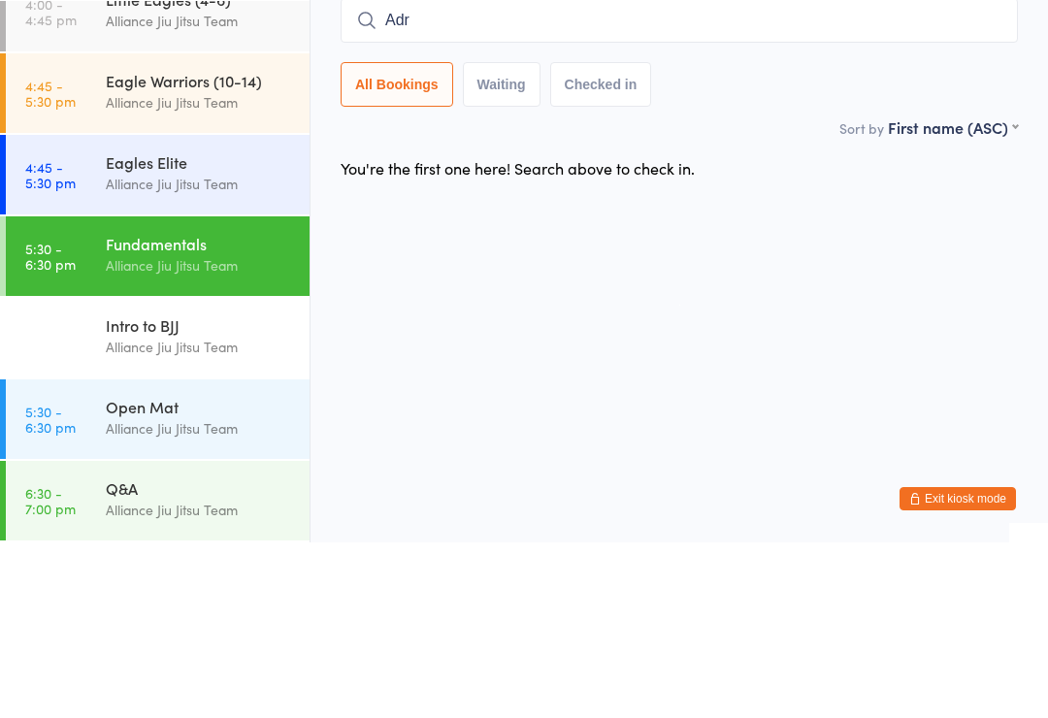
type input "Adri"
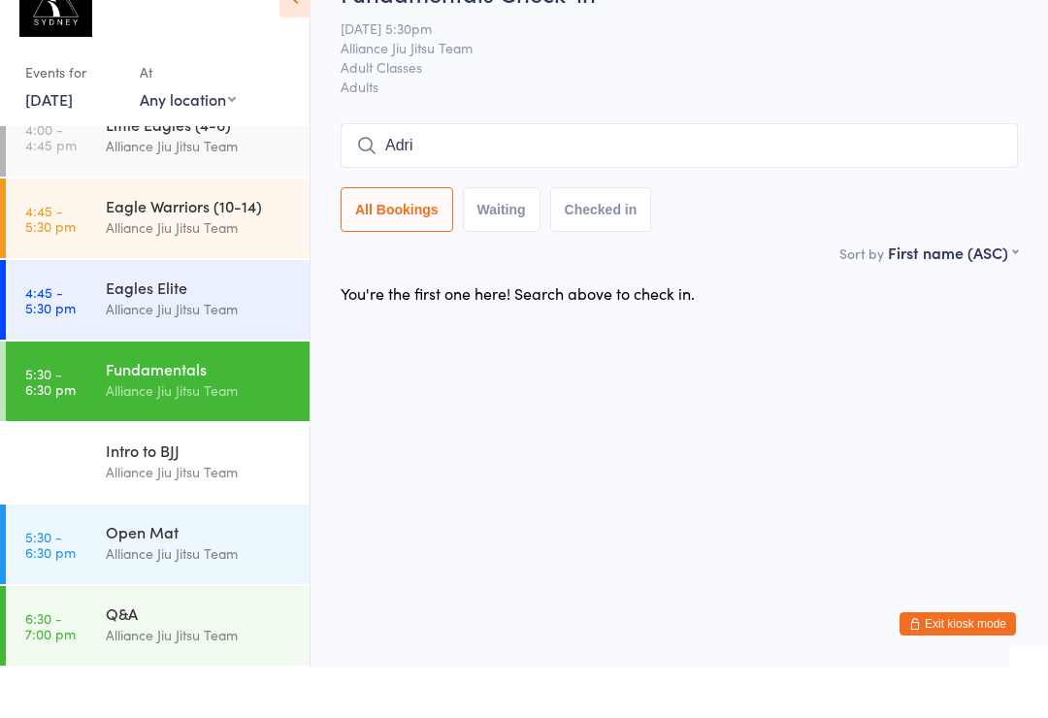
click at [109, 245] on div "Eagle Warriors (10-14)" at bounding box center [199, 255] width 187 height 21
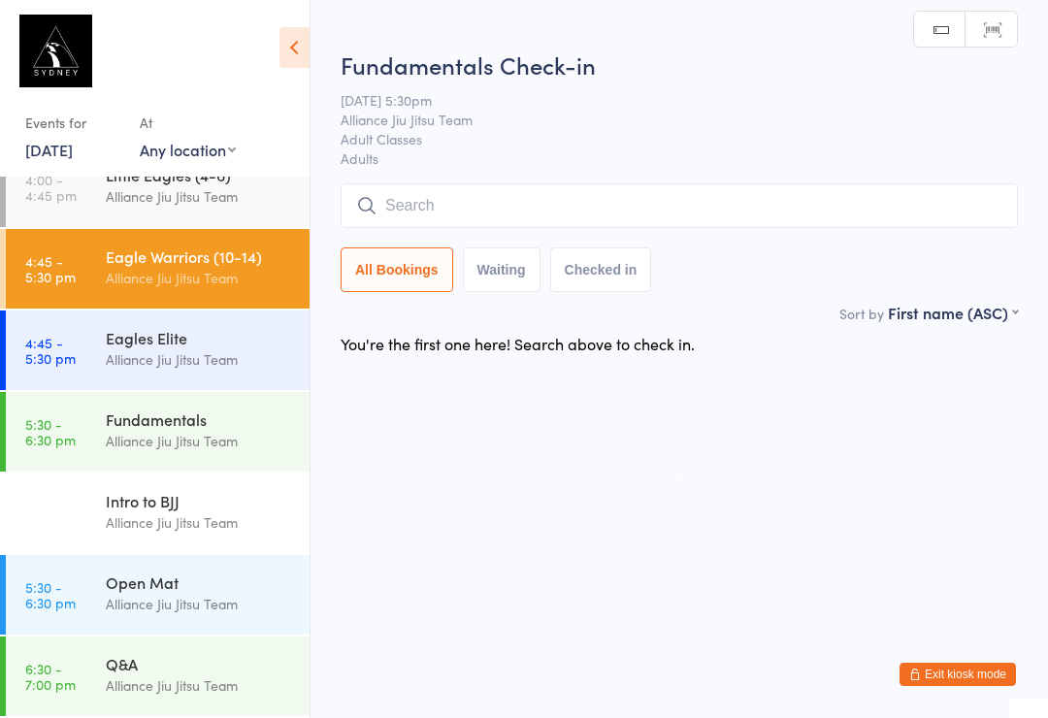
click at [74, 335] on time "4:45 - 5:30 pm" at bounding box center [50, 350] width 50 height 31
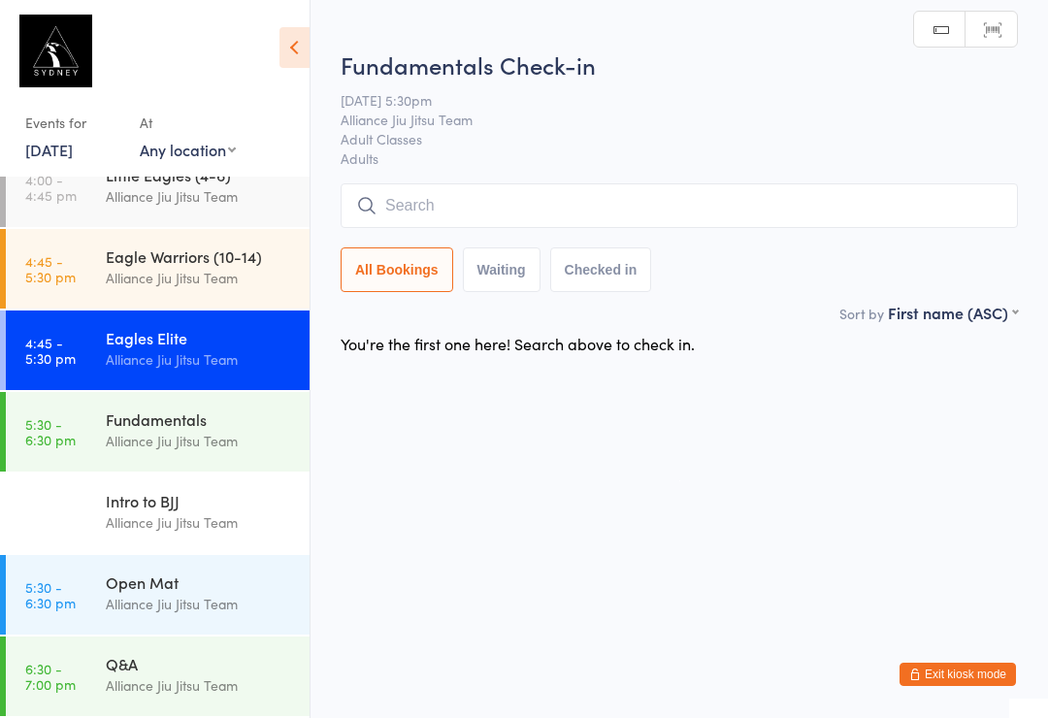
click at [68, 426] on time "5:30 - 6:30 pm" at bounding box center [50, 431] width 50 height 31
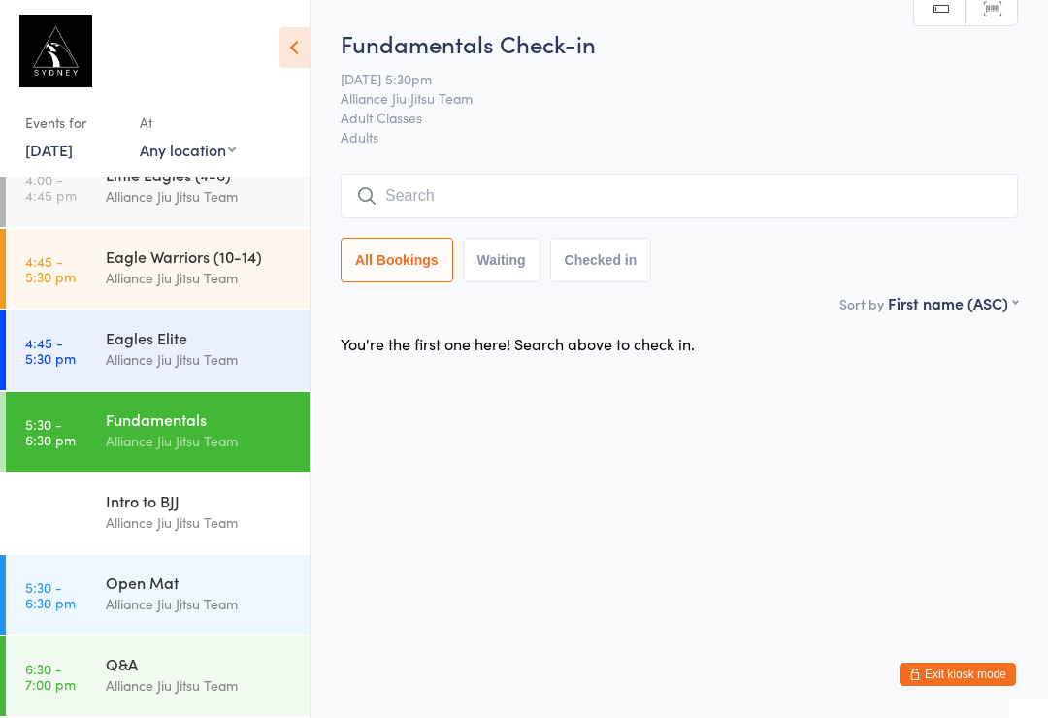
click at [297, 49] on icon at bounding box center [294, 47] width 30 height 41
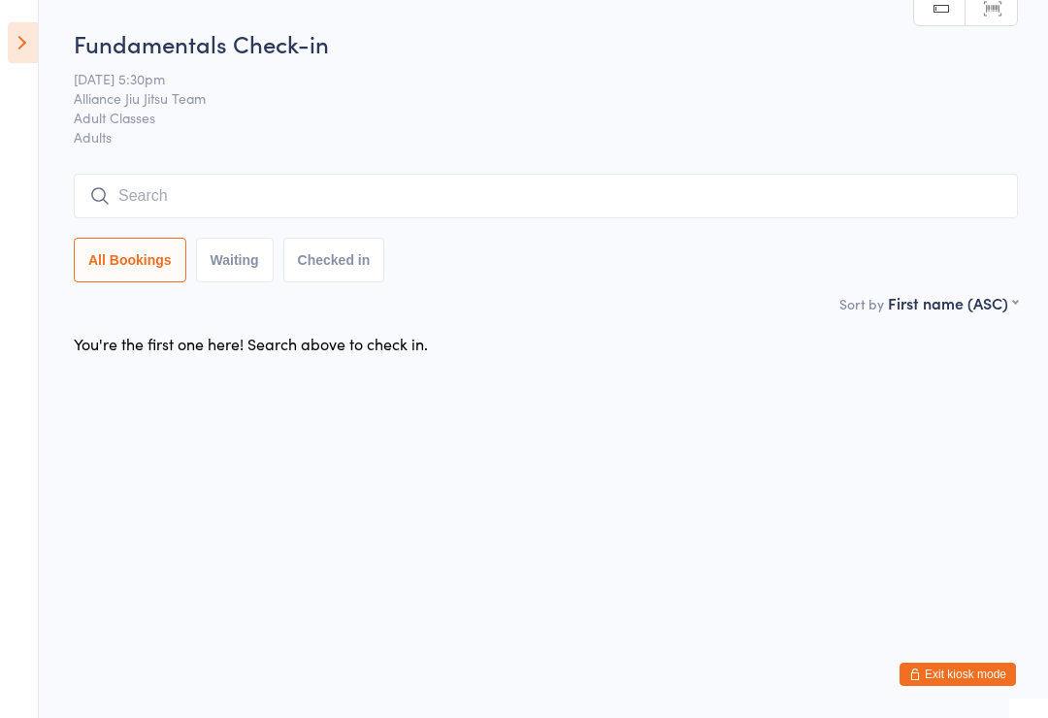
click at [17, 38] on icon at bounding box center [23, 42] width 30 height 41
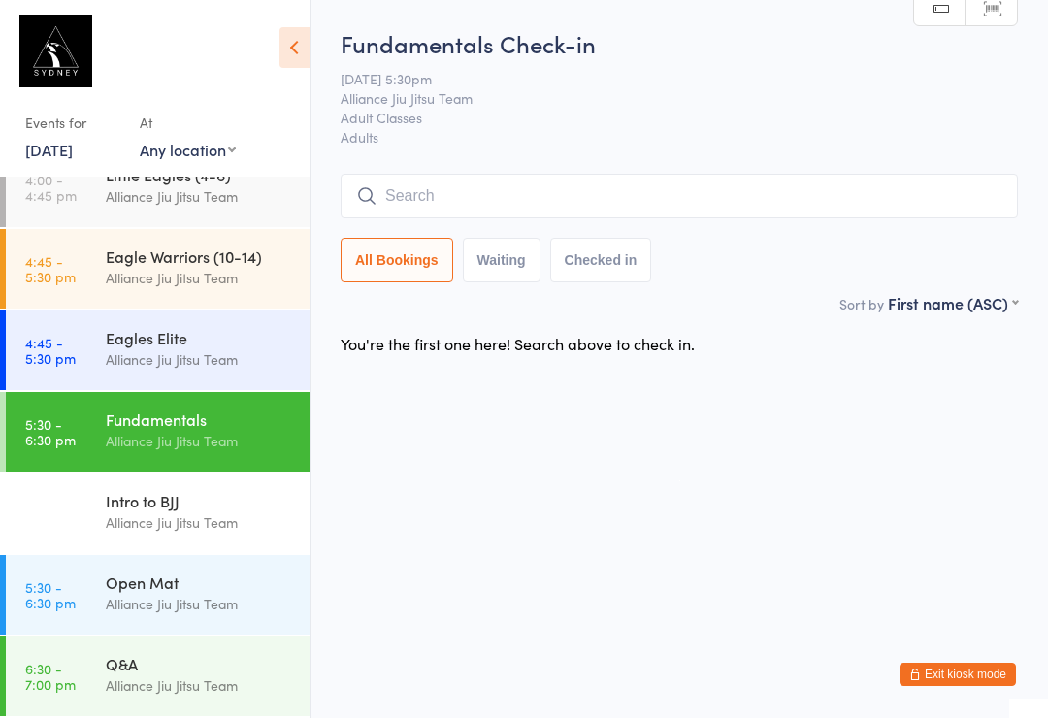
click at [248, 204] on div "Alliance Jiu Jitsu Team" at bounding box center [199, 196] width 187 height 22
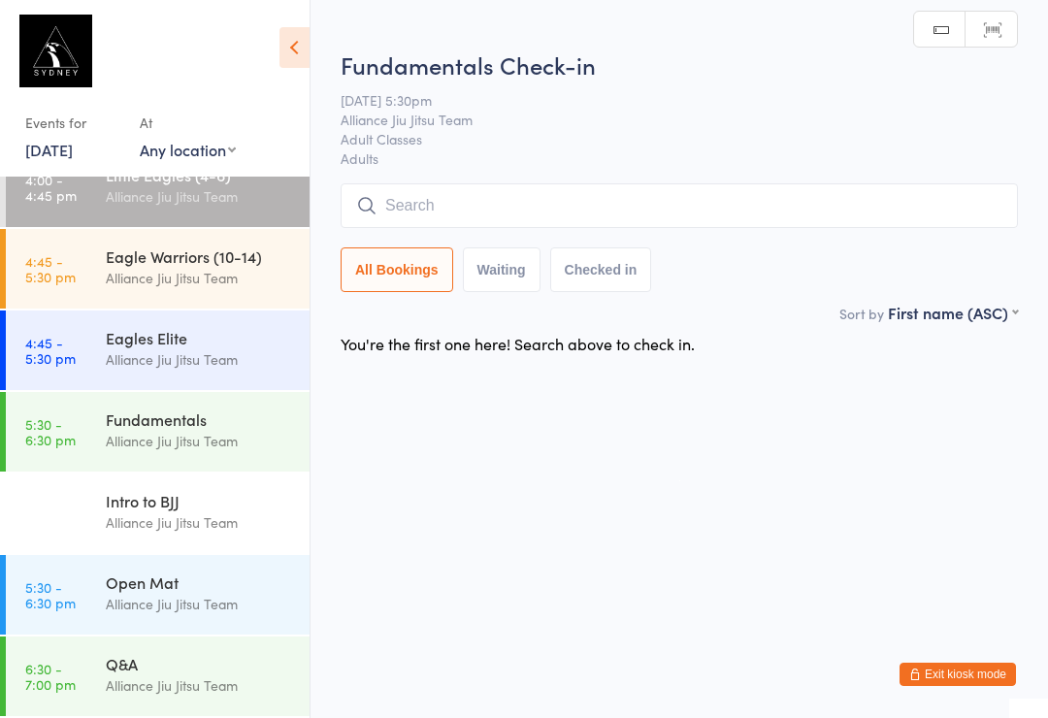
click at [211, 320] on div "Eagles Elite Alliance Jiu Jitsu Team" at bounding box center [208, 349] width 204 height 77
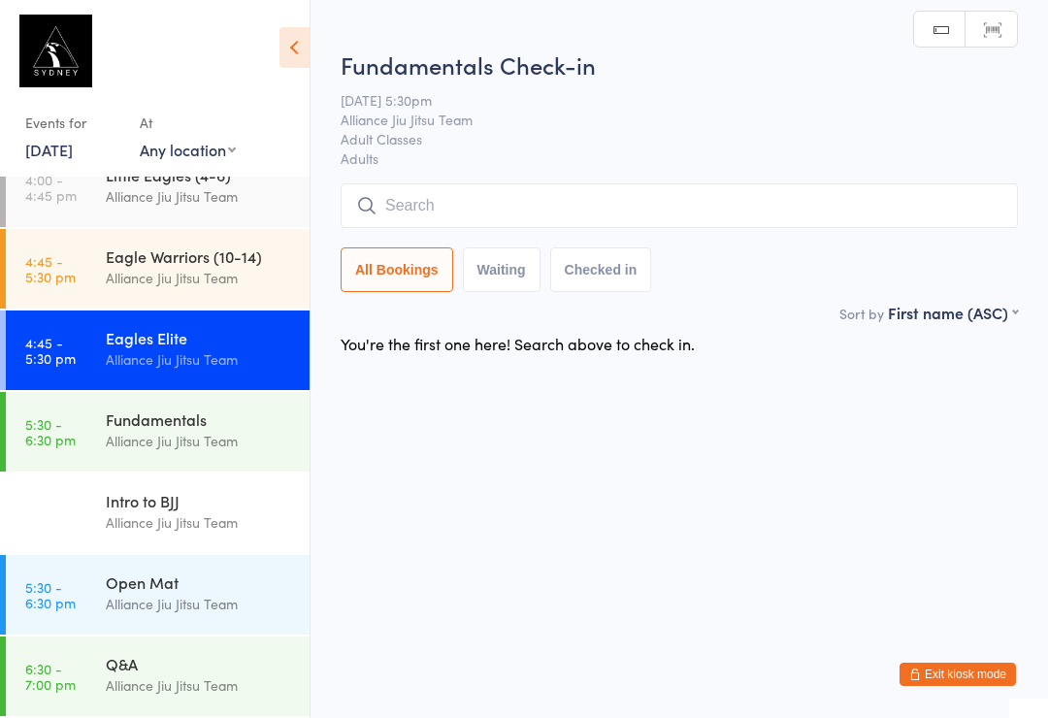
click at [505, 283] on button "Waiting" at bounding box center [502, 269] width 78 height 45
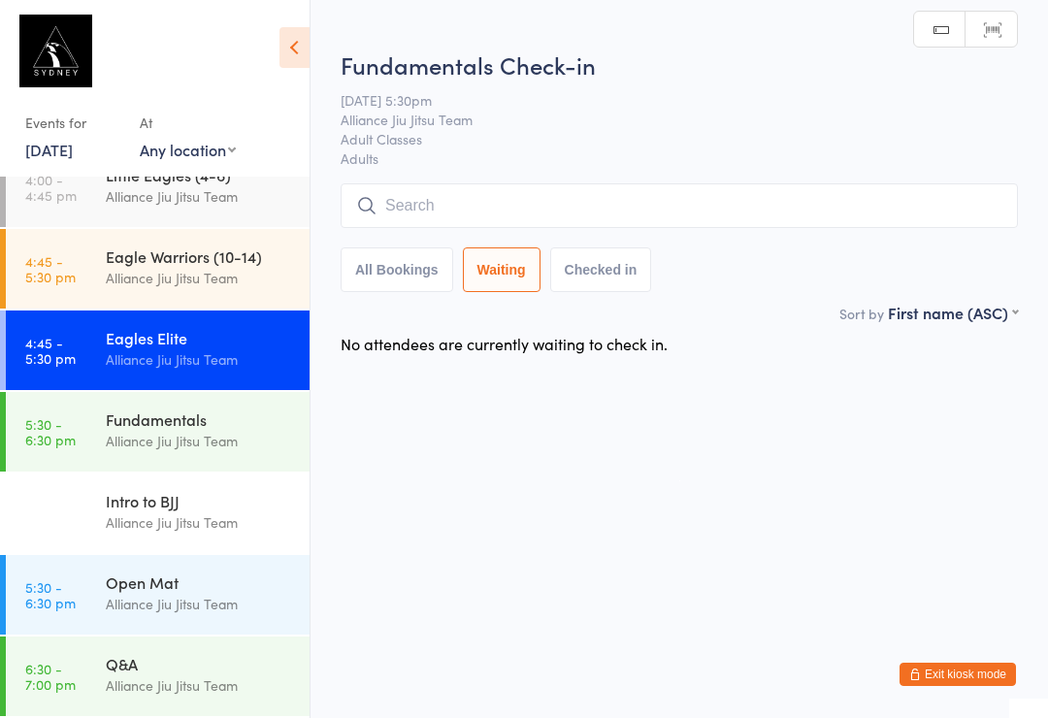
click at [602, 282] on button "Checked in" at bounding box center [601, 269] width 102 height 45
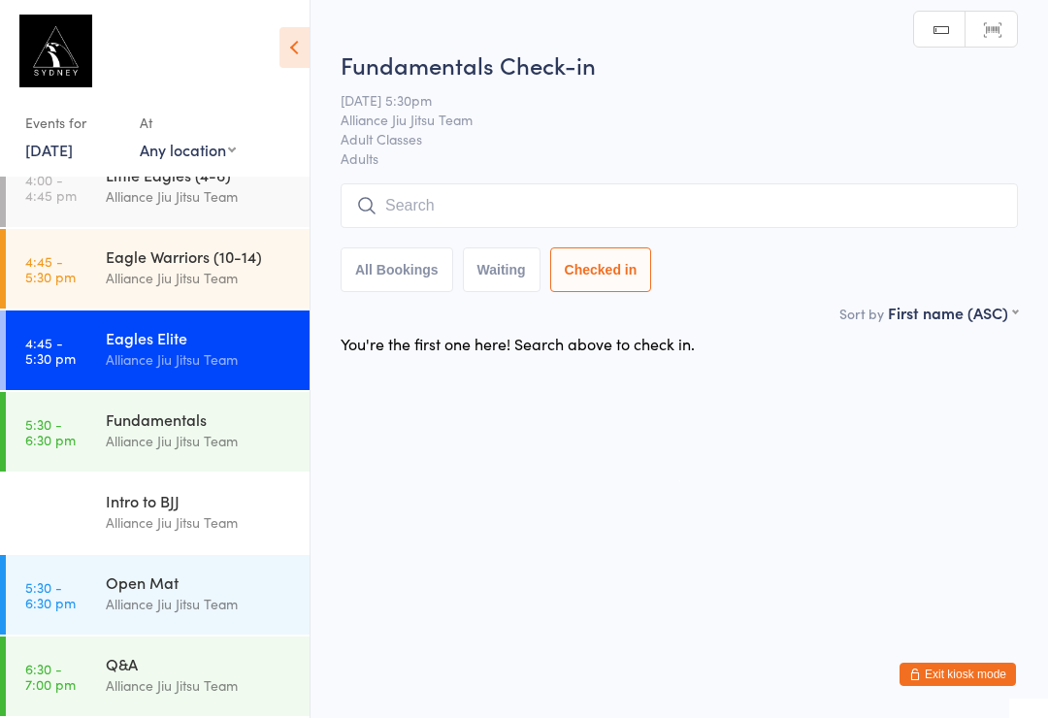
click at [395, 273] on button "All Bookings" at bounding box center [397, 269] width 113 height 45
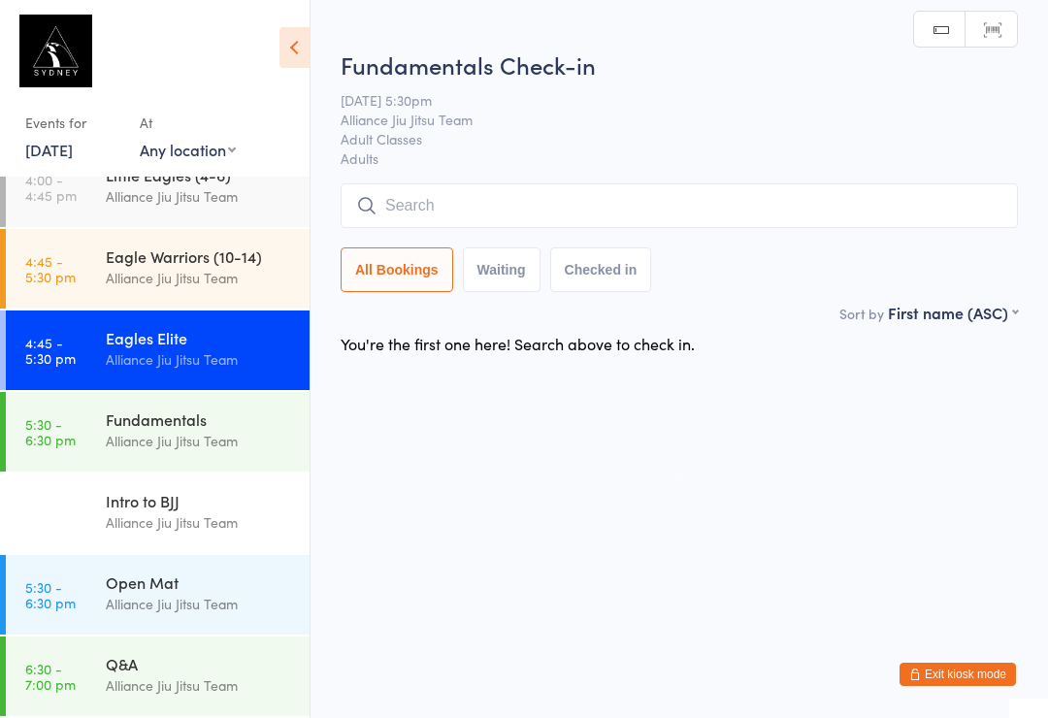
click at [210, 264] on div "Eagle Warriors (10-14)" at bounding box center [199, 255] width 187 height 21
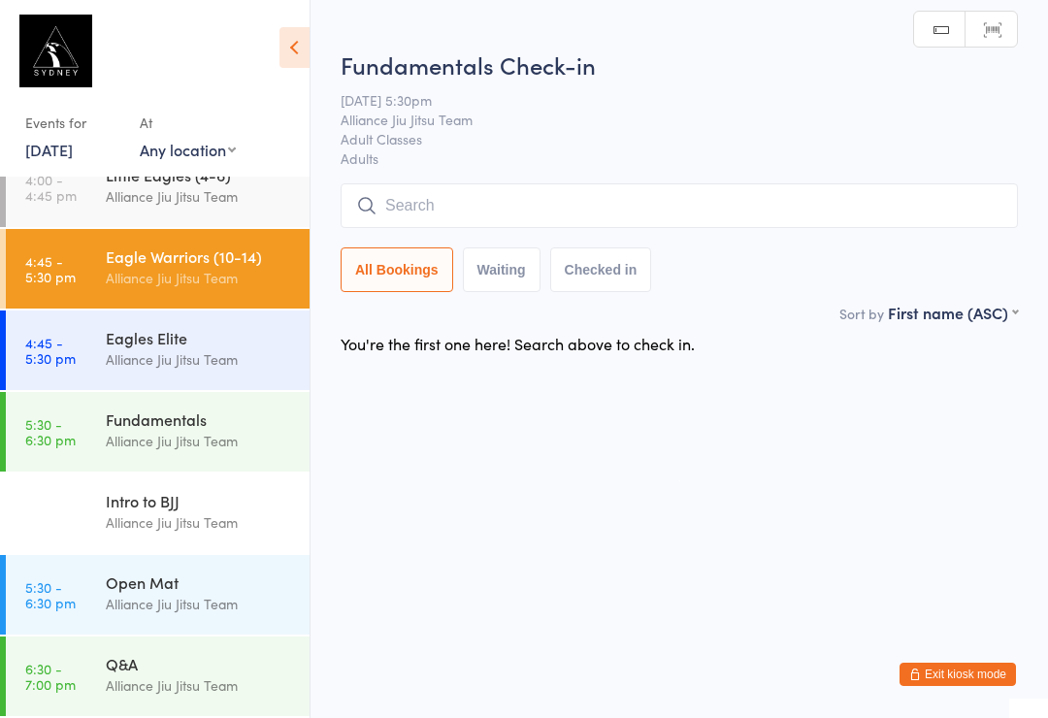
click at [245, 180] on div "Little Eagles (4-6)" at bounding box center [199, 174] width 187 height 21
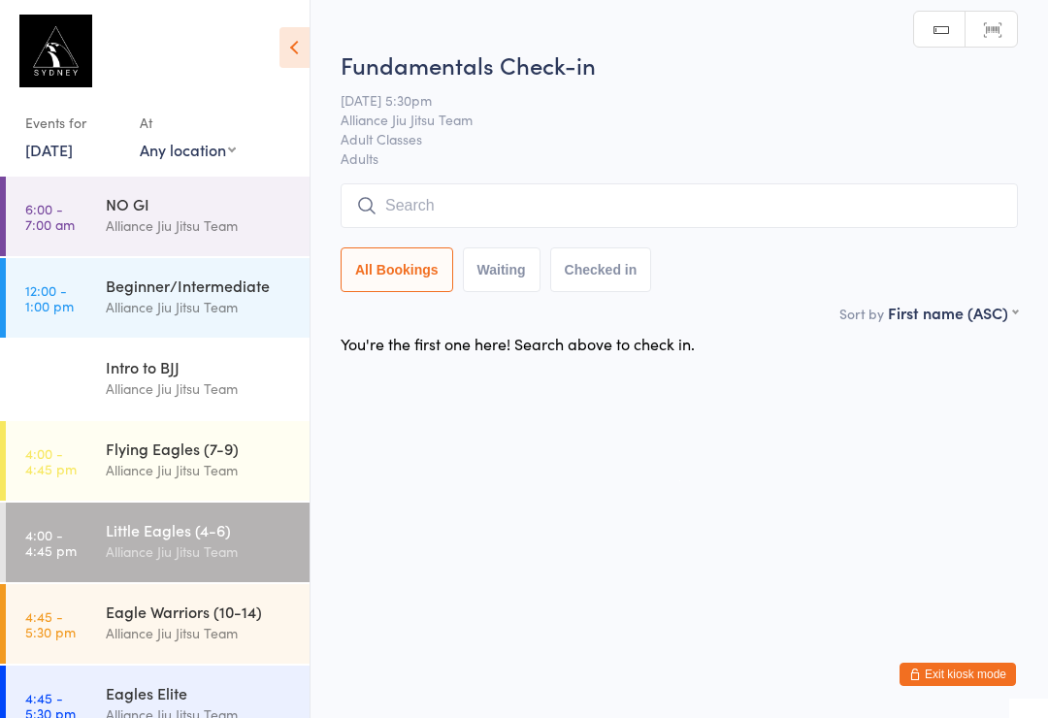
click at [58, 64] on img at bounding box center [55, 51] width 73 height 73
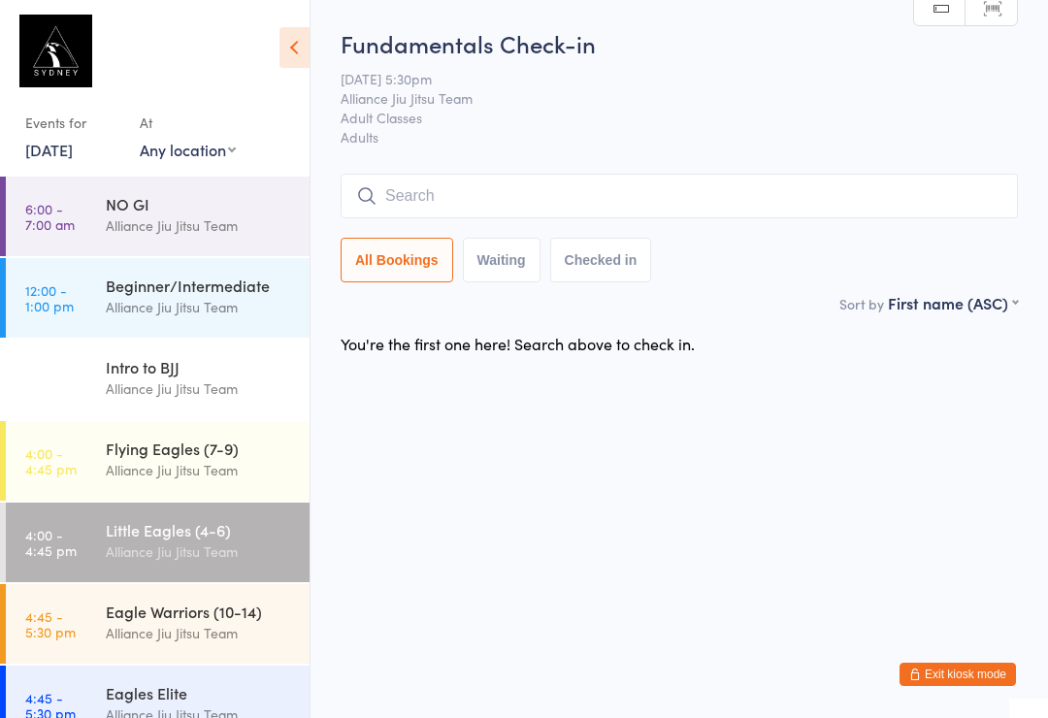
click at [211, 440] on div "Flying Eagles (7-9)" at bounding box center [199, 448] width 187 height 21
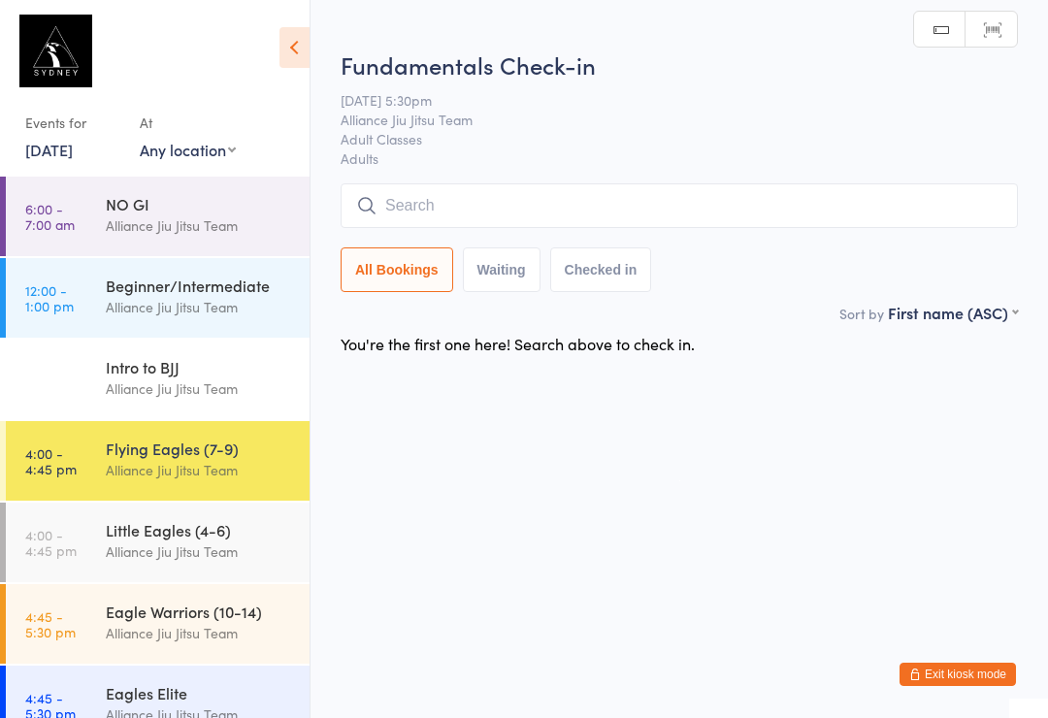
click at [225, 301] on div "Alliance Jiu Jitsu Team" at bounding box center [199, 307] width 187 height 22
